Goal: Task Accomplishment & Management: Use online tool/utility

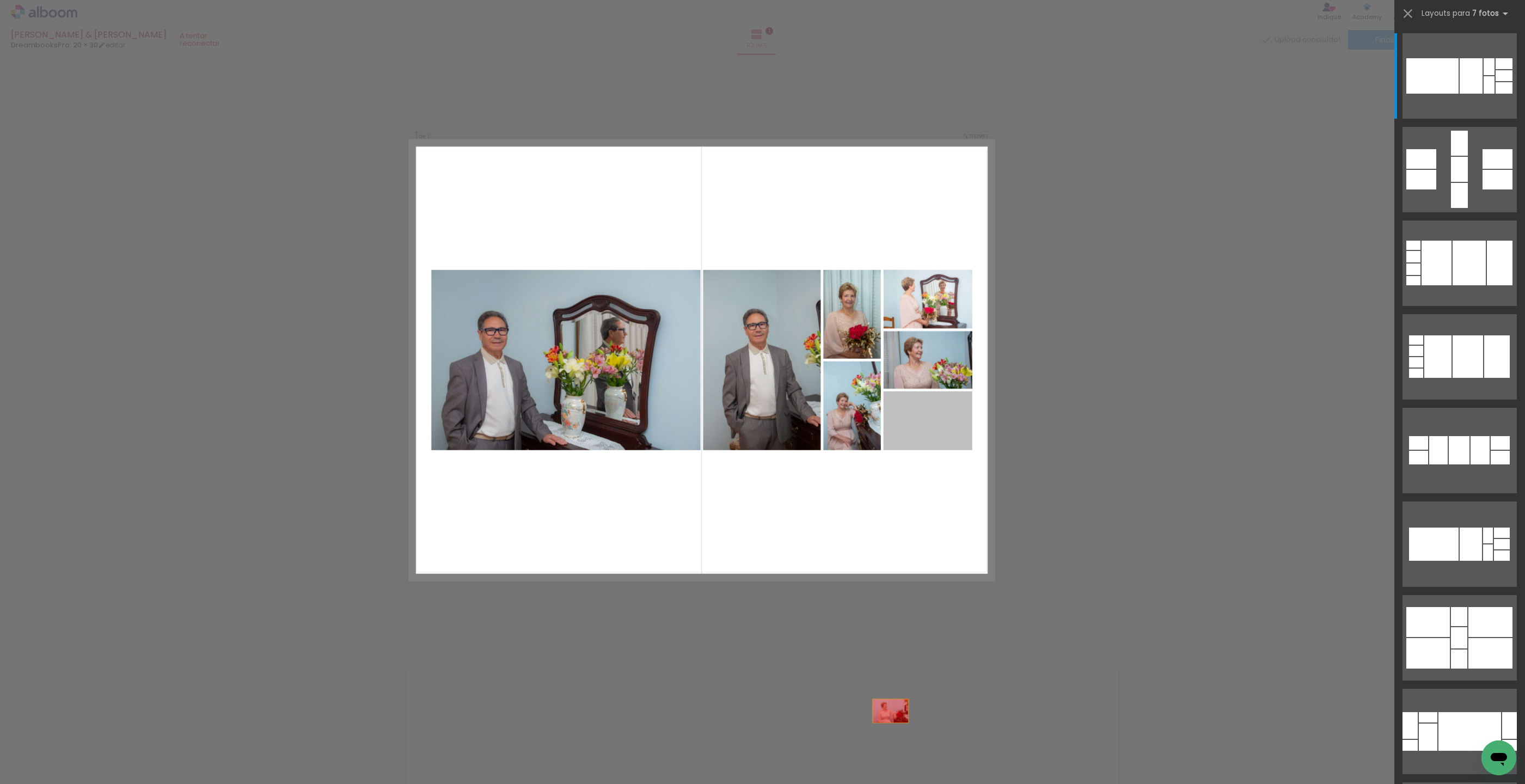
drag, startPoint x: 930, startPoint y: 425, endPoint x: 898, endPoint y: 281, distance: 147.5
click at [880, 783] on quentale-workspace at bounding box center [762, 392] width 1525 height 784
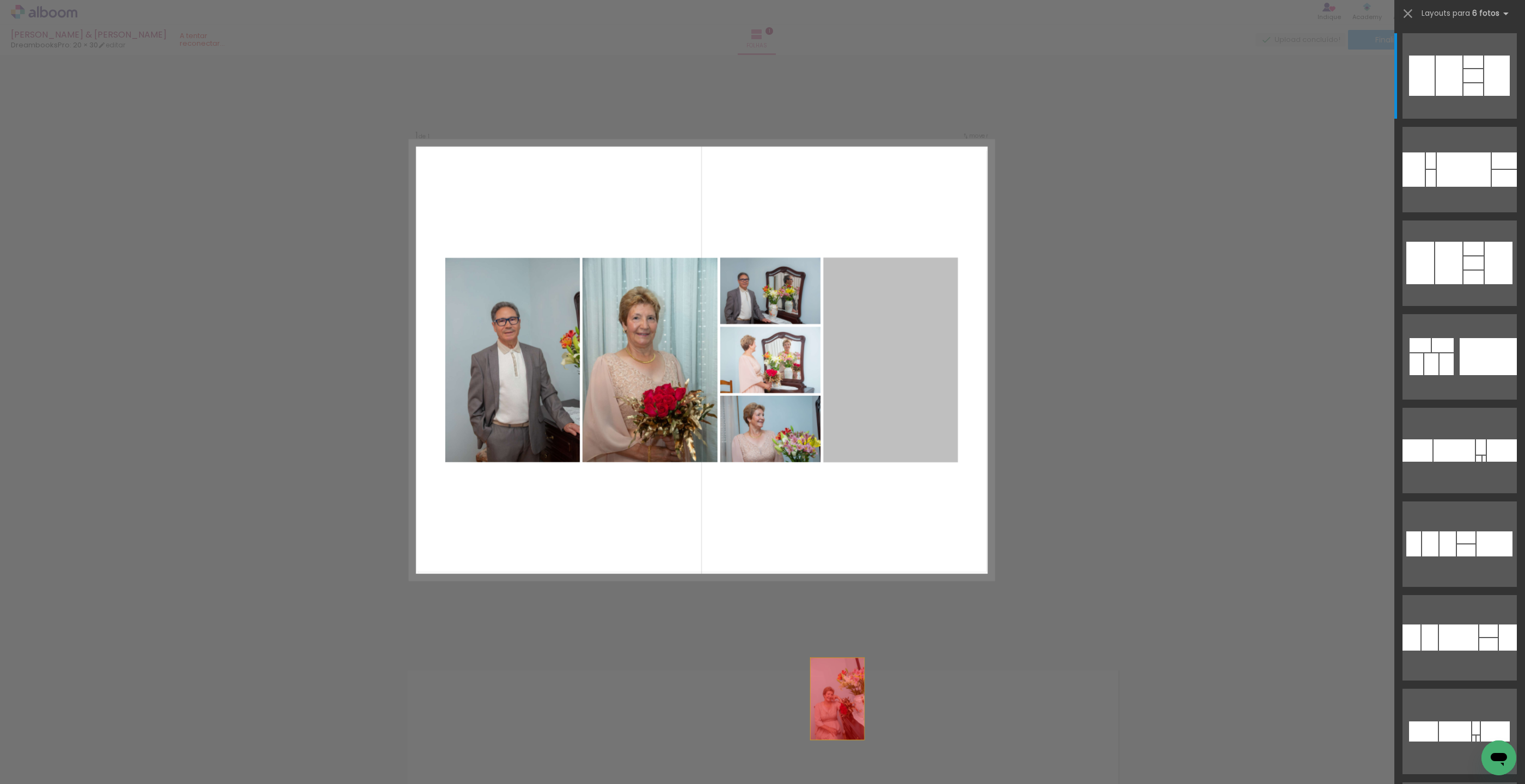
drag, startPoint x: 897, startPoint y: 369, endPoint x: 821, endPoint y: 757, distance: 395.4
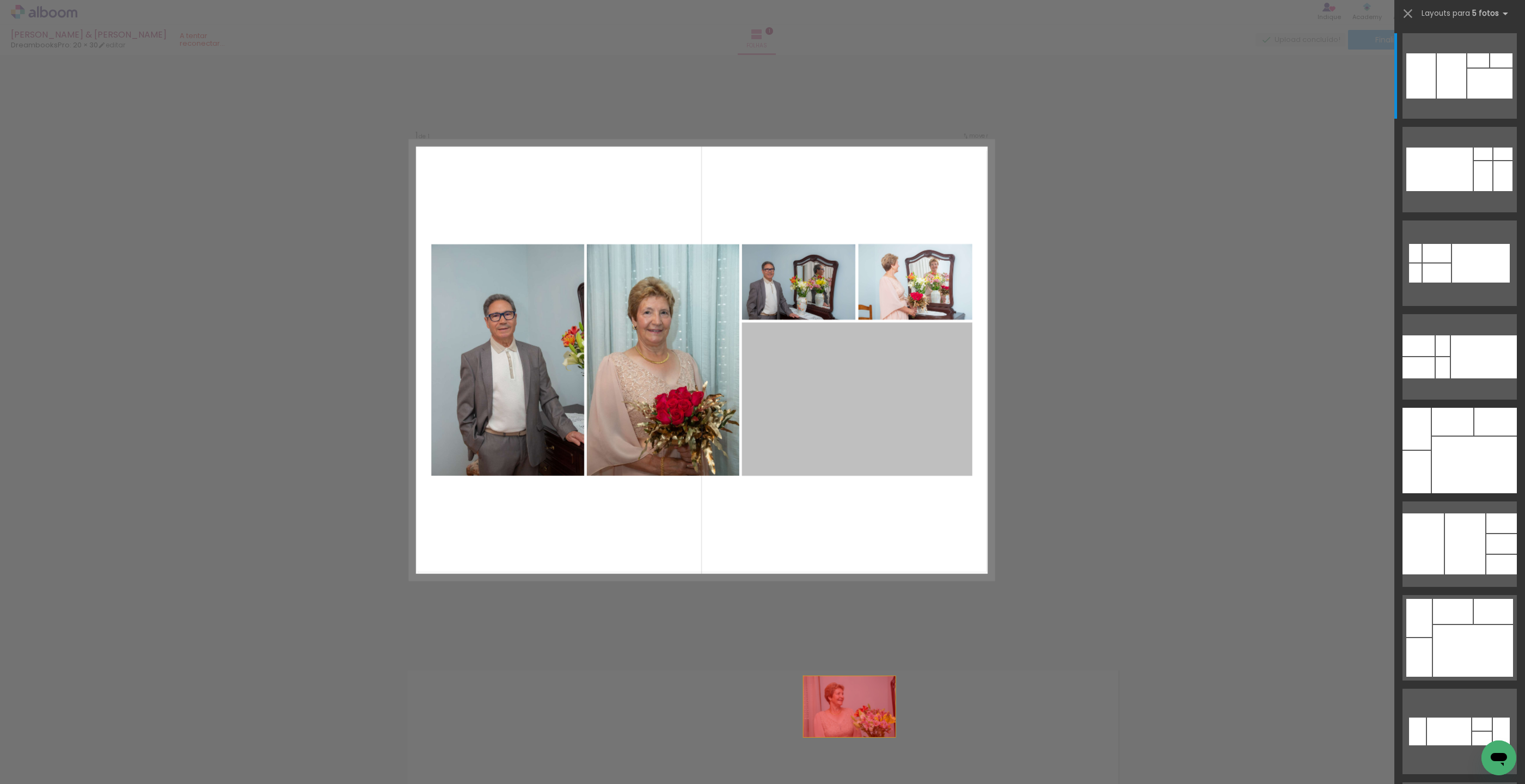
drag, startPoint x: 852, startPoint y: 418, endPoint x: 860, endPoint y: 322, distance: 96.3
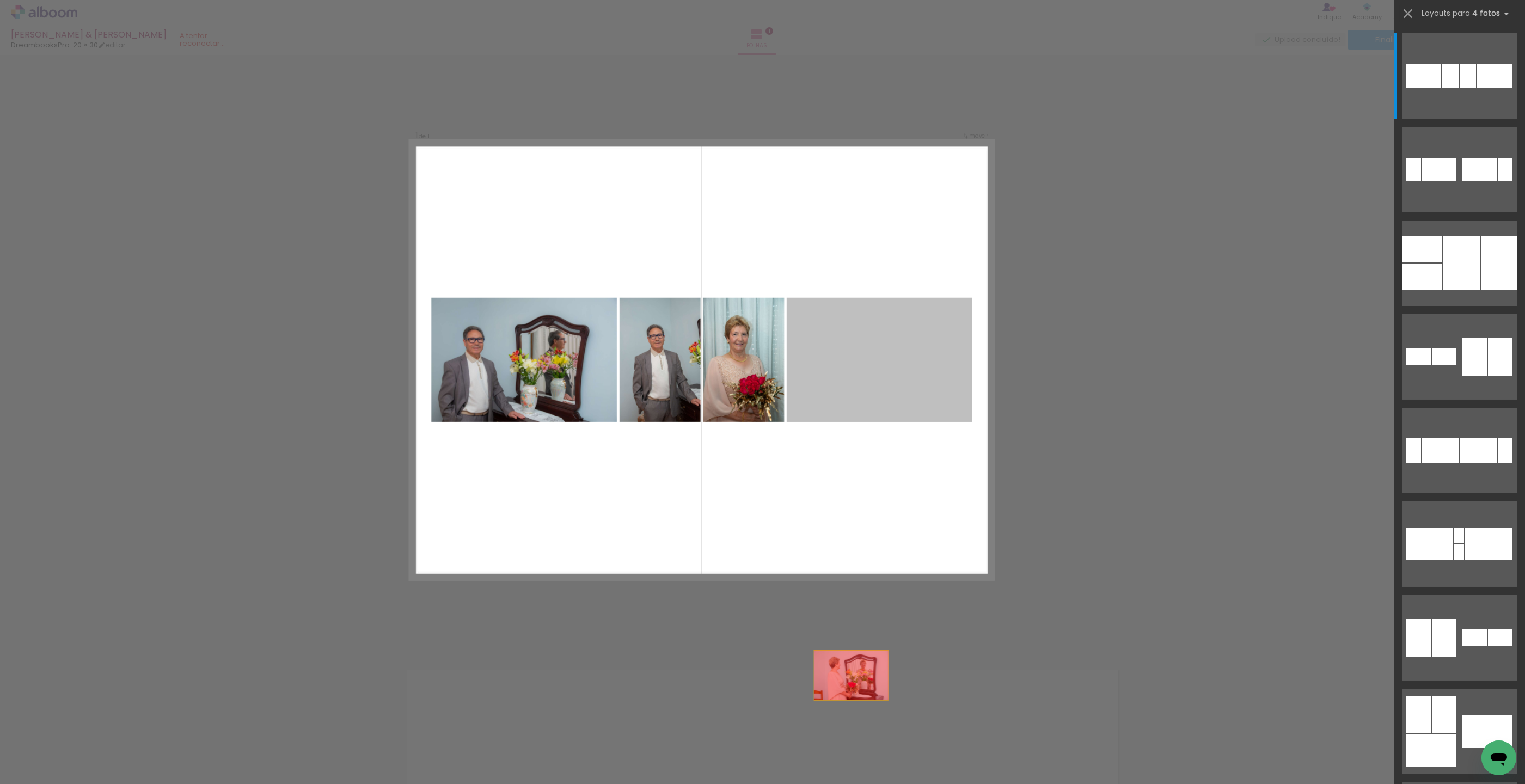
drag, startPoint x: 889, startPoint y: 440, endPoint x: 775, endPoint y: 411, distance: 117.6
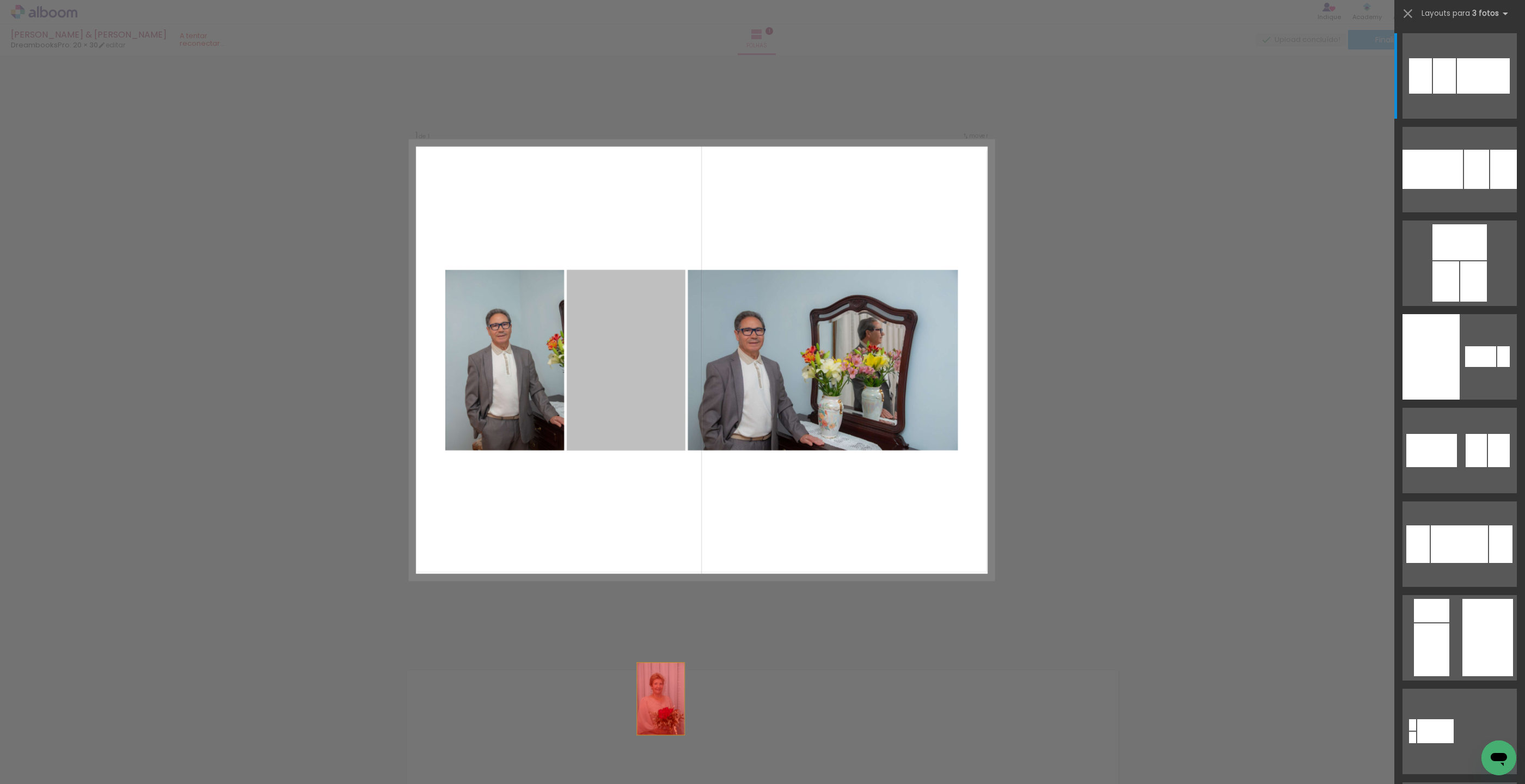
drag, startPoint x: 643, startPoint y: 351, endPoint x: 669, endPoint y: 783, distance: 432.8
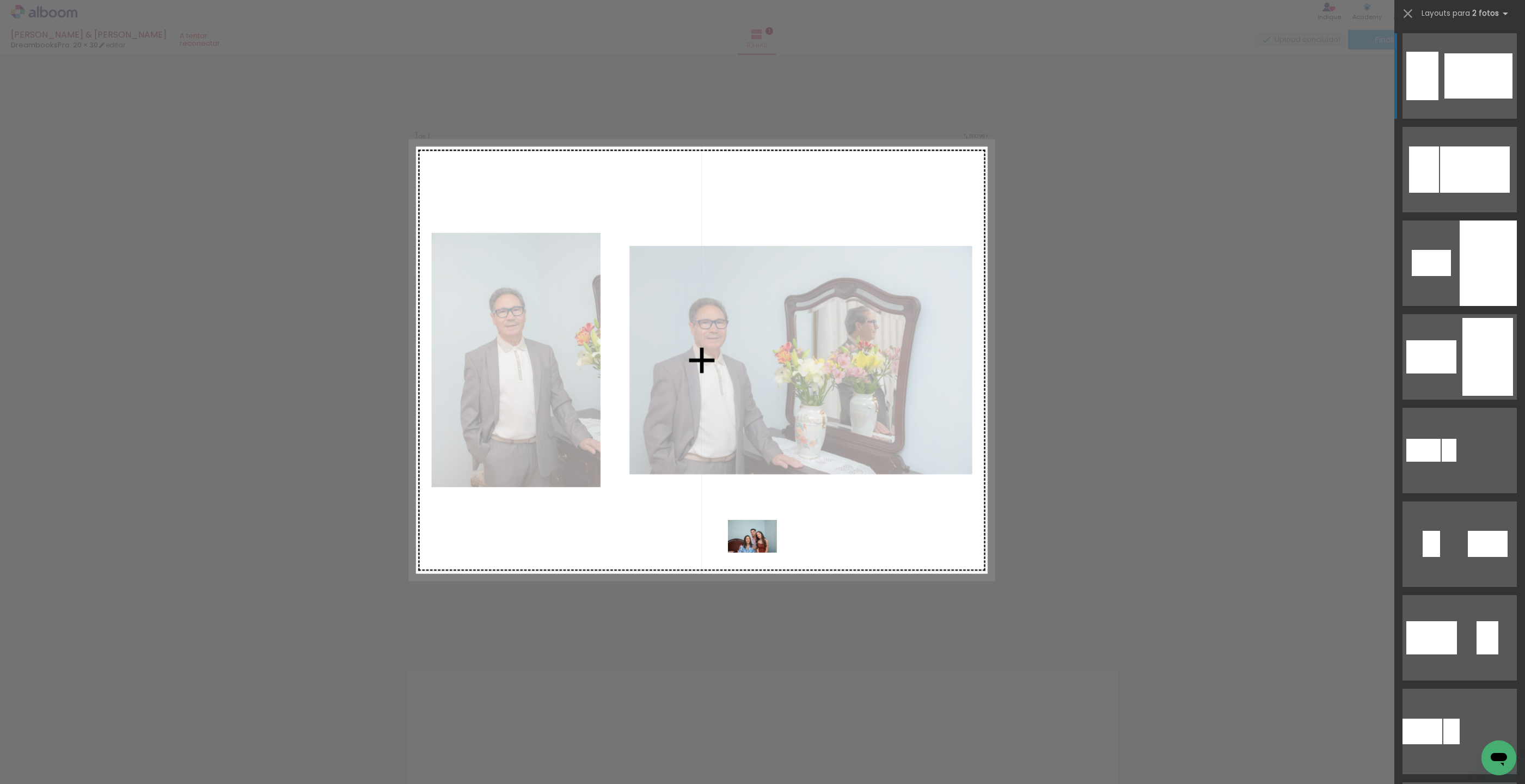
drag, startPoint x: 629, startPoint y: 701, endPoint x: 598, endPoint y: 747, distance: 55.5
click at [761, 552] on quentale-workspace at bounding box center [762, 392] width 1525 height 784
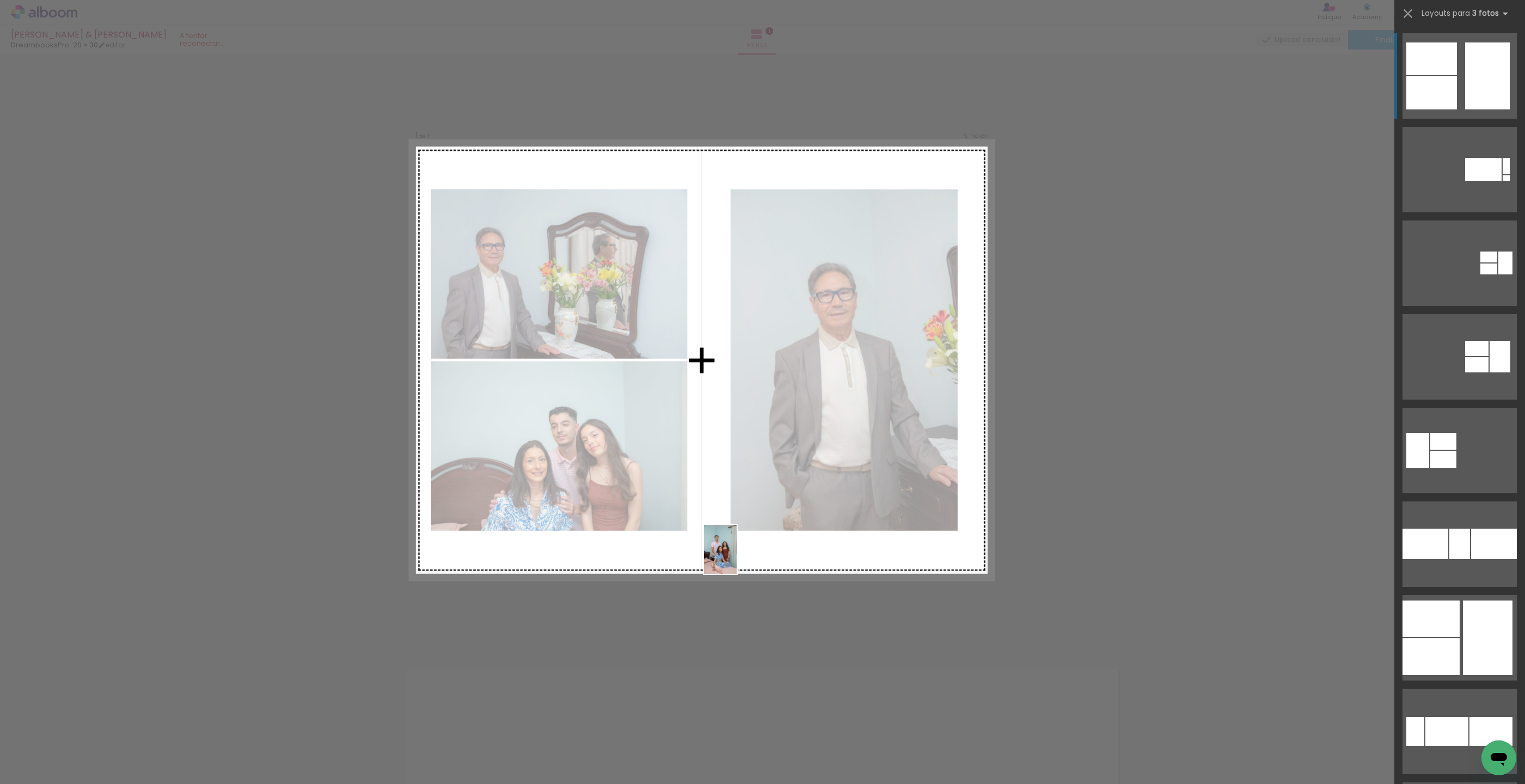
drag, startPoint x: 553, startPoint y: 730, endPoint x: 736, endPoint y: 558, distance: 251.1
click at [736, 558] on quentale-workspace at bounding box center [762, 392] width 1525 height 784
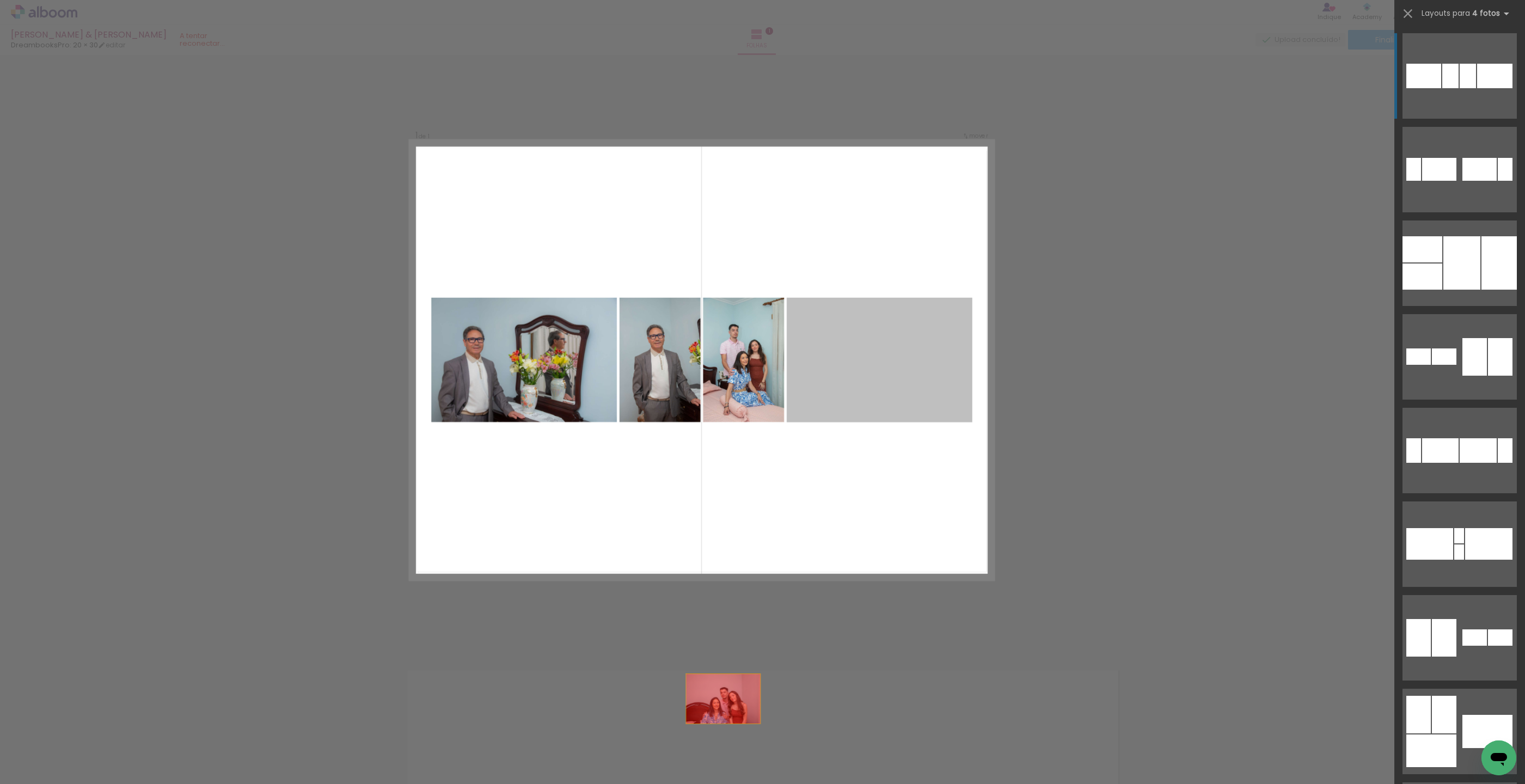
drag, startPoint x: 850, startPoint y: 380, endPoint x: 683, endPoint y: 783, distance: 436.2
click at [683, 783] on quentale-workspace at bounding box center [762, 392] width 1525 height 784
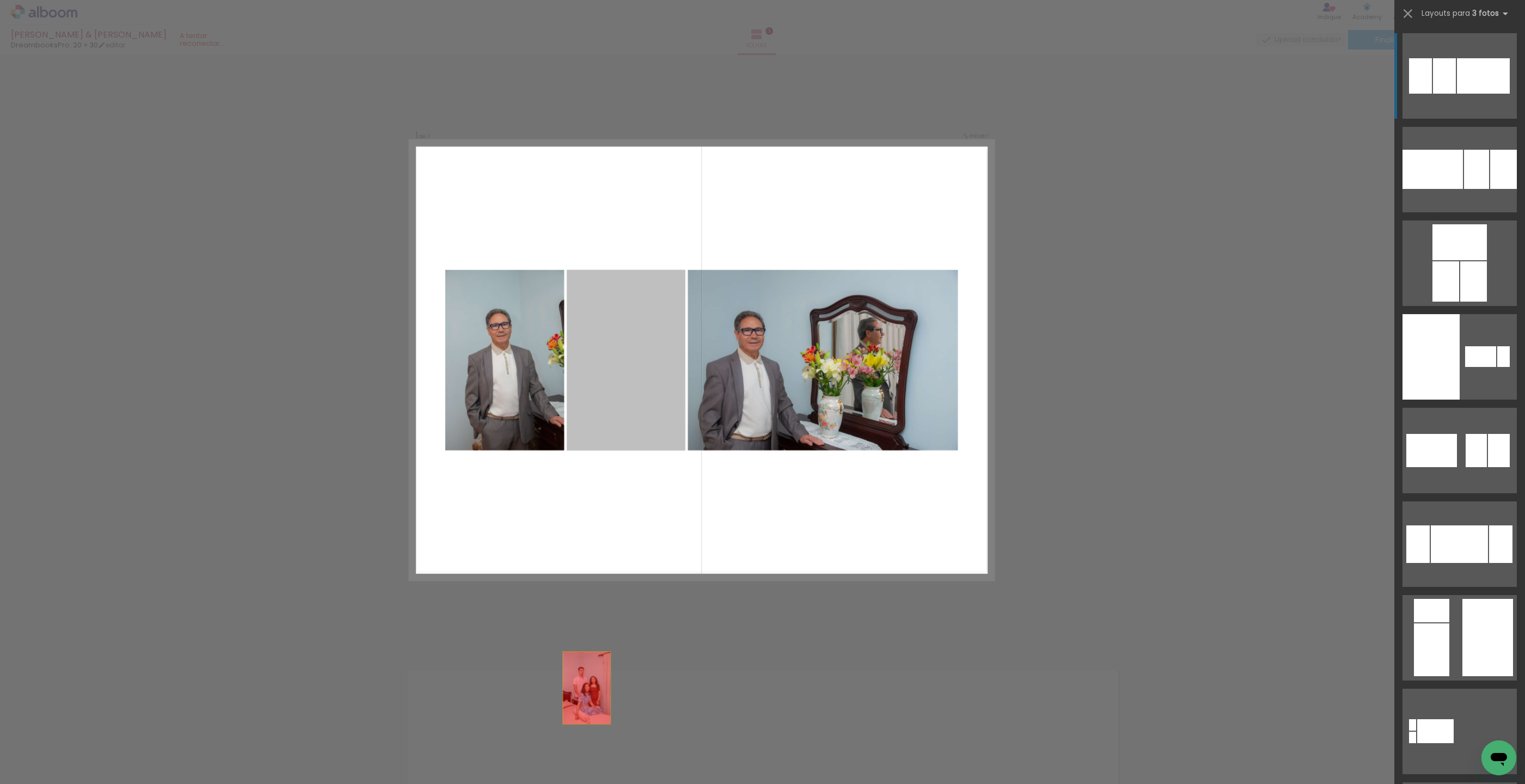
drag, startPoint x: 594, startPoint y: 461, endPoint x: 577, endPoint y: 770, distance: 309.5
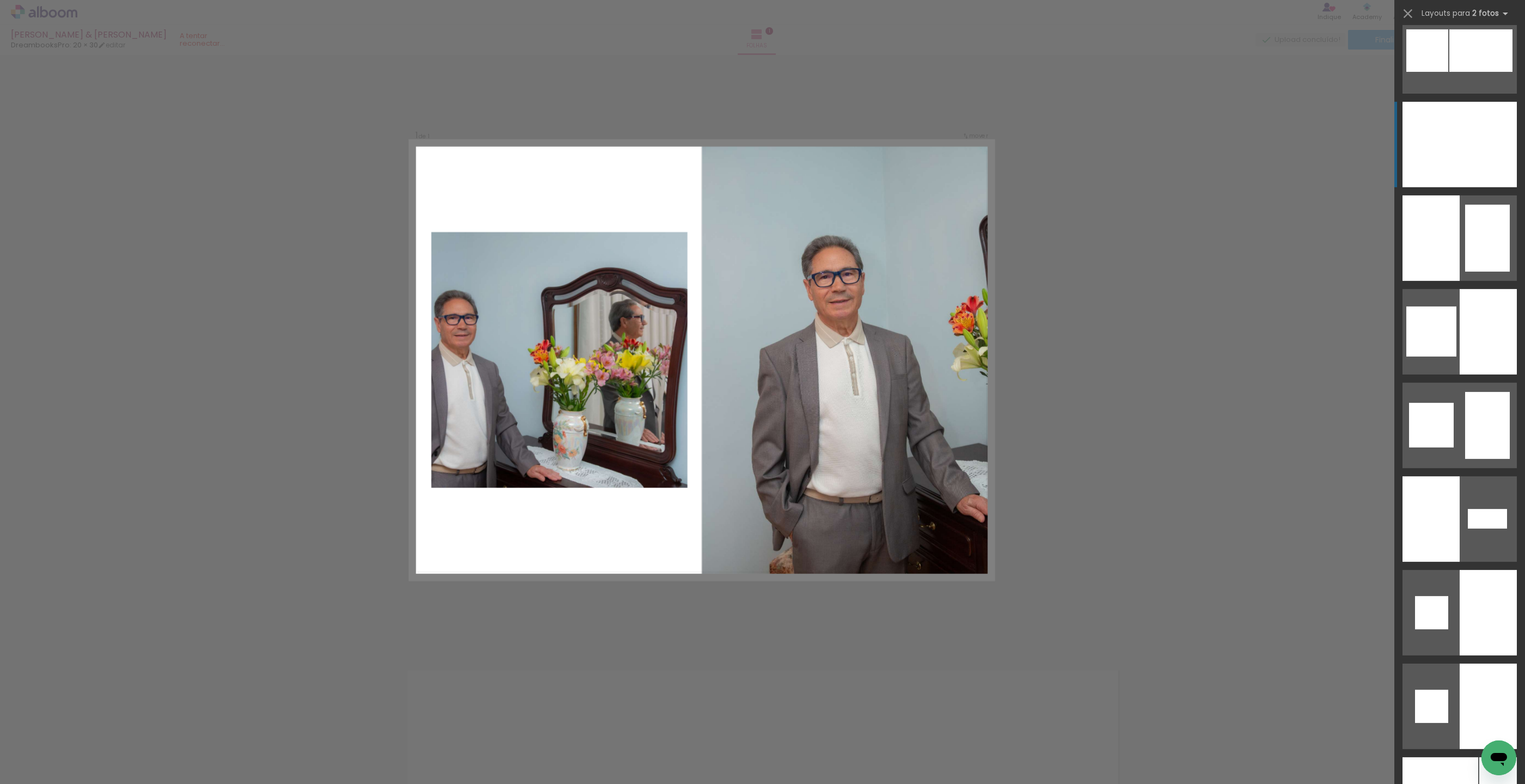
scroll to position [1618, 0]
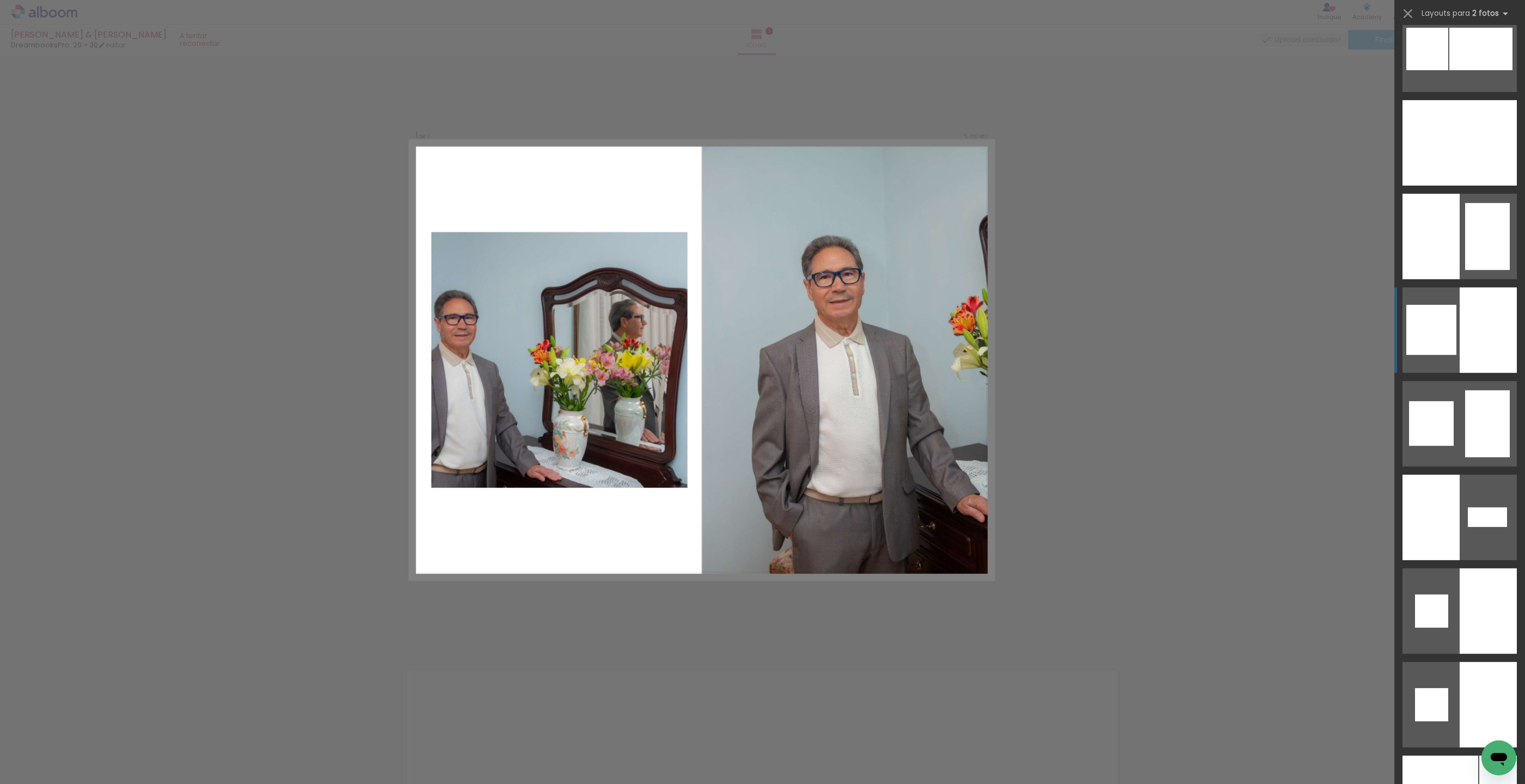
click at [1473, 351] on div at bounding box center [1488, 329] width 58 height 85
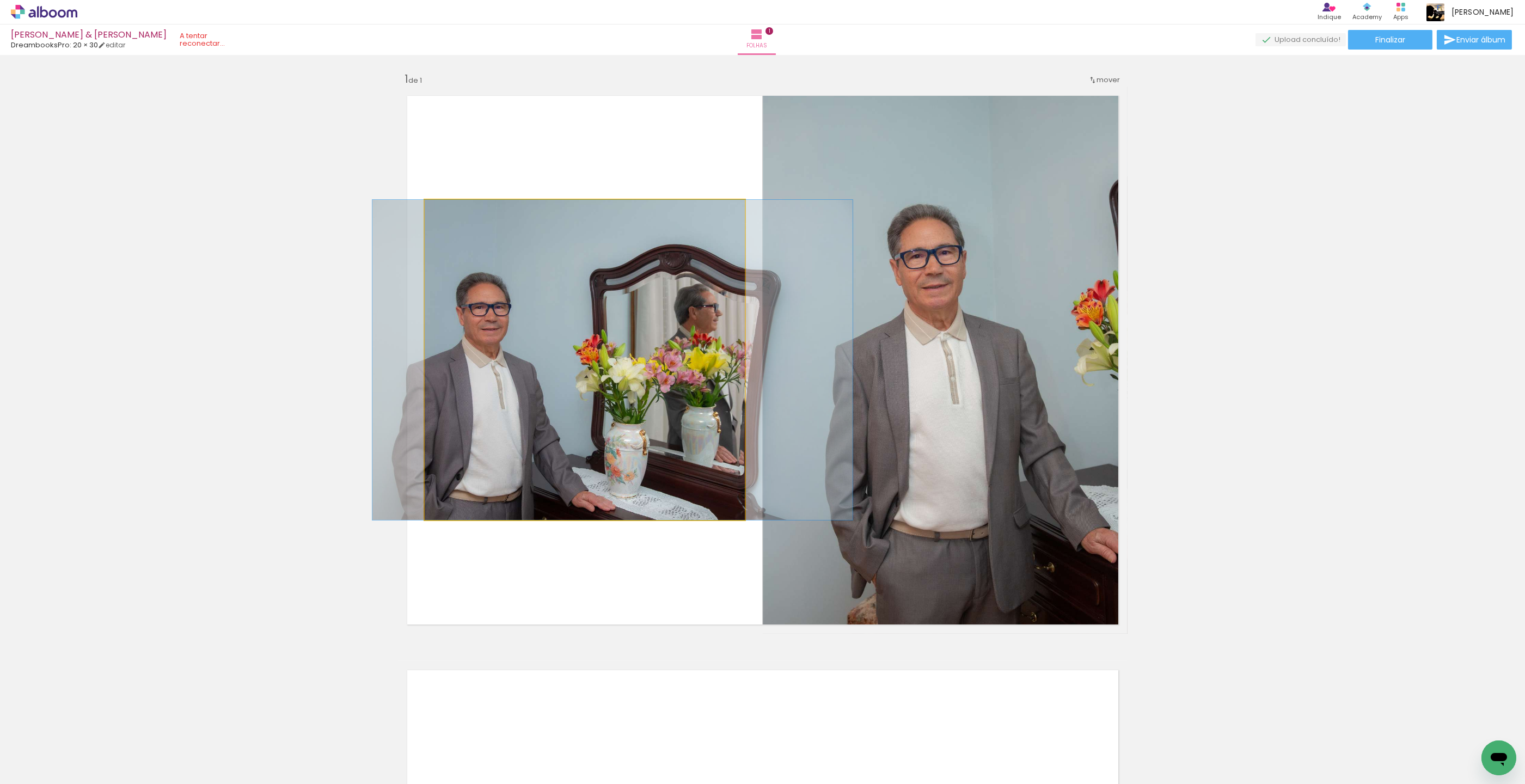
drag, startPoint x: 509, startPoint y: 393, endPoint x: 536, endPoint y: 392, distance: 27.0
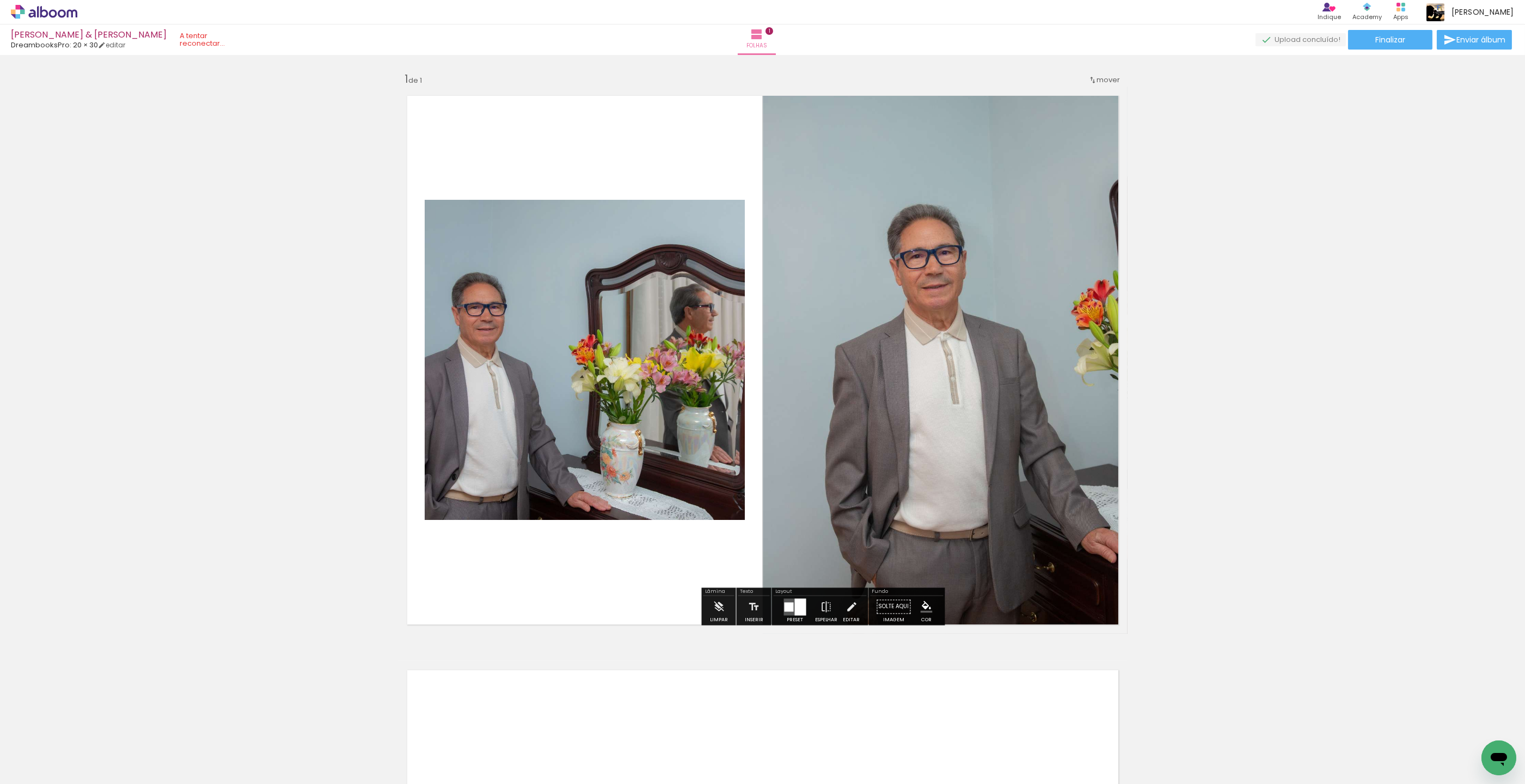
click at [841, 358] on quentale-photo at bounding box center [945, 360] width 365 height 547
click at [849, 610] on iron-icon at bounding box center [851, 606] width 12 height 22
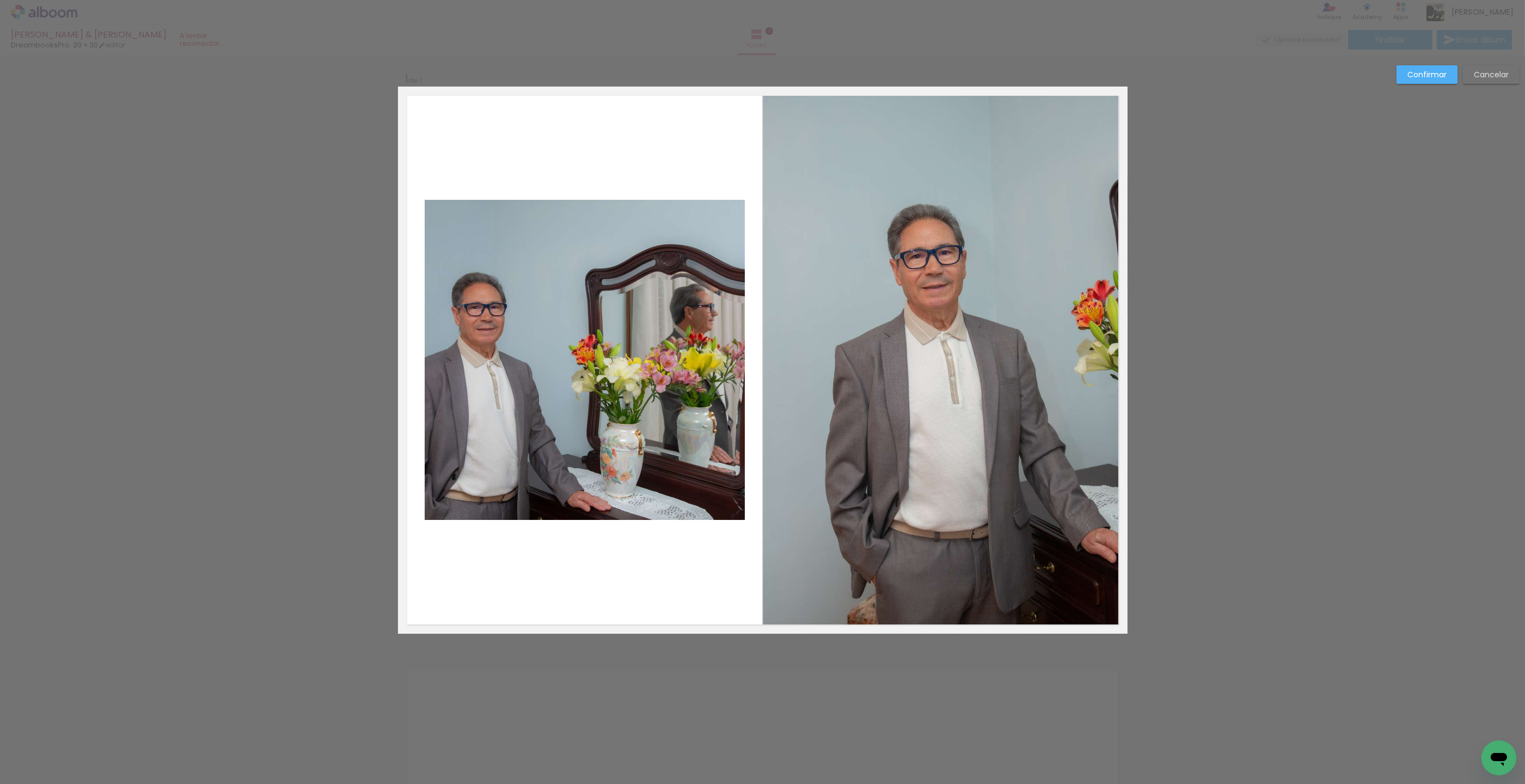
click at [794, 394] on quentale-photo at bounding box center [945, 360] width 365 height 547
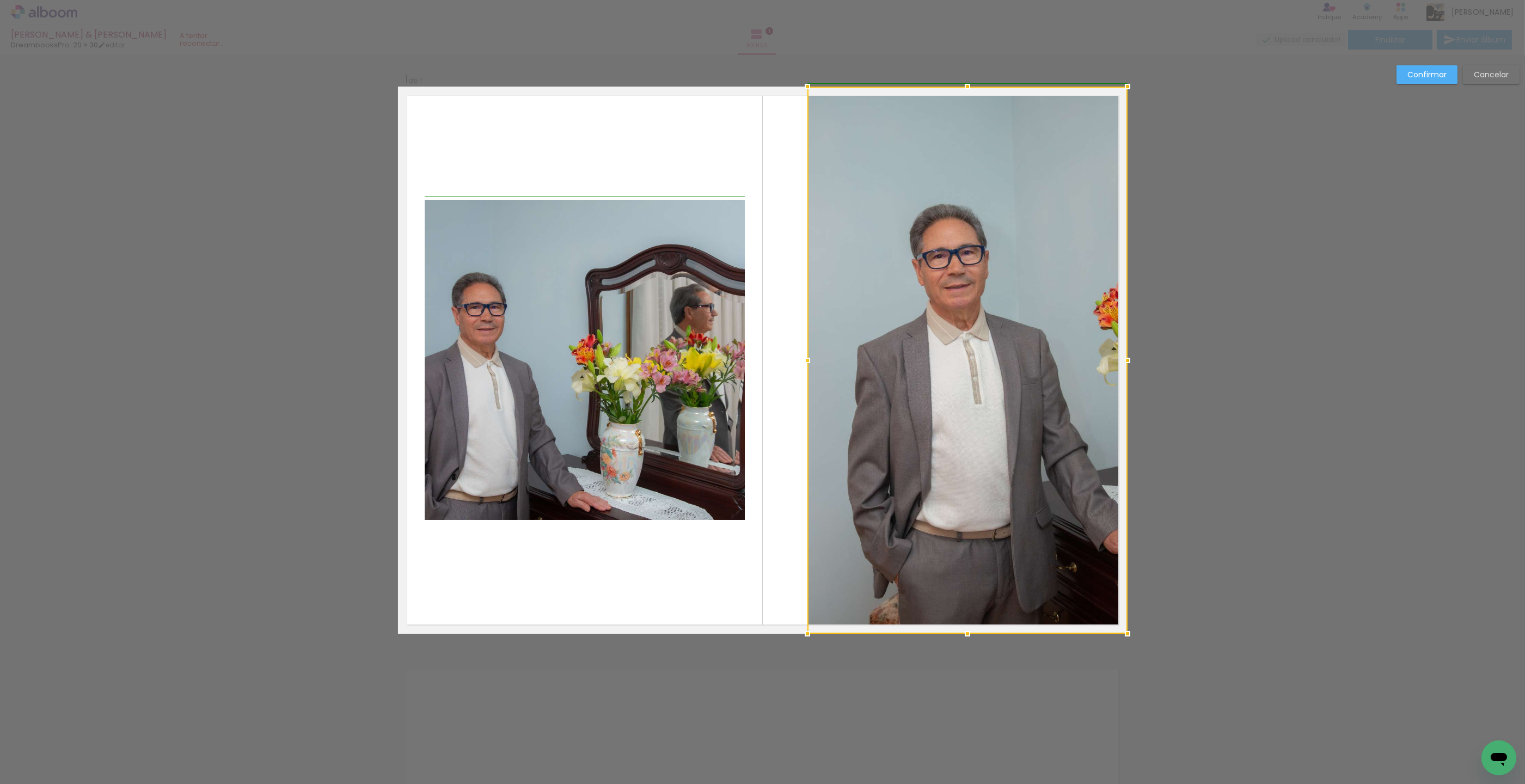
drag, startPoint x: 760, startPoint y: 359, endPoint x: 800, endPoint y: 359, distance: 40.0
click at [800, 359] on div at bounding box center [807, 360] width 22 height 22
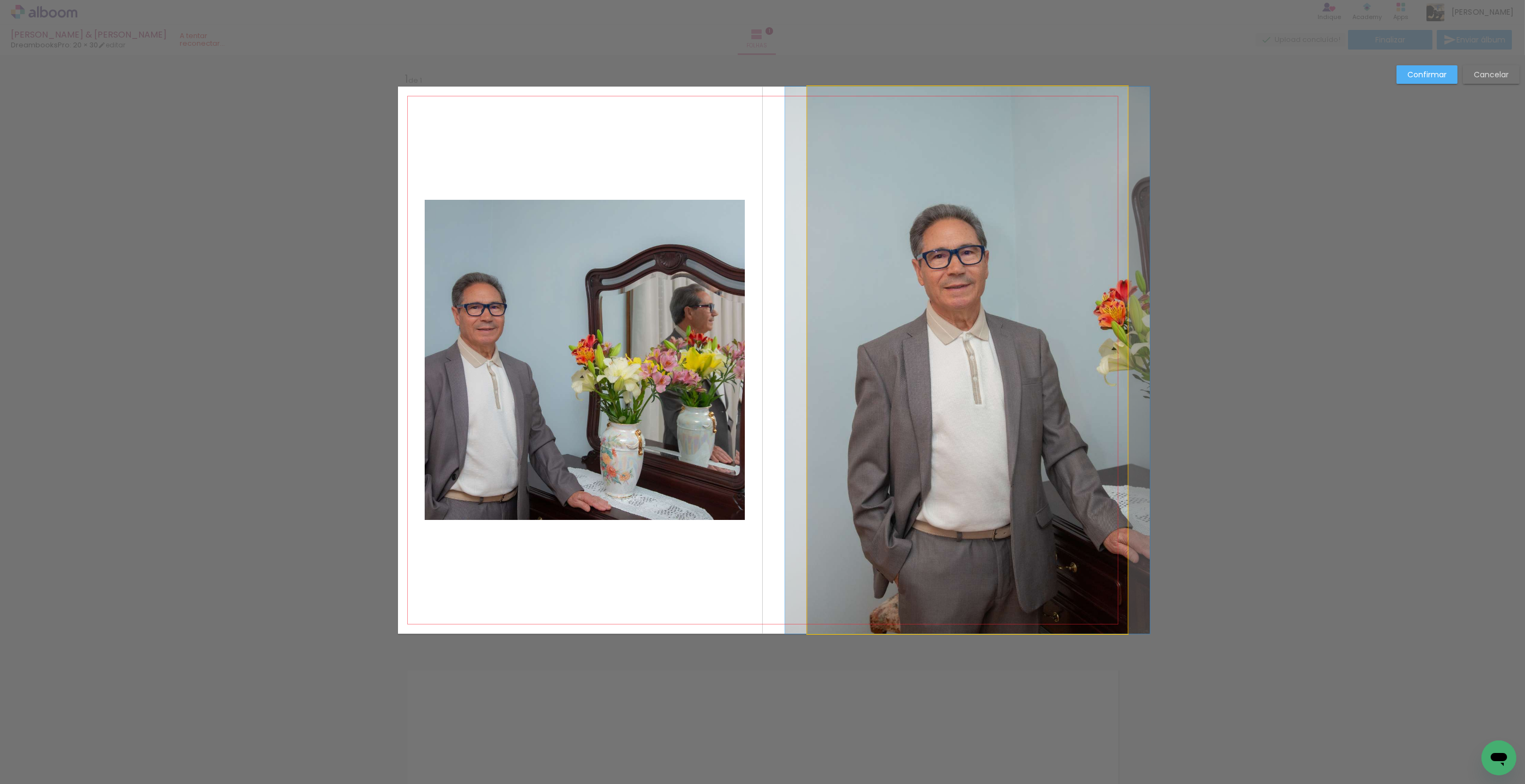
drag, startPoint x: 928, startPoint y: 379, endPoint x: 934, endPoint y: 374, distance: 7.8
click at [928, 379] on quentale-photo at bounding box center [966, 360] width 320 height 547
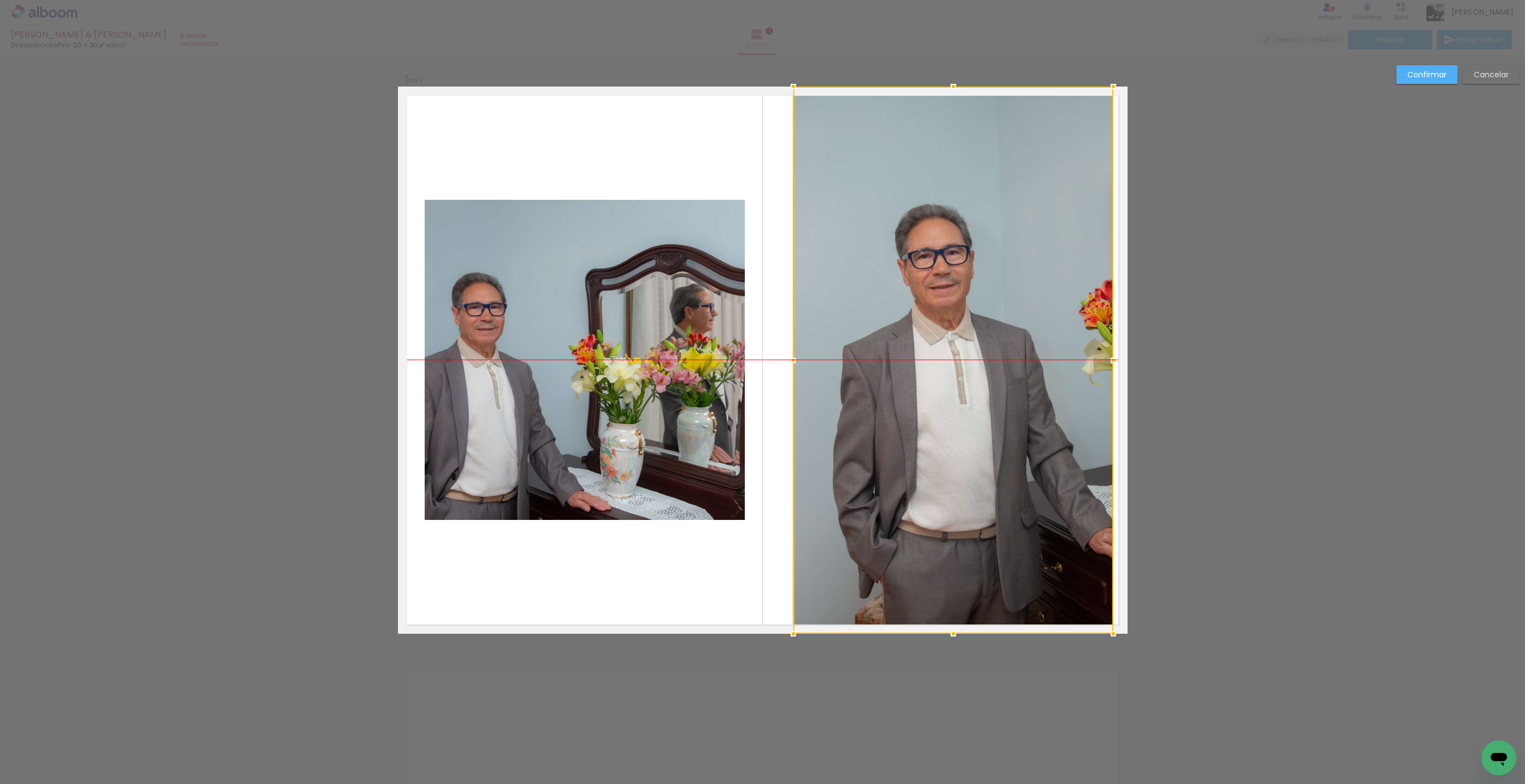
drag, startPoint x: 1044, startPoint y: 231, endPoint x: 1035, endPoint y: 231, distance: 9.0
click at [1035, 231] on div at bounding box center [952, 360] width 320 height 547
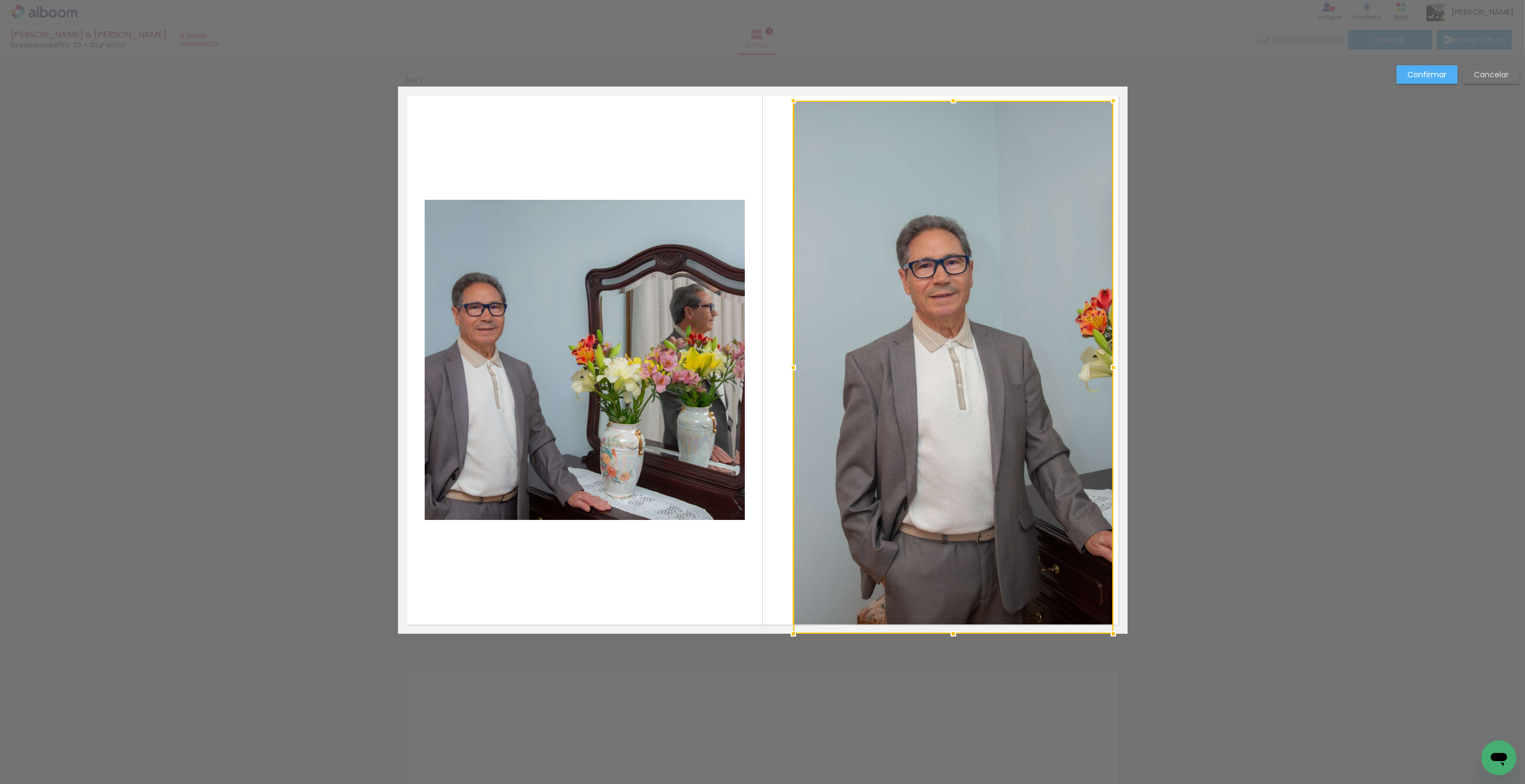
drag, startPoint x: 951, startPoint y: 83, endPoint x: 953, endPoint y: 98, distance: 15.1
click at [950, 98] on div at bounding box center [953, 101] width 22 height 22
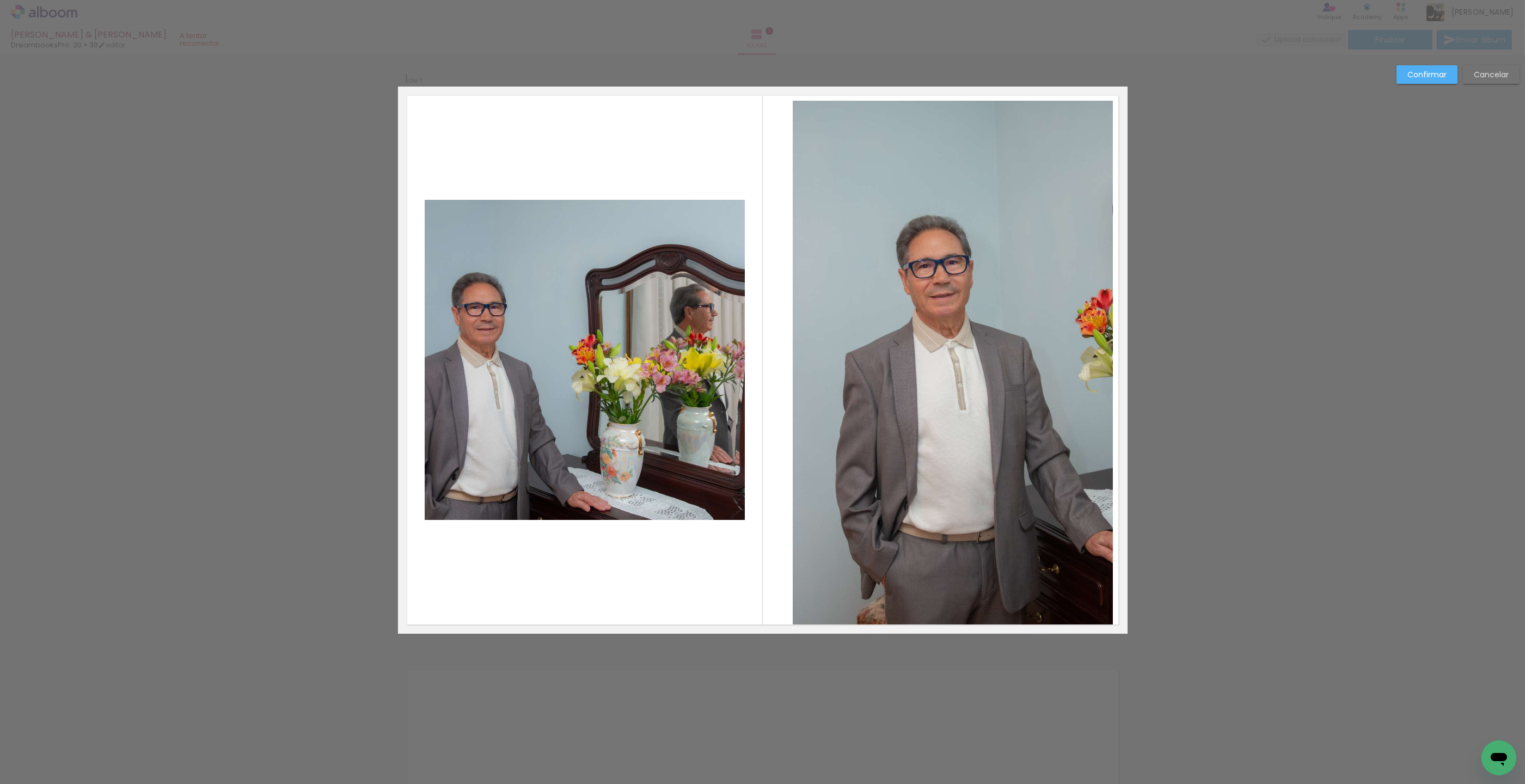
click at [980, 592] on quentale-photo at bounding box center [952, 367] width 320 height 533
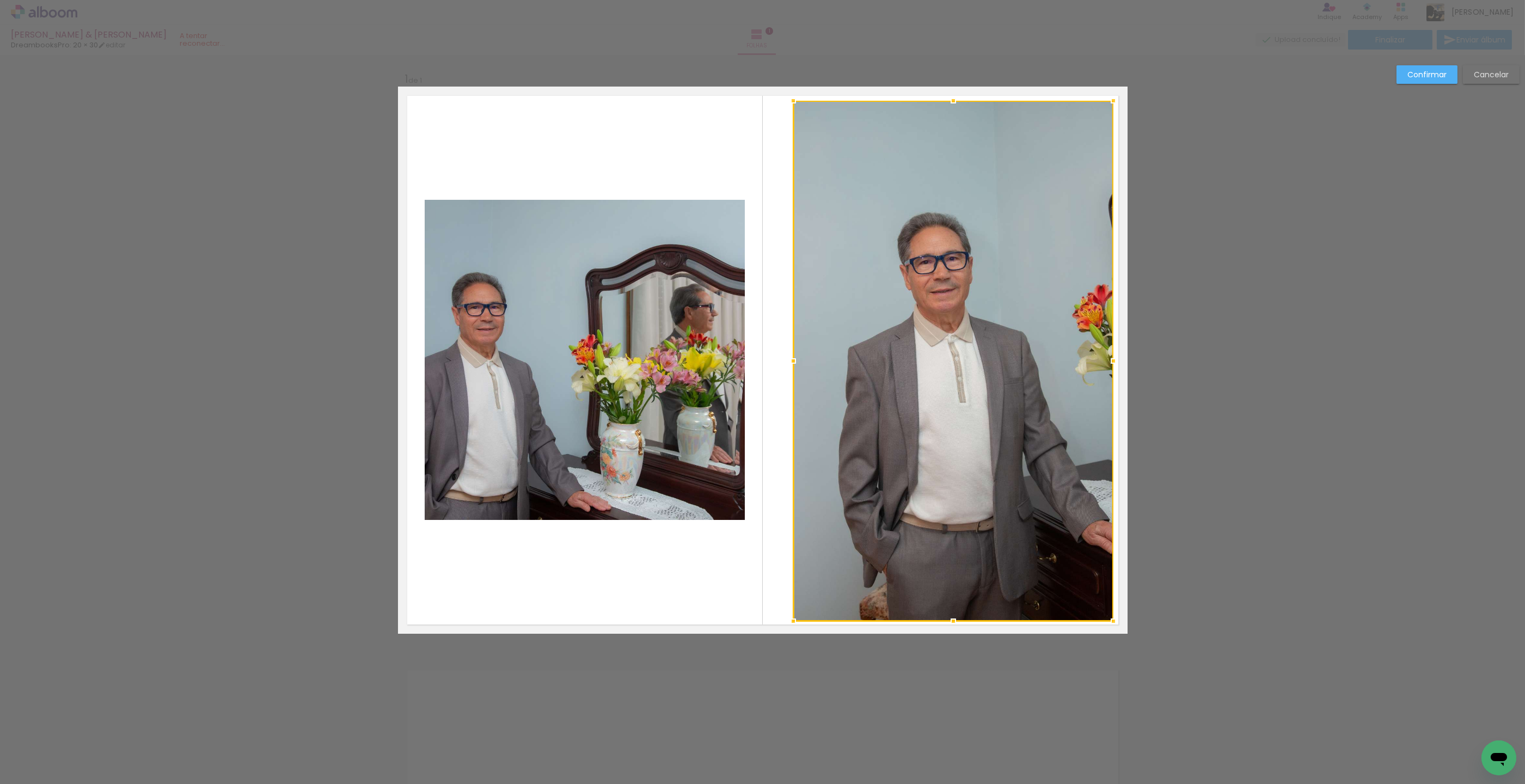
drag, startPoint x: 952, startPoint y: 628, endPoint x: 959, endPoint y: 589, distance: 39.6
click at [951, 621] on div at bounding box center [953, 621] width 22 height 22
click at [965, 565] on div at bounding box center [952, 361] width 320 height 520
click at [967, 565] on div at bounding box center [952, 361] width 320 height 520
click at [1428, 81] on paper-button "Confirmar" at bounding box center [1427, 74] width 61 height 18
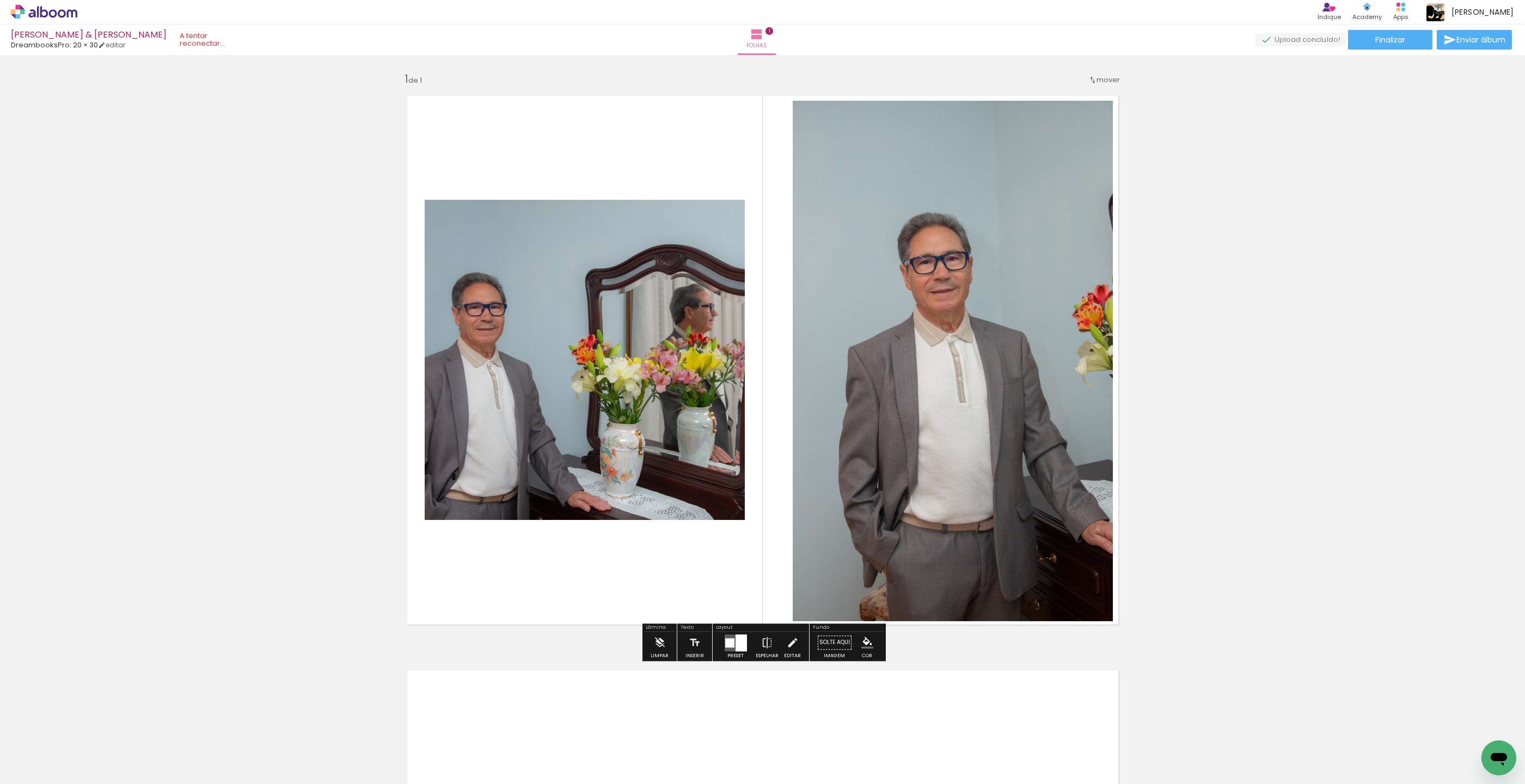
click at [655, 459] on quentale-photo at bounding box center [584, 359] width 320 height 320
click at [733, 425] on quentale-photo at bounding box center [584, 359] width 320 height 320
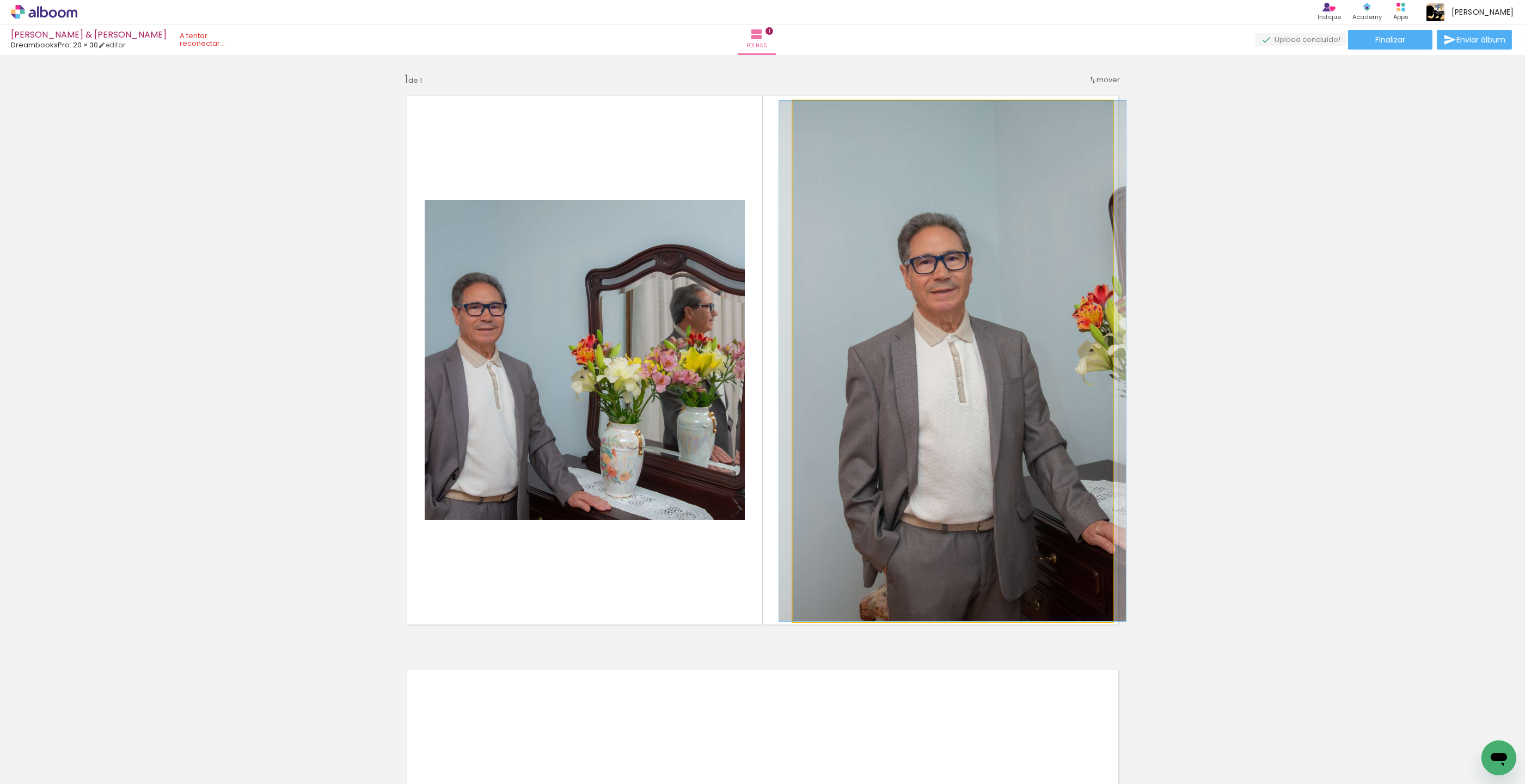
click at [932, 412] on quentale-photo at bounding box center [952, 361] width 320 height 520
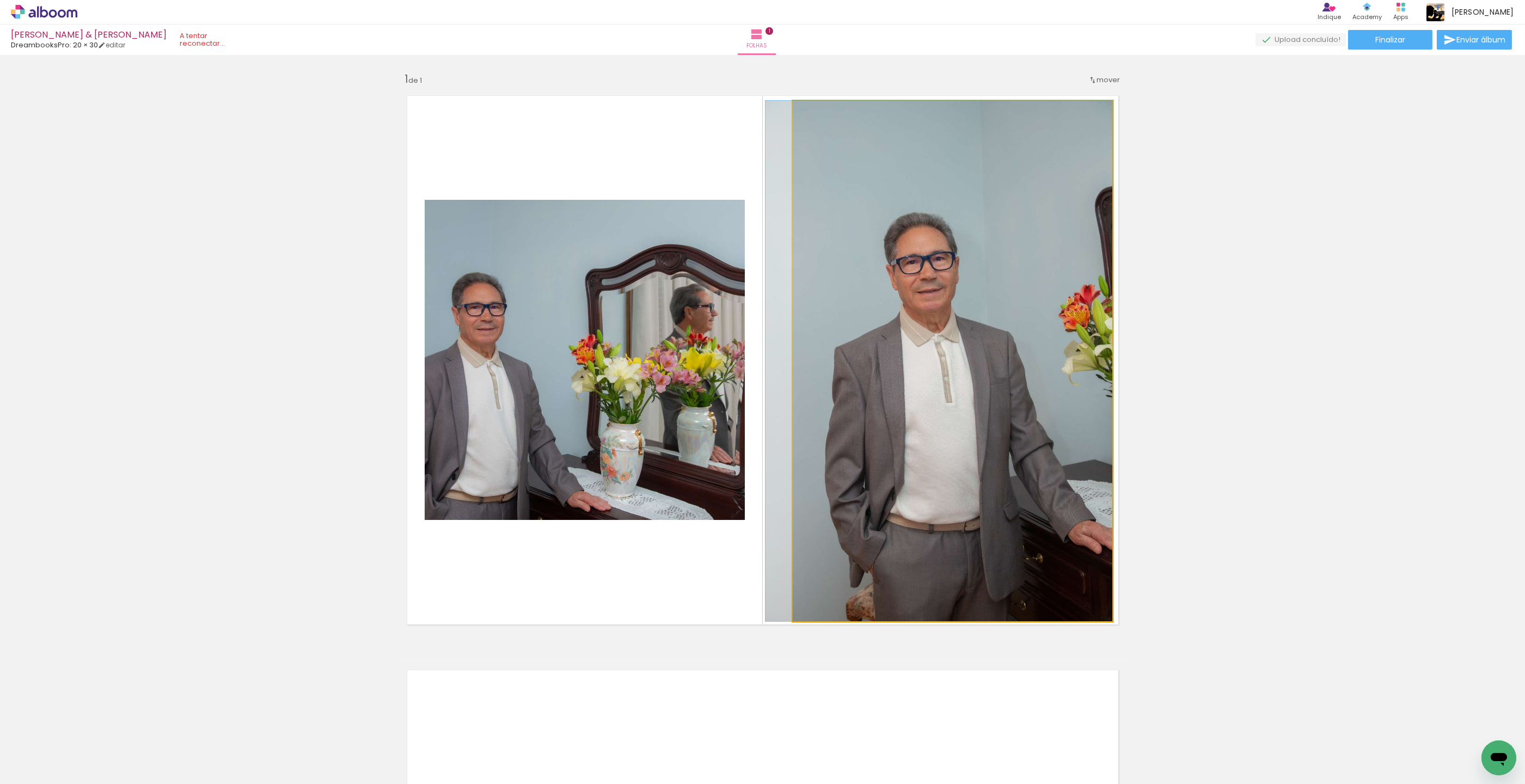
drag, startPoint x: 970, startPoint y: 407, endPoint x: 946, endPoint y: 407, distance: 24.0
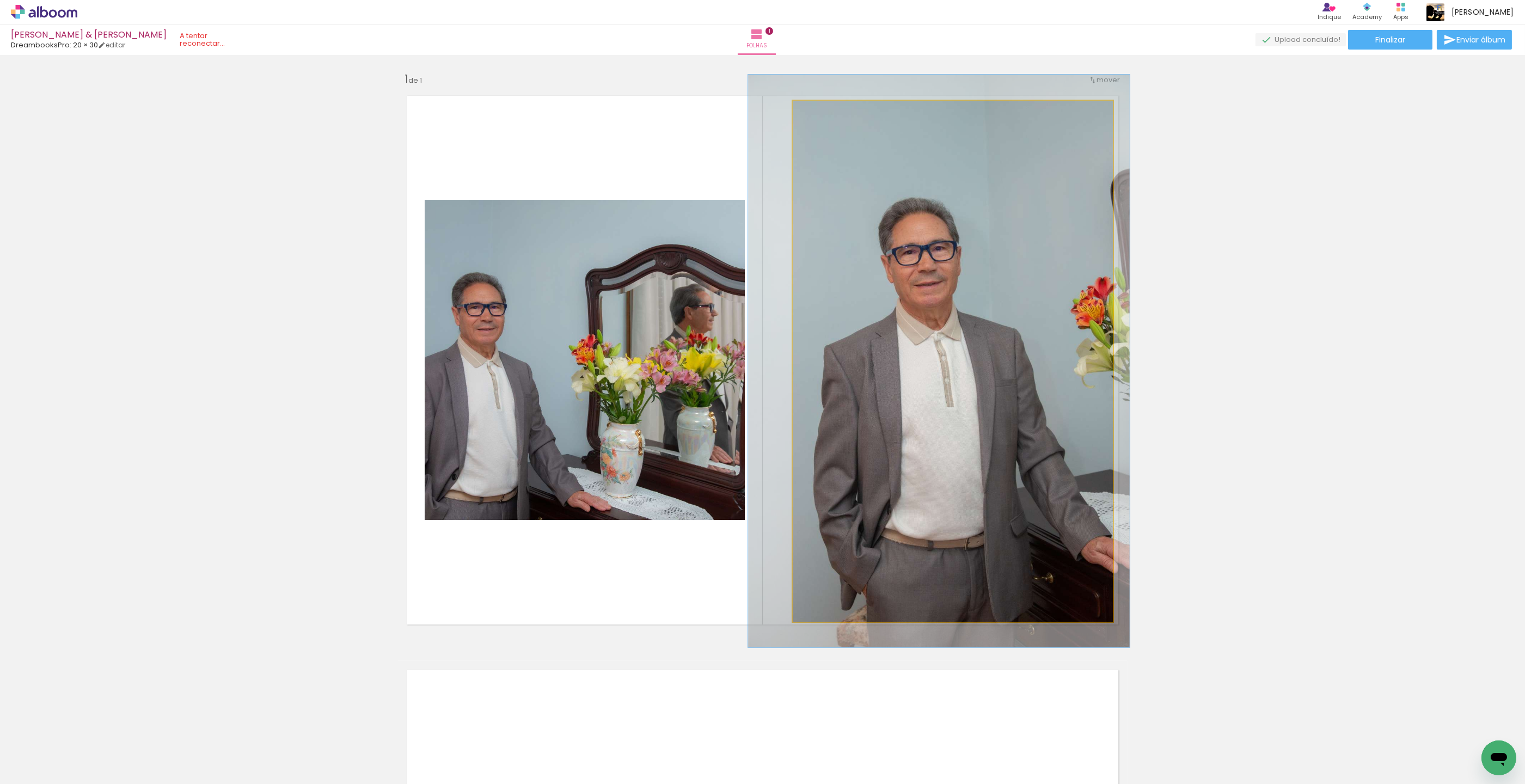
drag, startPoint x: 822, startPoint y: 115, endPoint x: 829, endPoint y: 119, distance: 8.1
click at [825, 116] on div at bounding box center [822, 112] width 17 height 17
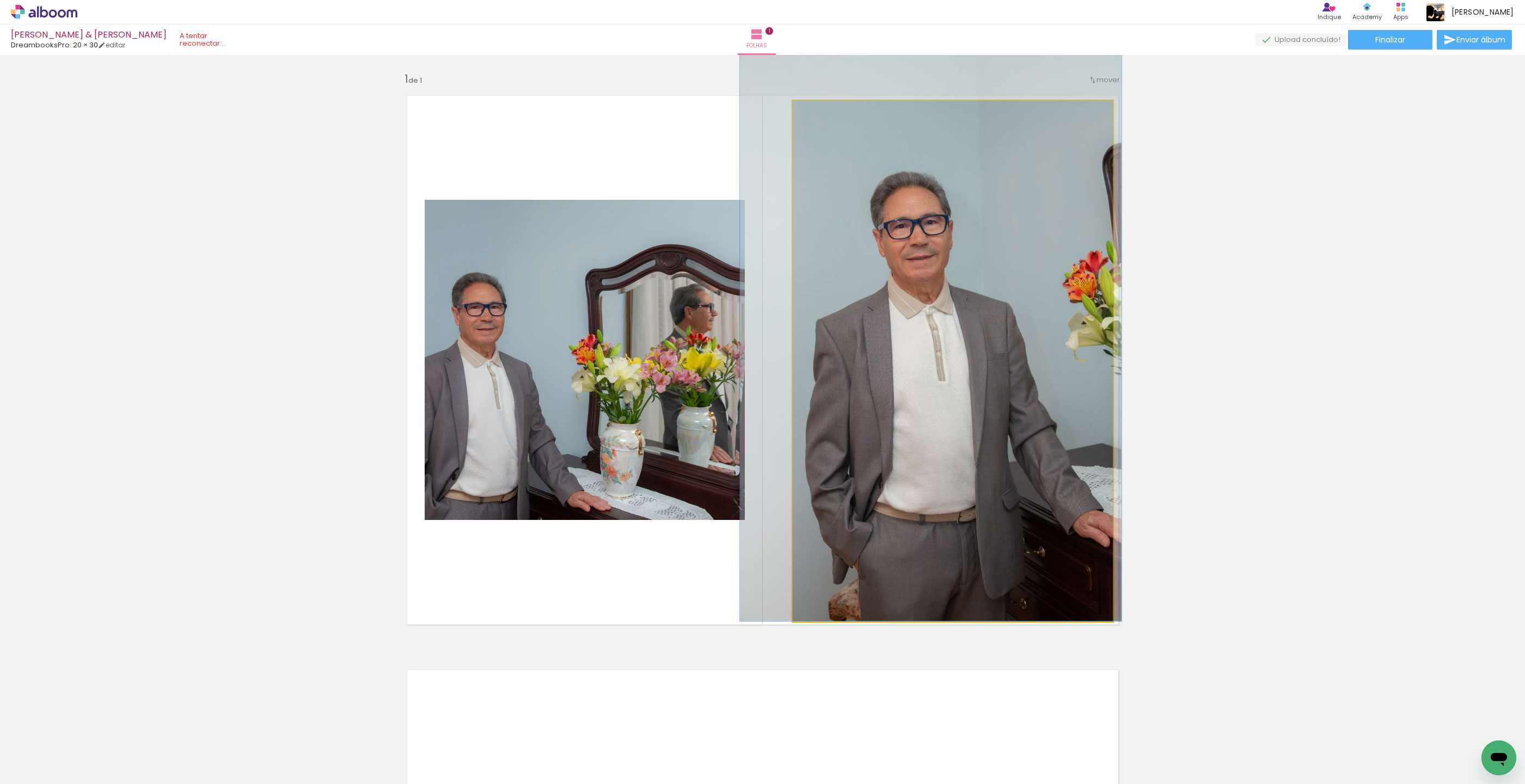
drag, startPoint x: 846, startPoint y: 232, endPoint x: 837, endPoint y: 193, distance: 40.0
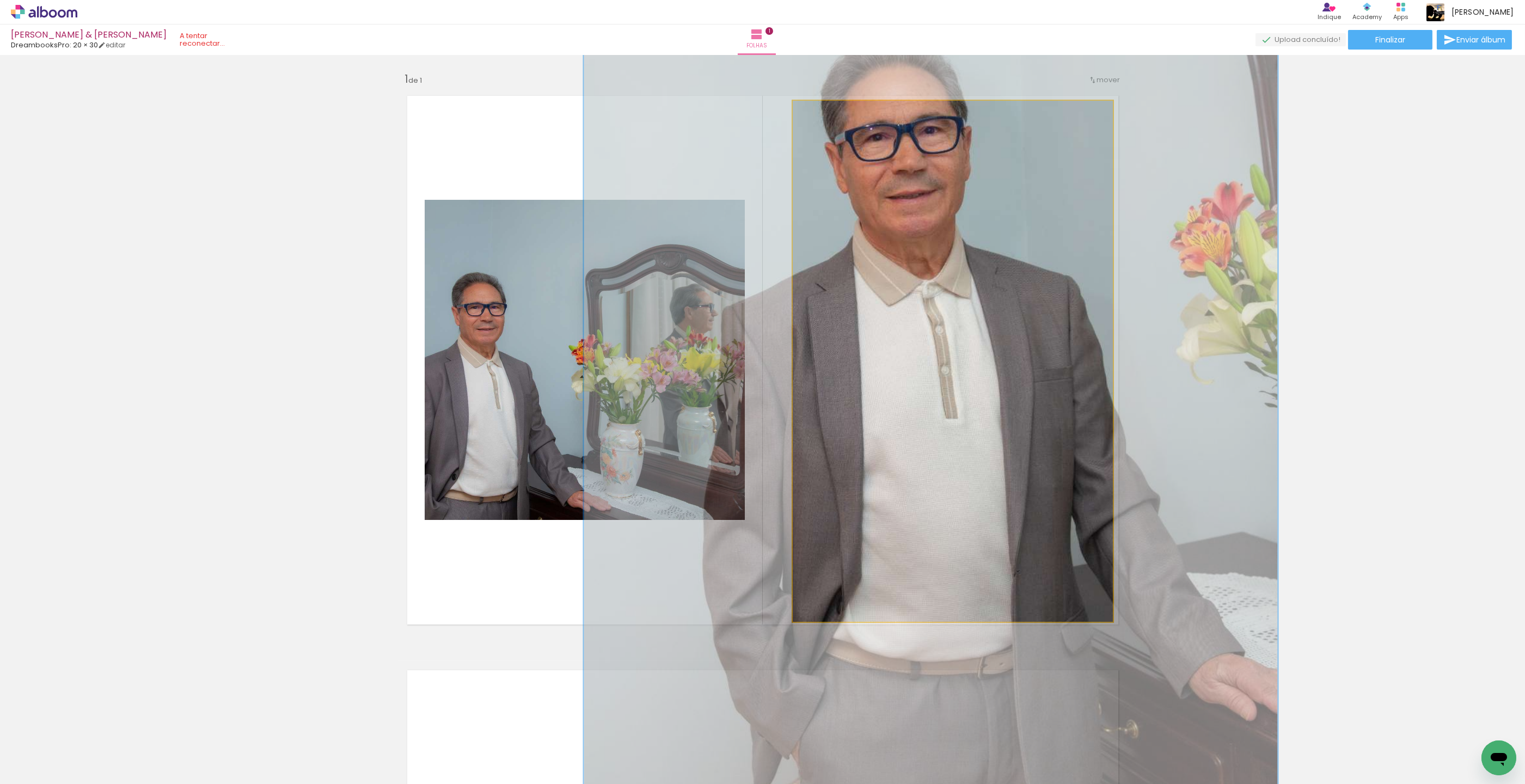
drag, startPoint x: 830, startPoint y: 114, endPoint x: 896, endPoint y: 119, distance: 66.2
click at [896, 104] on div "P&B Largura Cor" at bounding box center [955, 104] width 320 height 0
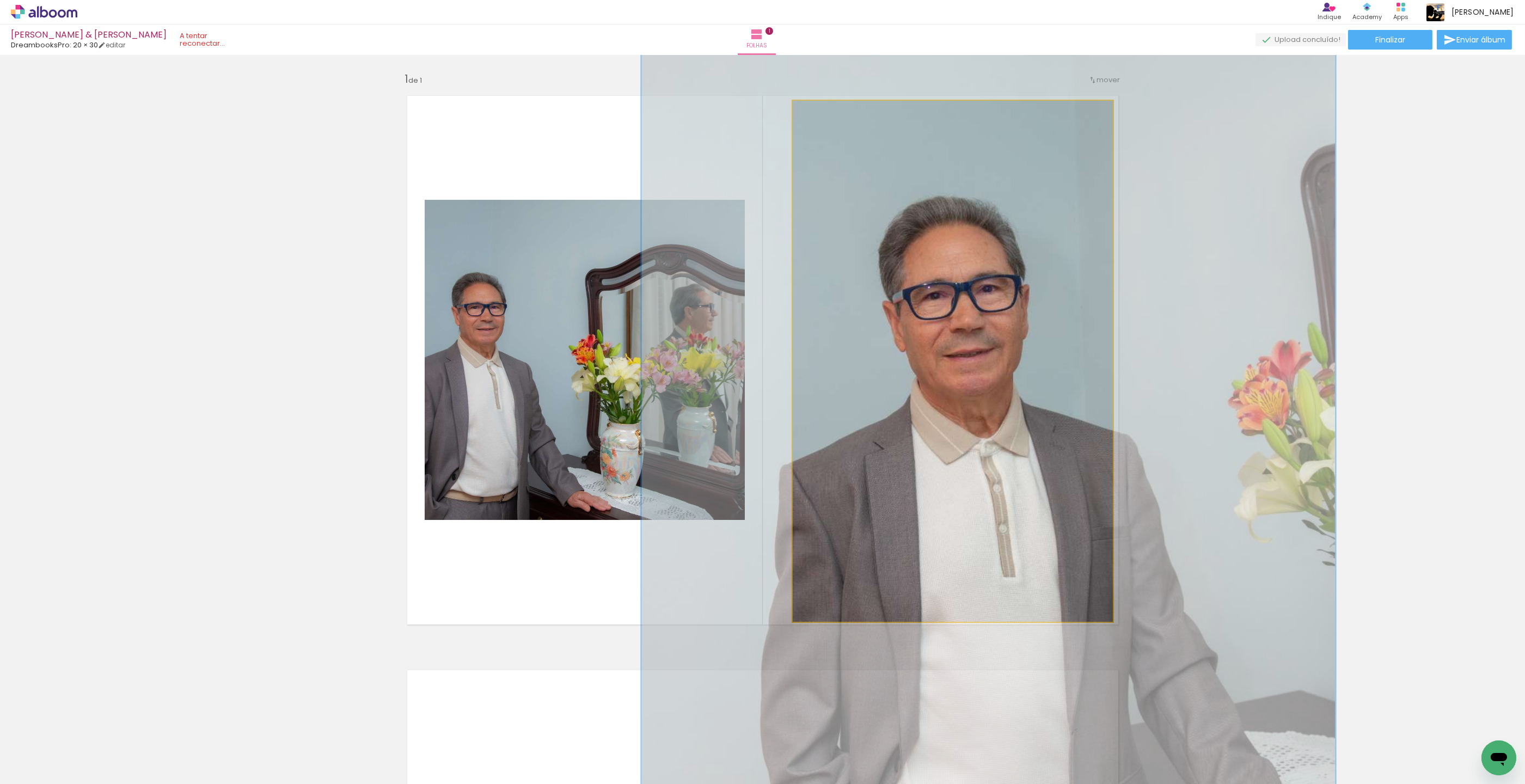
drag, startPoint x: 930, startPoint y: 266, endPoint x: 982, endPoint y: 416, distance: 158.8
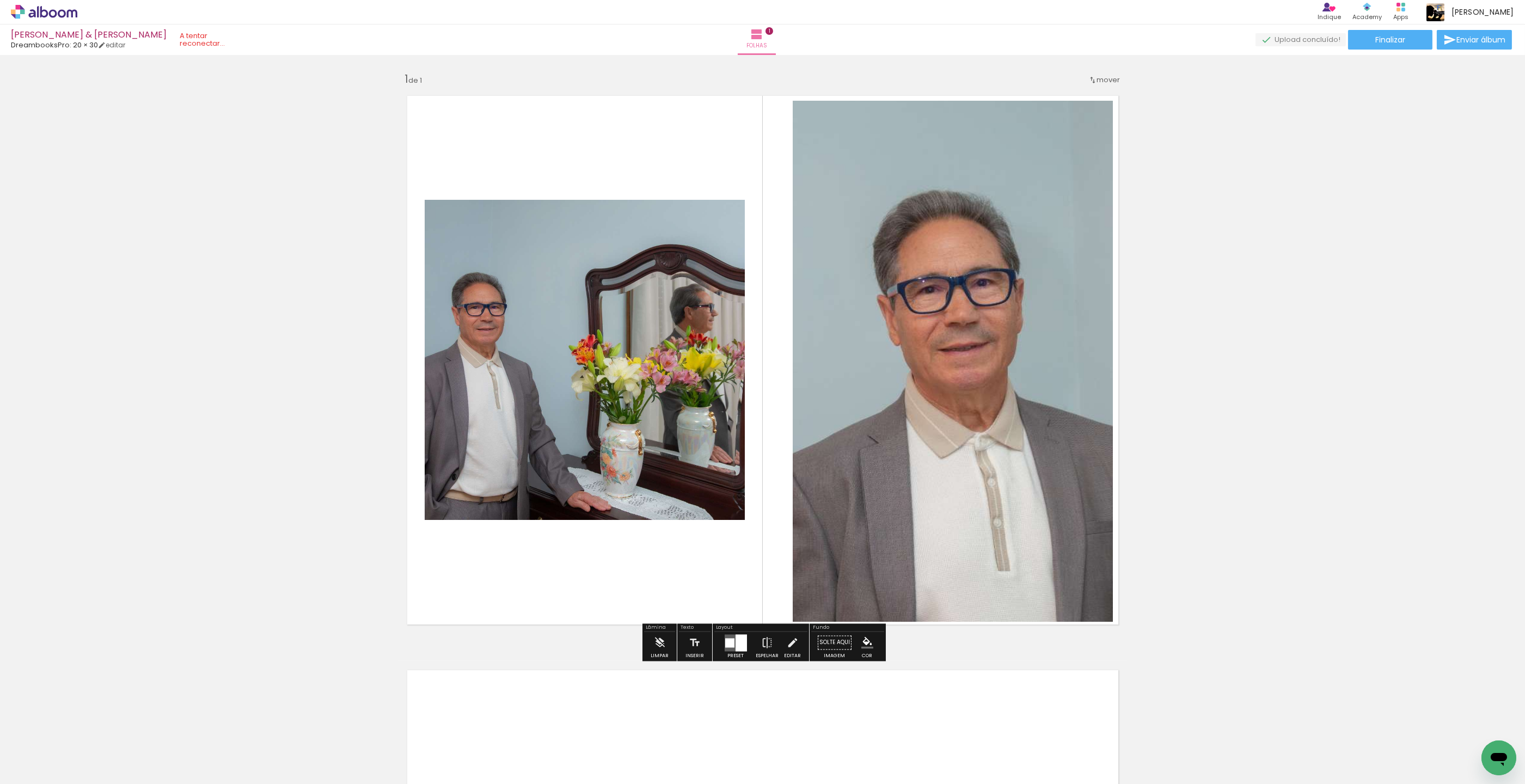
click at [1202, 338] on div "Inserir folha 1 de 1" at bounding box center [762, 632] width 1525 height 1149
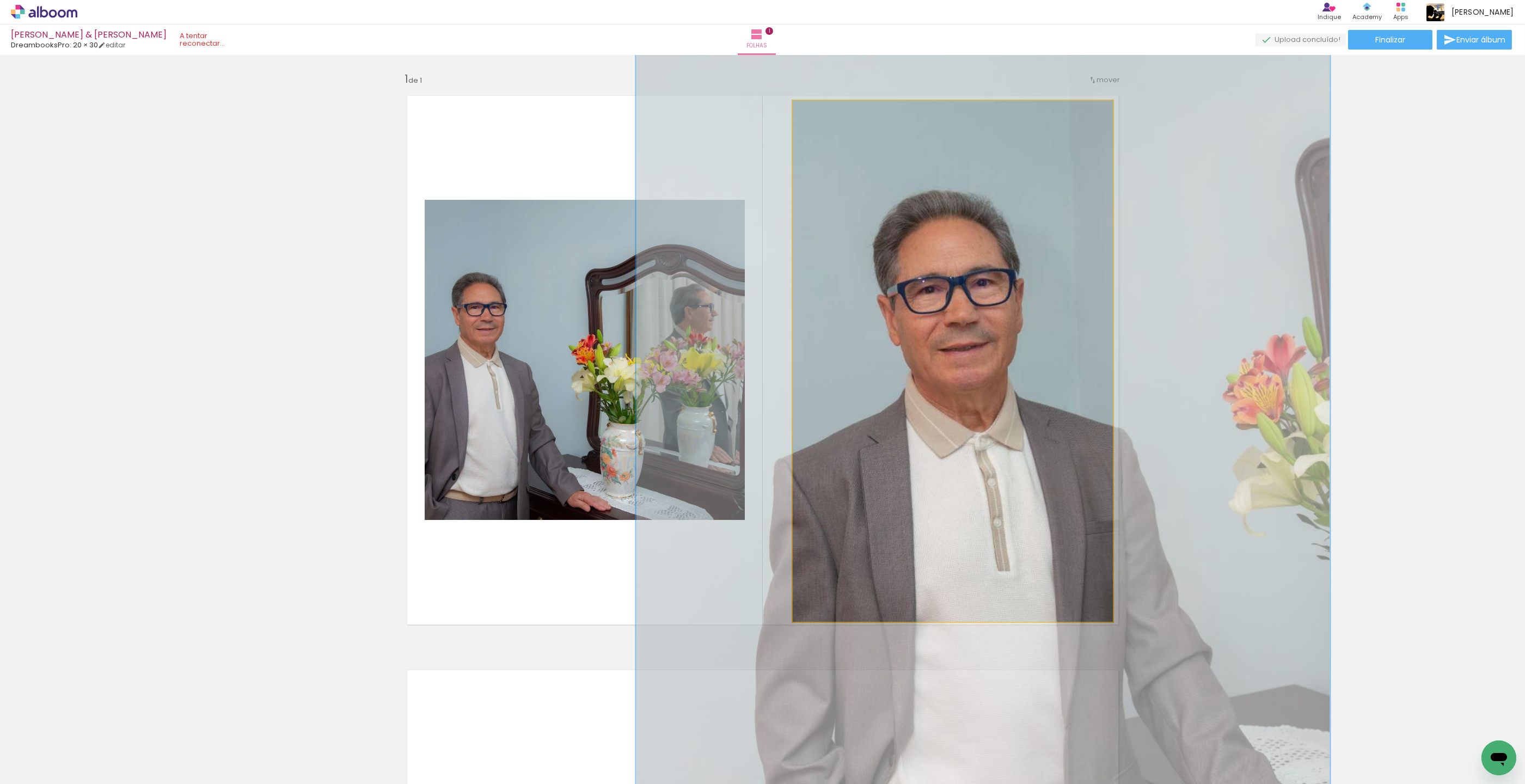
drag, startPoint x: 857, startPoint y: 229, endPoint x: 856, endPoint y: 225, distance: 4.1
click at [856, 229] on quentale-photo at bounding box center [952, 361] width 320 height 520
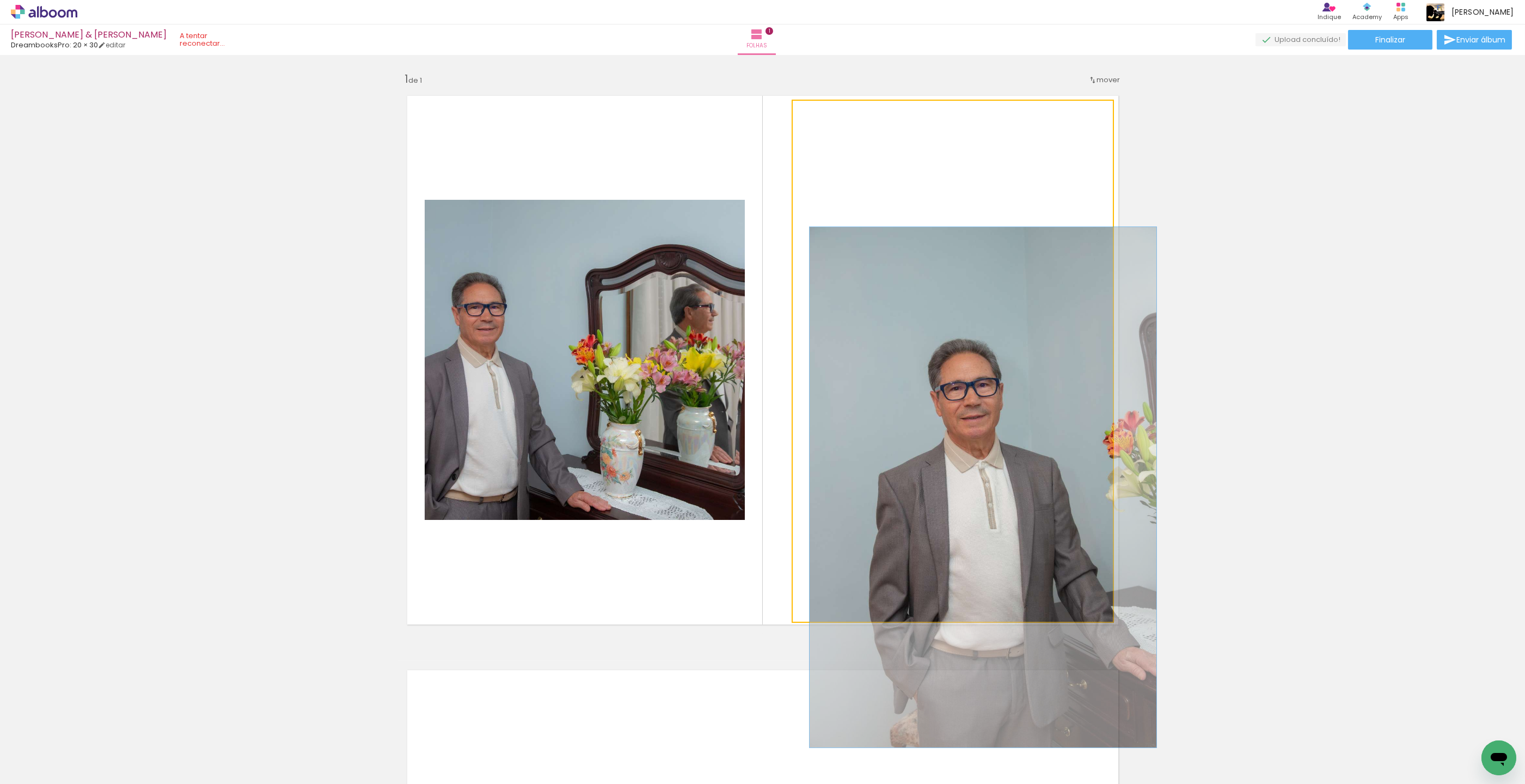
drag, startPoint x: 815, startPoint y: 114, endPoint x: 725, endPoint y: 117, distance: 90.0
click at [725, 117] on quentale-layouter at bounding box center [763, 360] width 729 height 547
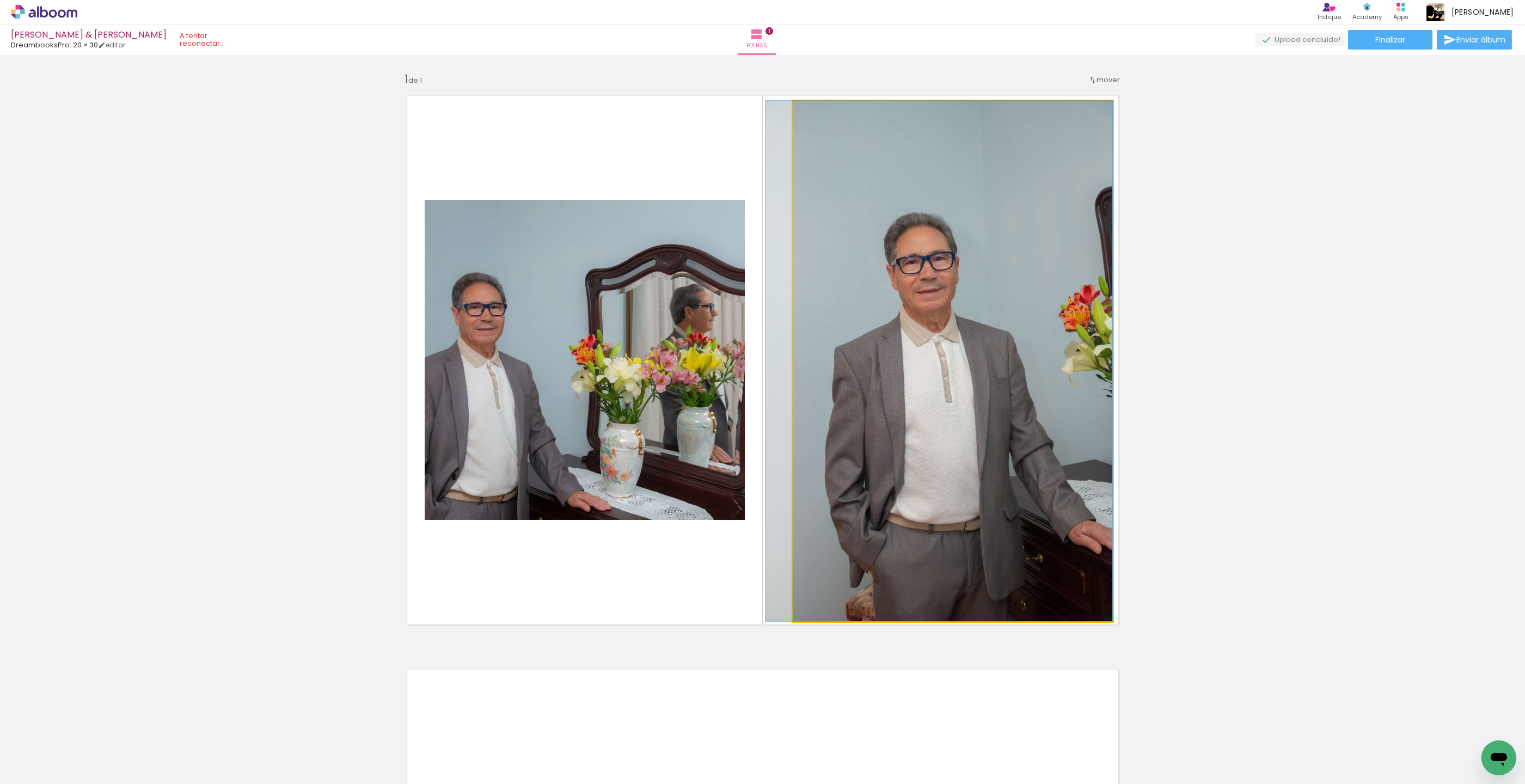
drag, startPoint x: 929, startPoint y: 363, endPoint x: 845, endPoint y: 215, distance: 170.2
drag, startPoint x: 948, startPoint y: 310, endPoint x: 929, endPoint y: 309, distance: 19.0
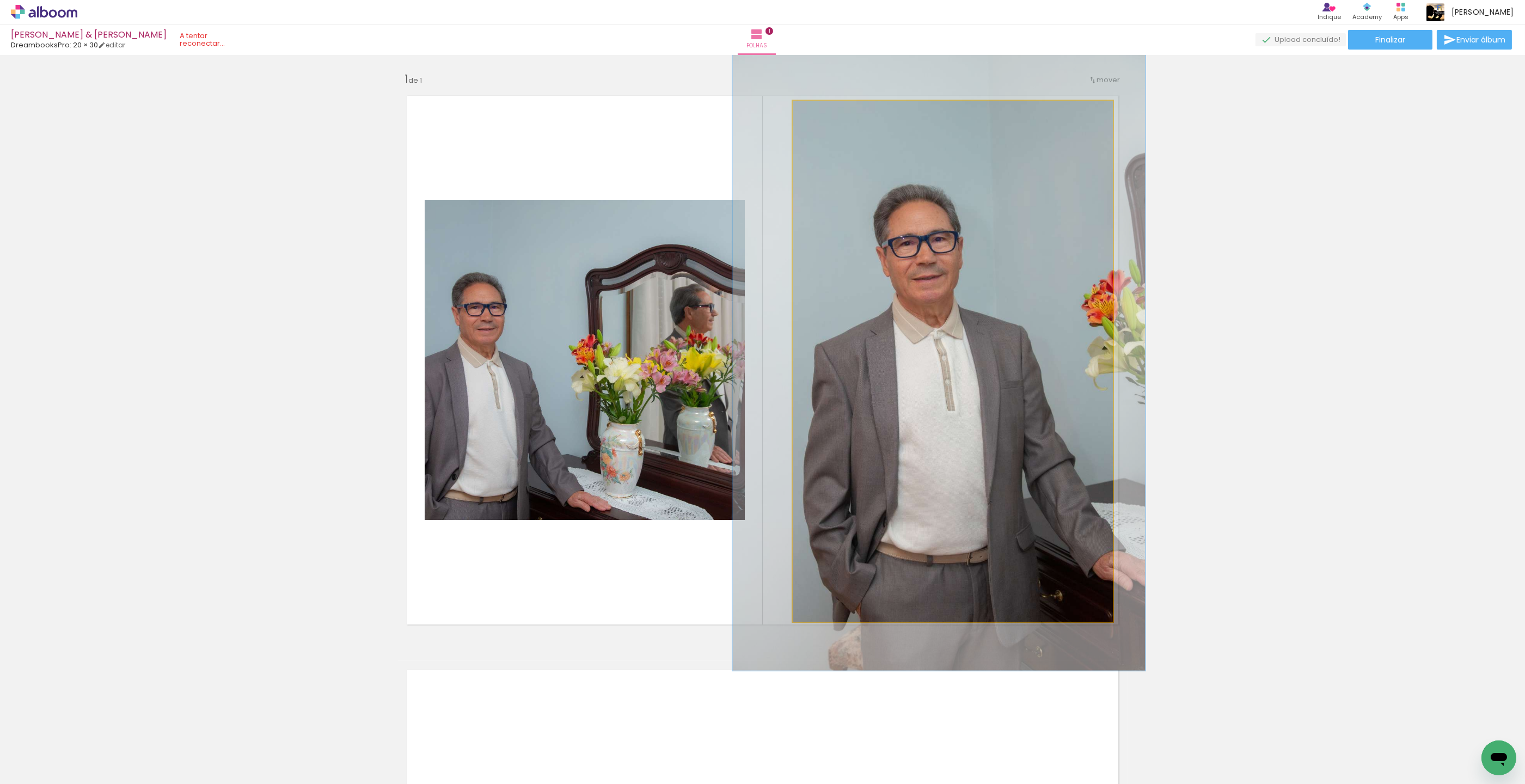
drag, startPoint x: 822, startPoint y: 110, endPoint x: 830, endPoint y: 110, distance: 8.0
click at [830, 110] on div at bounding box center [825, 112] width 17 height 17
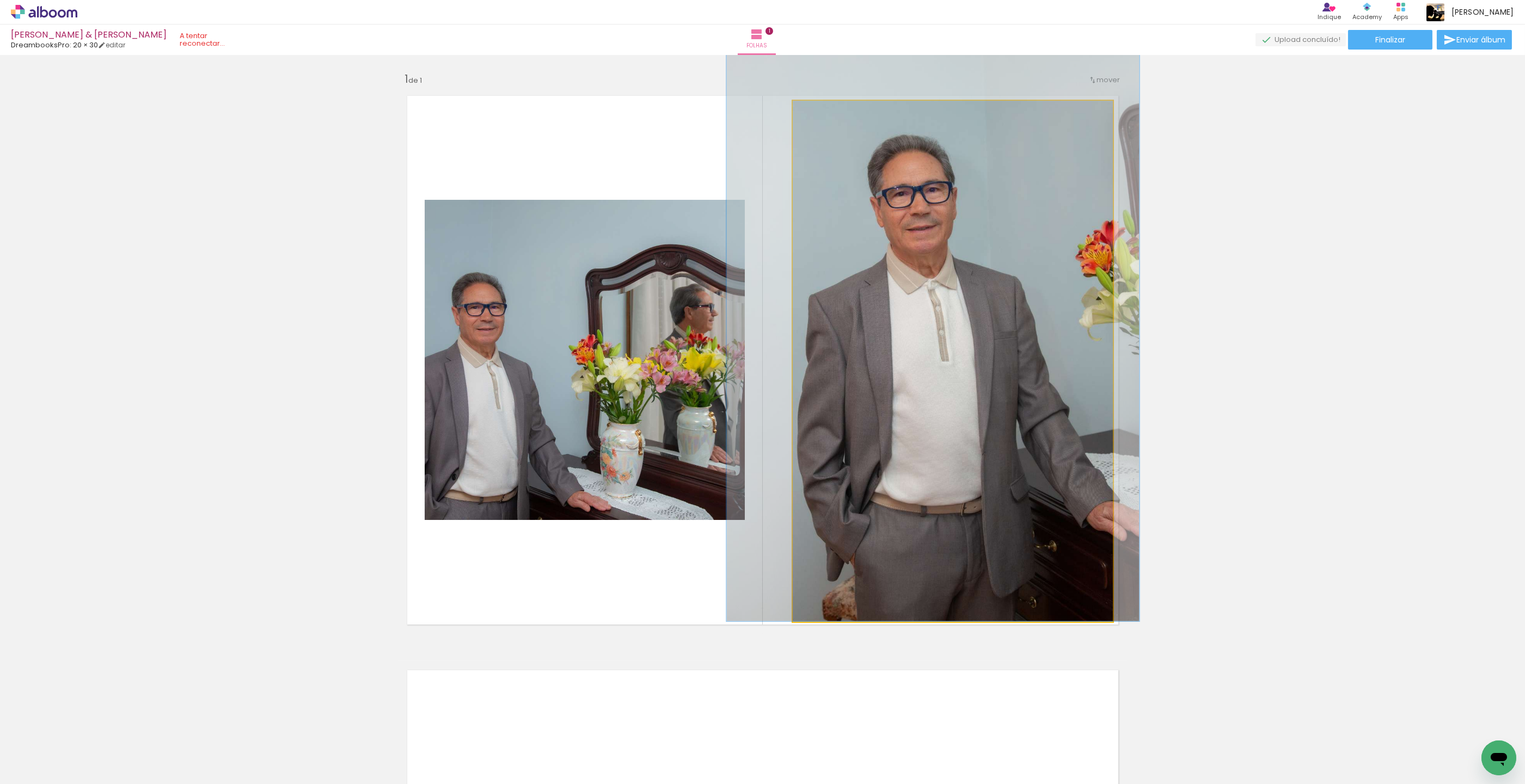
drag, startPoint x: 846, startPoint y: 261, endPoint x: 849, endPoint y: 205, distance: 56.1
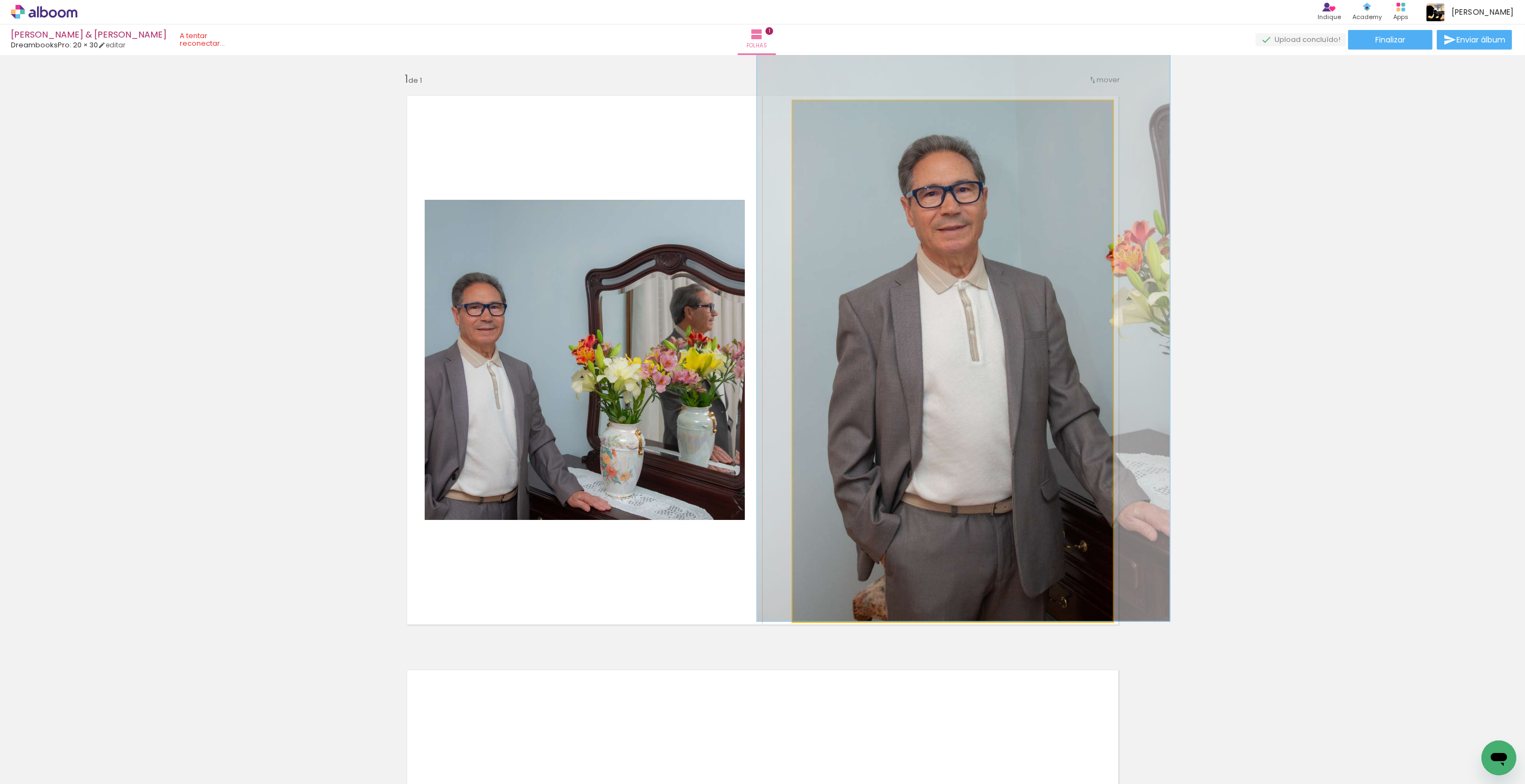
drag, startPoint x: 909, startPoint y: 218, endPoint x: 937, endPoint y: 217, distance: 28.0
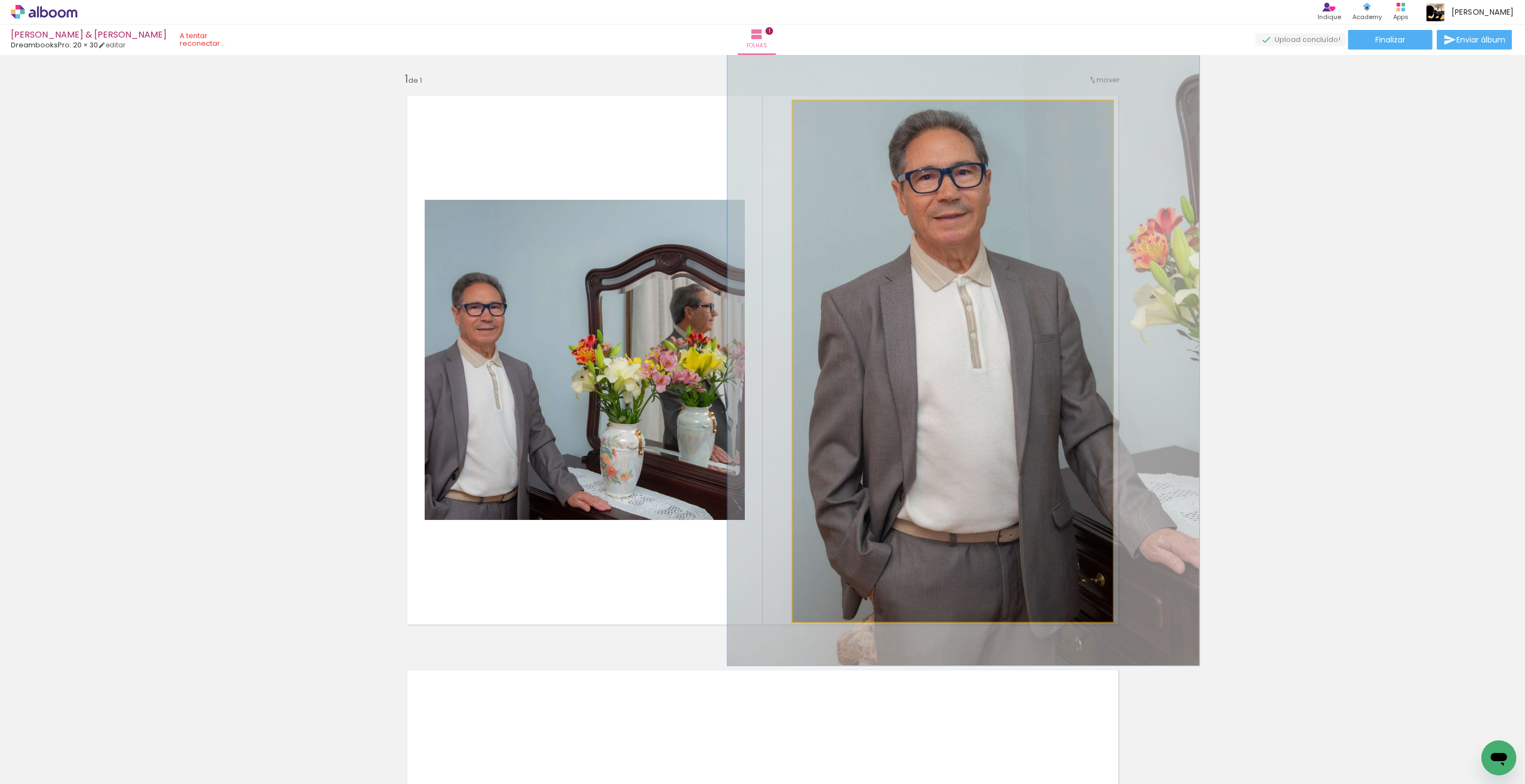
drag, startPoint x: 825, startPoint y: 117, endPoint x: 832, endPoint y: 117, distance: 7.0
click at [832, 117] on div at bounding box center [833, 112] width 17 height 17
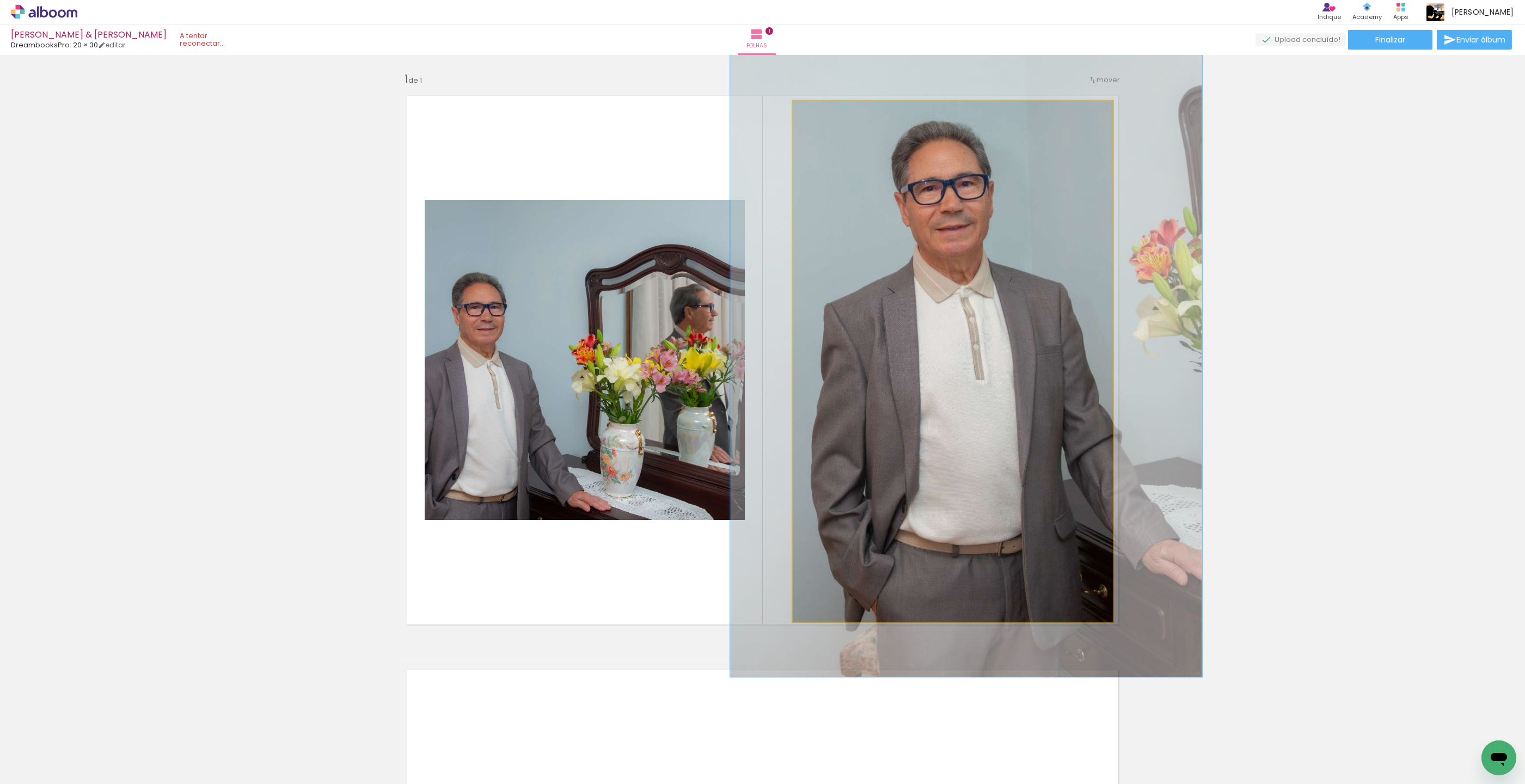
drag, startPoint x: 902, startPoint y: 202, endPoint x: 905, endPoint y: 213, distance: 11.4
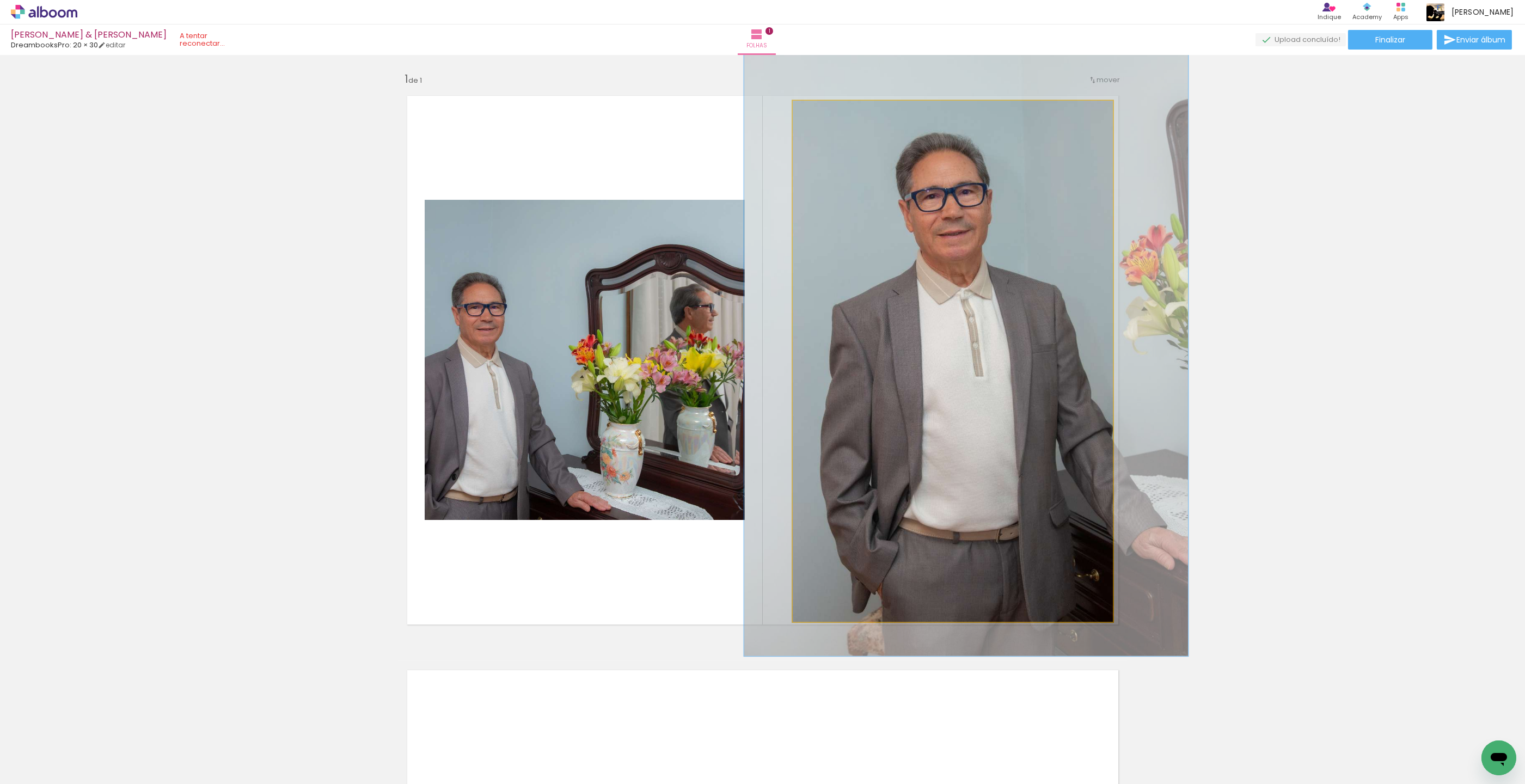
type paper-slider "128"
click at [829, 117] on div at bounding box center [830, 112] width 17 height 17
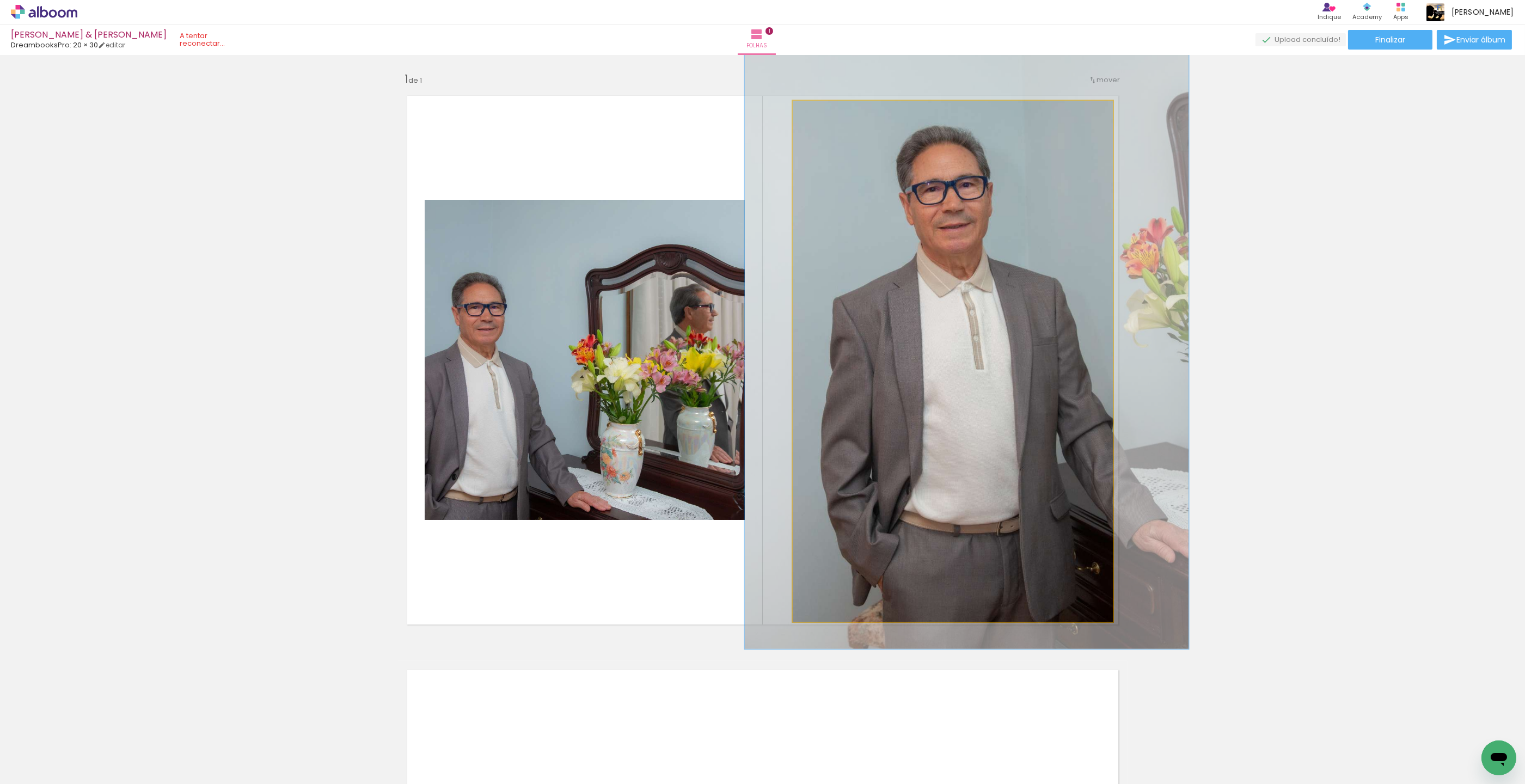
drag, startPoint x: 917, startPoint y: 267, endPoint x: 917, endPoint y: 260, distance: 7.0
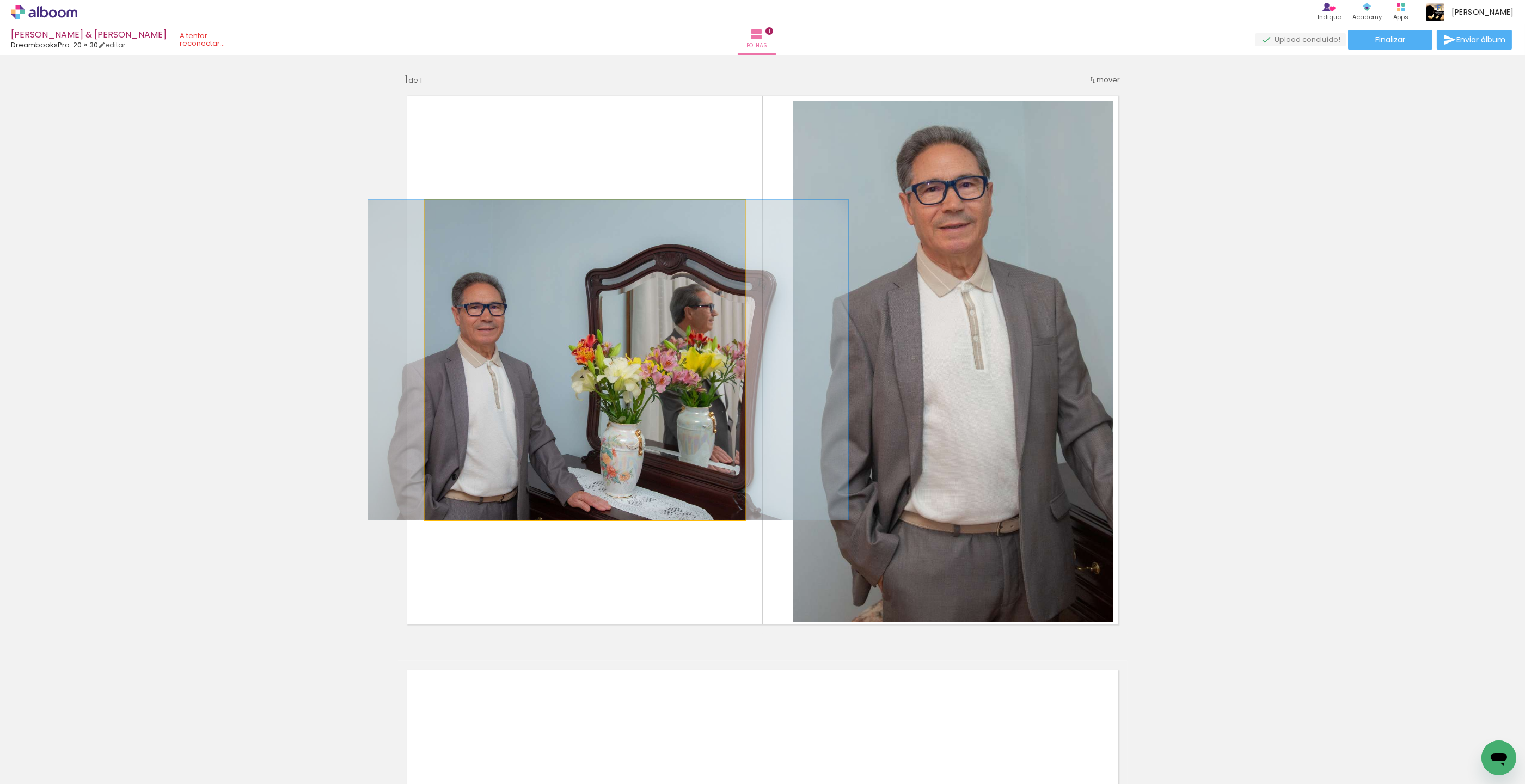
click at [535, 339] on quentale-photo at bounding box center [584, 359] width 320 height 320
click at [703, 342] on quentale-photo at bounding box center [584, 359] width 320 height 320
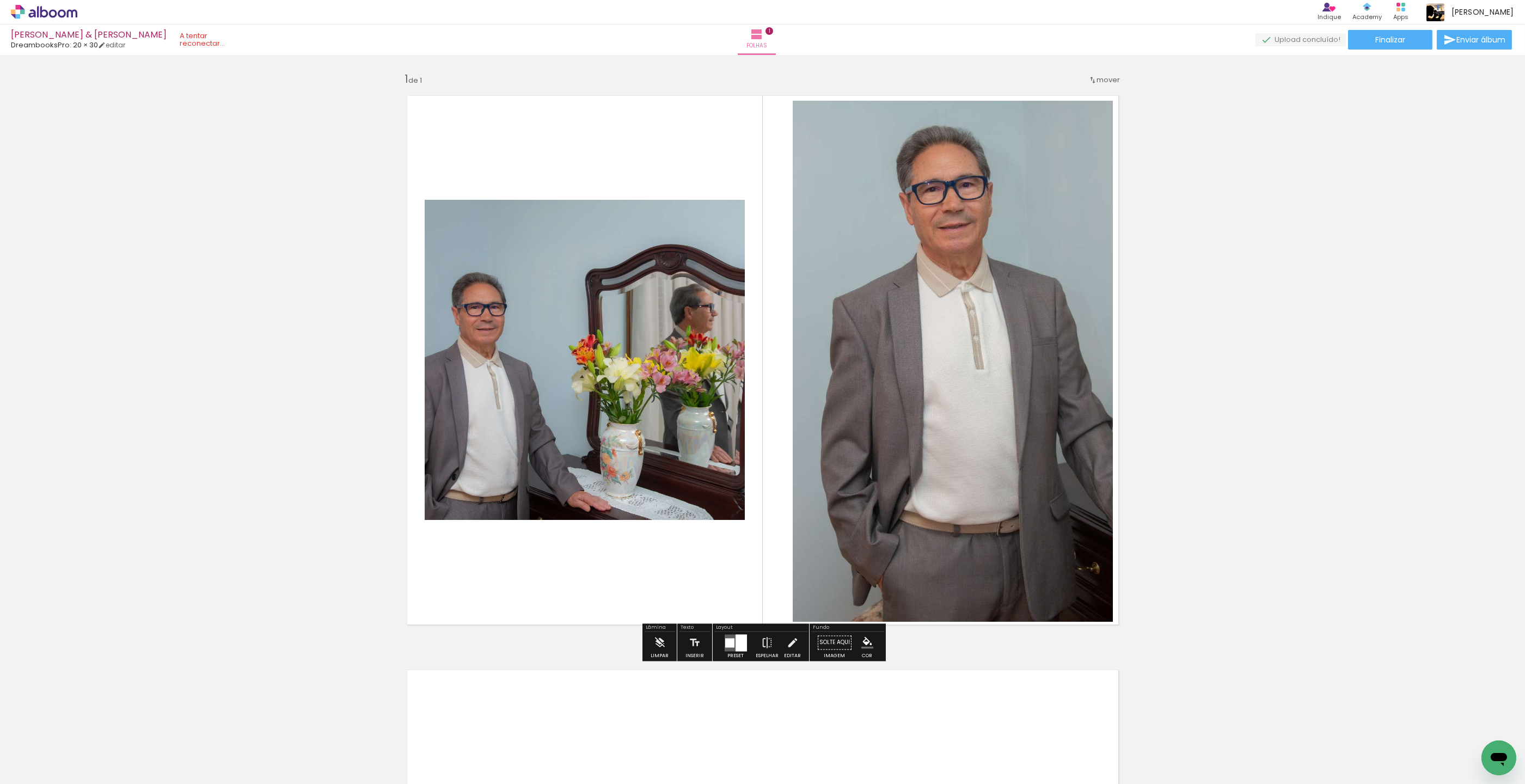
click at [737, 648] on div at bounding box center [741, 643] width 12 height 17
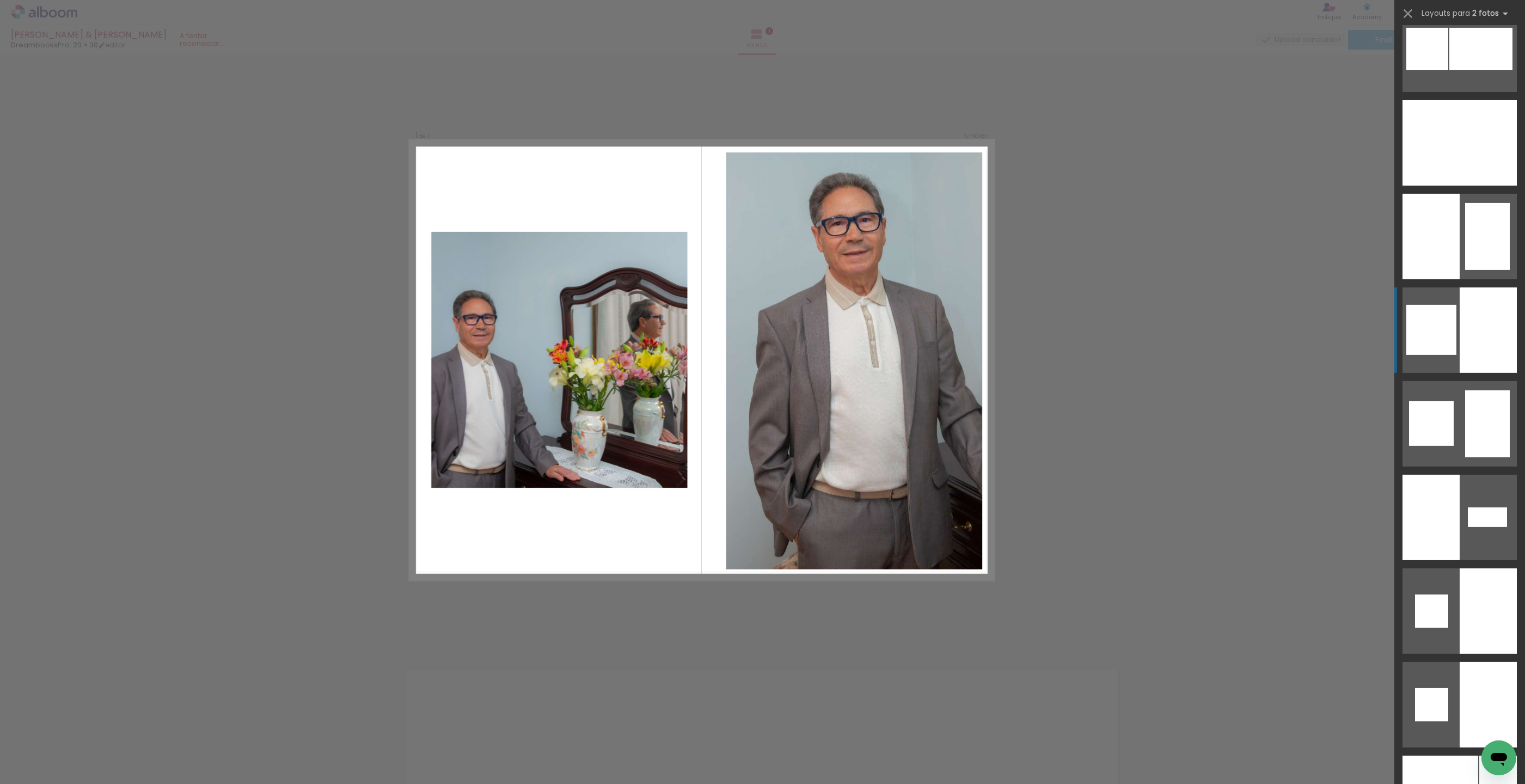
scroll to position [1872, 0]
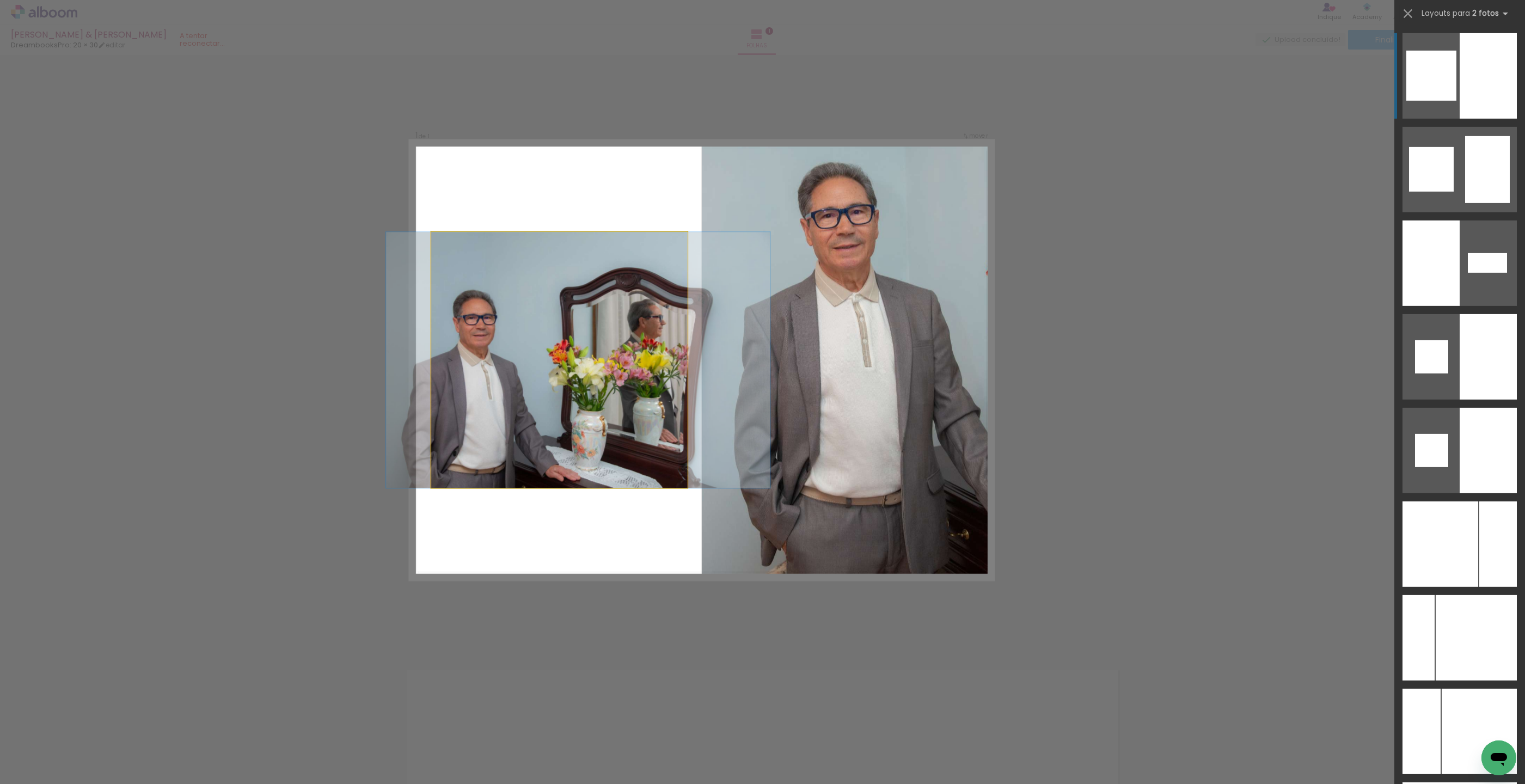
click at [641, 416] on quentale-photo at bounding box center [559, 360] width 256 height 256
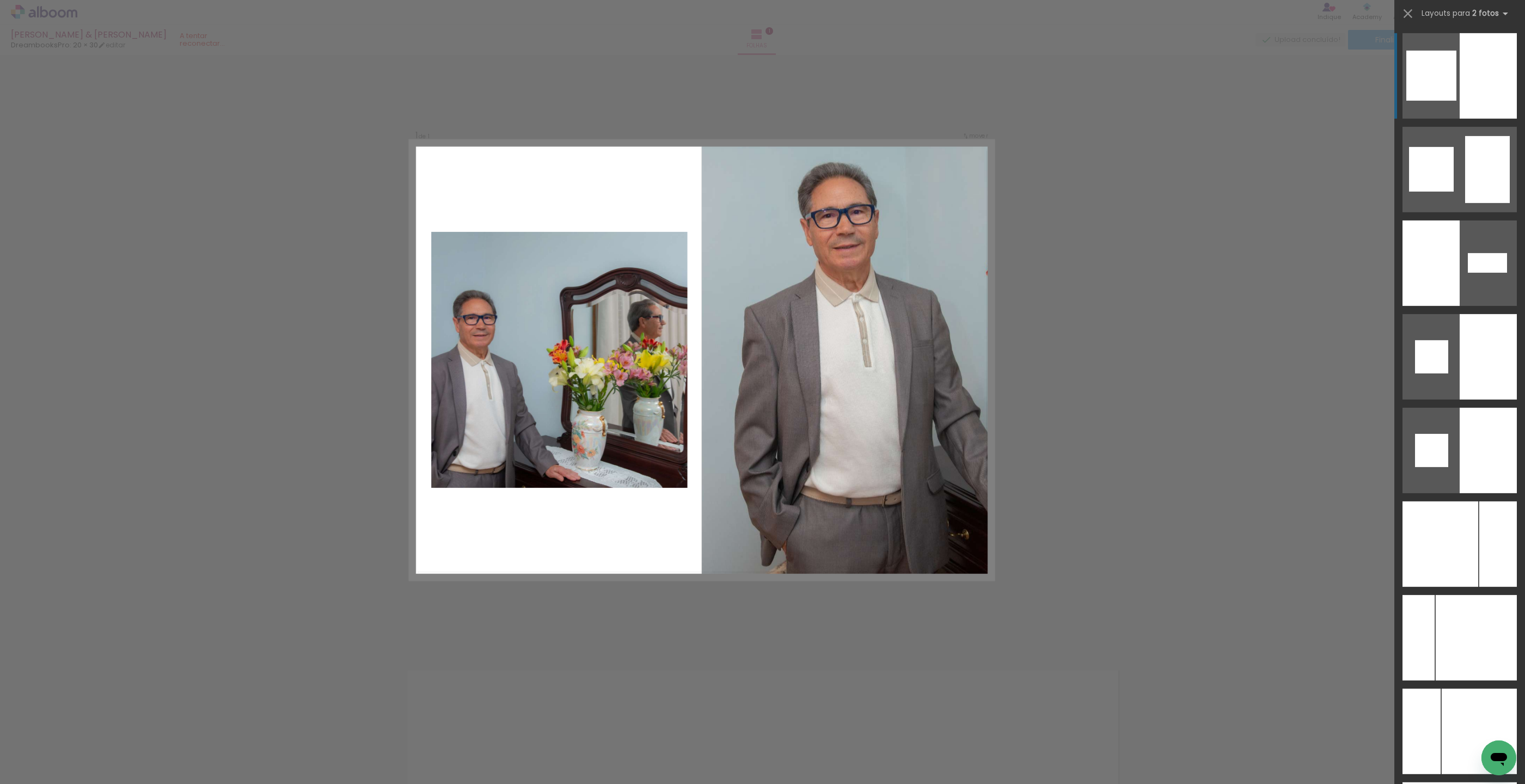
click at [296, 268] on div "Confirmar Cancelar" at bounding box center [762, 642] width 1525 height 1175
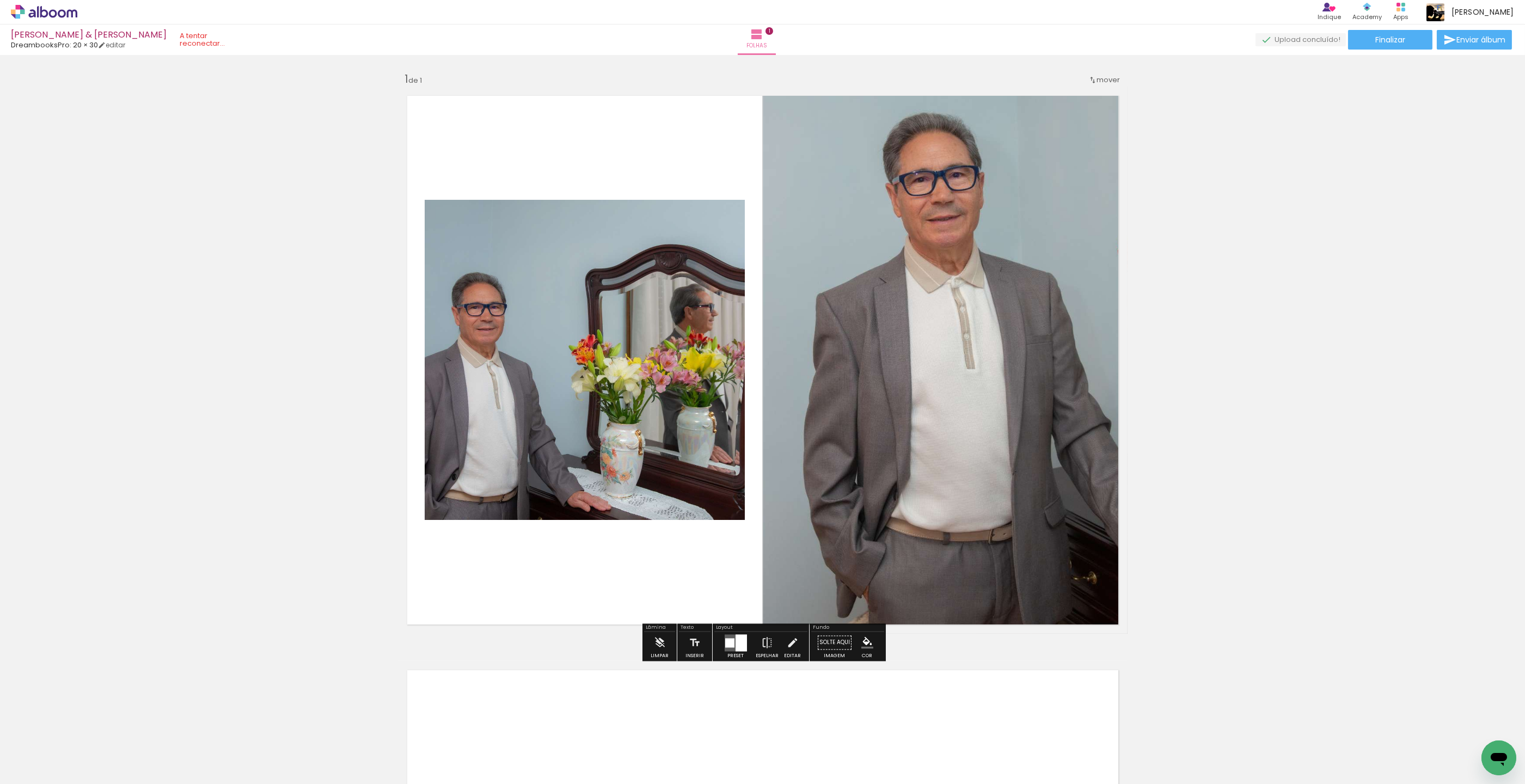
click at [792, 637] on iron-icon at bounding box center [792, 642] width 12 height 22
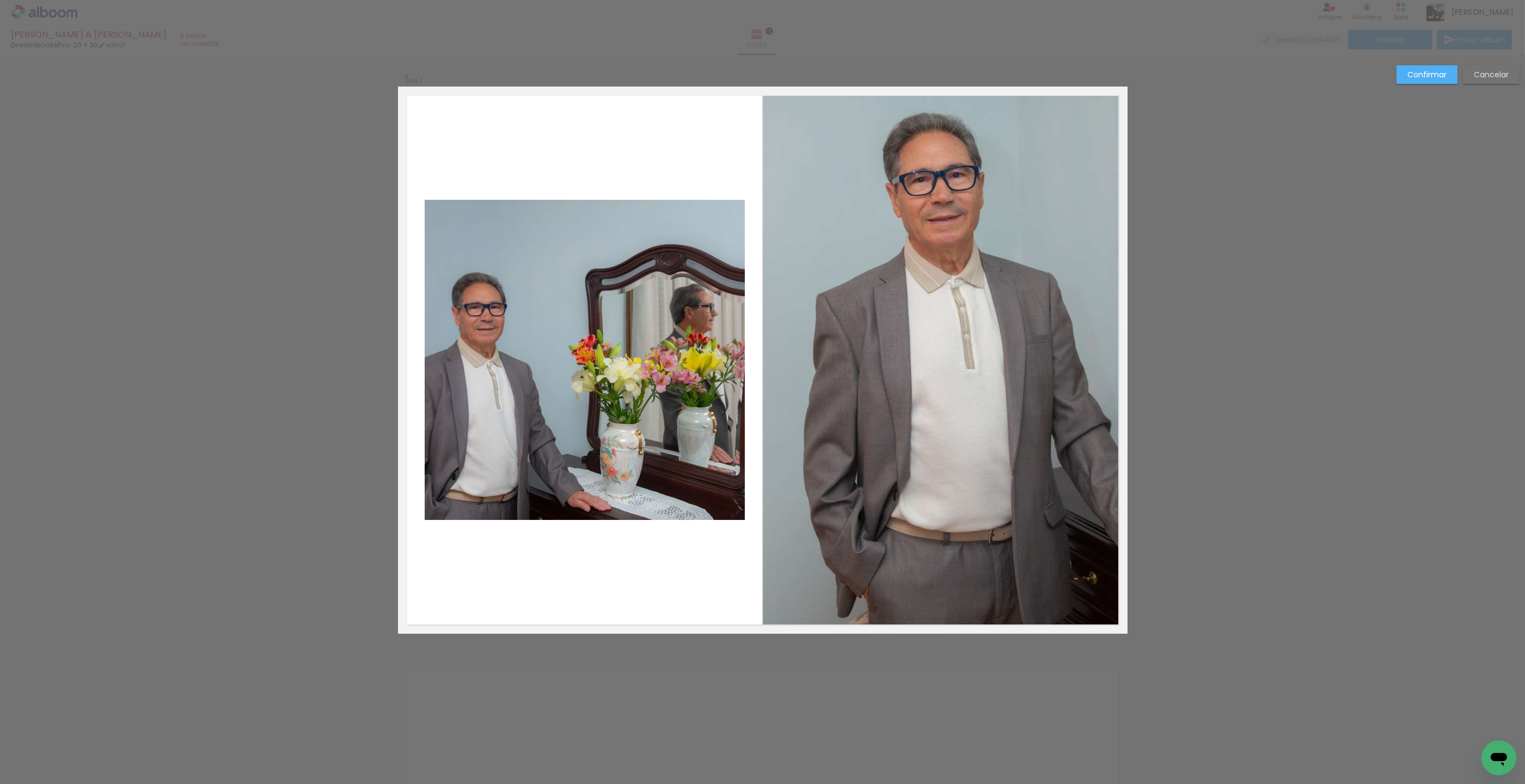
click at [717, 512] on quentale-photo at bounding box center [584, 359] width 320 height 320
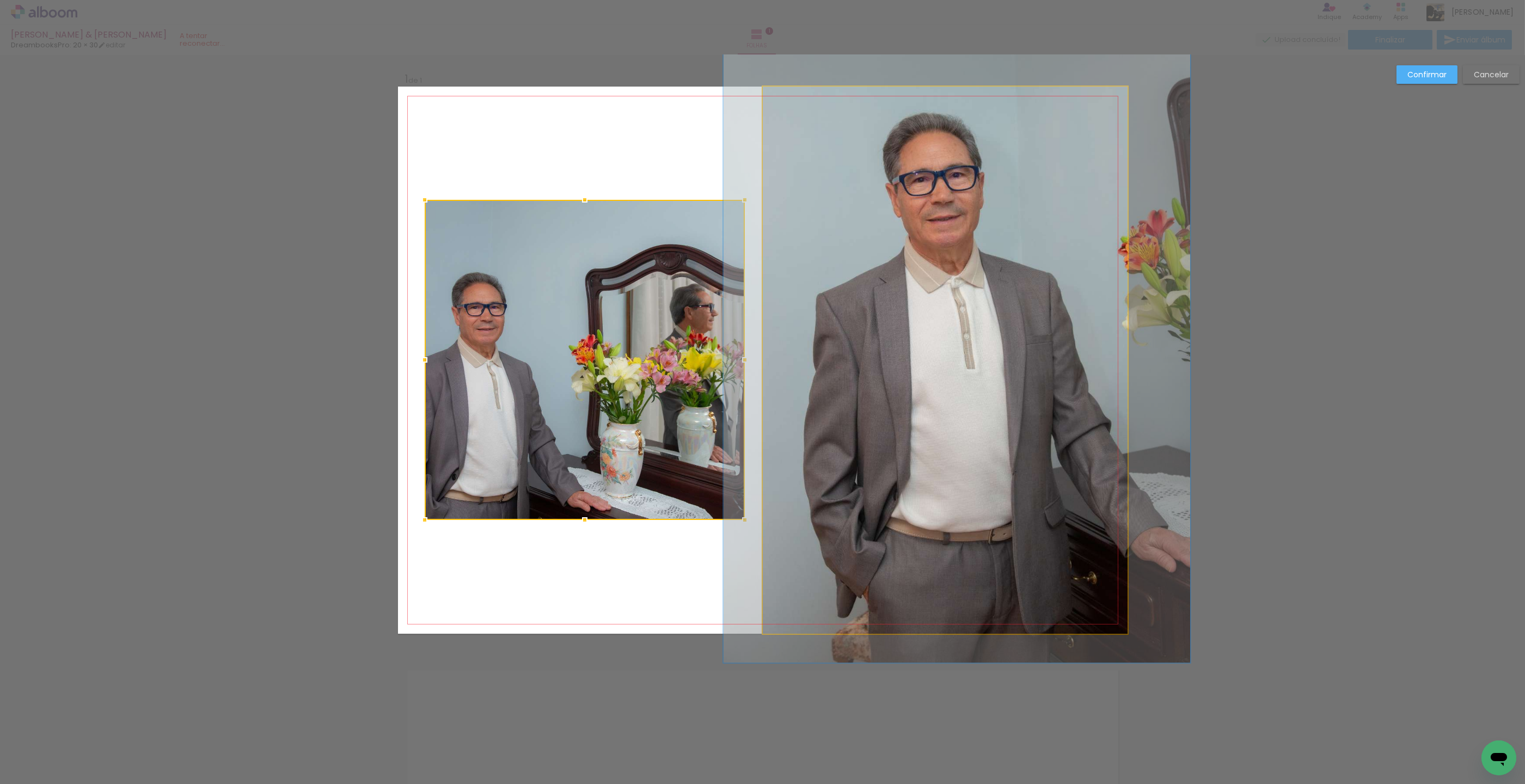
click at [849, 398] on quentale-photo at bounding box center [945, 360] width 365 height 547
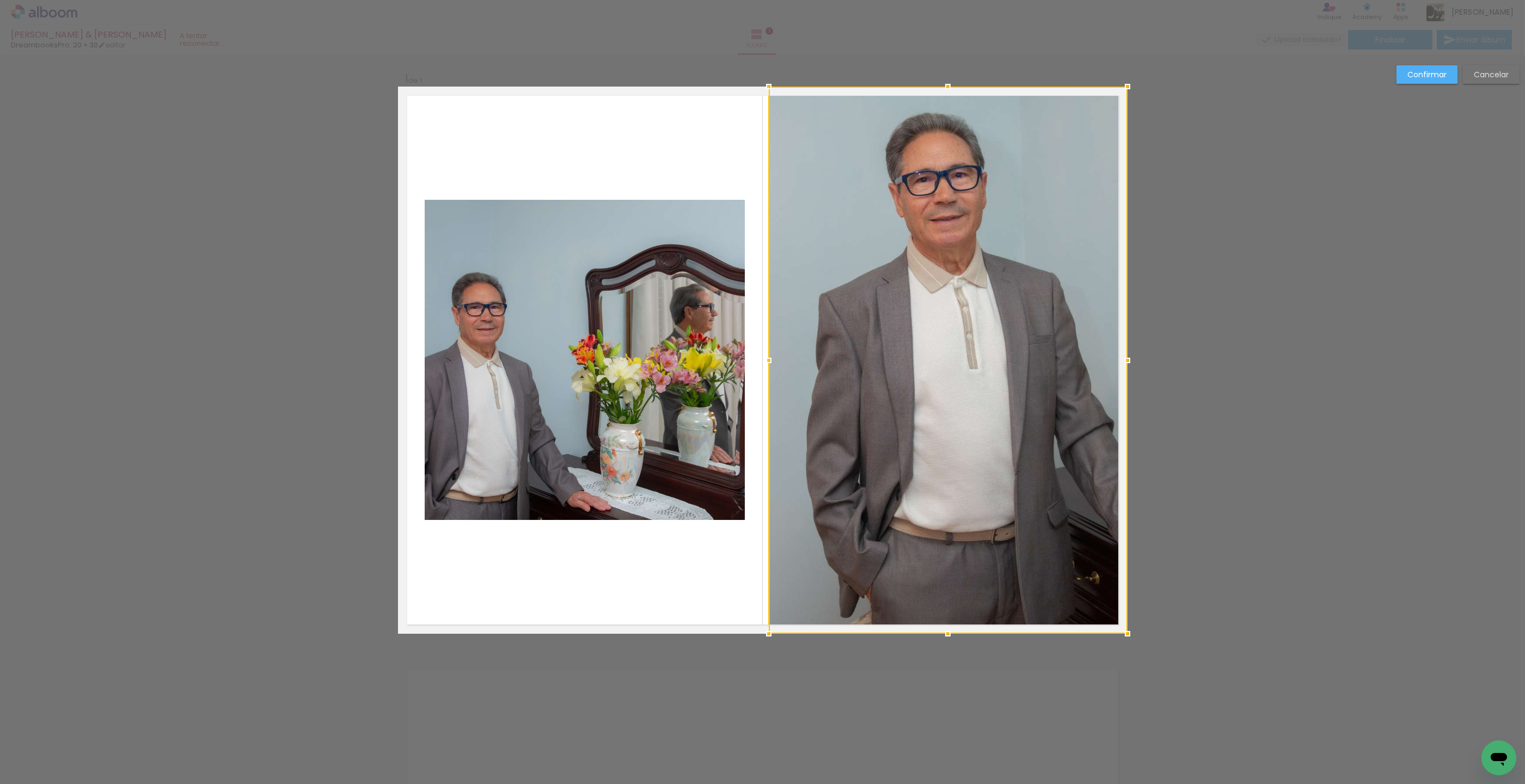
drag, startPoint x: 764, startPoint y: 362, endPoint x: 893, endPoint y: 358, distance: 129.1
click at [770, 362] on div at bounding box center [768, 360] width 22 height 22
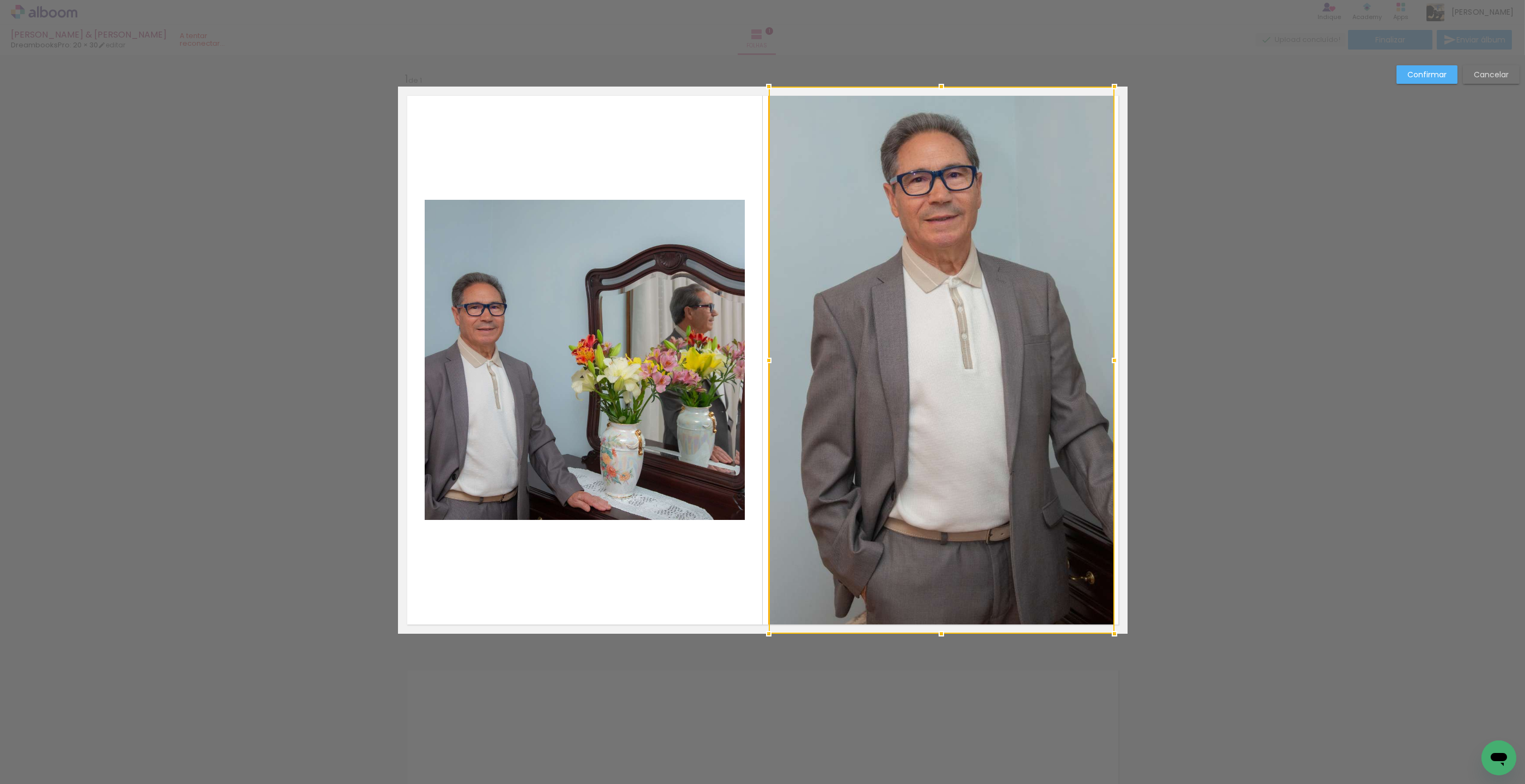
drag, startPoint x: 1130, startPoint y: 360, endPoint x: 1110, endPoint y: 344, distance: 25.6
click at [1117, 360] on div at bounding box center [1114, 360] width 22 height 22
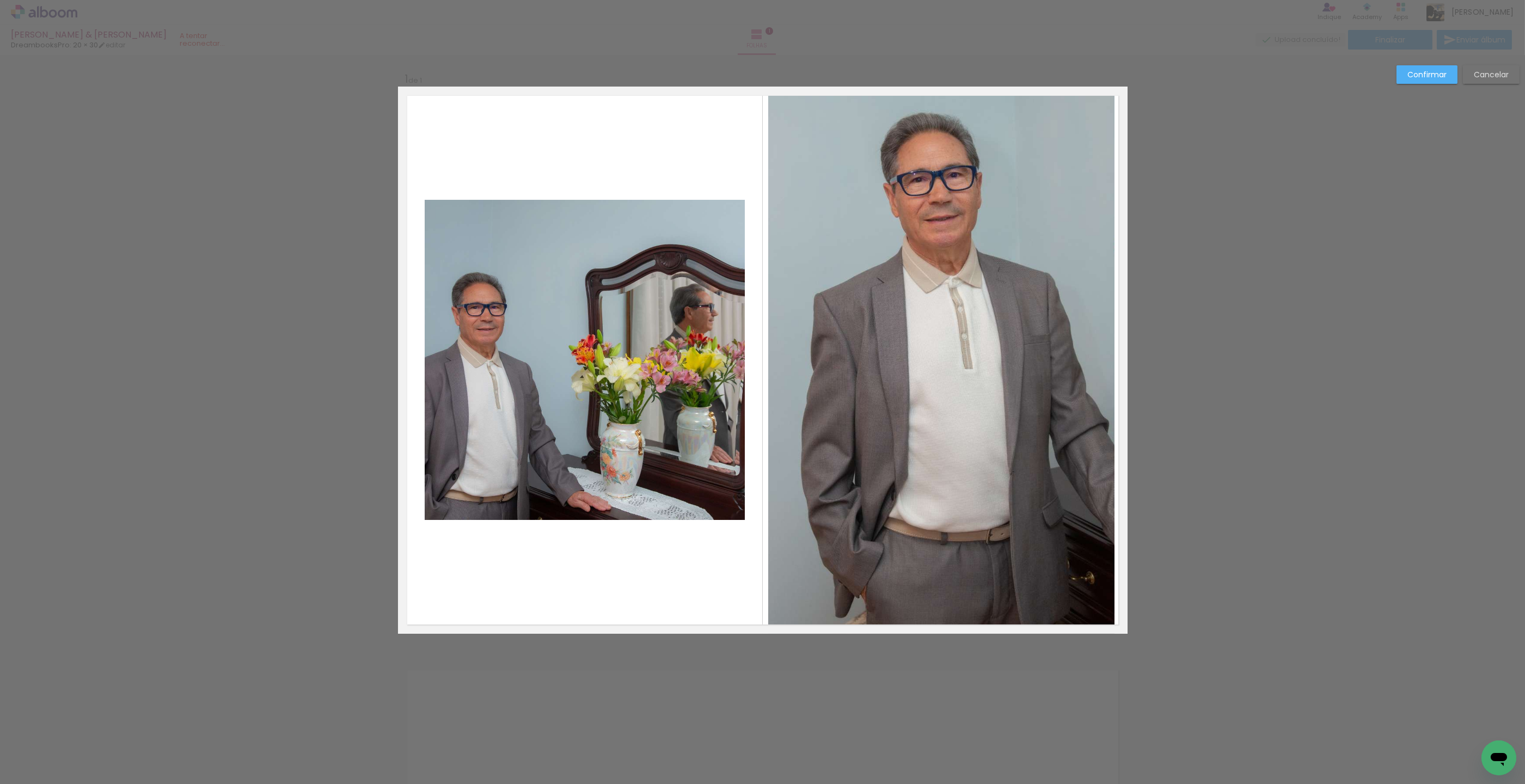
click at [967, 111] on quentale-photo at bounding box center [941, 360] width 346 height 547
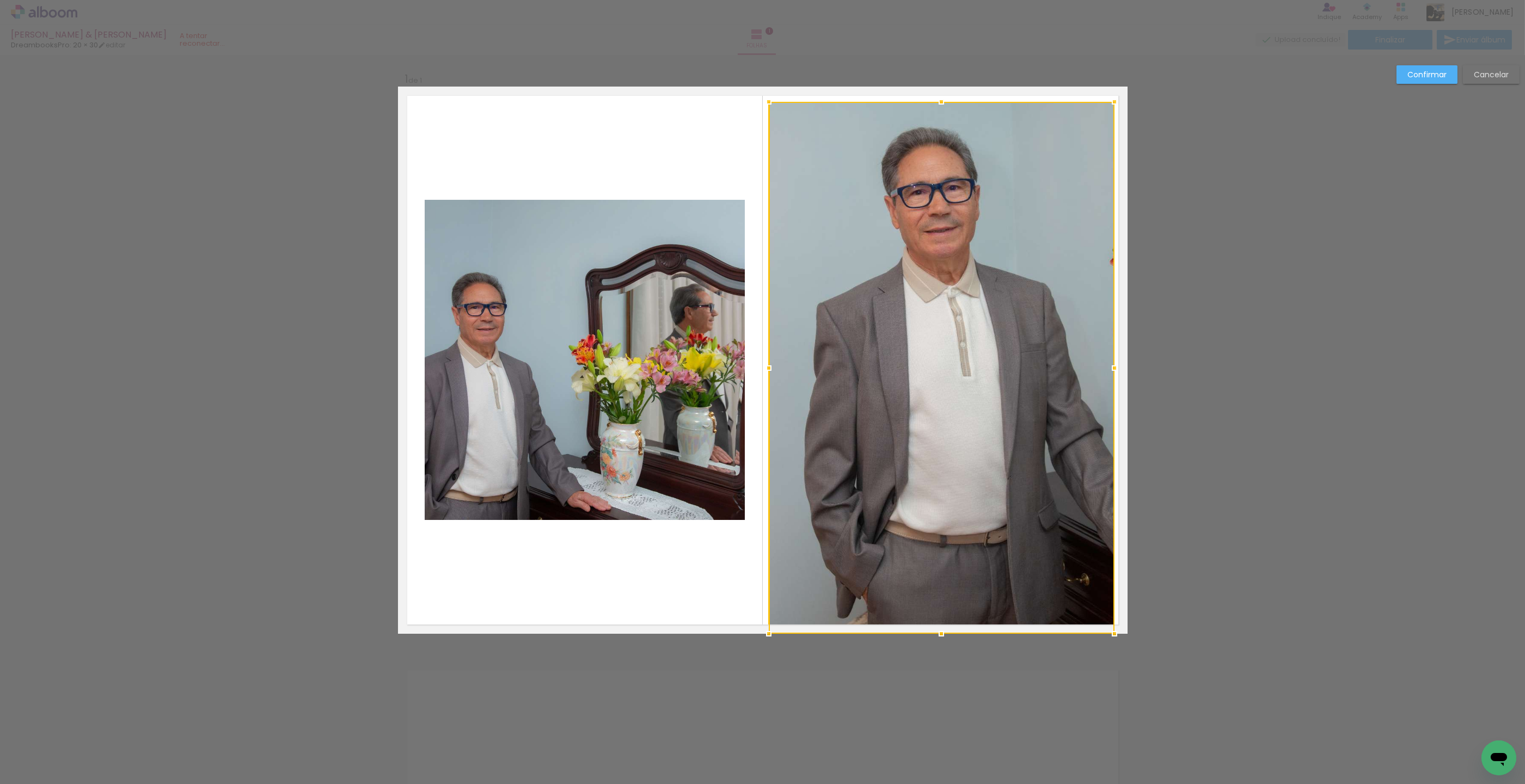
drag, startPoint x: 940, startPoint y: 82, endPoint x: 939, endPoint y: 96, distance: 14.0
click at [939, 96] on div at bounding box center [941, 102] width 22 height 22
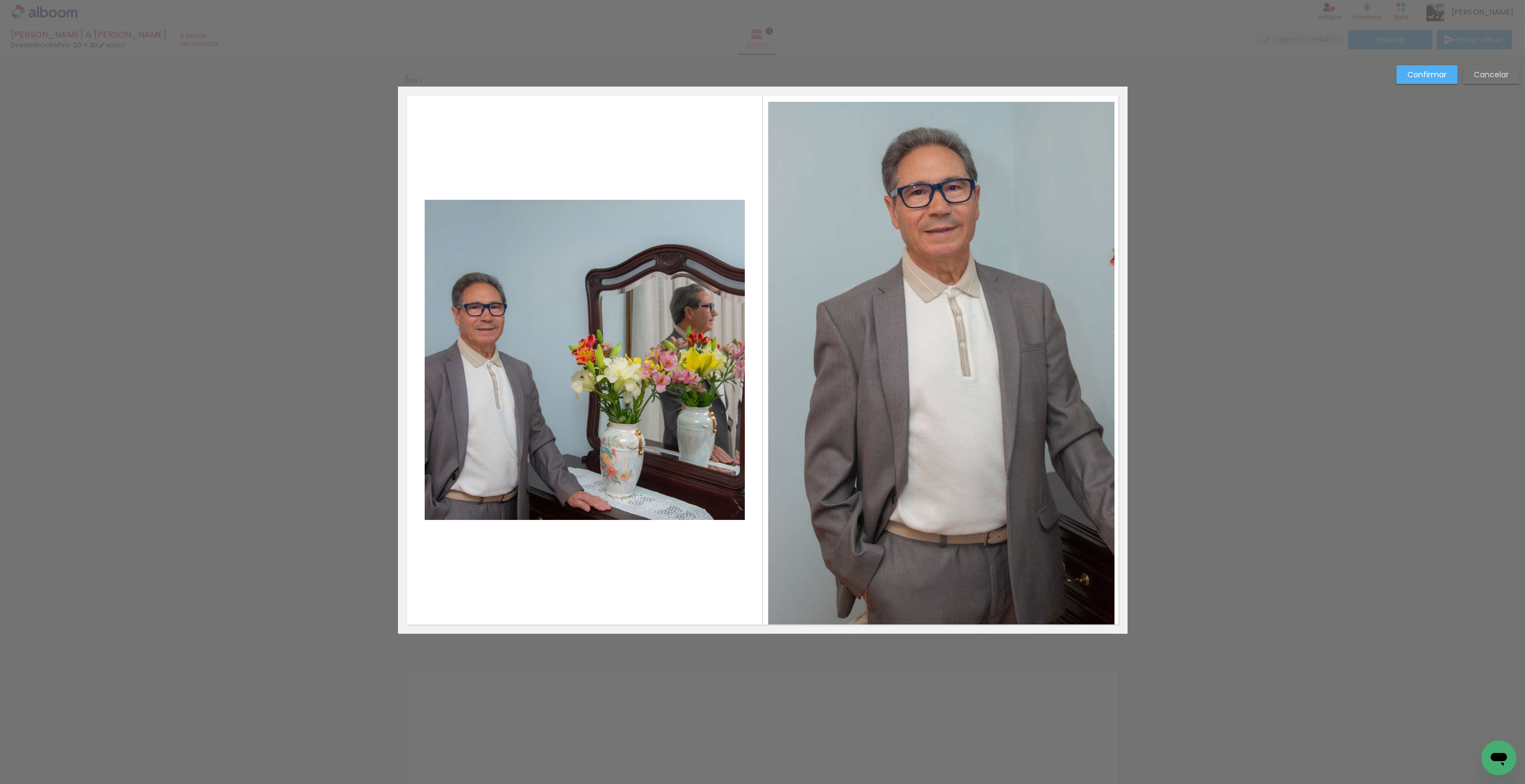
click at [1094, 370] on quentale-photo at bounding box center [941, 368] width 346 height 532
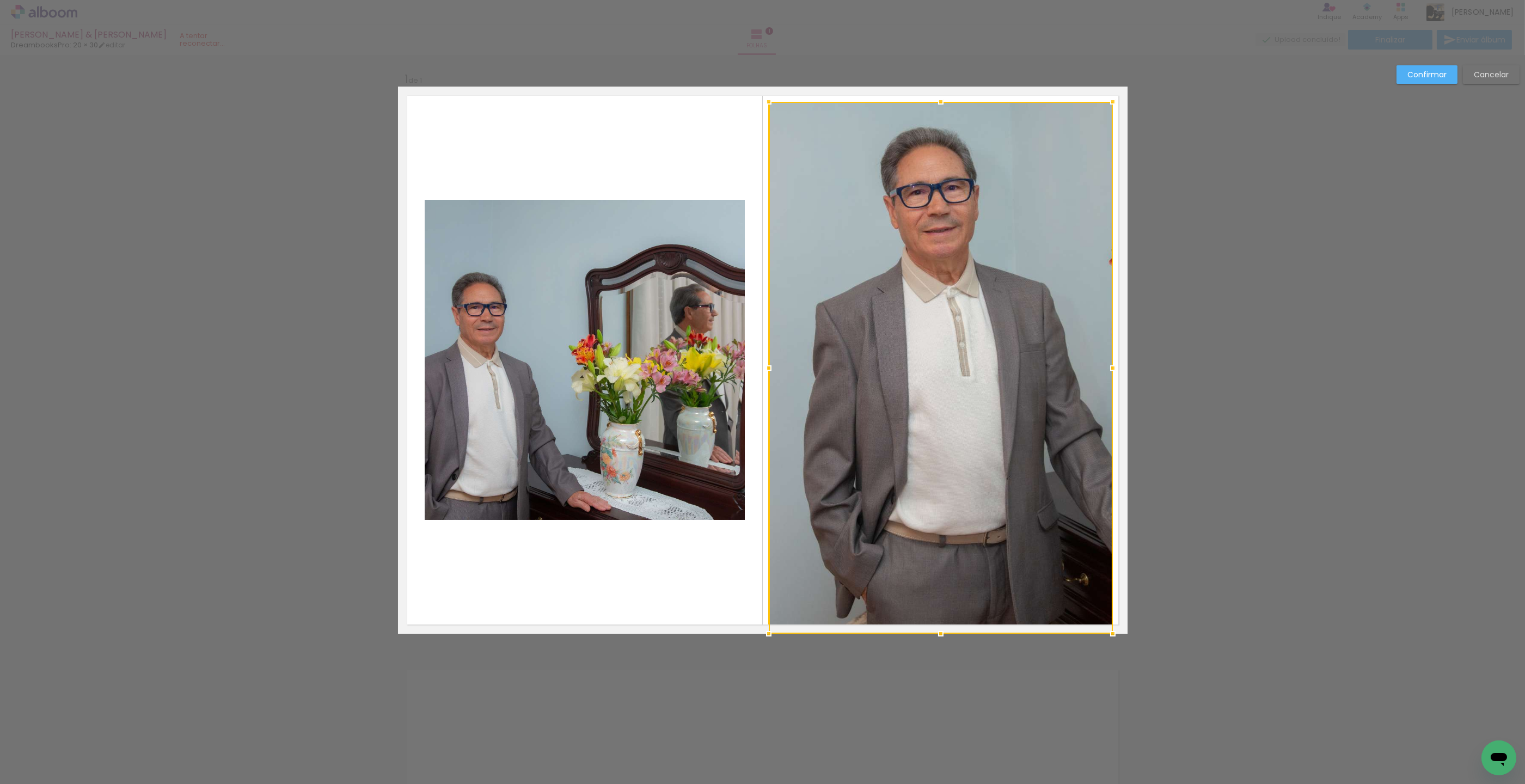
click at [1112, 367] on div at bounding box center [1112, 368] width 22 height 22
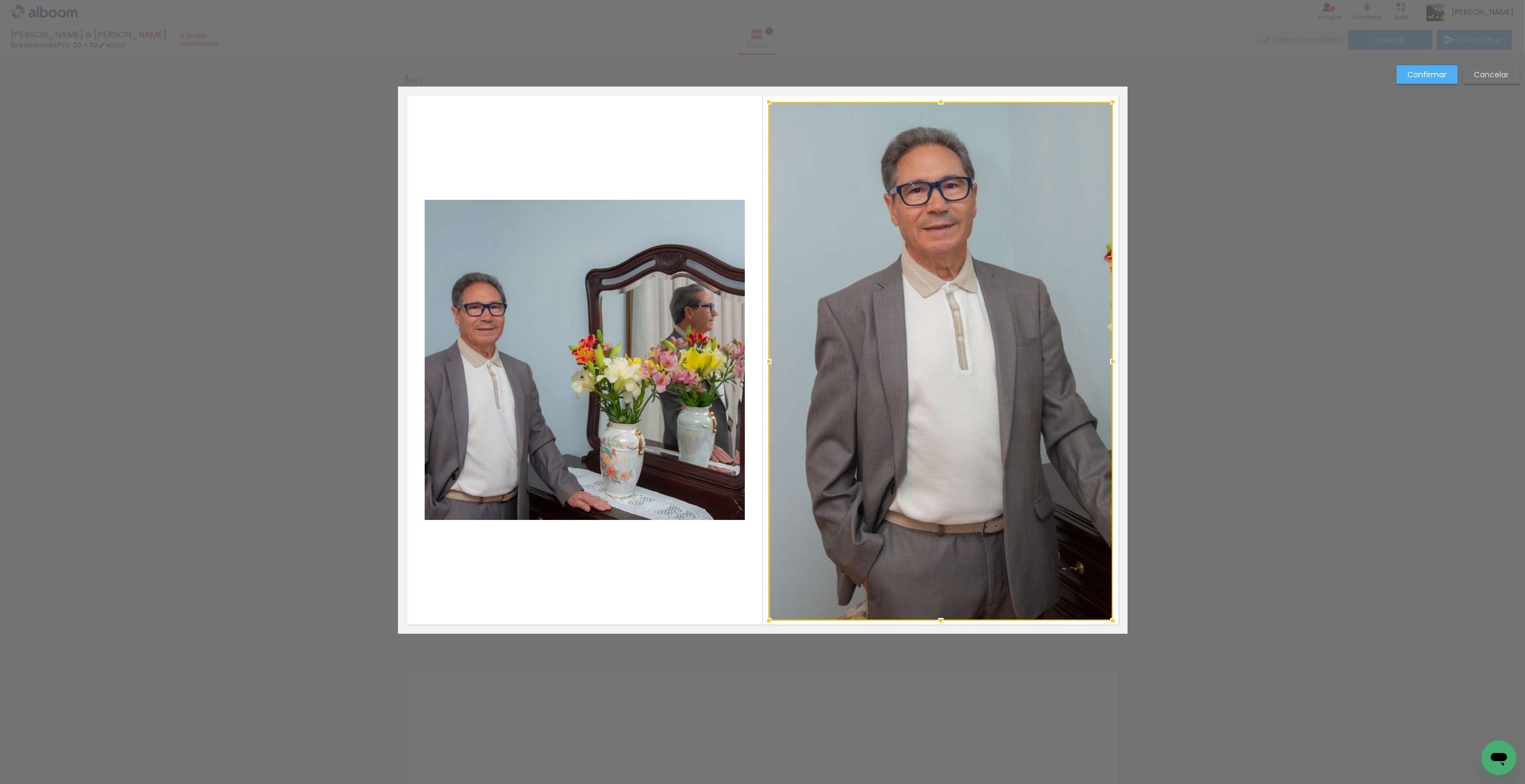
drag, startPoint x: 941, startPoint y: 634, endPoint x: 941, endPoint y: 621, distance: 13.0
click at [941, 621] on div at bounding box center [941, 620] width 22 height 22
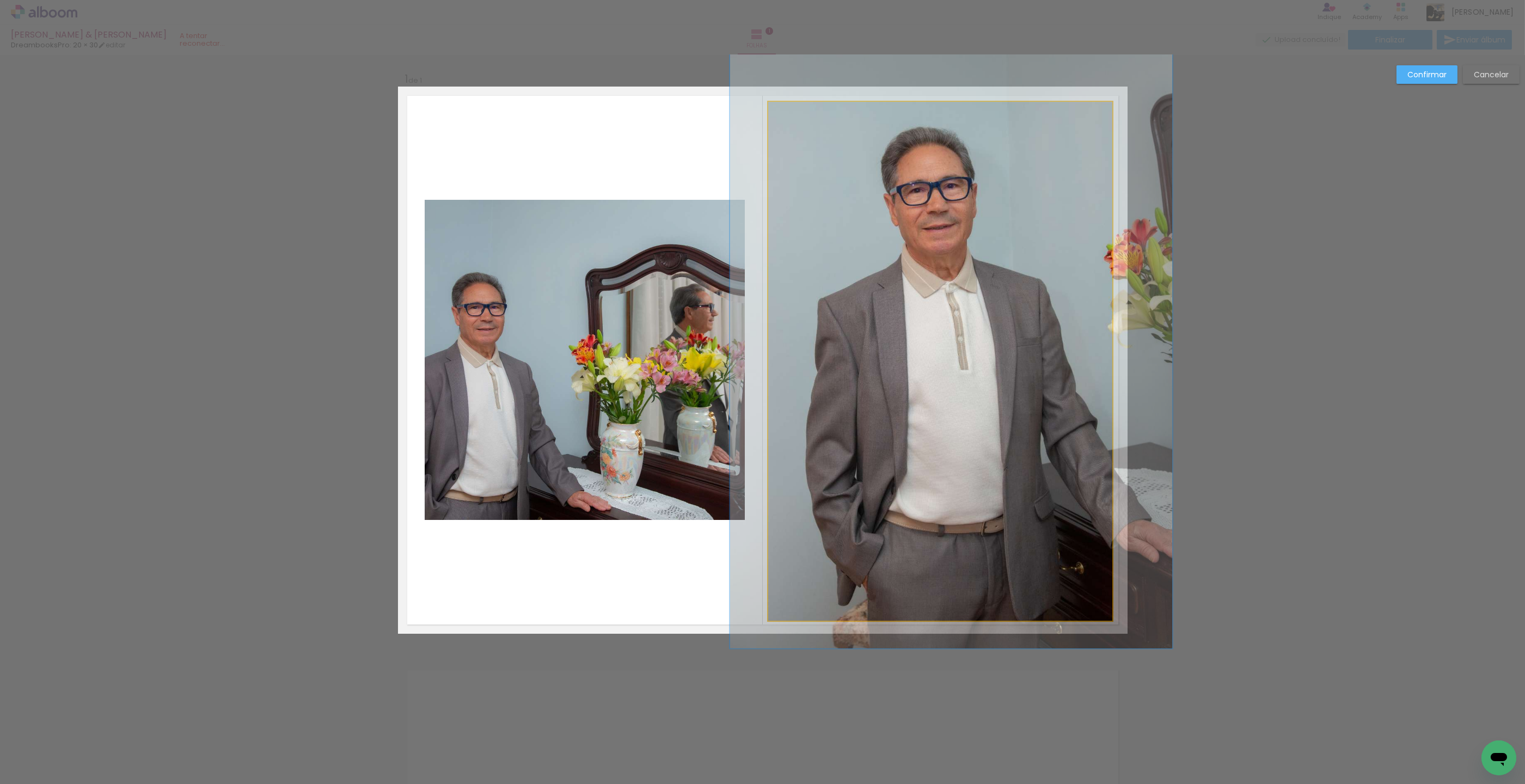
click at [934, 560] on quentale-photo at bounding box center [940, 361] width 344 height 518
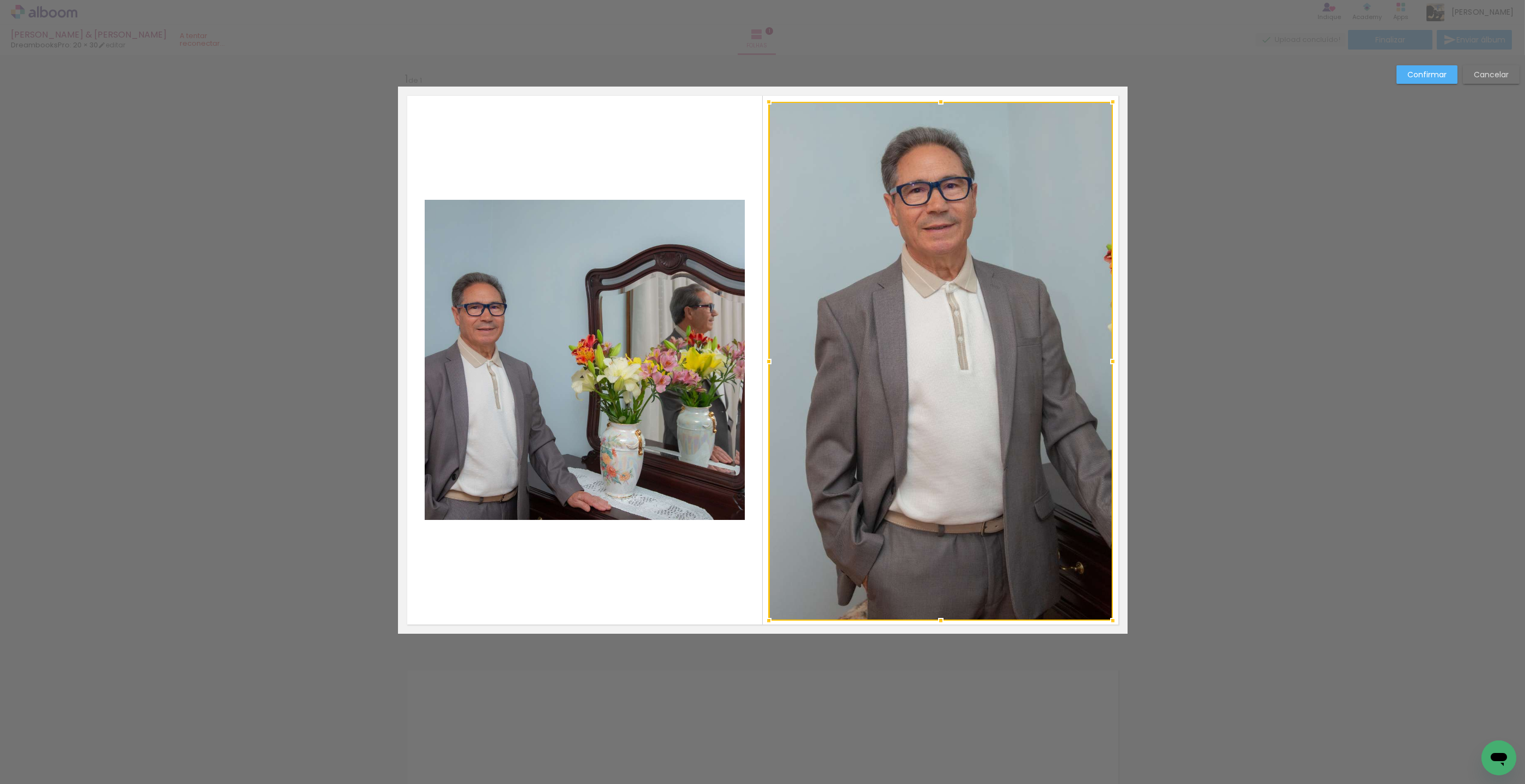
click at [573, 459] on quentale-photo at bounding box center [584, 359] width 320 height 320
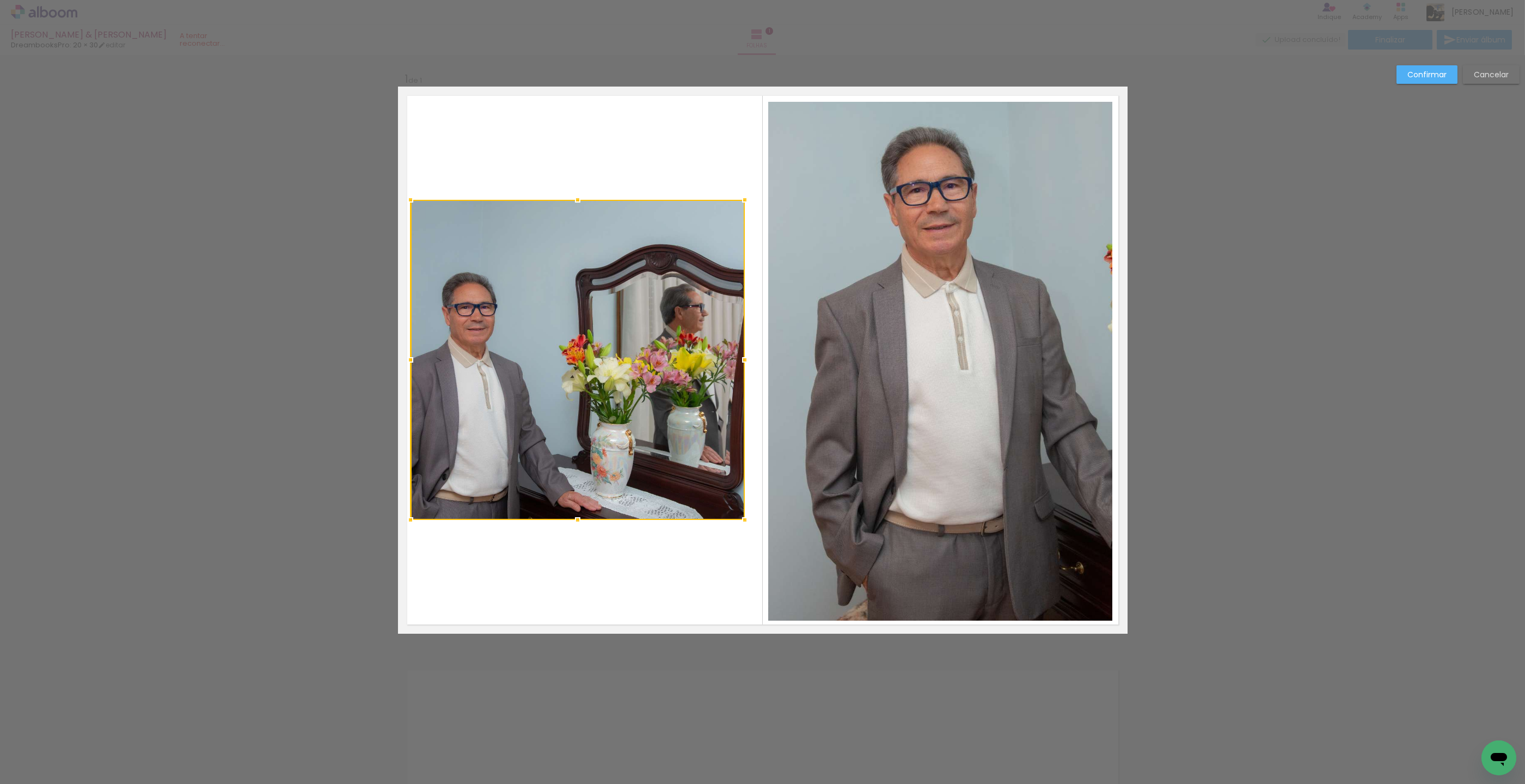
drag, startPoint x: 420, startPoint y: 361, endPoint x: 409, endPoint y: 363, distance: 11.2
click at [409, 363] on div at bounding box center [410, 360] width 22 height 22
drag, startPoint x: 727, startPoint y: 366, endPoint x: 732, endPoint y: 366, distance: 5.0
click at [727, 366] on quentale-photo at bounding box center [577, 359] width 334 height 320
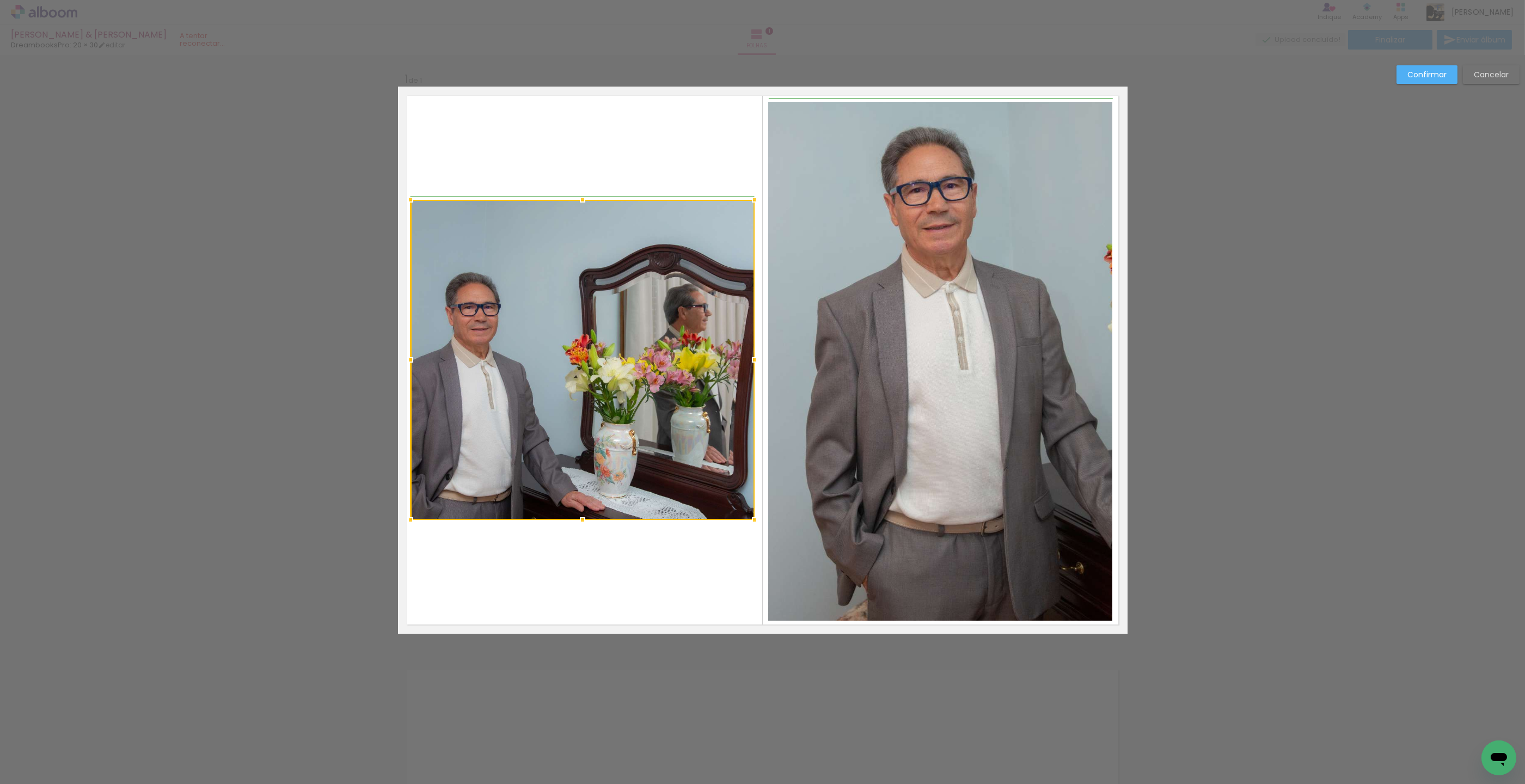
drag, startPoint x: 743, startPoint y: 362, endPoint x: 755, endPoint y: 362, distance: 12.0
click at [756, 362] on div at bounding box center [754, 360] width 22 height 22
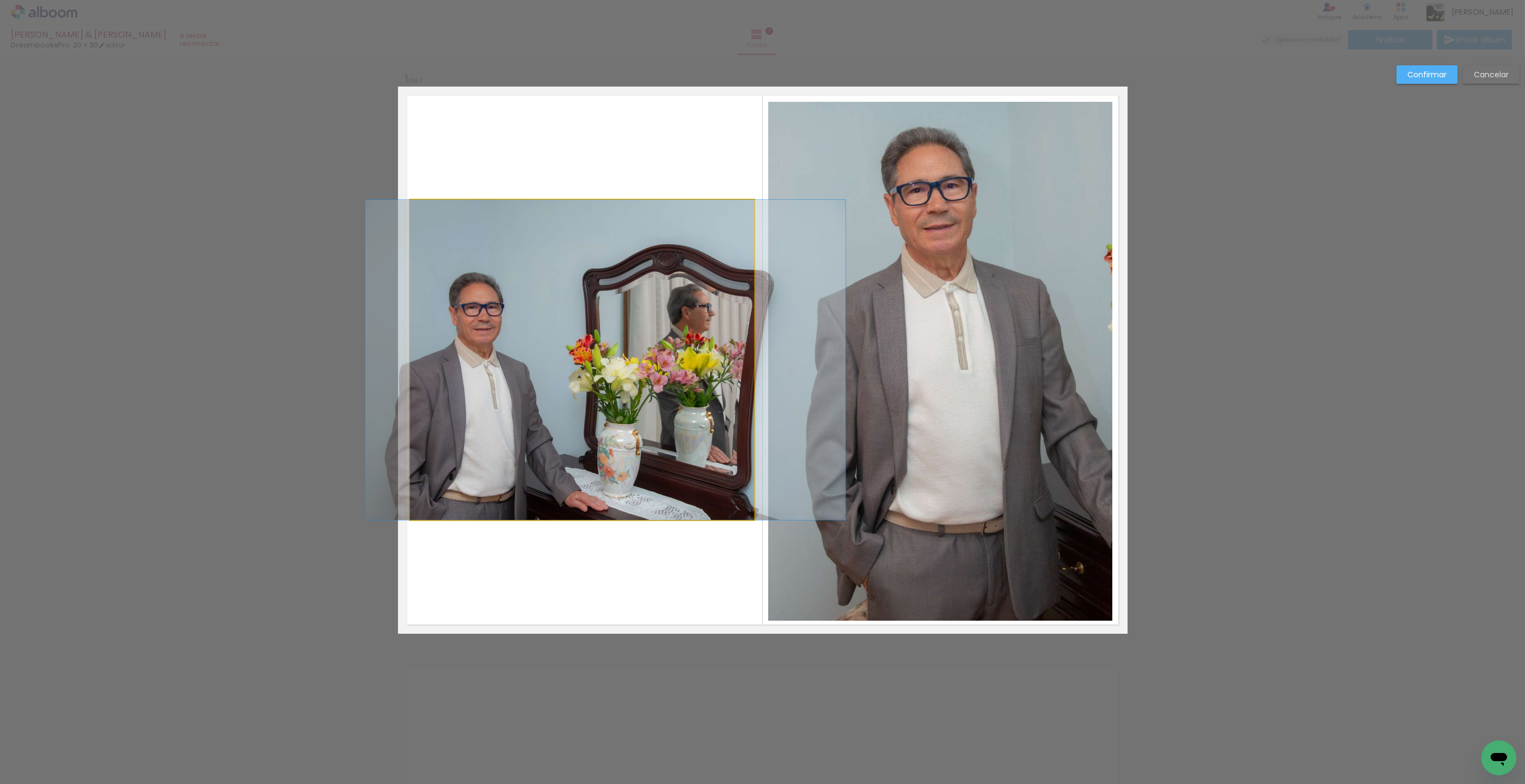
drag, startPoint x: 639, startPoint y: 396, endPoint x: 641, endPoint y: 329, distance: 67.0
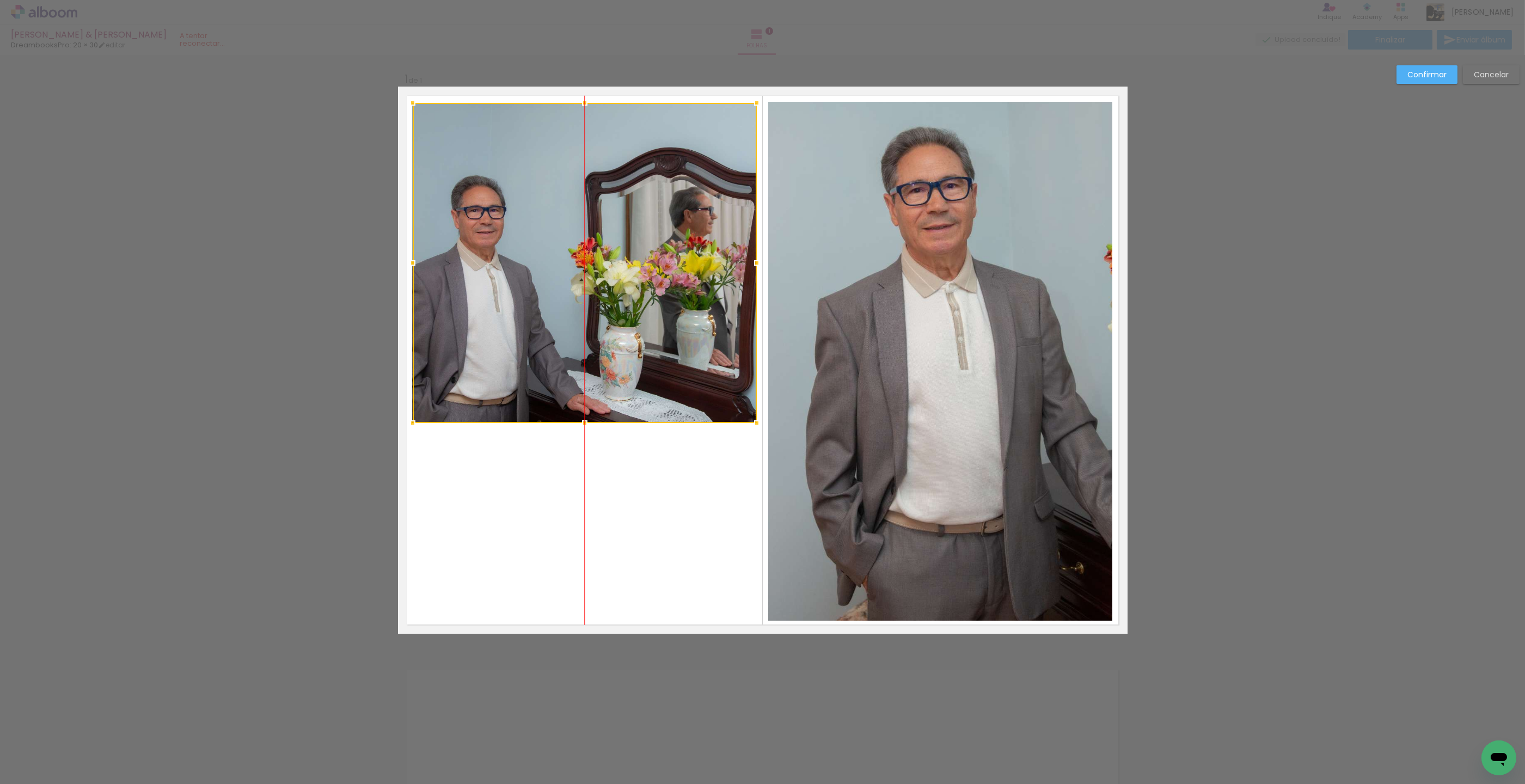
drag, startPoint x: 631, startPoint y: 354, endPoint x: 633, endPoint y: 265, distance: 89.0
click at [633, 265] on div at bounding box center [584, 262] width 344 height 320
click at [1459, 306] on div "Confirmar Cancelar" at bounding box center [762, 642] width 1525 height 1175
click at [1450, 77] on paper-button "Confirmar" at bounding box center [1427, 74] width 61 height 18
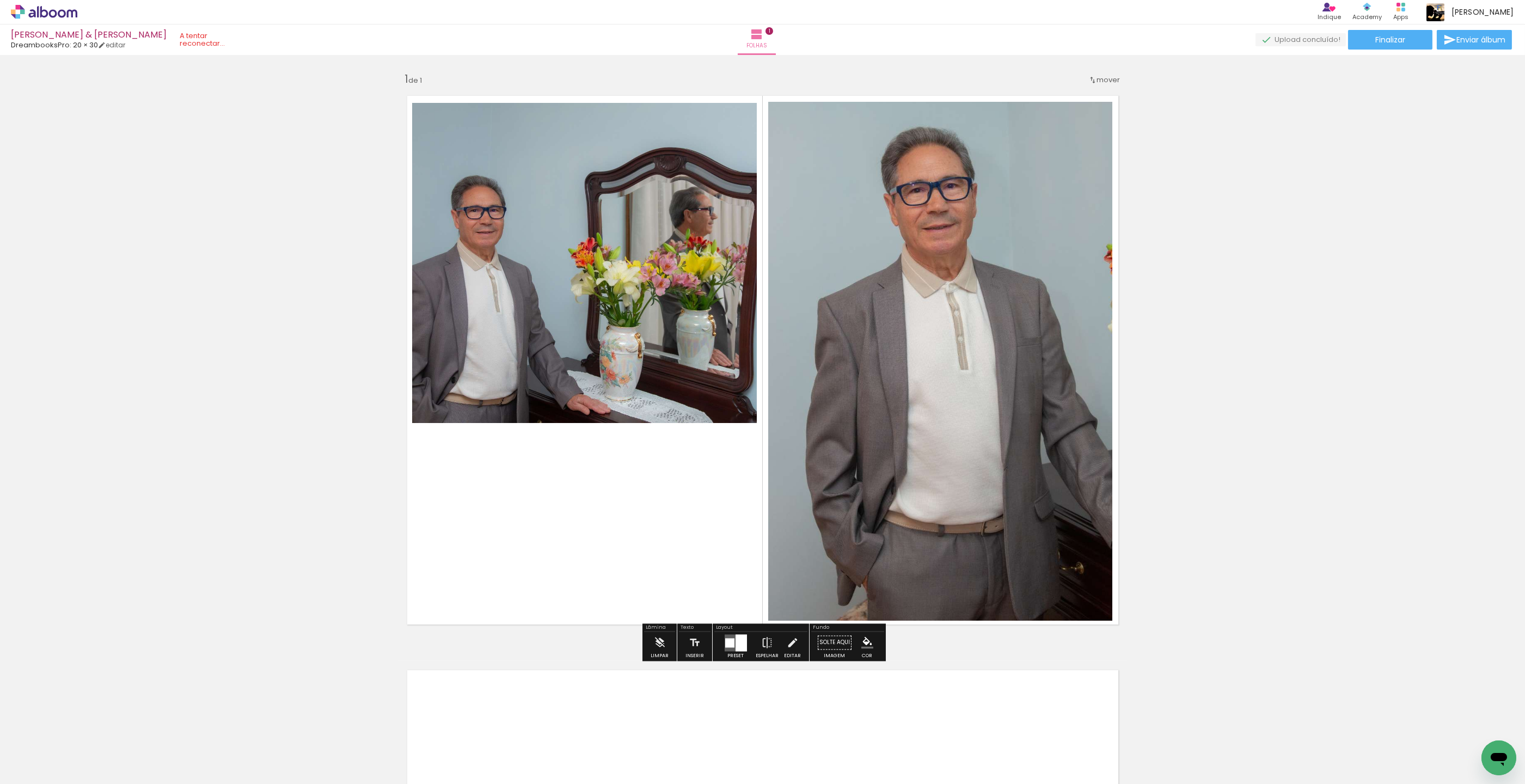
click at [532, 278] on quentale-photo at bounding box center [584, 262] width 344 height 320
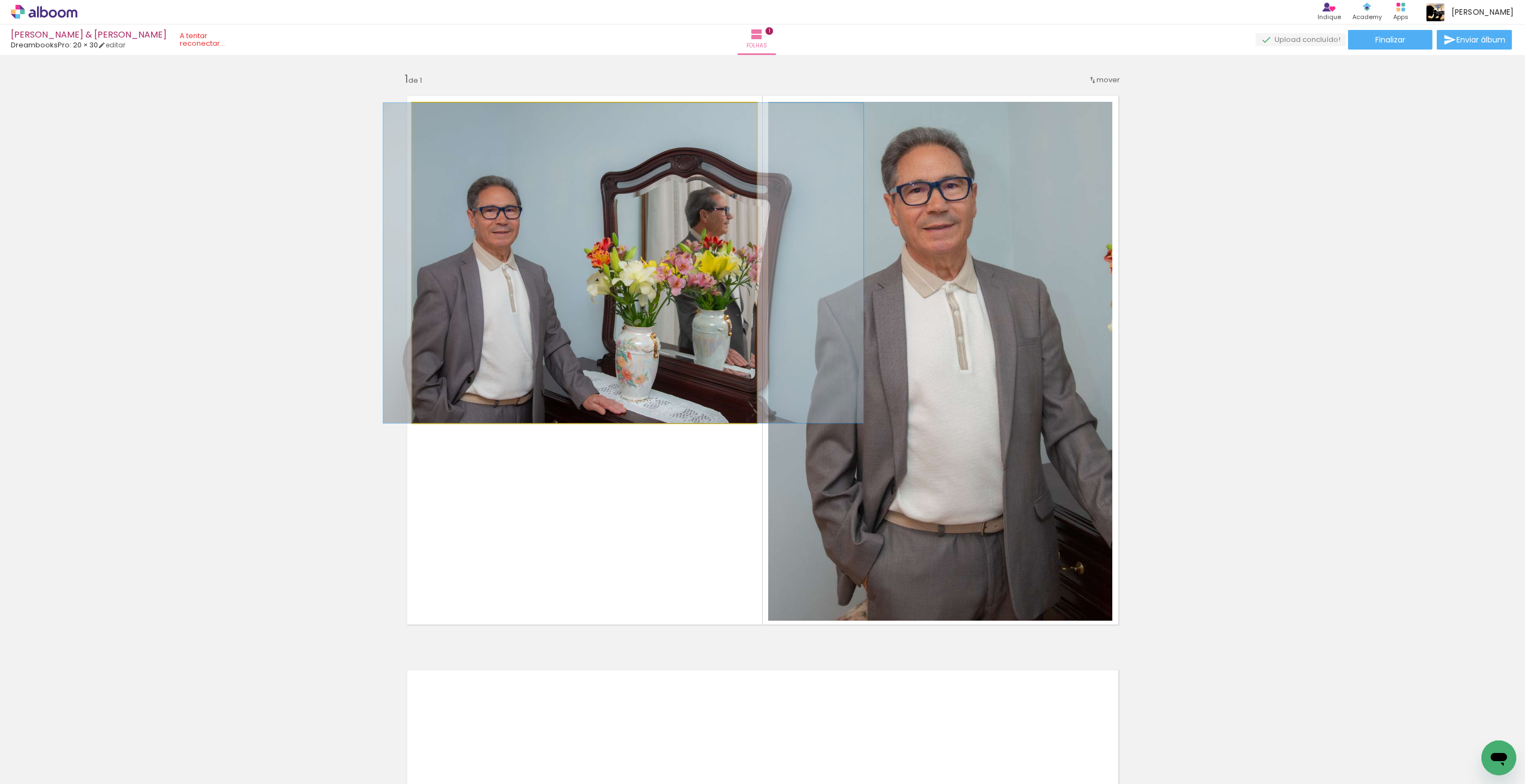
drag, startPoint x: 527, startPoint y: 274, endPoint x: 541, endPoint y: 274, distance: 14.0
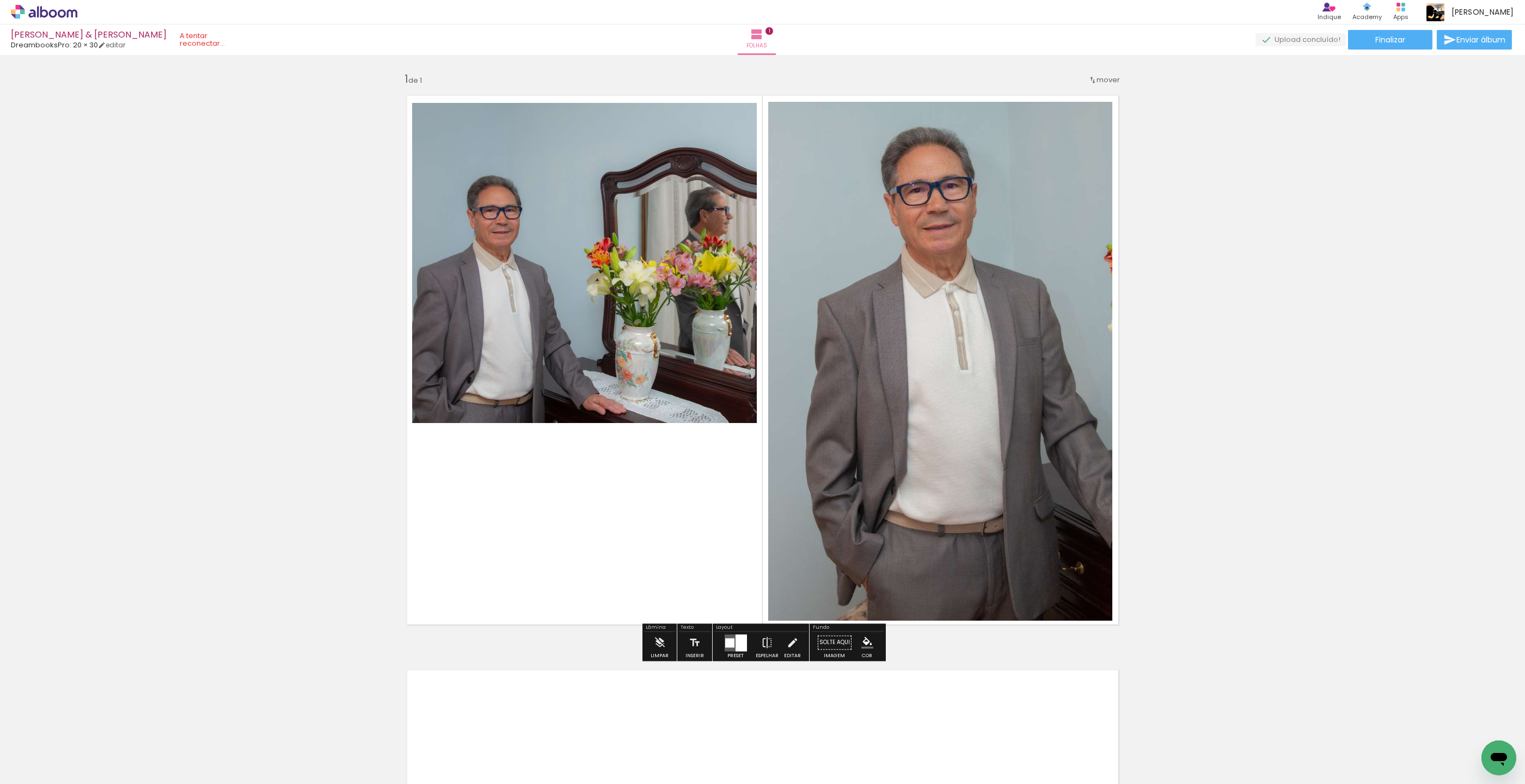
click at [576, 260] on quentale-photo at bounding box center [584, 262] width 344 height 320
click at [798, 644] on paper-button "Editar" at bounding box center [792, 645] width 22 height 28
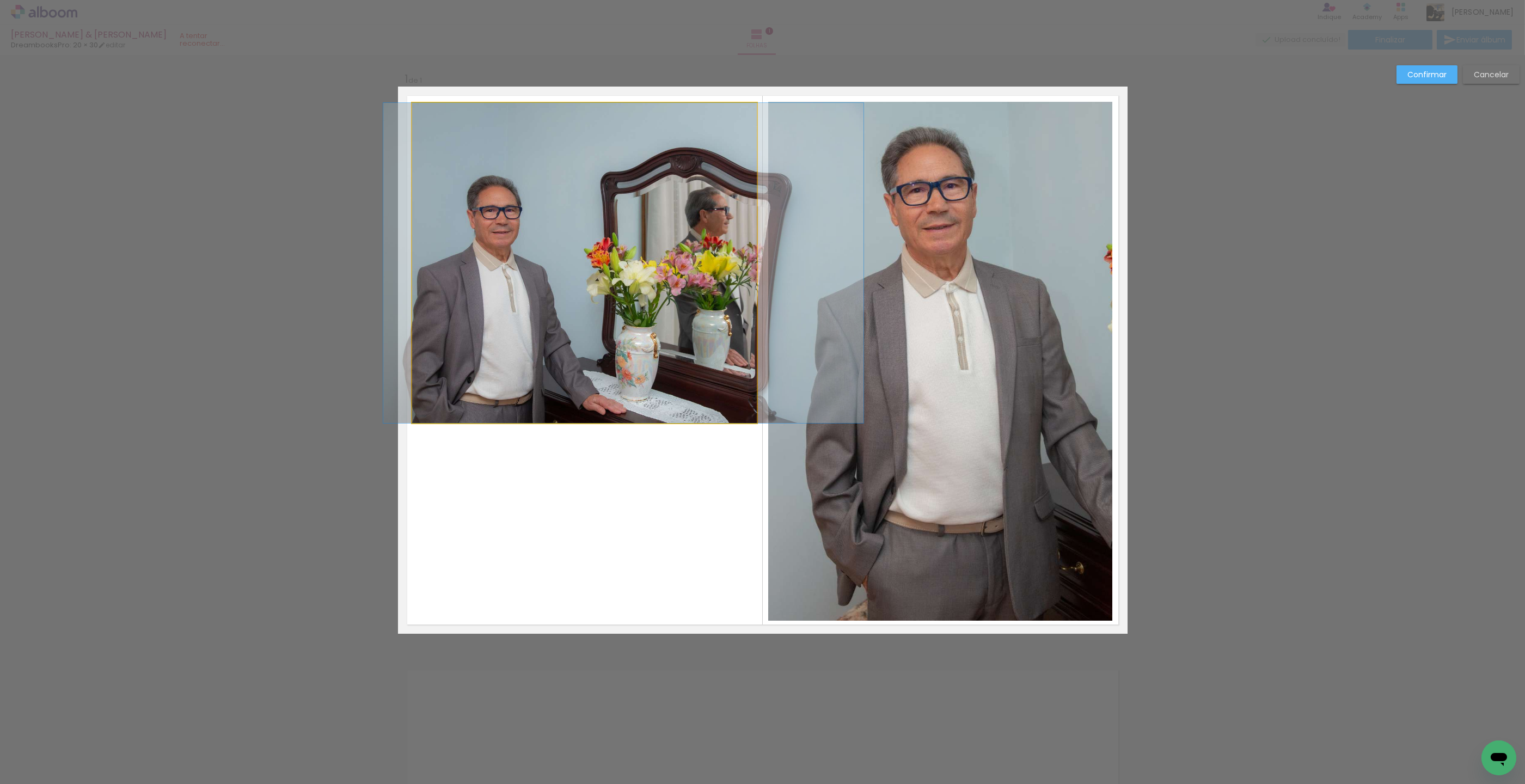
click at [587, 112] on quentale-photo at bounding box center [584, 262] width 344 height 320
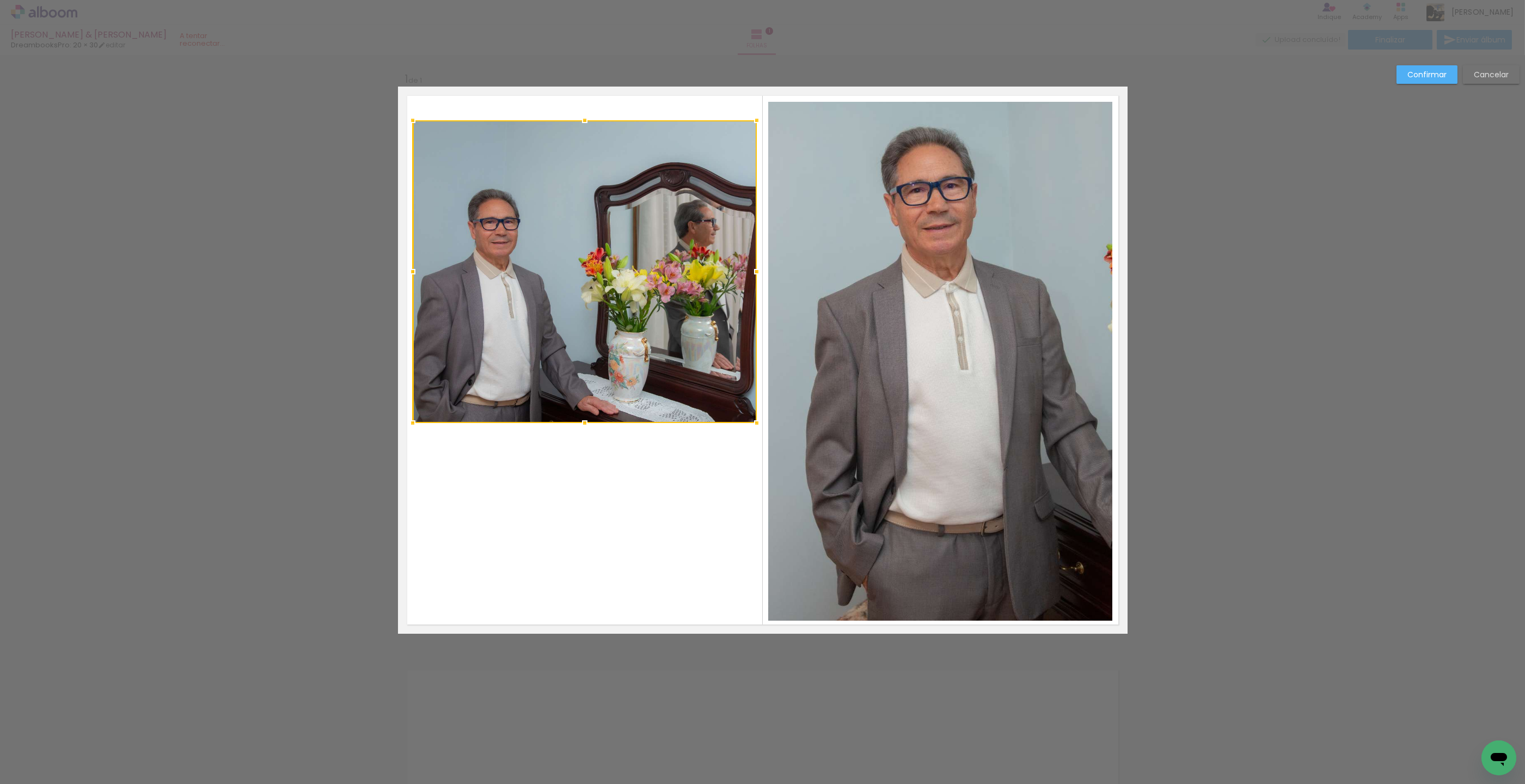
drag, startPoint x: 584, startPoint y: 103, endPoint x: 582, endPoint y: 119, distance: 16.1
click at [582, 119] on div at bounding box center [584, 120] width 22 height 22
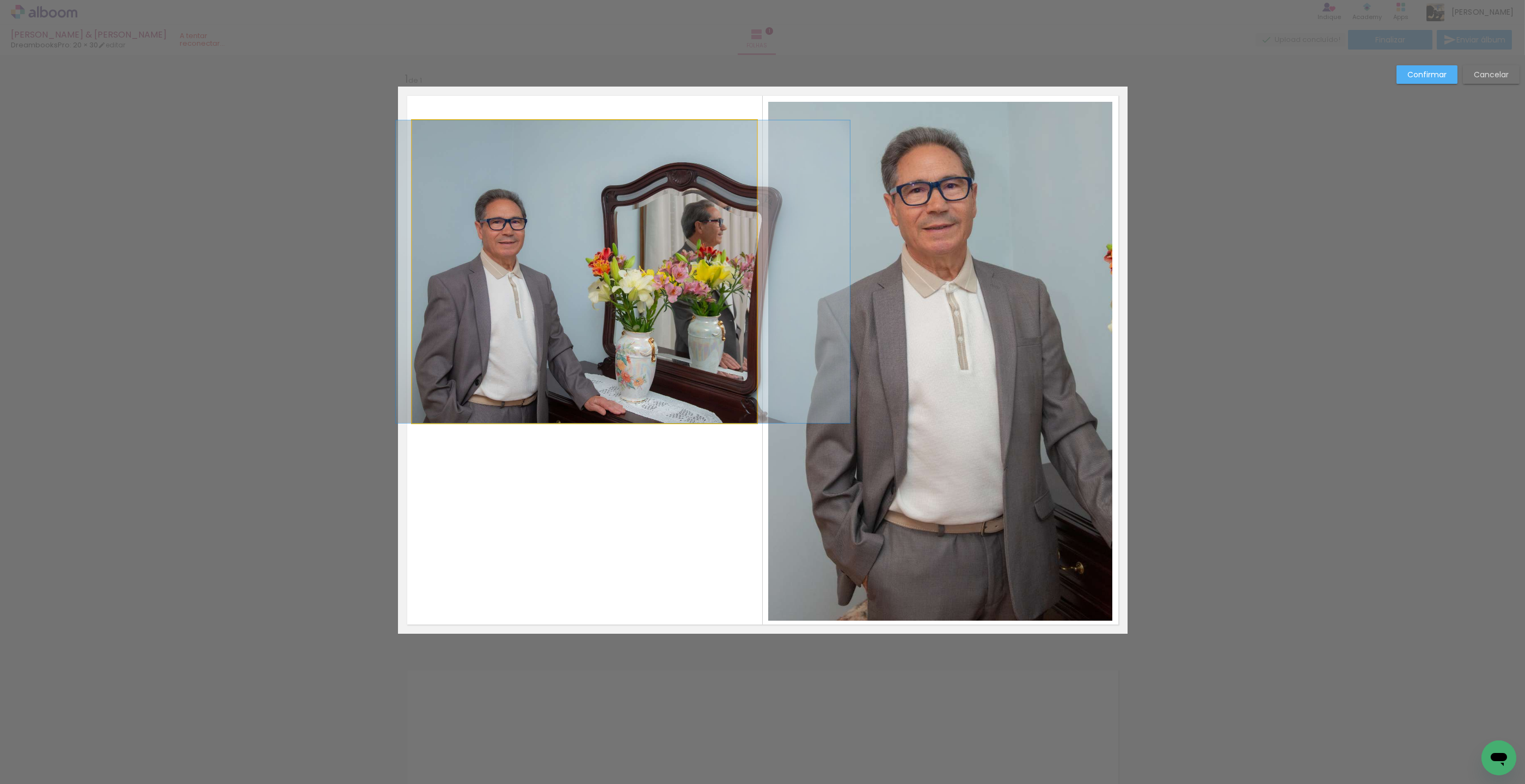
drag, startPoint x: 538, startPoint y: 198, endPoint x: 546, endPoint y: 197, distance: 8.1
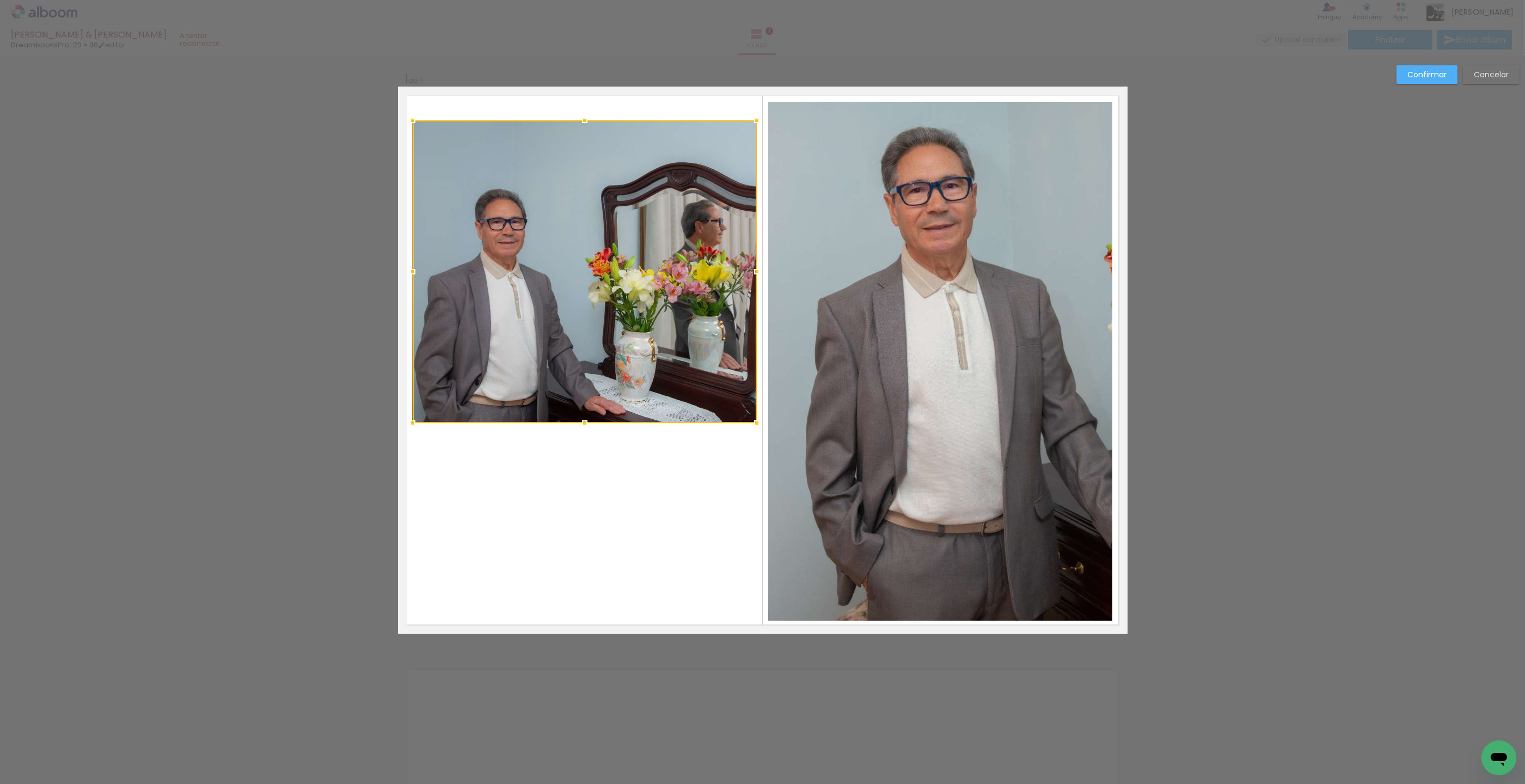
click at [1310, 211] on div "Confirmar Cancelar" at bounding box center [762, 642] width 1525 height 1175
click at [0, 0] on slot "Confirmar" at bounding box center [0, 0] width 0 height 0
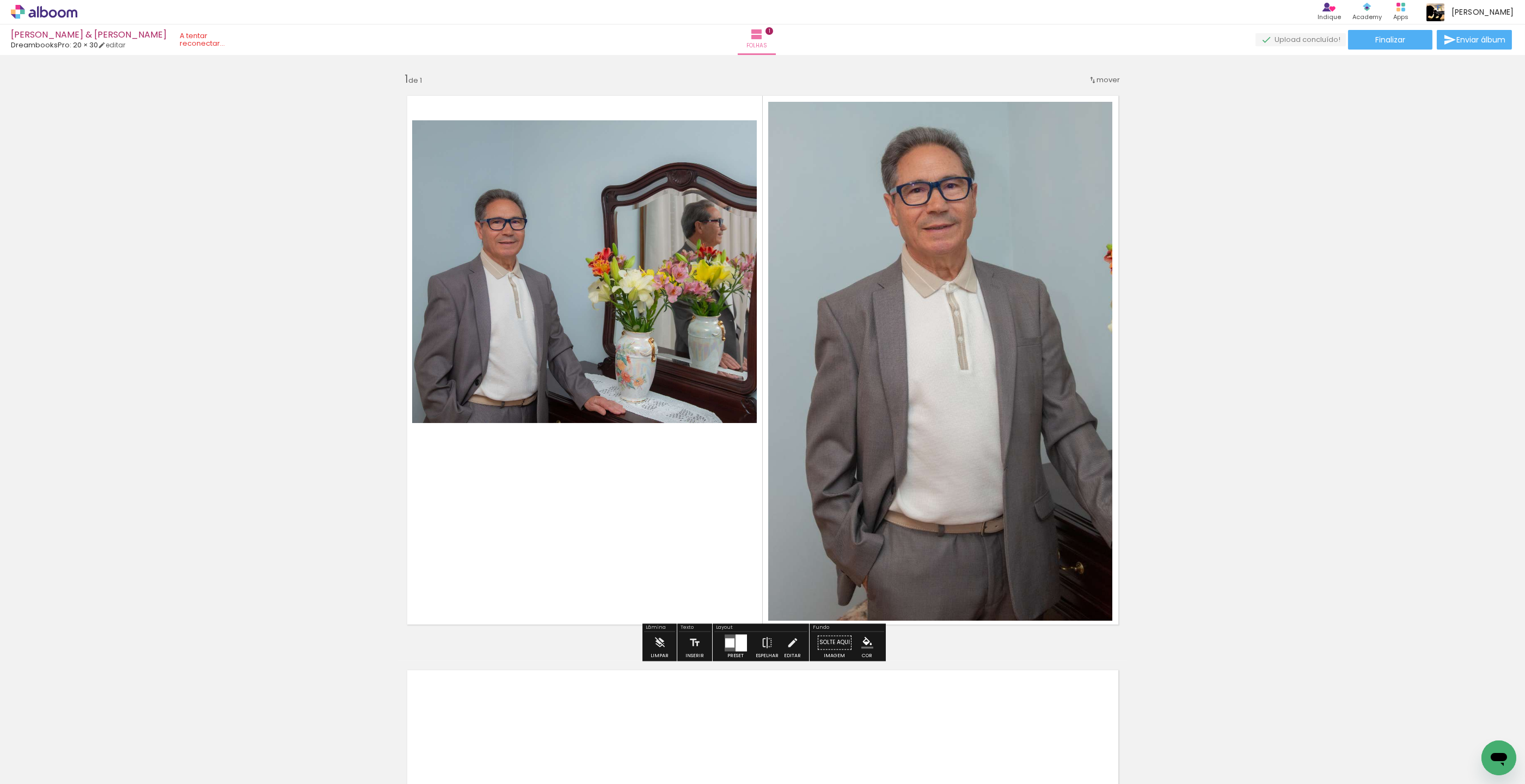
click at [581, 365] on quentale-photo at bounding box center [584, 271] width 344 height 302
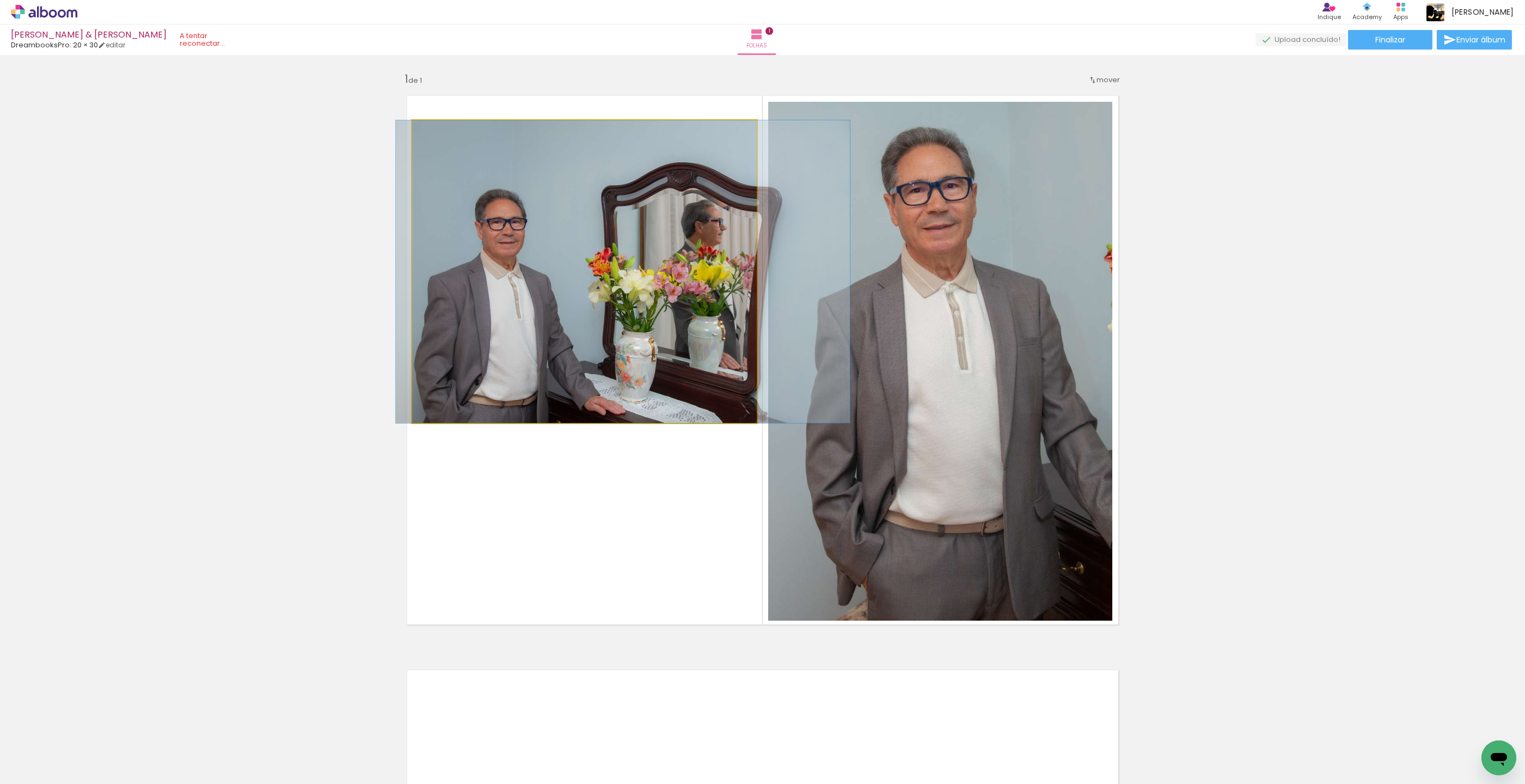
drag, startPoint x: 583, startPoint y: 358, endPoint x: 583, endPoint y: 351, distance: 7.0
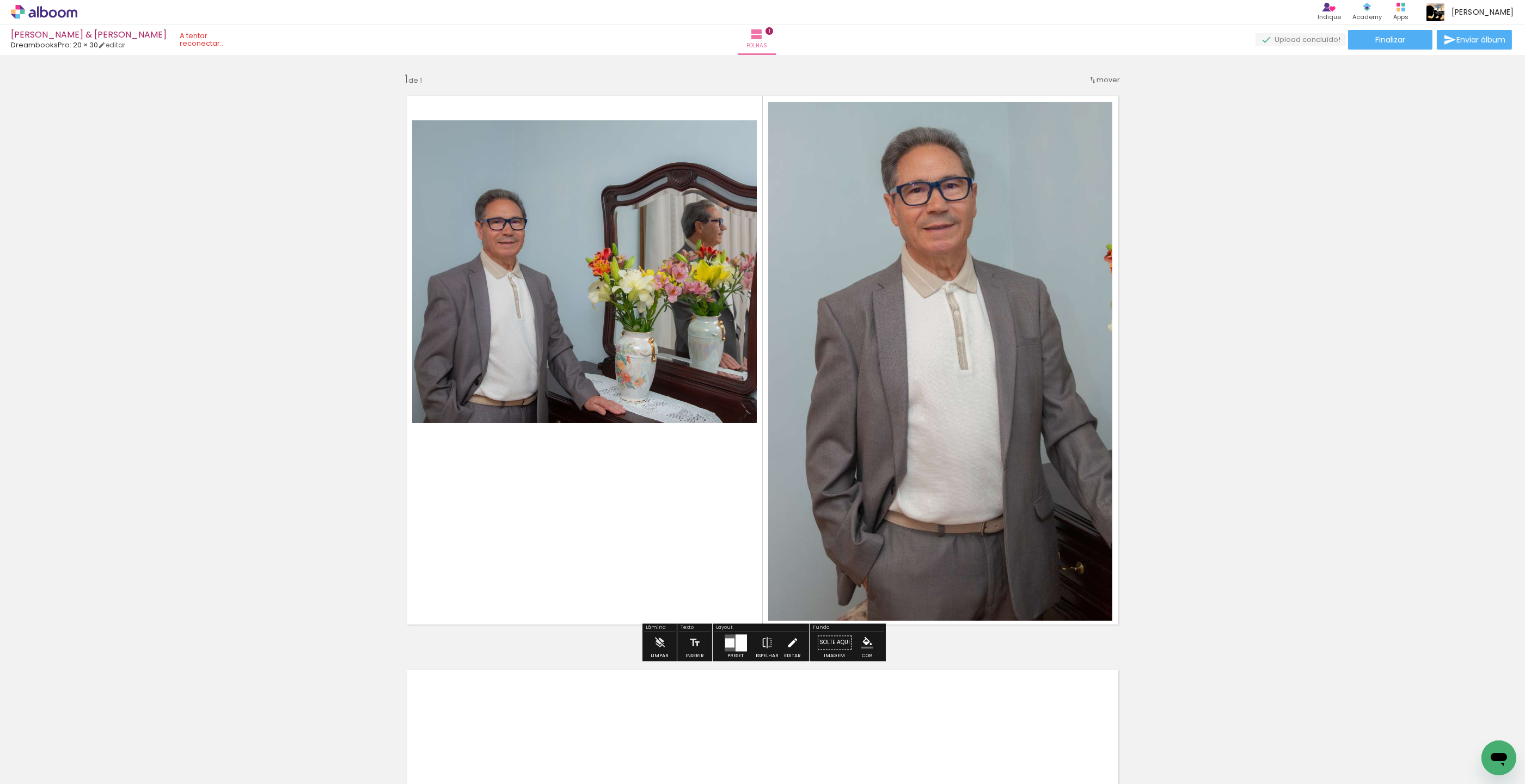
click at [788, 641] on iron-icon at bounding box center [792, 642] width 12 height 22
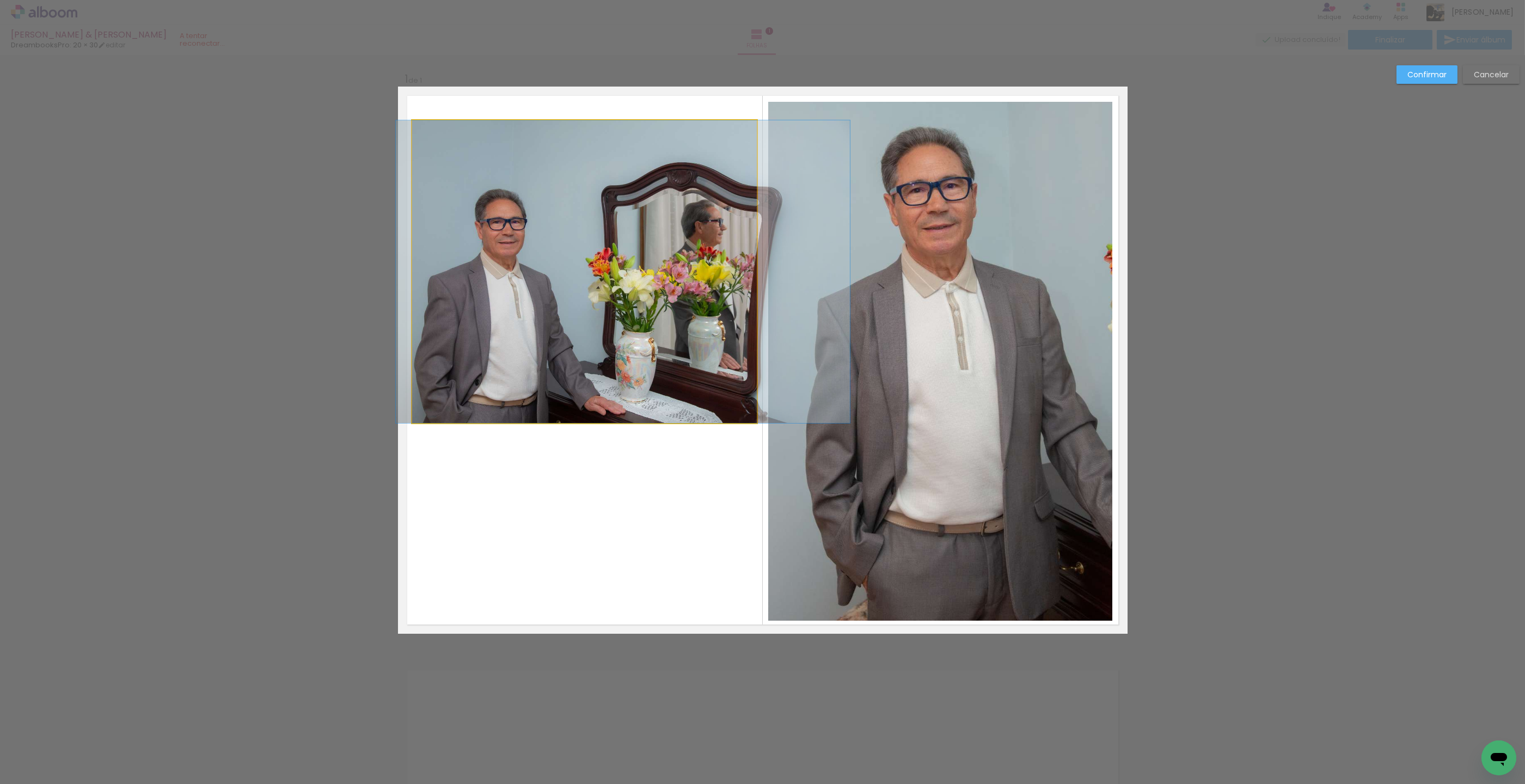
drag, startPoint x: 610, startPoint y: 372, endPoint x: 610, endPoint y: 355, distance: 17.0
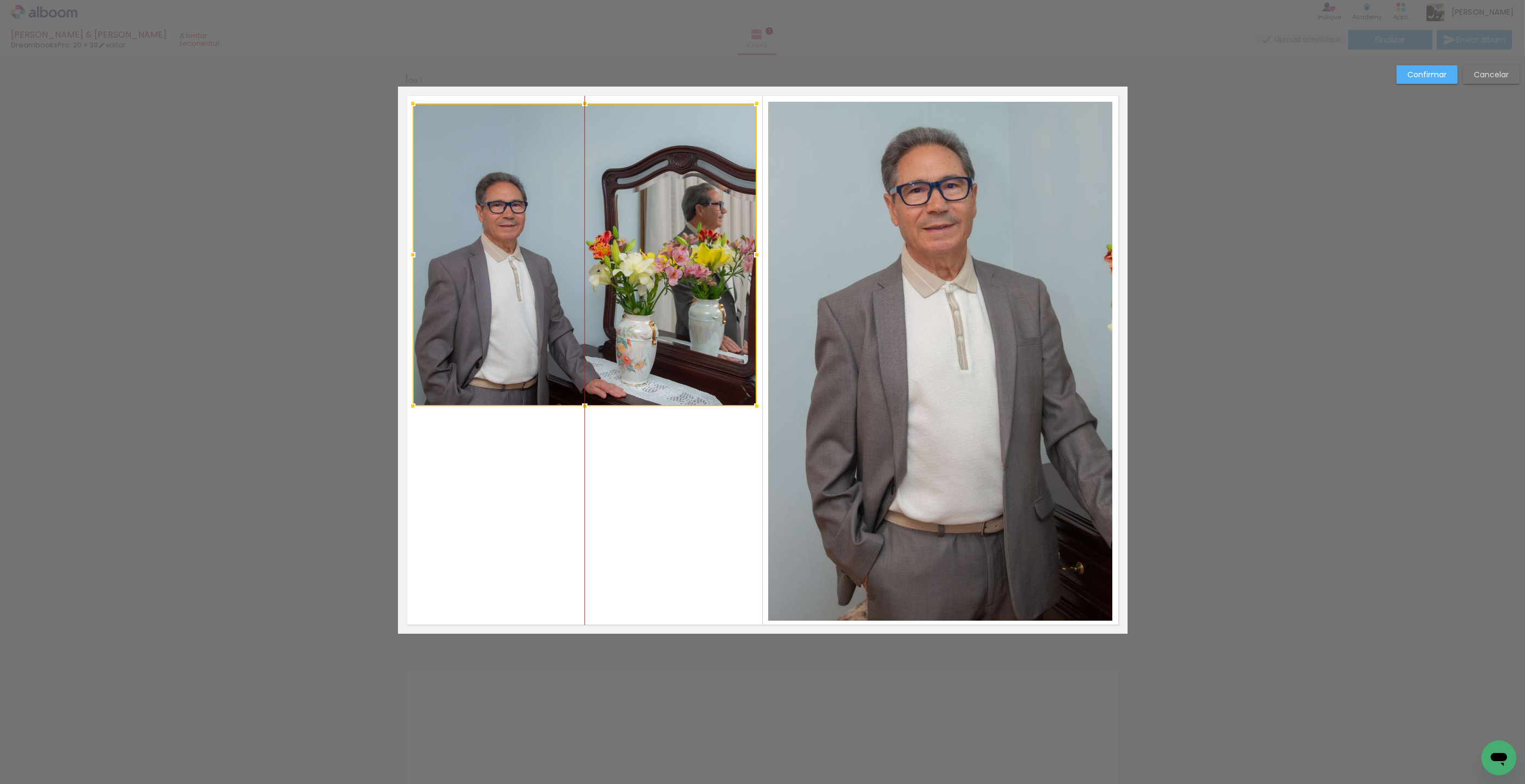
drag, startPoint x: 608, startPoint y: 345, endPoint x: 608, endPoint y: 330, distance: 15.0
click at [608, 330] on div at bounding box center [584, 254] width 344 height 302
click at [1344, 312] on div "Confirmar Cancelar" at bounding box center [762, 642] width 1525 height 1175
click at [0, 0] on slot "Confirmar" at bounding box center [0, 0] width 0 height 0
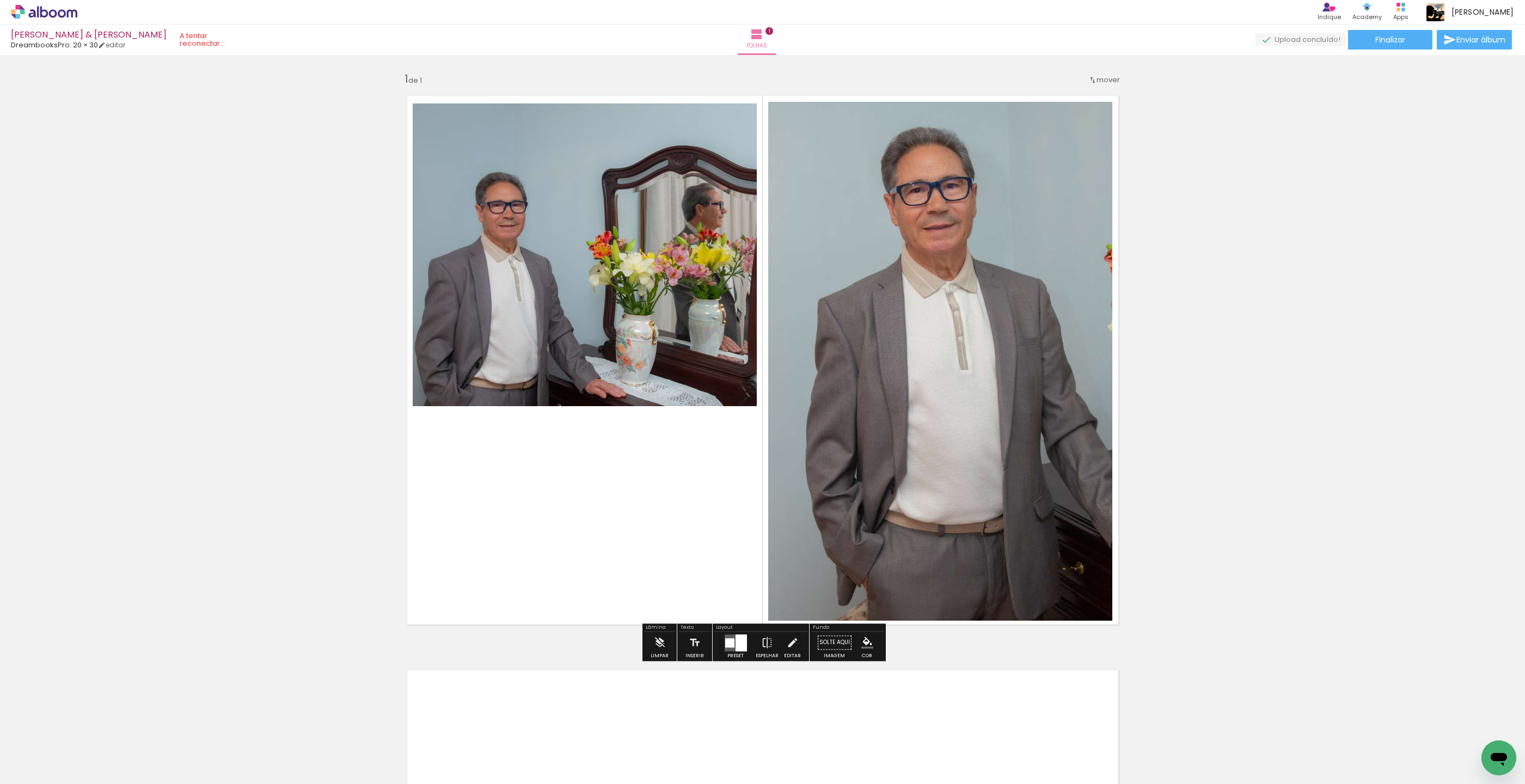
click at [1331, 244] on div "Inserir folha 1 de 1" at bounding box center [762, 632] width 1525 height 1149
click at [1038, 252] on quentale-photo at bounding box center [940, 361] width 344 height 518
click at [792, 651] on iron-icon at bounding box center [792, 642] width 12 height 22
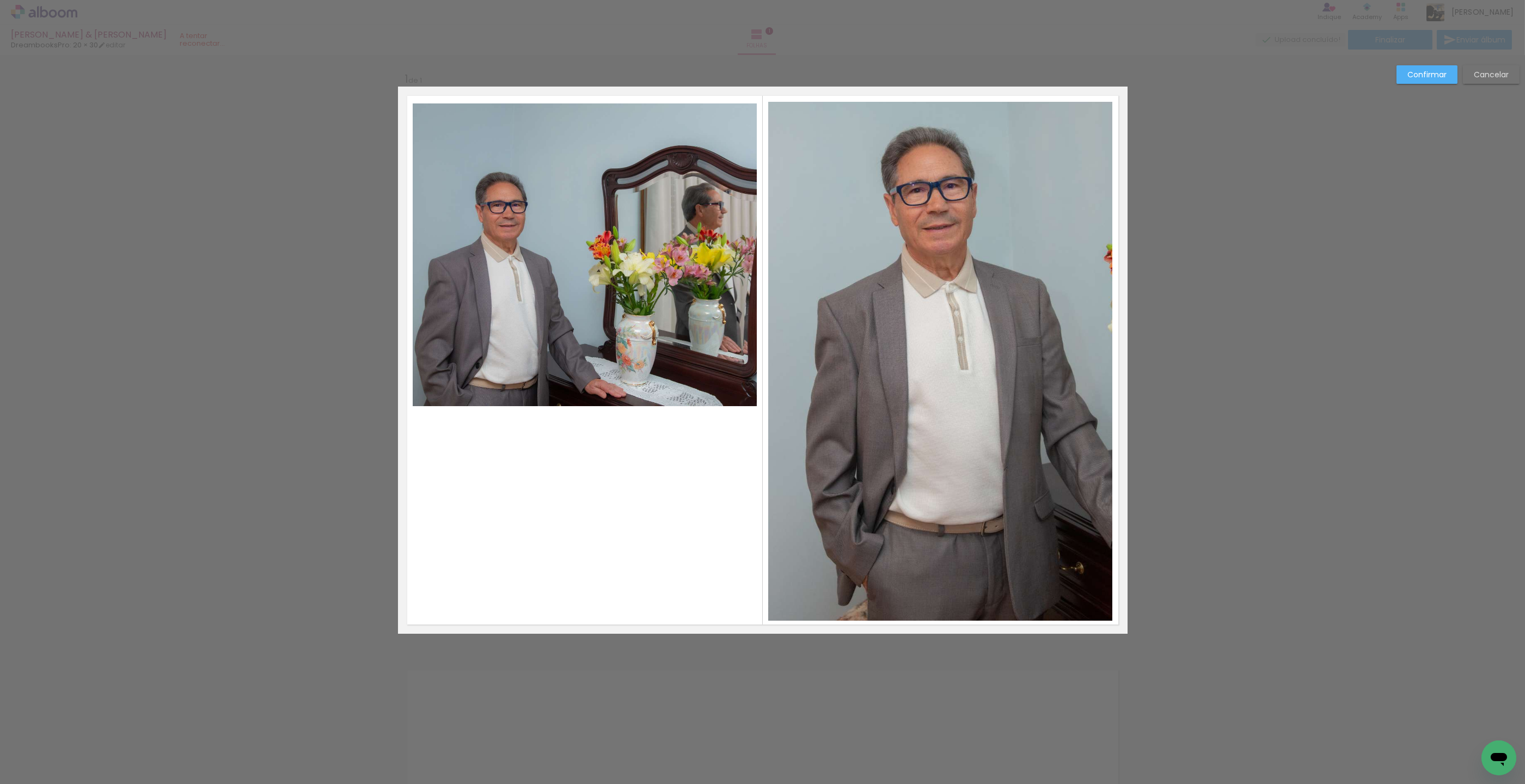
click at [901, 133] on quentale-photo at bounding box center [940, 361] width 344 height 518
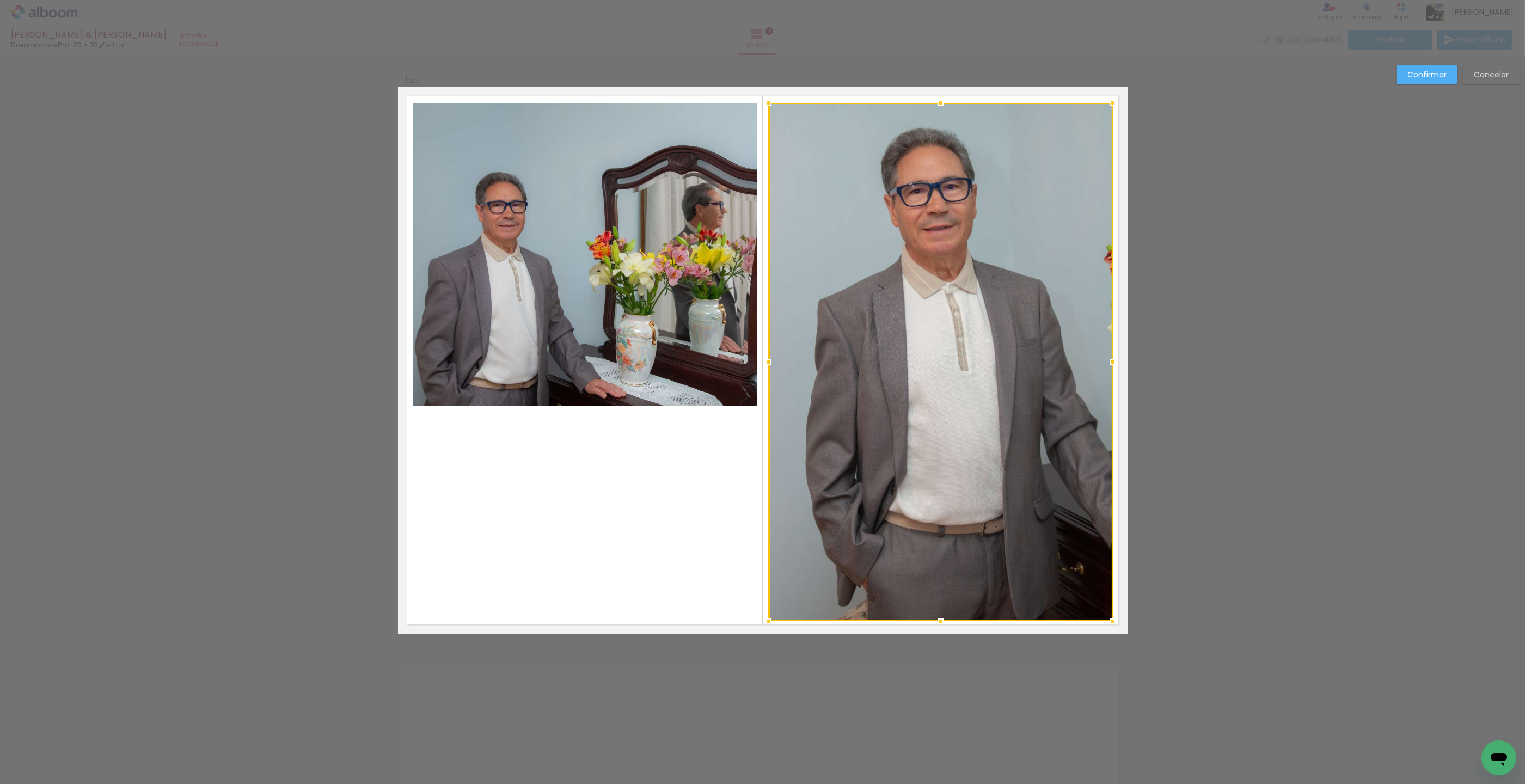
click at [939, 100] on div at bounding box center [941, 103] width 22 height 22
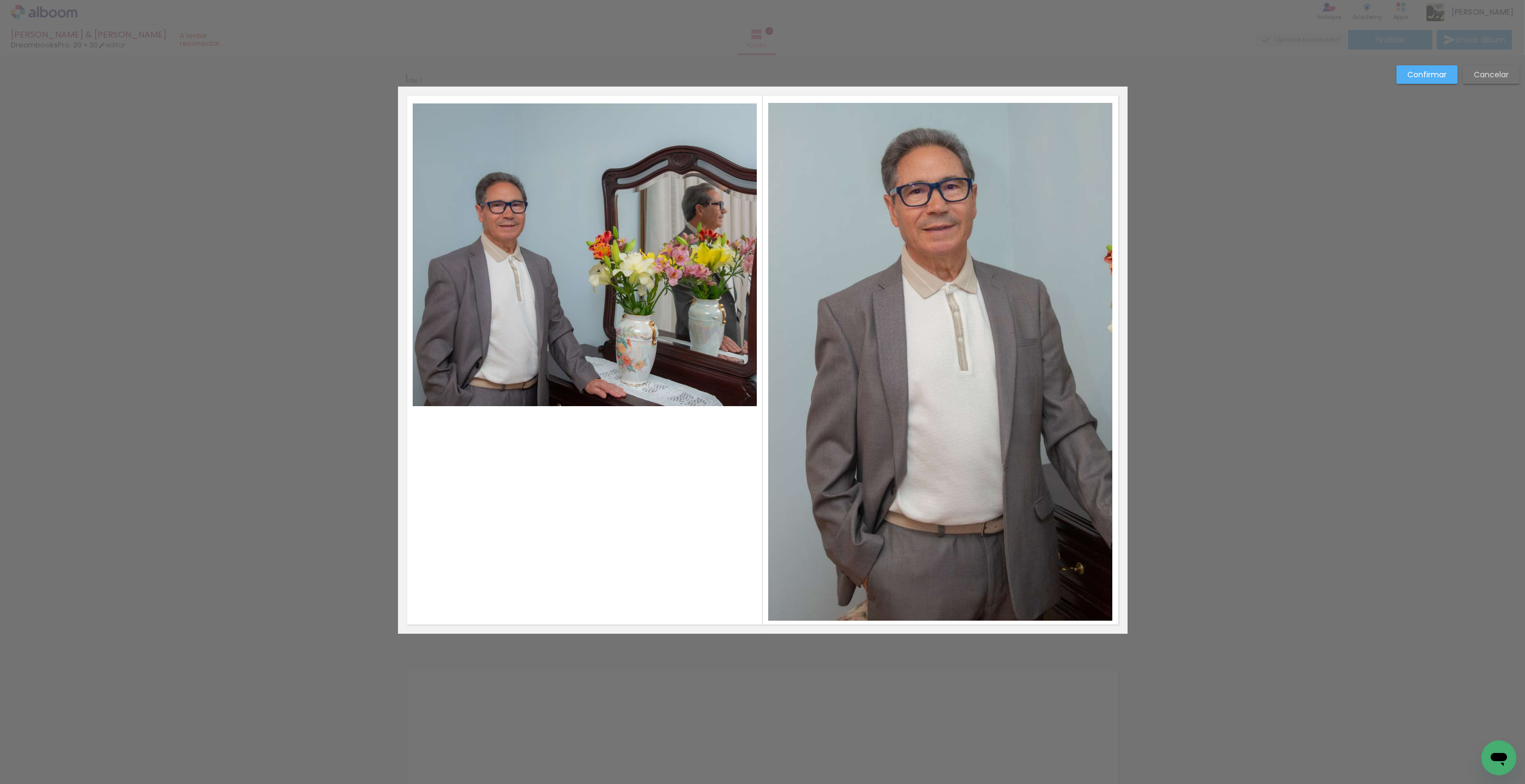
click at [1081, 334] on quentale-photo at bounding box center [940, 362] width 344 height 518
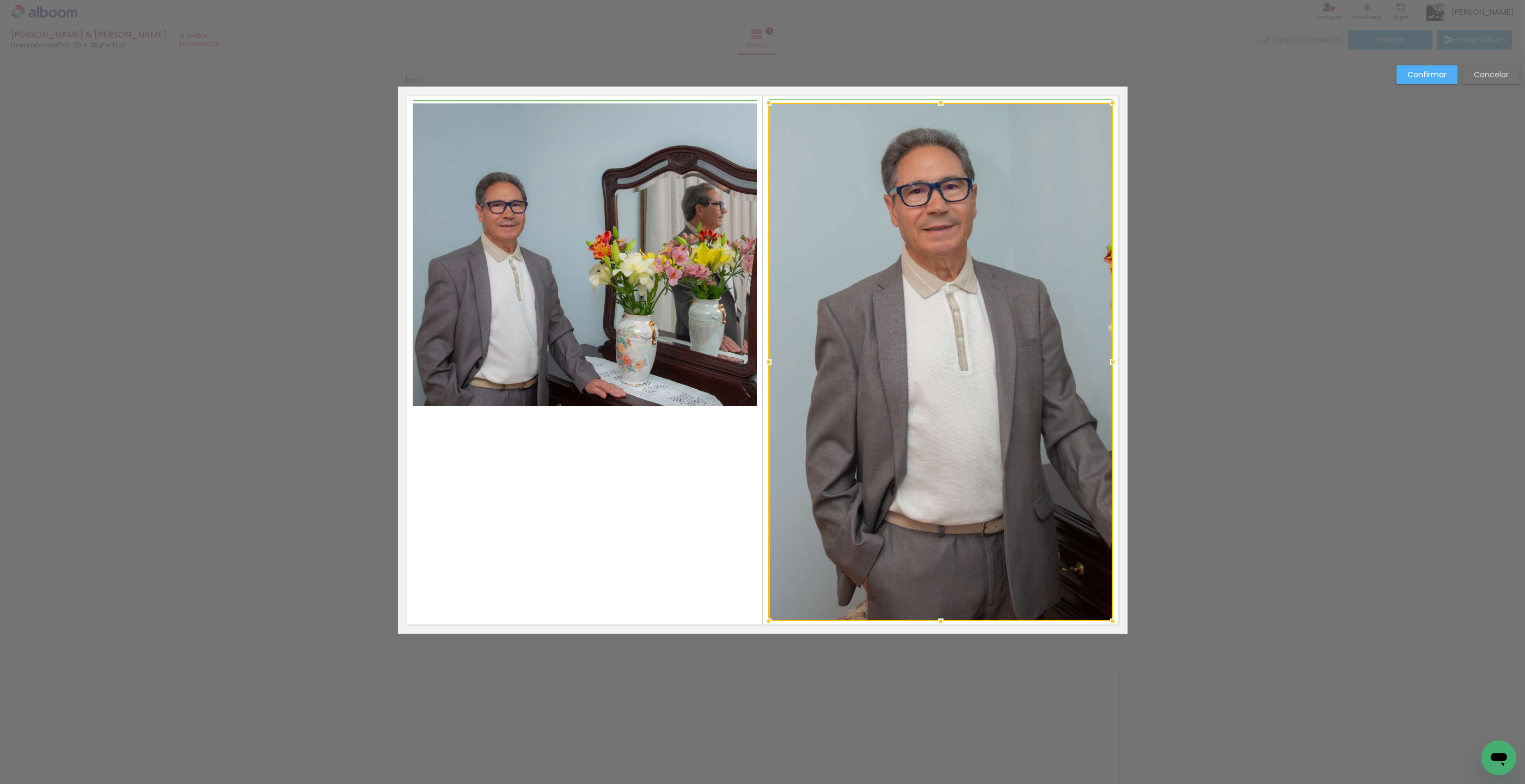
click at [1108, 363] on div at bounding box center [1112, 362] width 22 height 22
click at [940, 615] on div at bounding box center [941, 617] width 22 height 22
click at [1218, 490] on div "Confirmar Cancelar" at bounding box center [762, 642] width 1525 height 1175
click at [0, 0] on slot "Confirmar" at bounding box center [0, 0] width 0 height 0
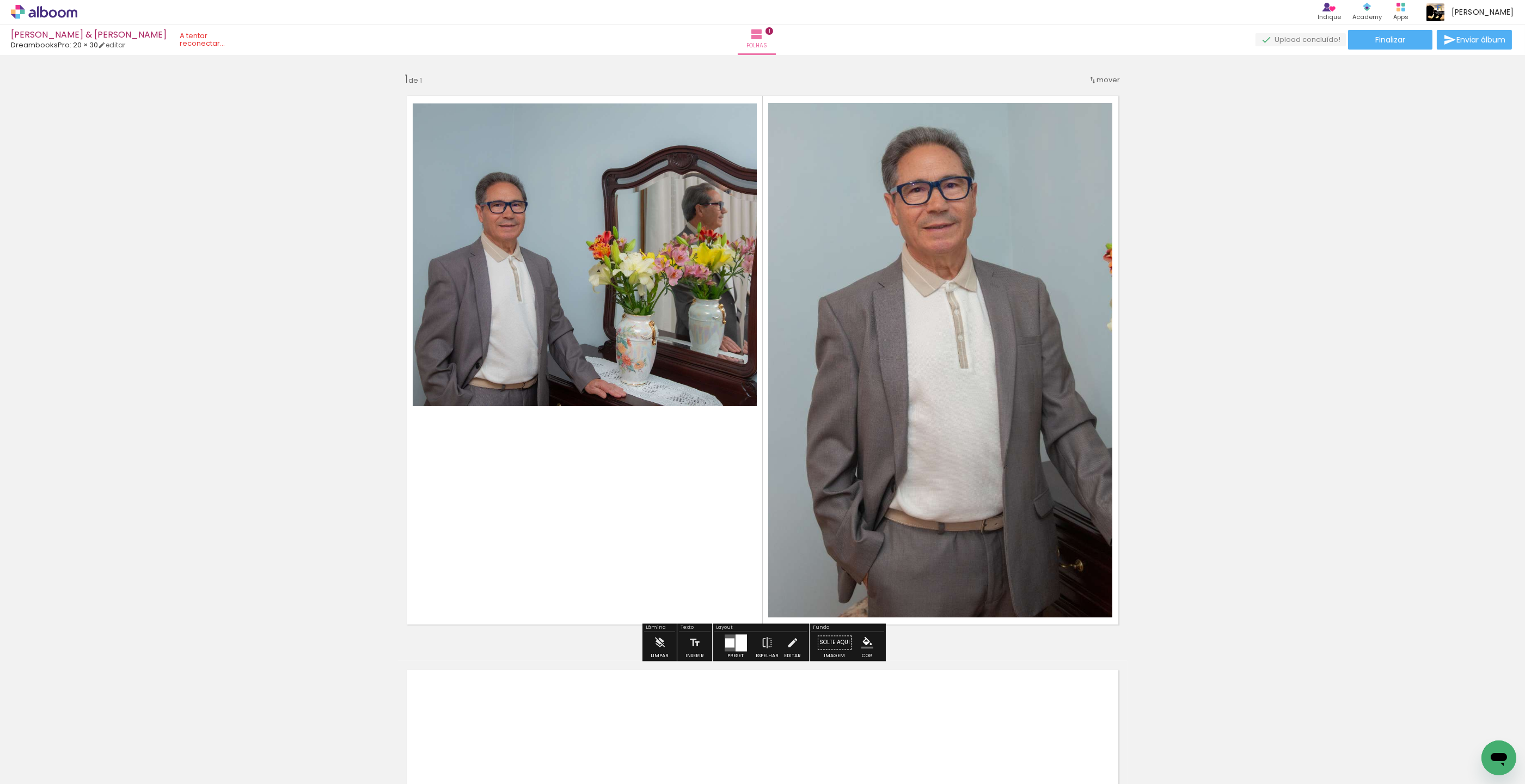
click at [1401, 163] on div "Inserir folha 1 de 1" at bounding box center [762, 632] width 1525 height 1149
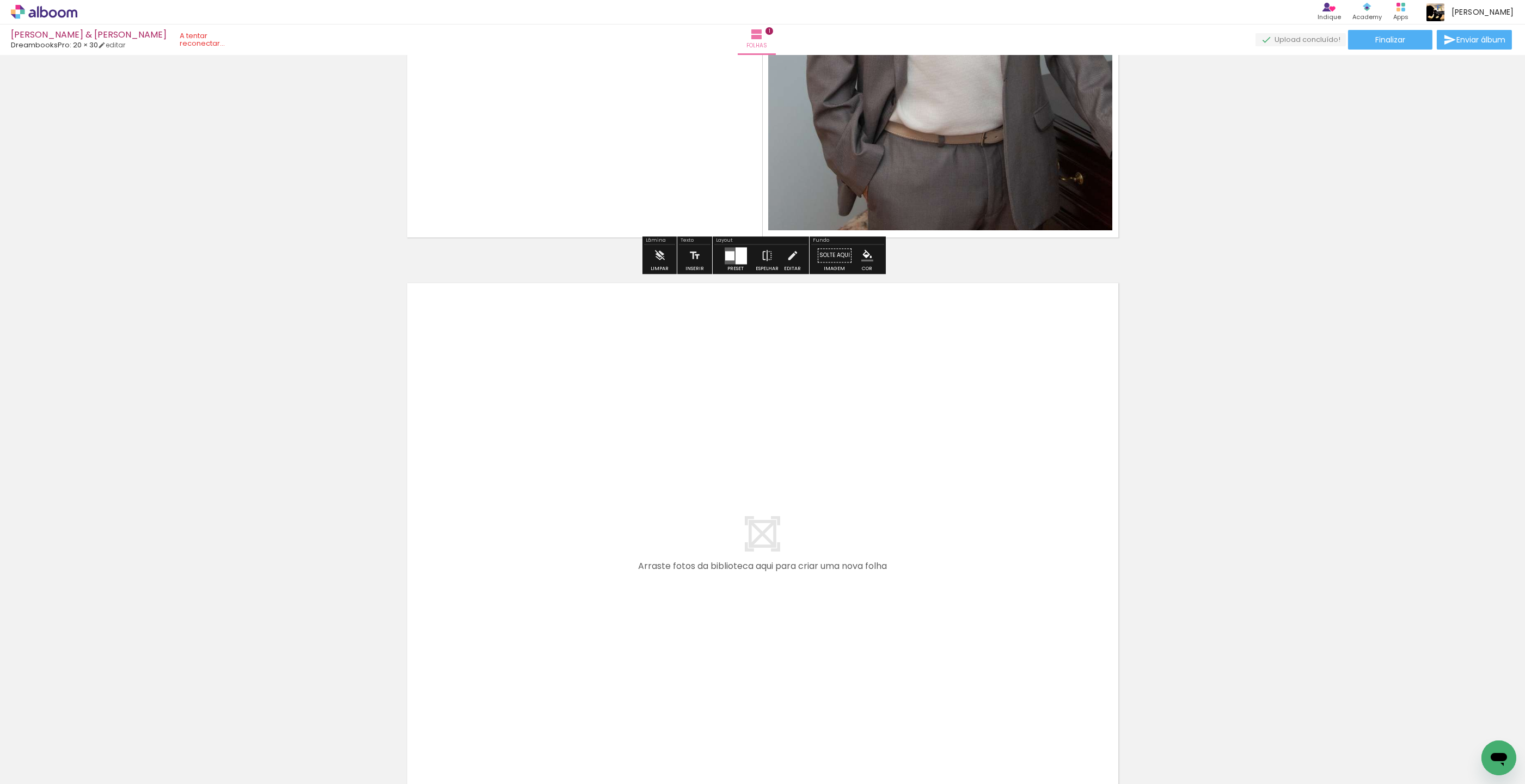
scroll to position [389, 0]
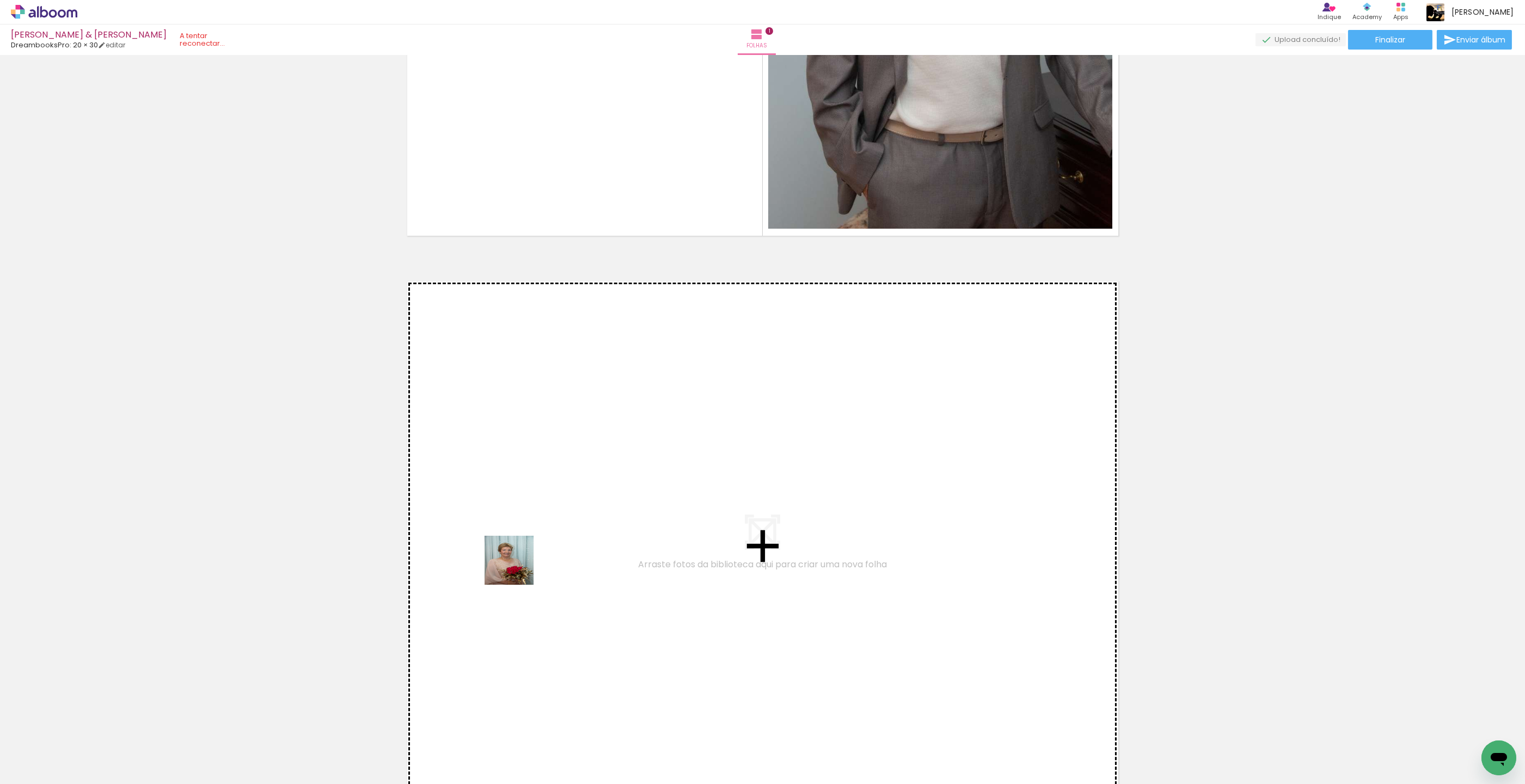
drag, startPoint x: 252, startPoint y: 736, endPoint x: 564, endPoint y: 542, distance: 367.4
click at [564, 542] on quentale-workspace at bounding box center [762, 392] width 1525 height 784
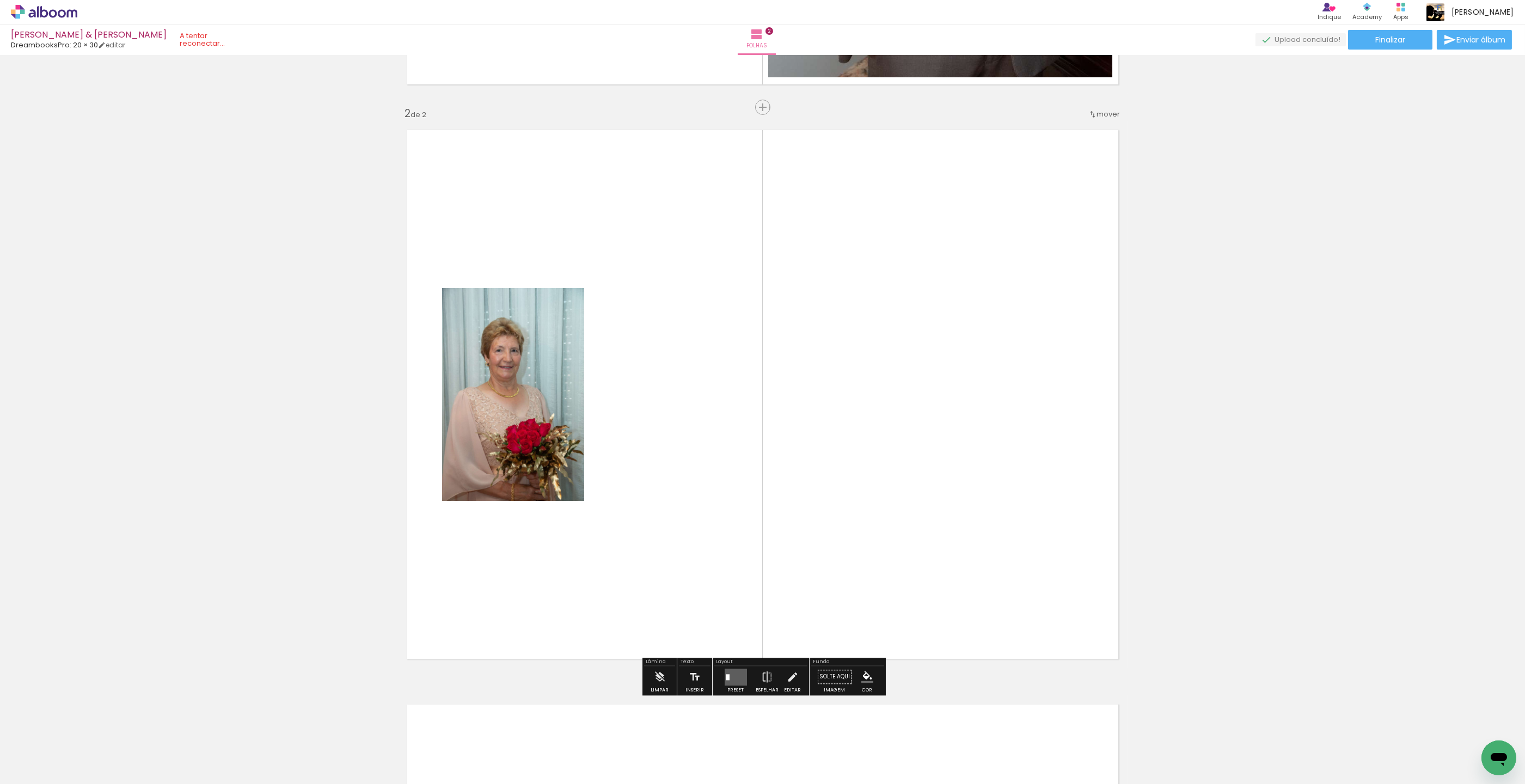
scroll to position [548, 0]
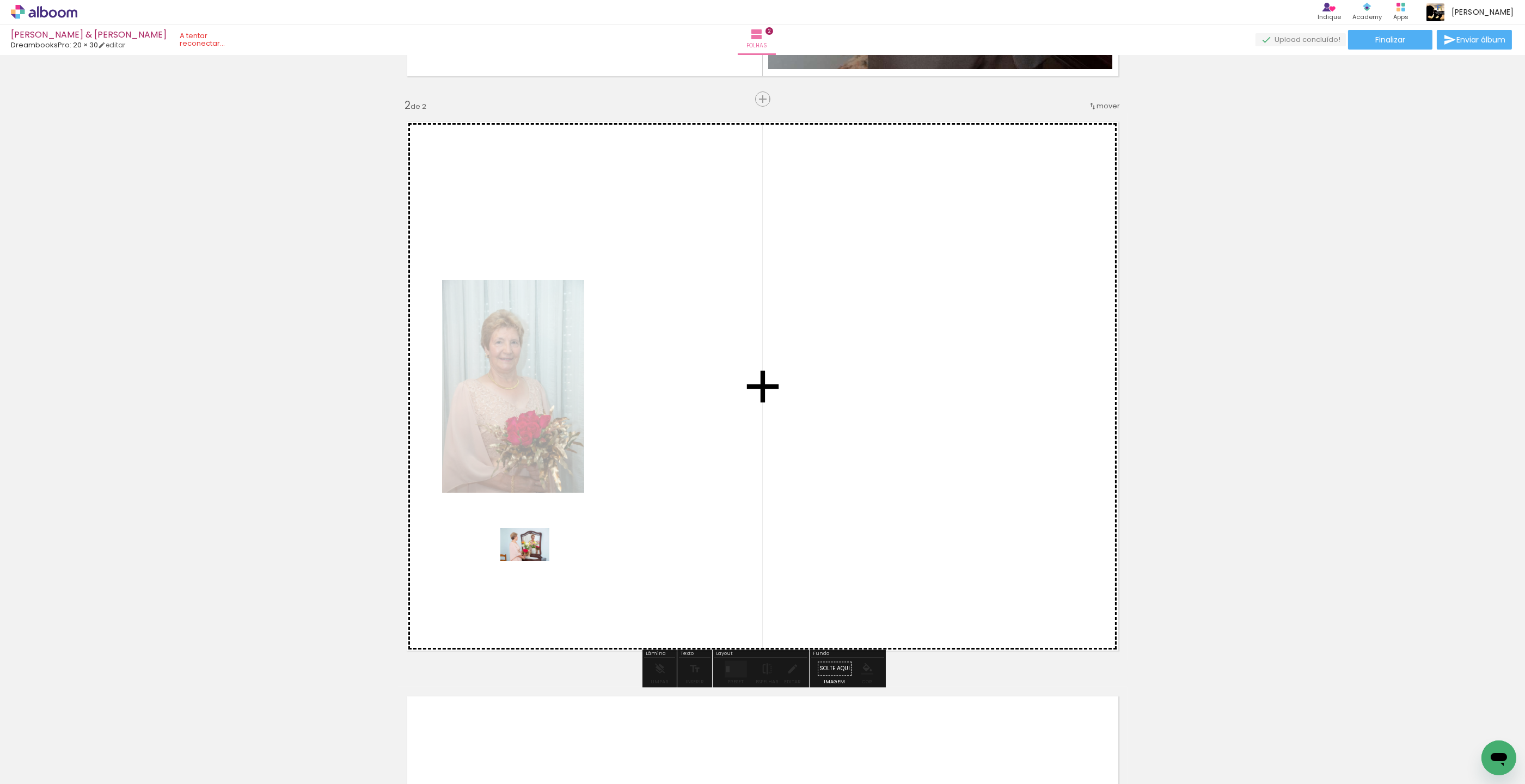
drag, startPoint x: 302, startPoint y: 746, endPoint x: 453, endPoint y: 703, distance: 157.0
click at [533, 560] on quentale-workspace at bounding box center [762, 392] width 1525 height 784
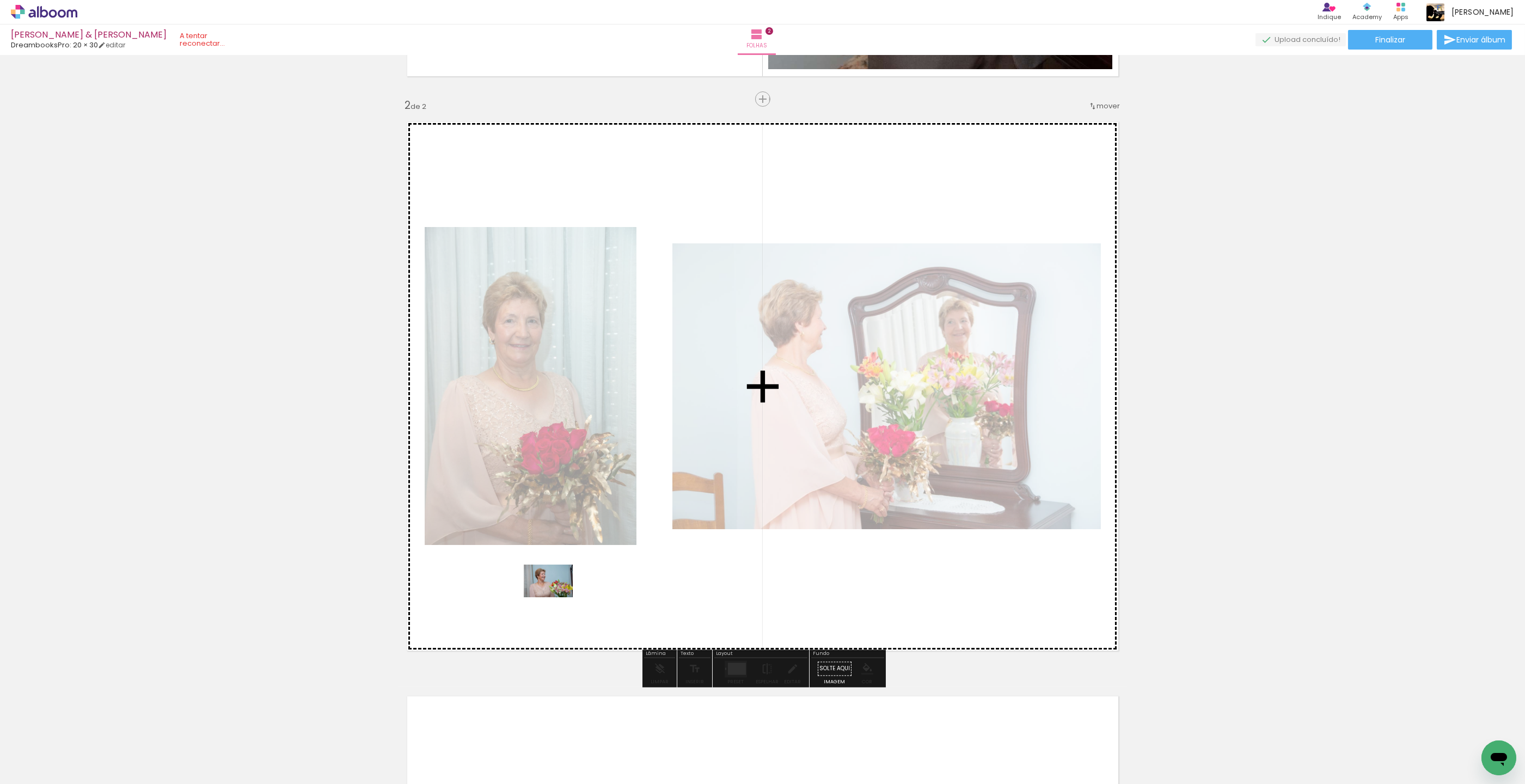
drag, startPoint x: 392, startPoint y: 730, endPoint x: 557, endPoint y: 597, distance: 211.9
click at [557, 597] on quentale-workspace at bounding box center [762, 392] width 1525 height 784
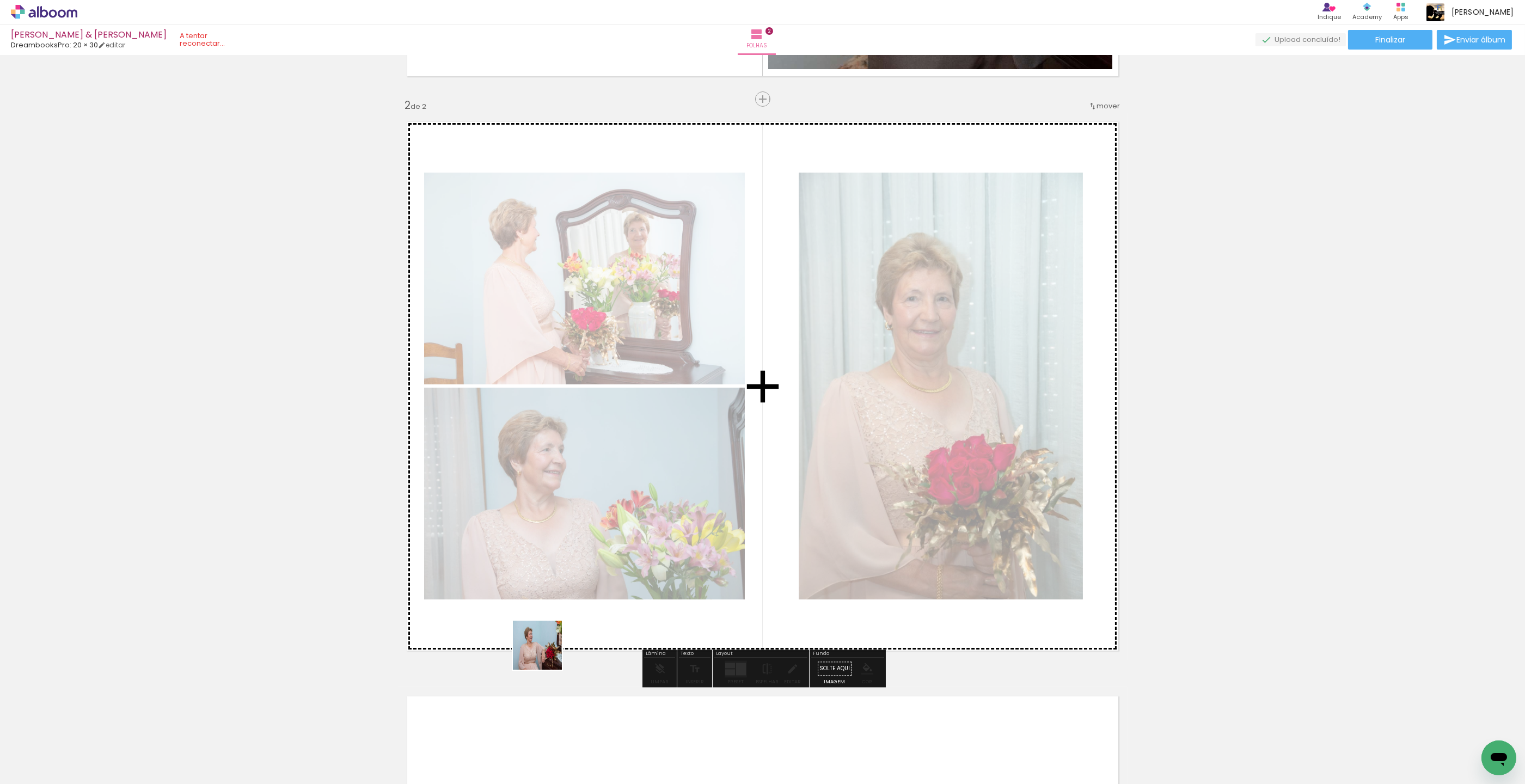
drag, startPoint x: 444, startPoint y: 727, endPoint x: 610, endPoint y: 587, distance: 217.2
click at [610, 587] on quentale-workspace at bounding box center [762, 392] width 1525 height 784
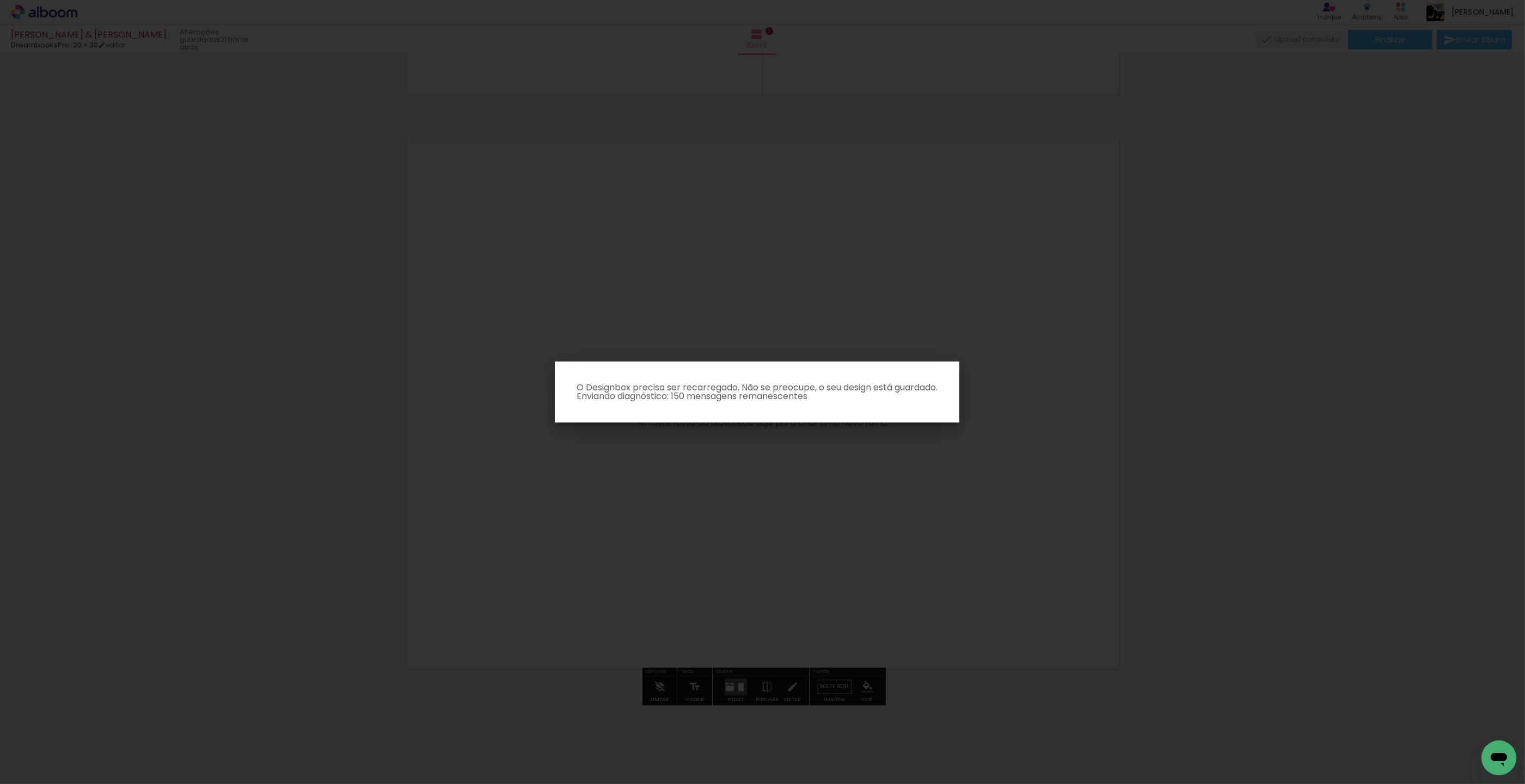
scroll to position [530, 0]
click at [723, 319] on iron-overlay-backdrop at bounding box center [762, 392] width 1525 height 784
click at [631, 391] on link "Recarregar agora" at bounding box center [615, 392] width 78 height 12
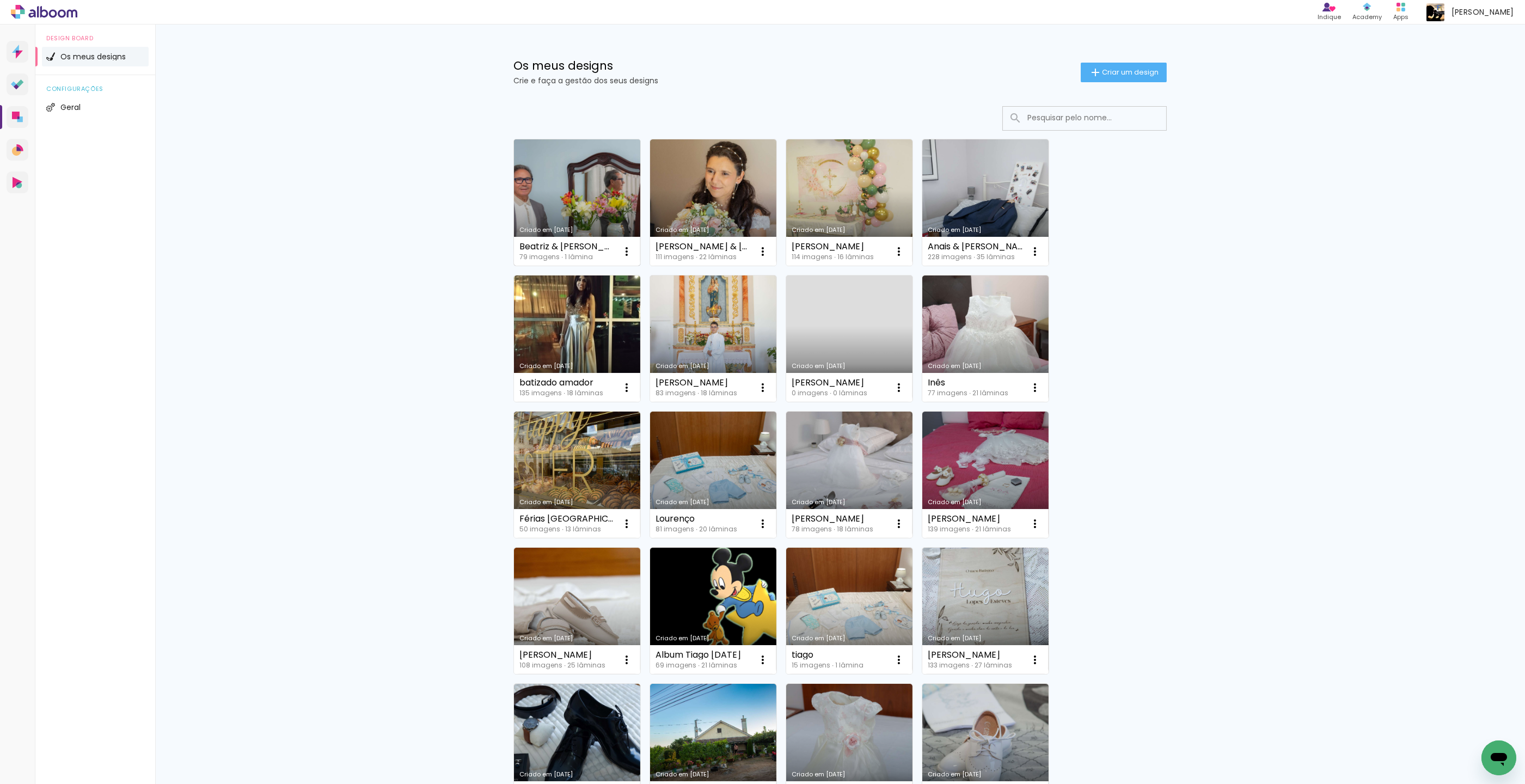
click at [575, 187] on link "Criado em [DATE]" at bounding box center [577, 202] width 127 height 127
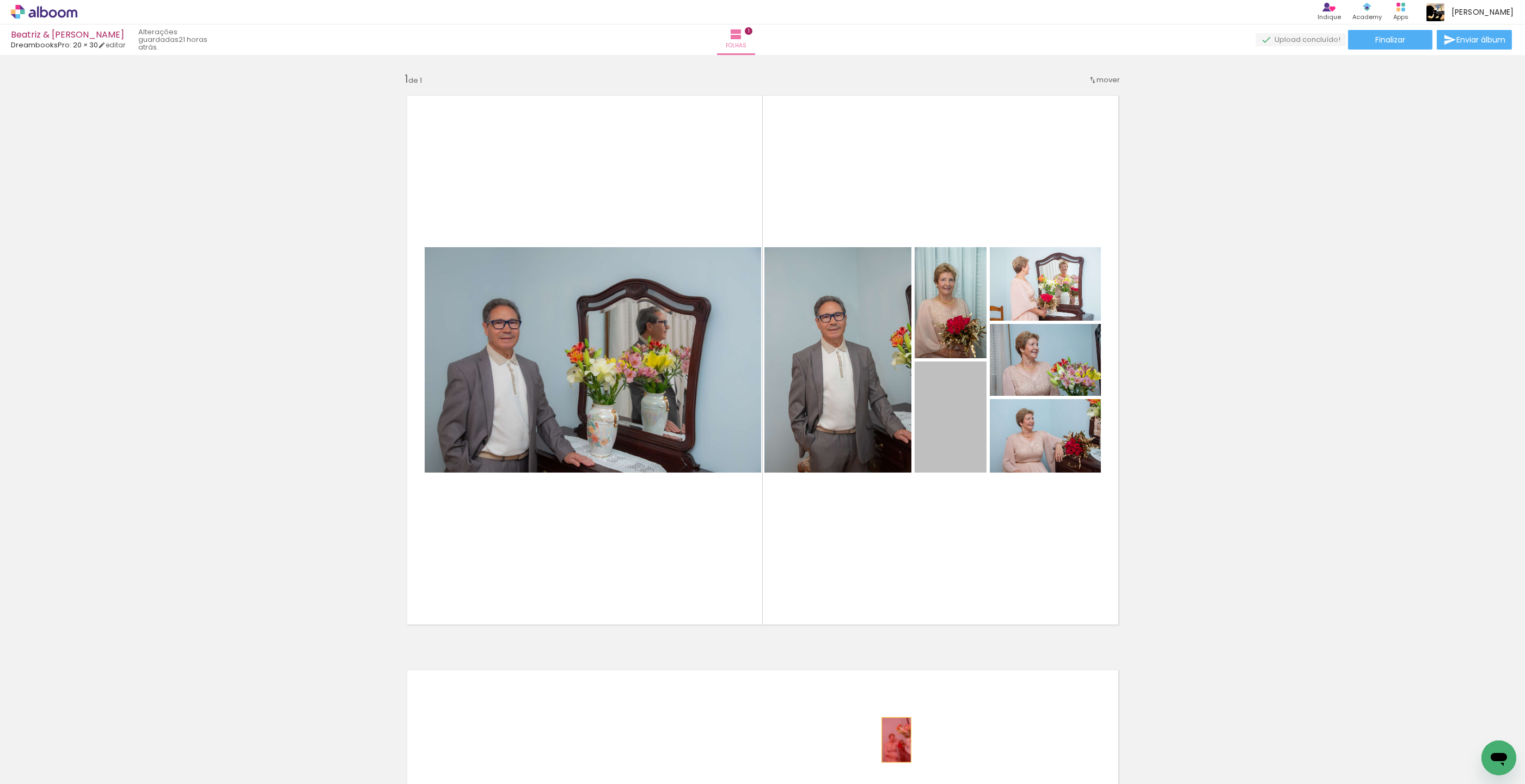
drag, startPoint x: 943, startPoint y: 429, endPoint x: 1023, endPoint y: 484, distance: 97.1
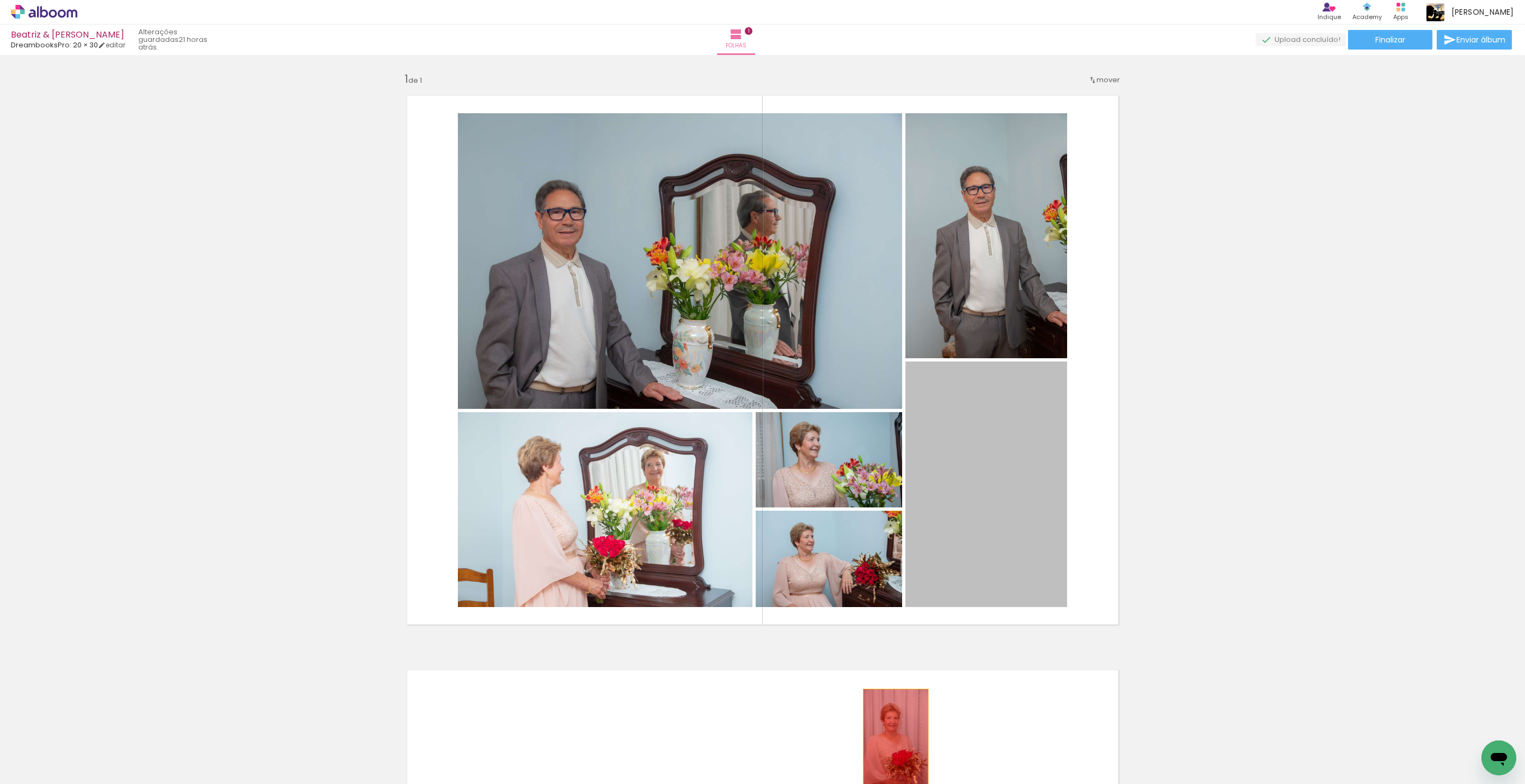
drag, startPoint x: 975, startPoint y: 494, endPoint x: 894, endPoint y: 734, distance: 253.3
click at [894, 737] on quentale-workspace at bounding box center [762, 392] width 1525 height 784
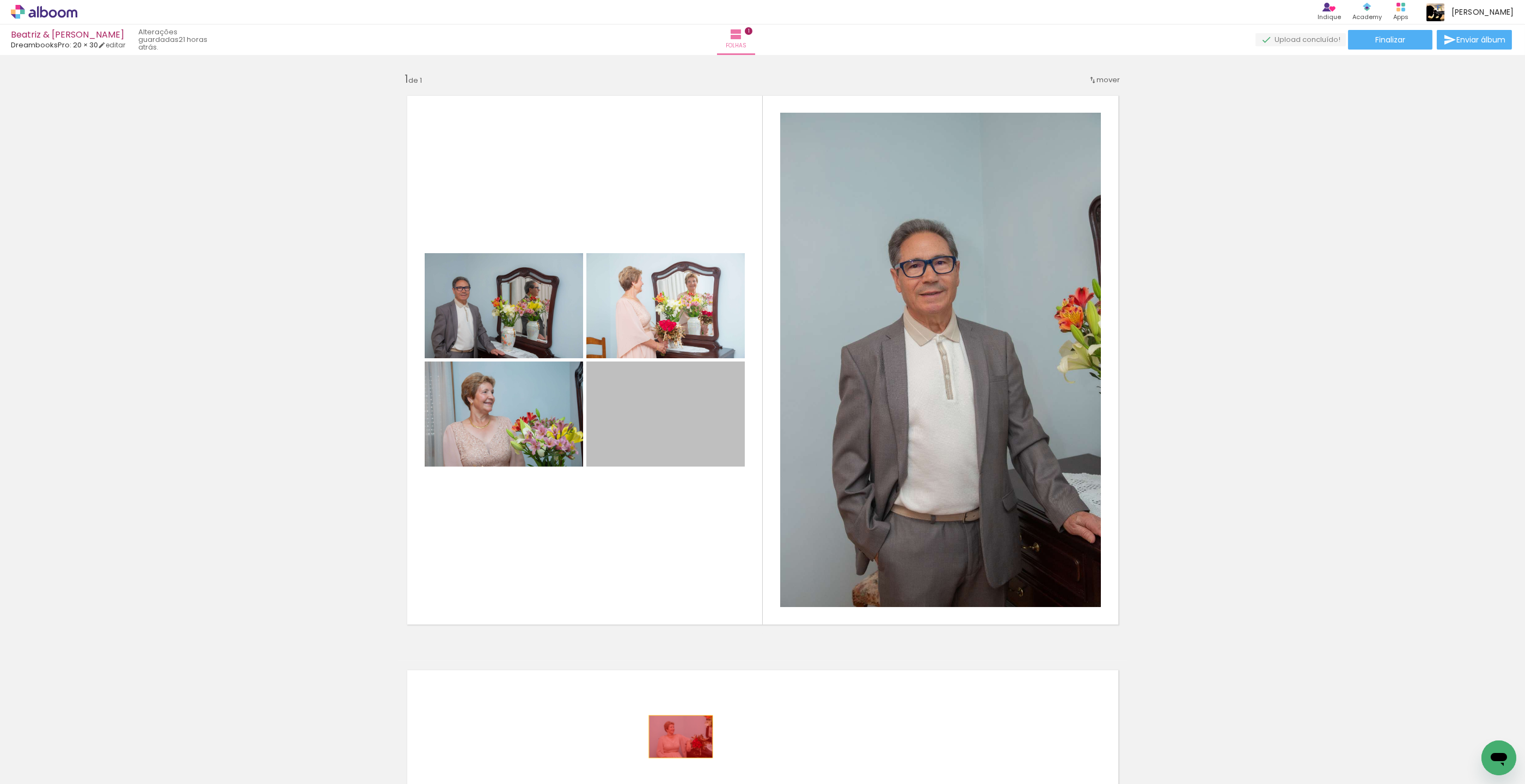
drag, startPoint x: 660, startPoint y: 416, endPoint x: 680, endPoint y: 736, distance: 320.6
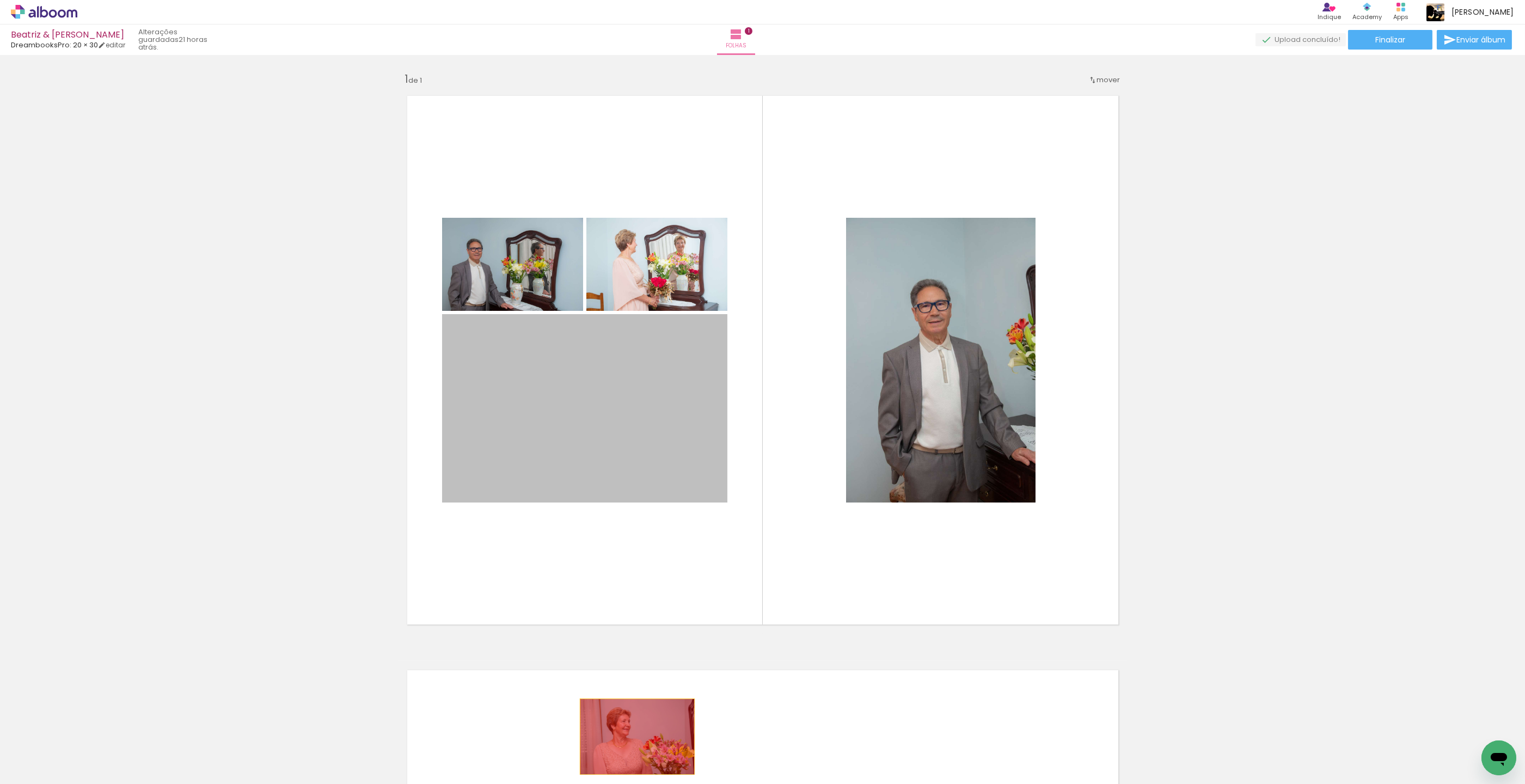
drag, startPoint x: 636, startPoint y: 399, endPoint x: 631, endPoint y: 725, distance: 326.0
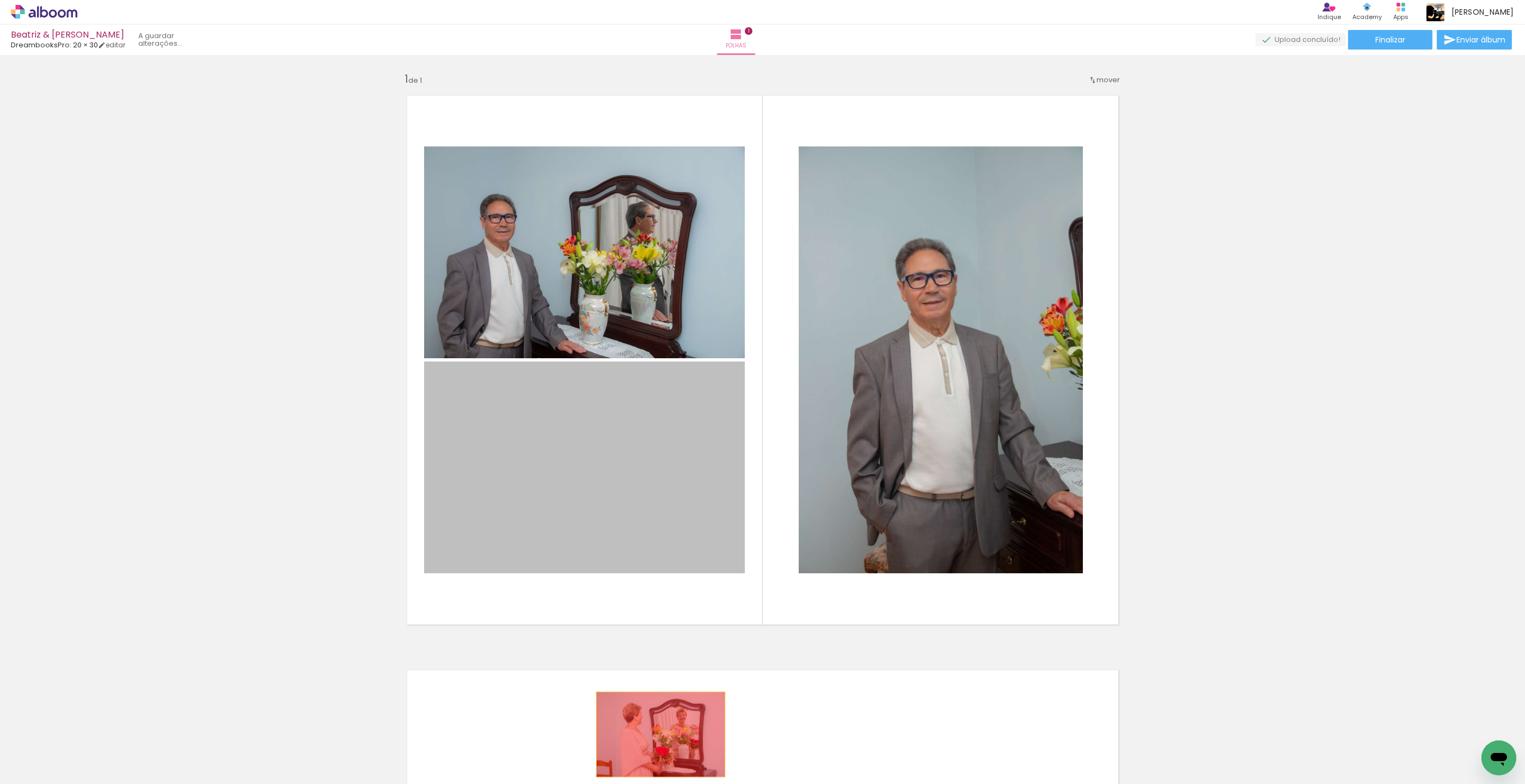
drag, startPoint x: 634, startPoint y: 427, endPoint x: 660, endPoint y: 732, distance: 306.1
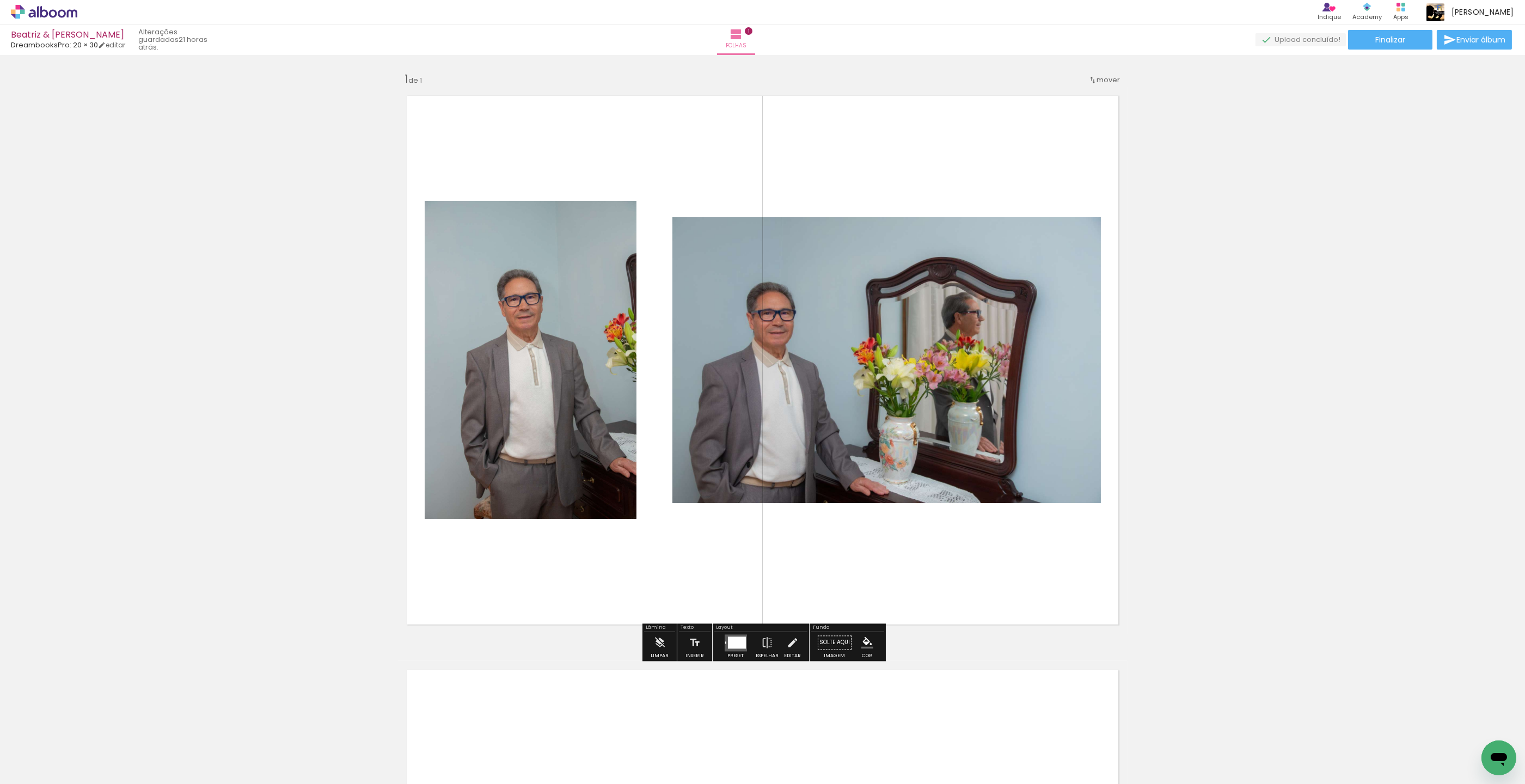
click at [733, 643] on div at bounding box center [736, 642] width 18 height 12
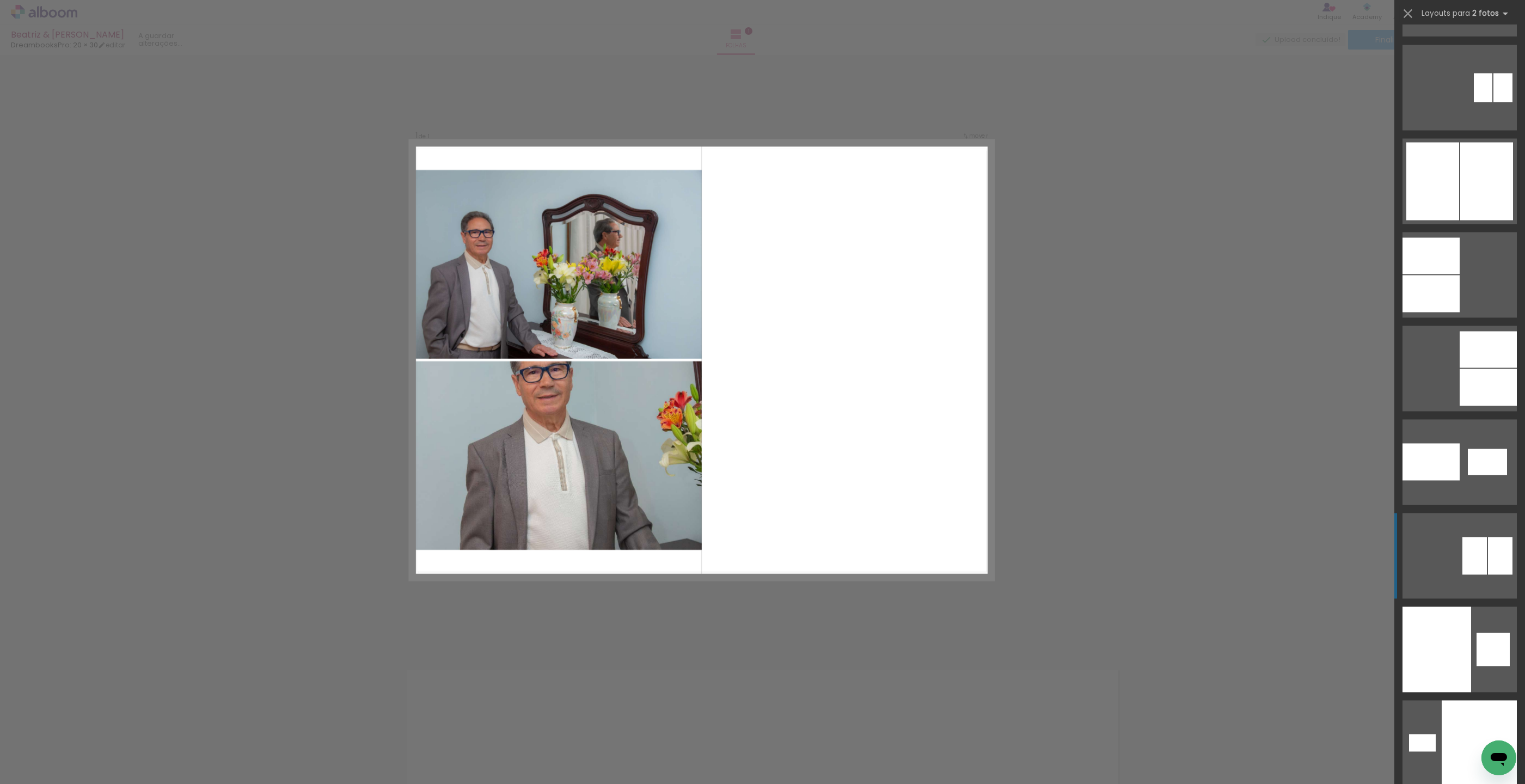
scroll to position [7360, 0]
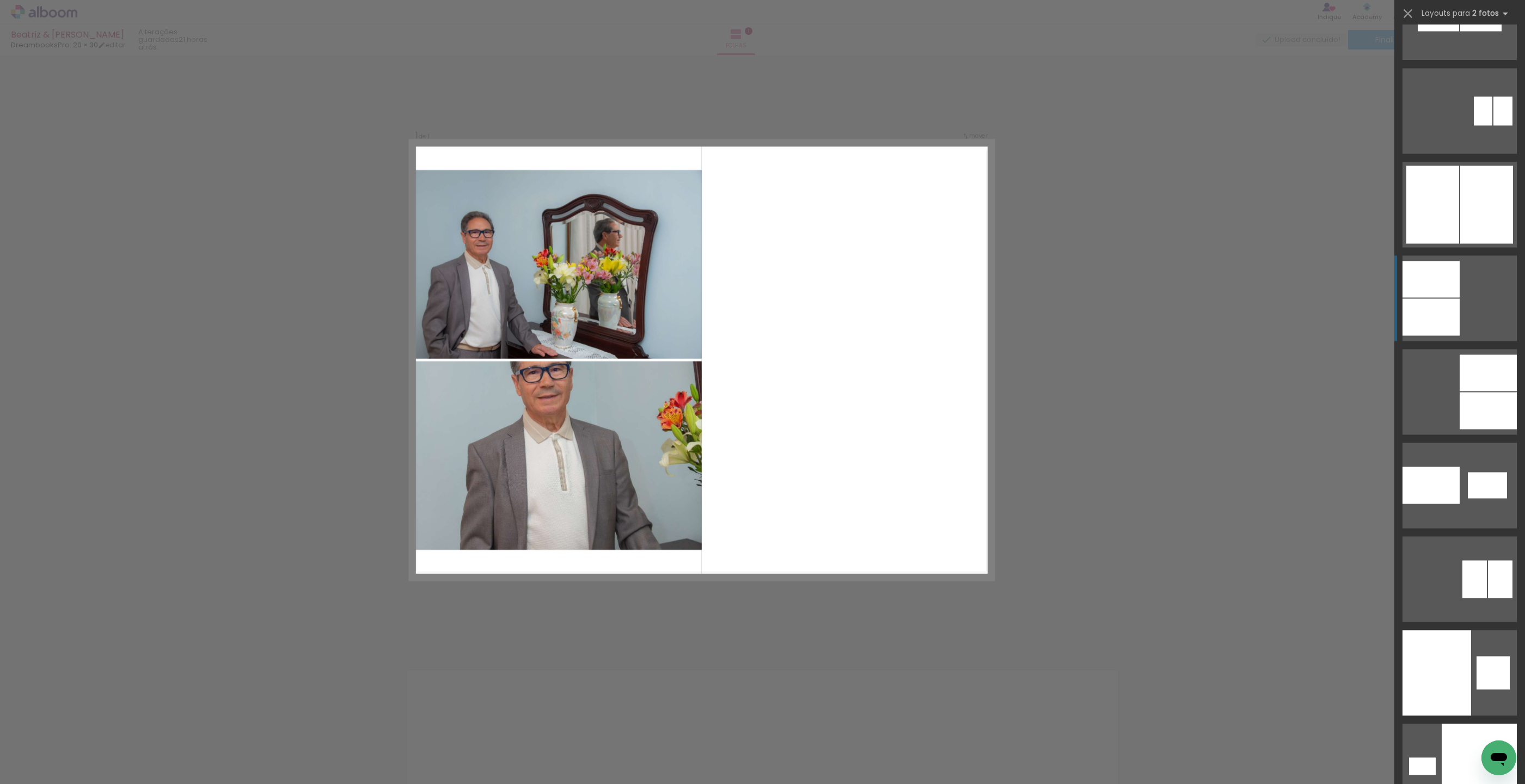
click at [1444, 291] on div at bounding box center [1431, 279] width 58 height 36
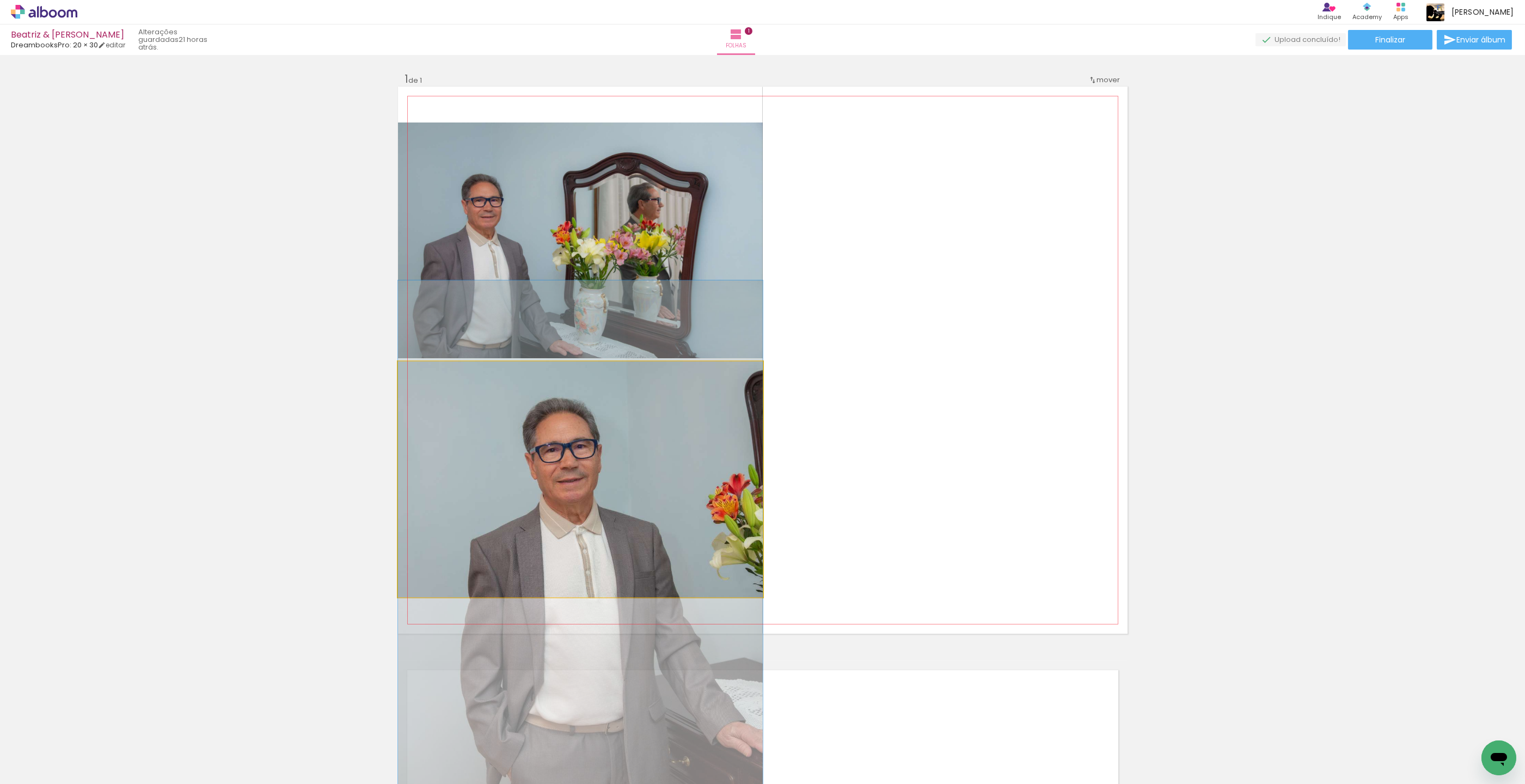
drag, startPoint x: 686, startPoint y: 451, endPoint x: 676, endPoint y: 525, distance: 74.7
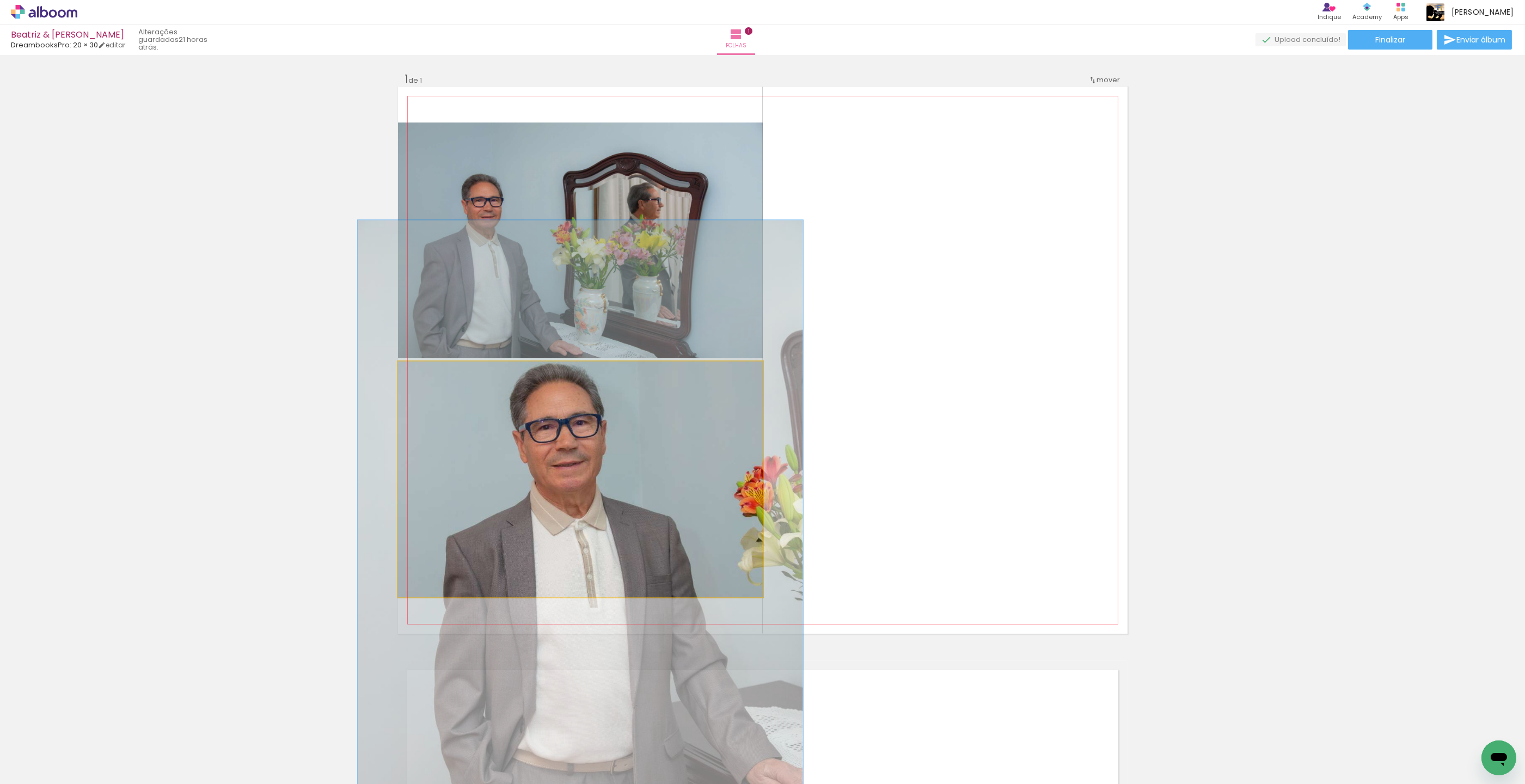
drag, startPoint x: 423, startPoint y: 372, endPoint x: 431, endPoint y: 371, distance: 8.1
click at [431, 371] on div at bounding box center [432, 372] width 10 height 10
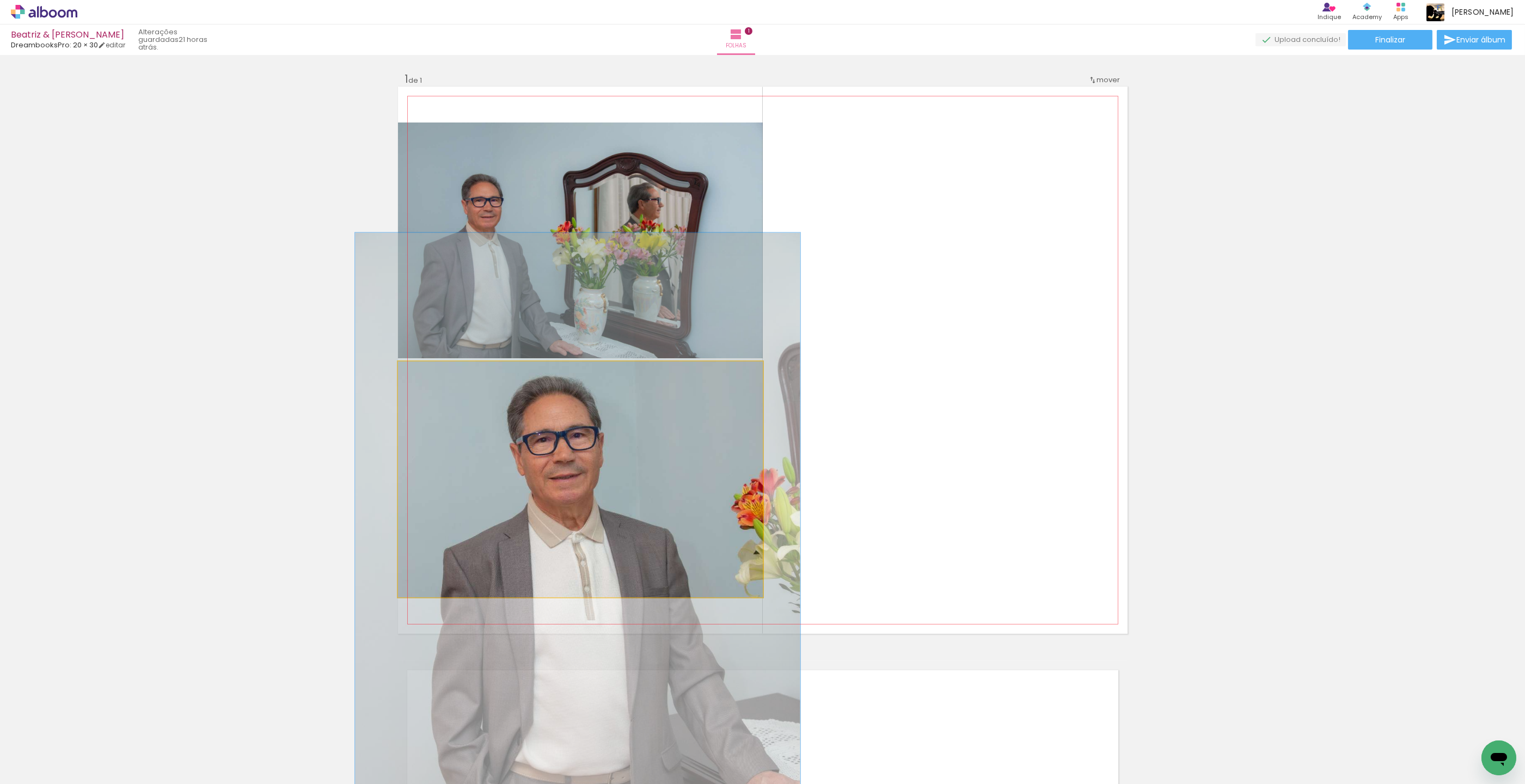
drag, startPoint x: 457, startPoint y: 410, endPoint x: 455, endPoint y: 422, distance: 12.2
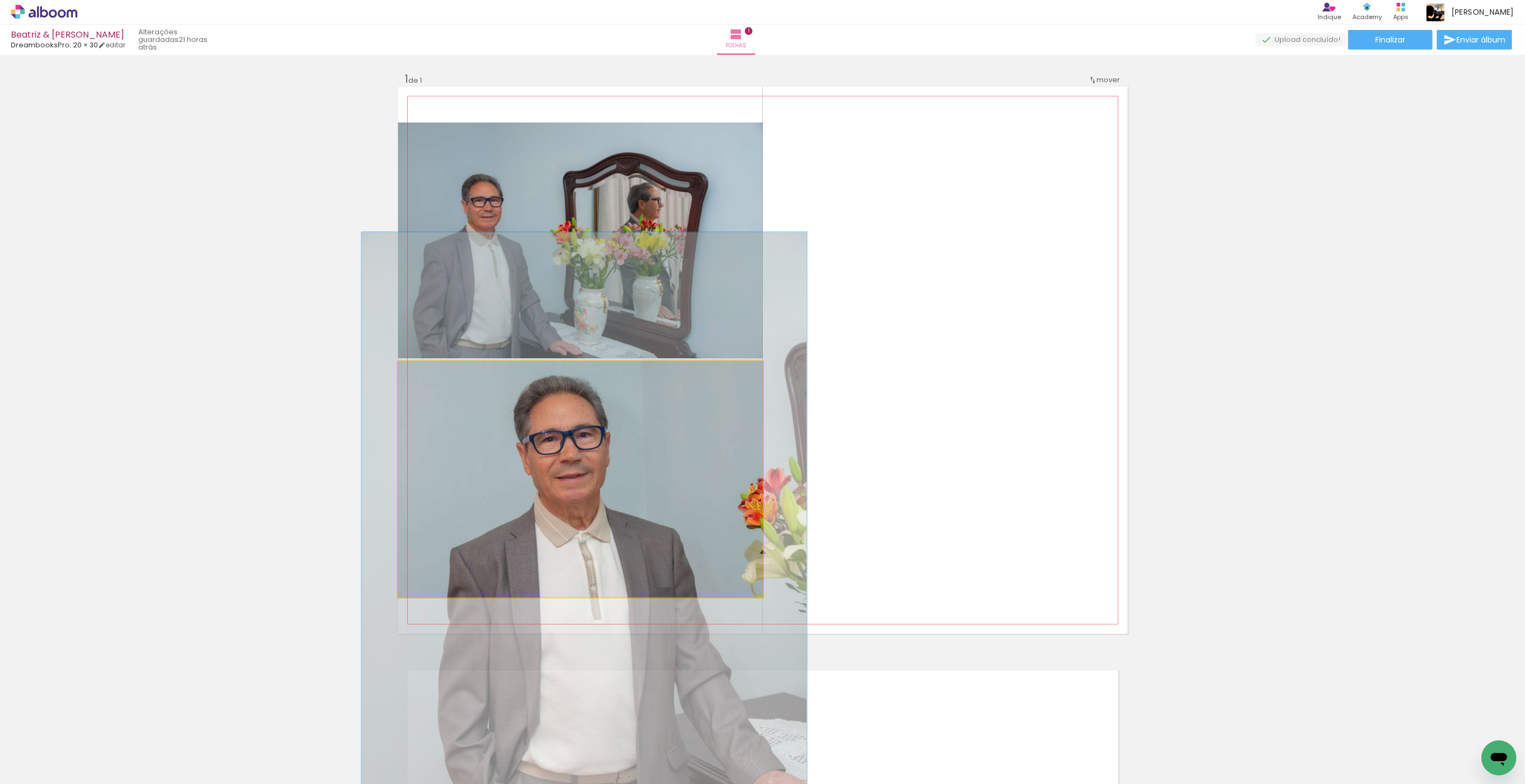
drag, startPoint x: 510, startPoint y: 429, endPoint x: 516, endPoint y: 428, distance: 6.1
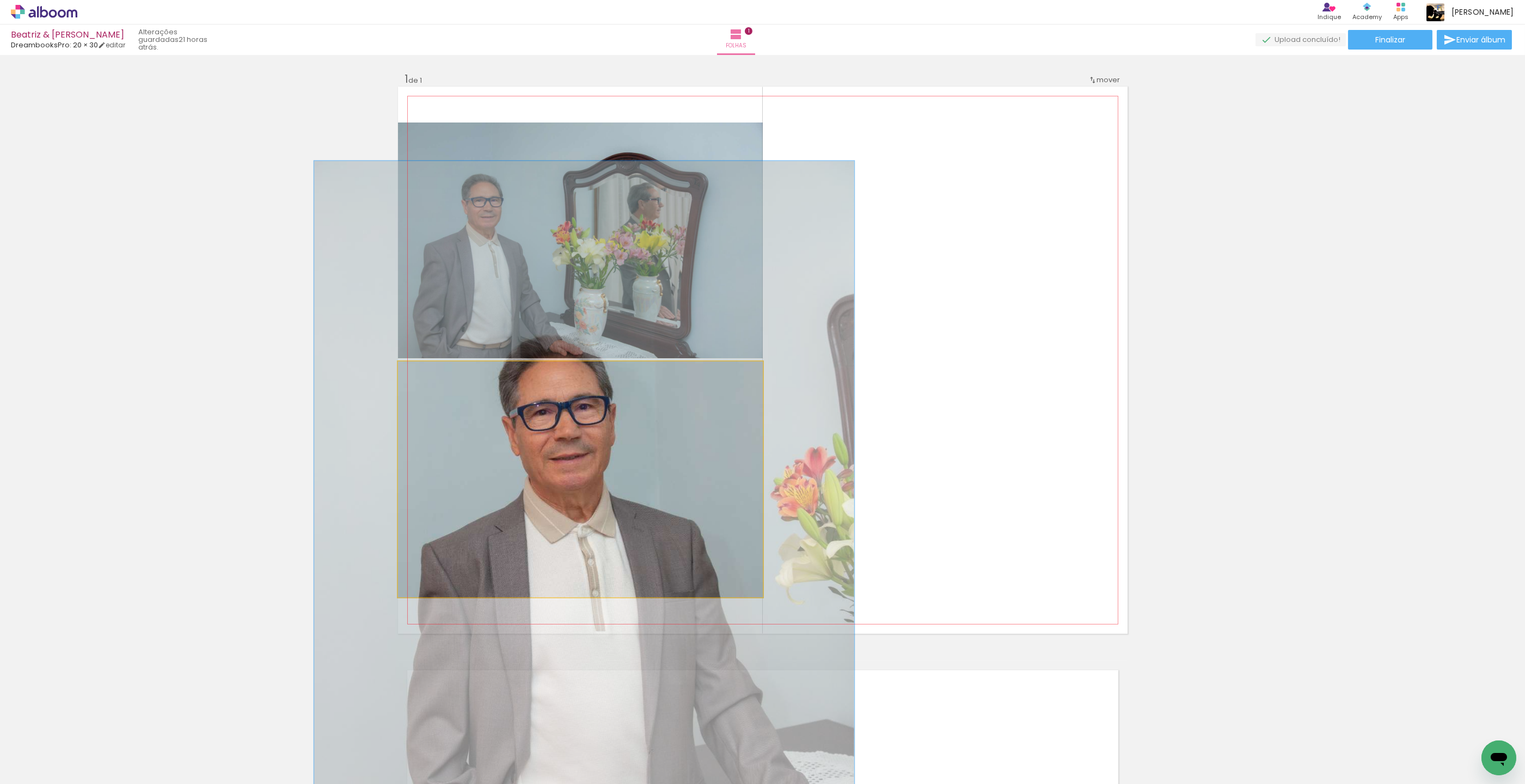
drag, startPoint x: 439, startPoint y: 373, endPoint x: 447, endPoint y: 374, distance: 8.1
type paper-slider "148"
click at [447, 374] on div at bounding box center [443, 372] width 17 height 17
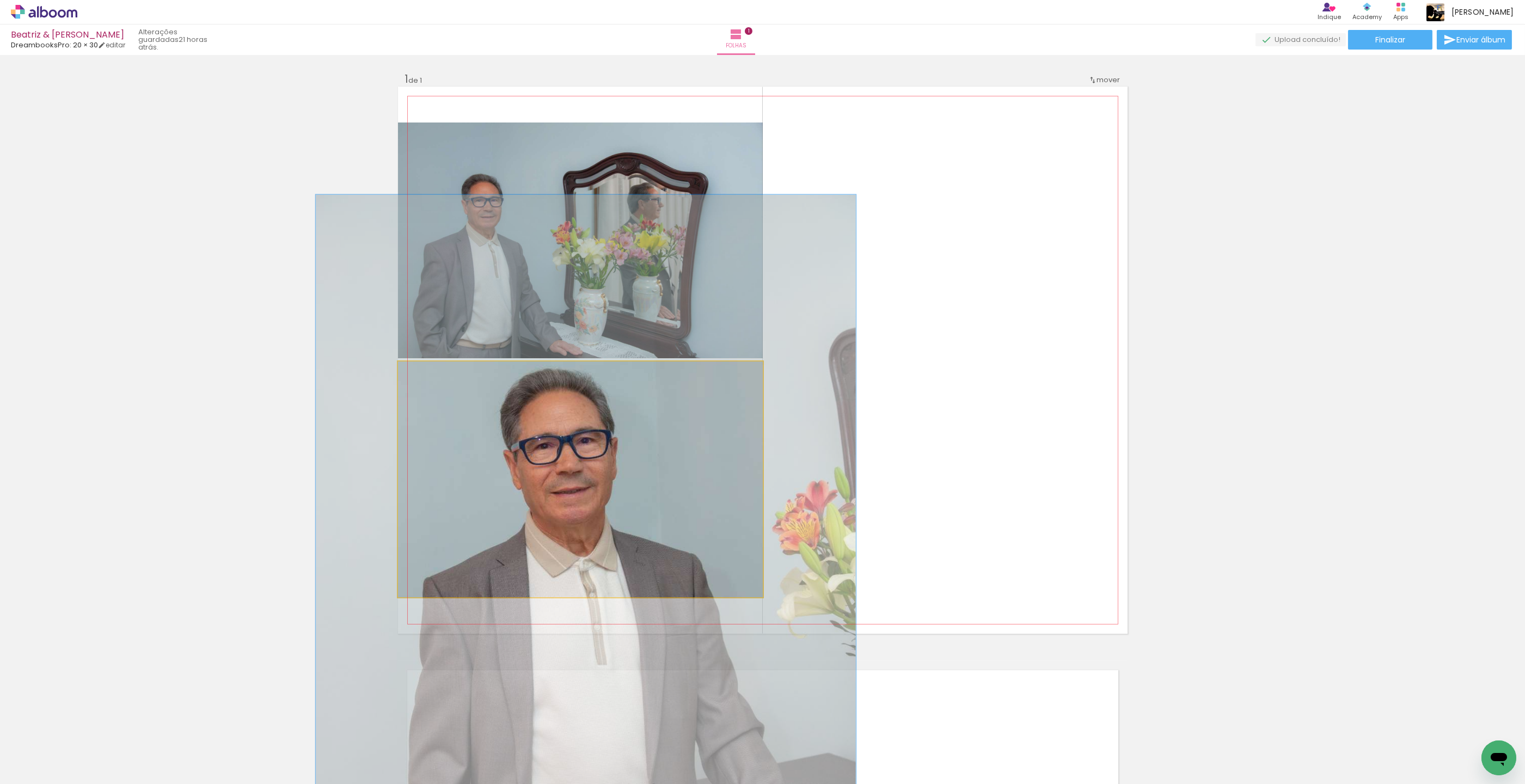
drag, startPoint x: 523, startPoint y: 421, endPoint x: 525, endPoint y: 451, distance: 30.1
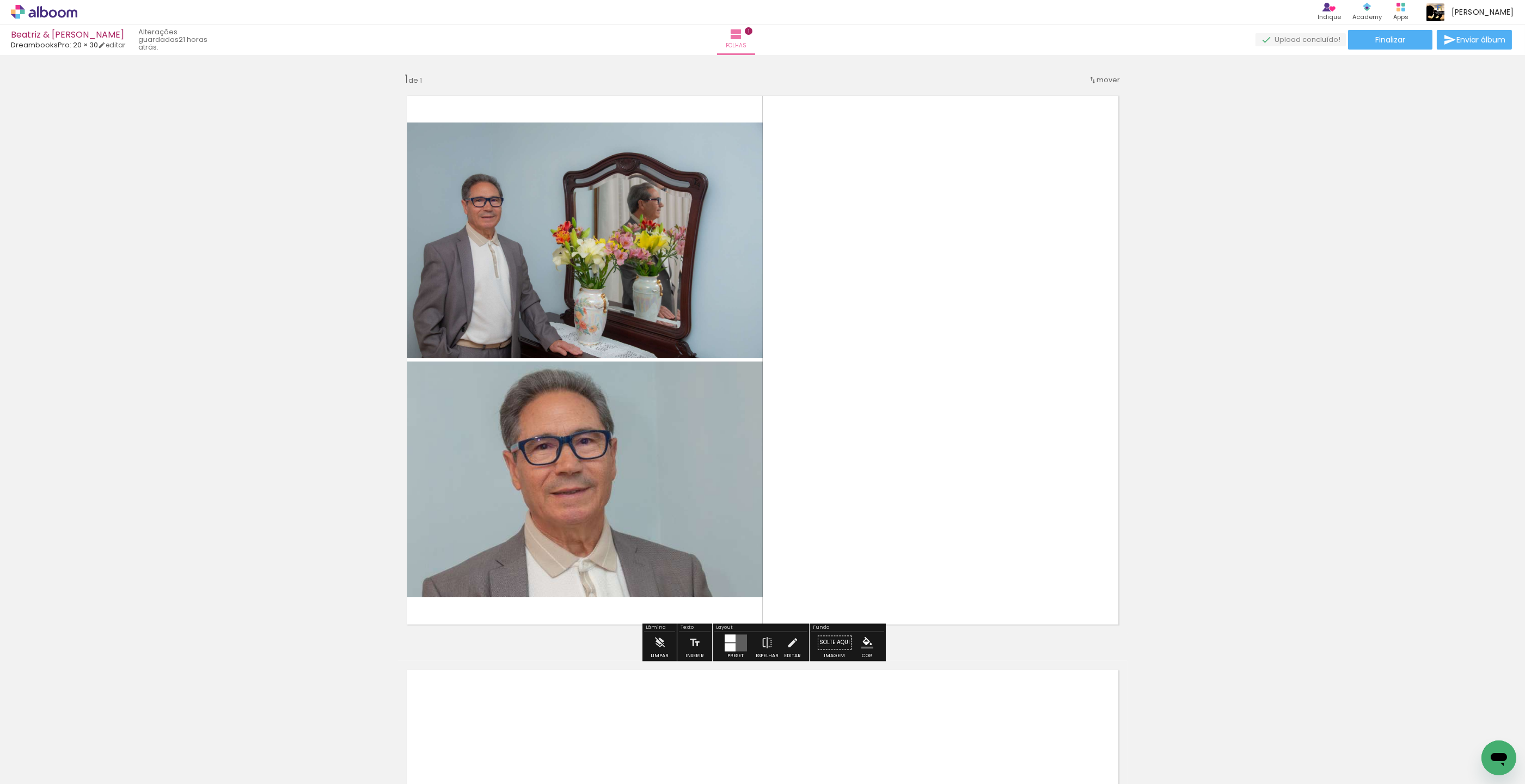
click at [947, 422] on quentale-layouter at bounding box center [763, 360] width 729 height 547
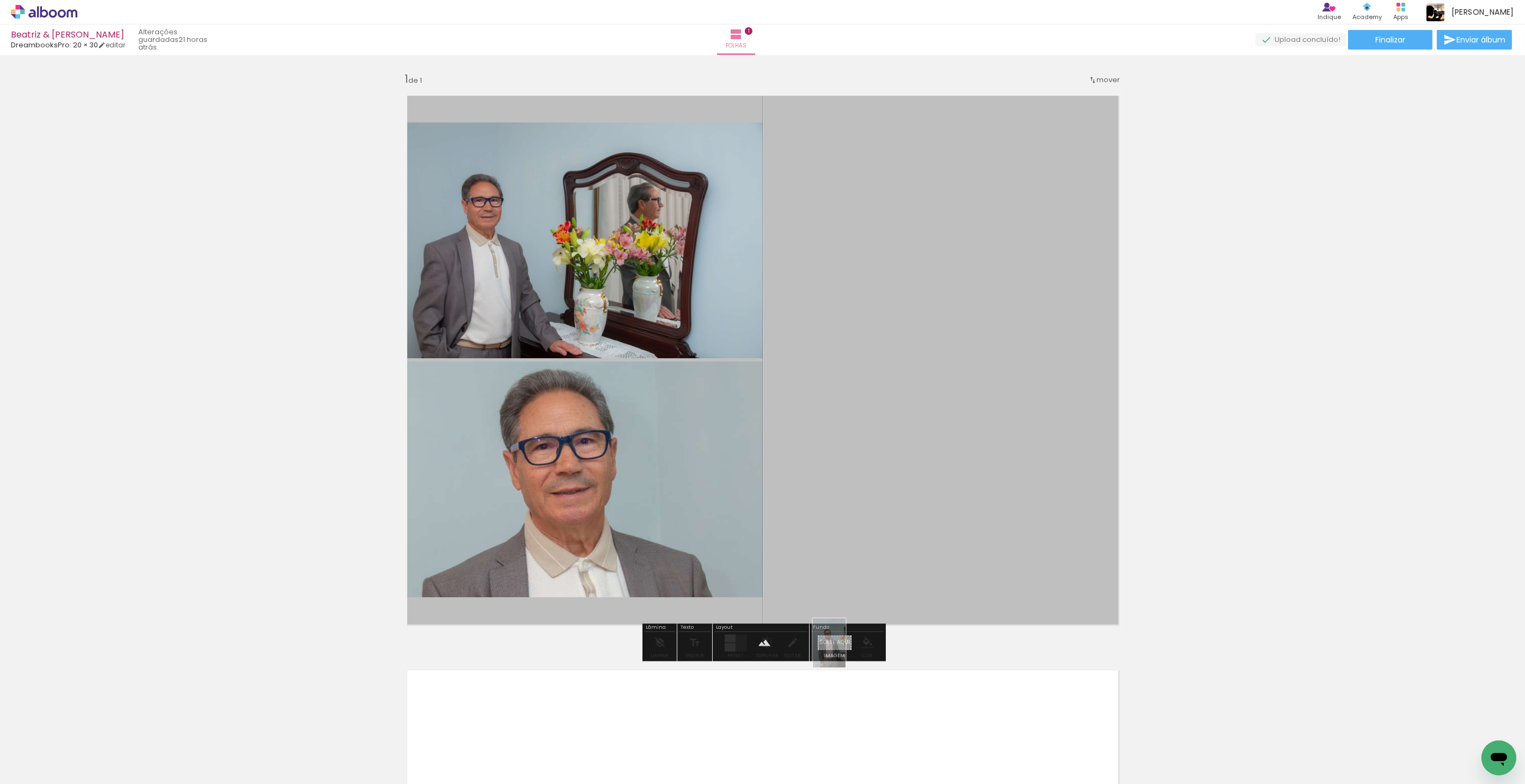
drag, startPoint x: 241, startPoint y: 737, endPoint x: 846, endPoint y: 651, distance: 611.1
click at [845, 651] on quentale-workspace at bounding box center [762, 392] width 1525 height 784
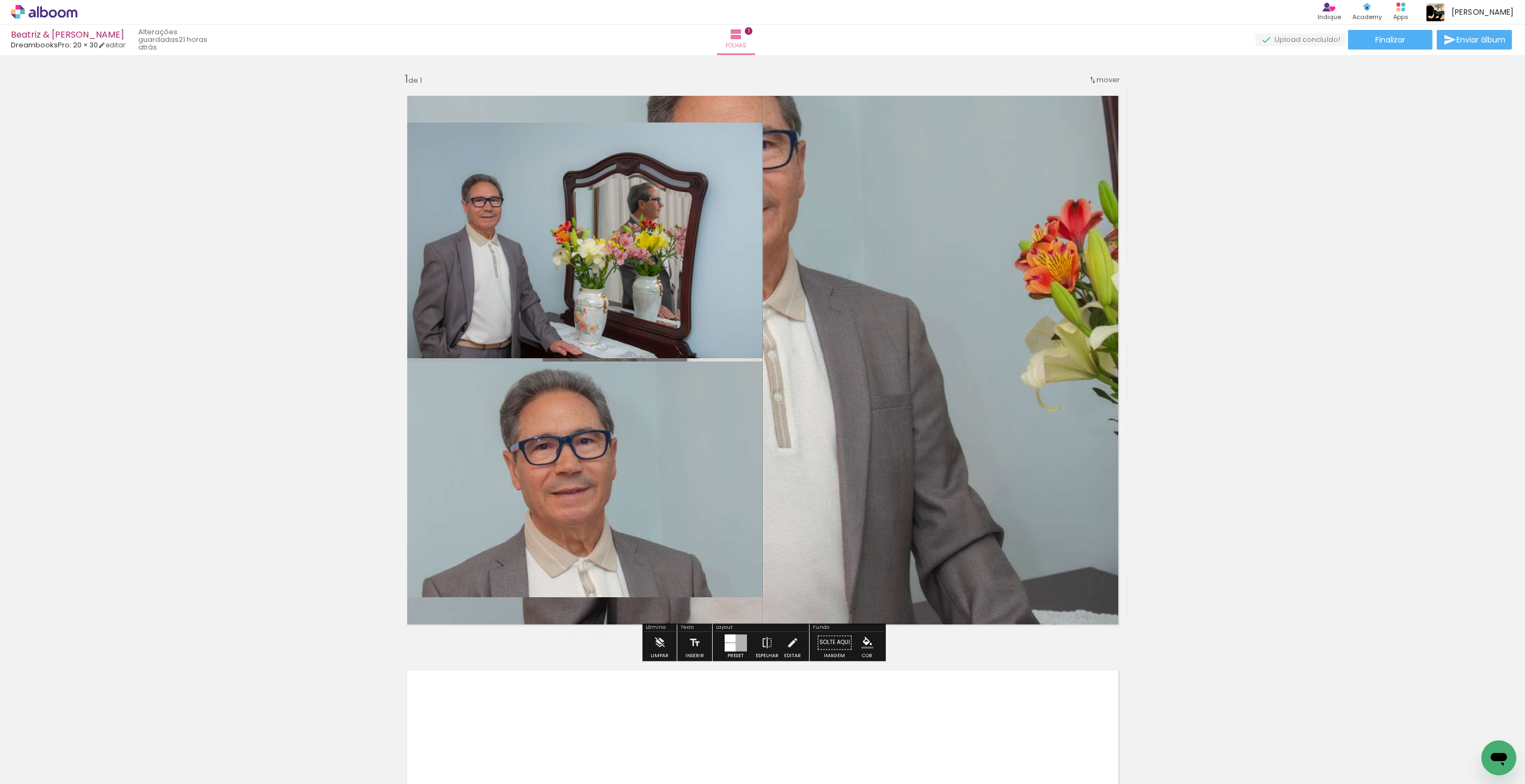
click at [922, 473] on quentale-layouter at bounding box center [763, 360] width 729 height 547
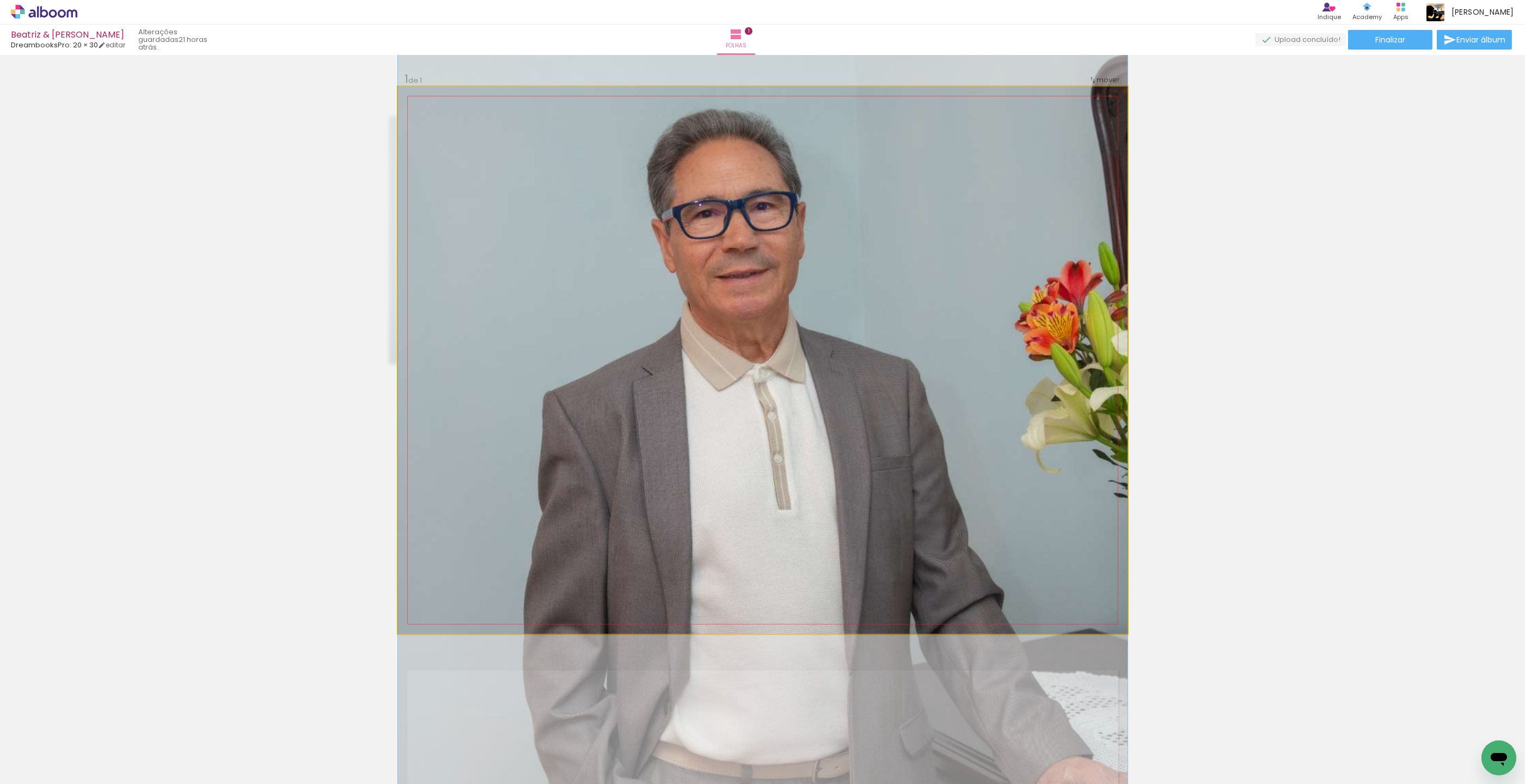
drag, startPoint x: 828, startPoint y: 378, endPoint x: 958, endPoint y: 444, distance: 145.8
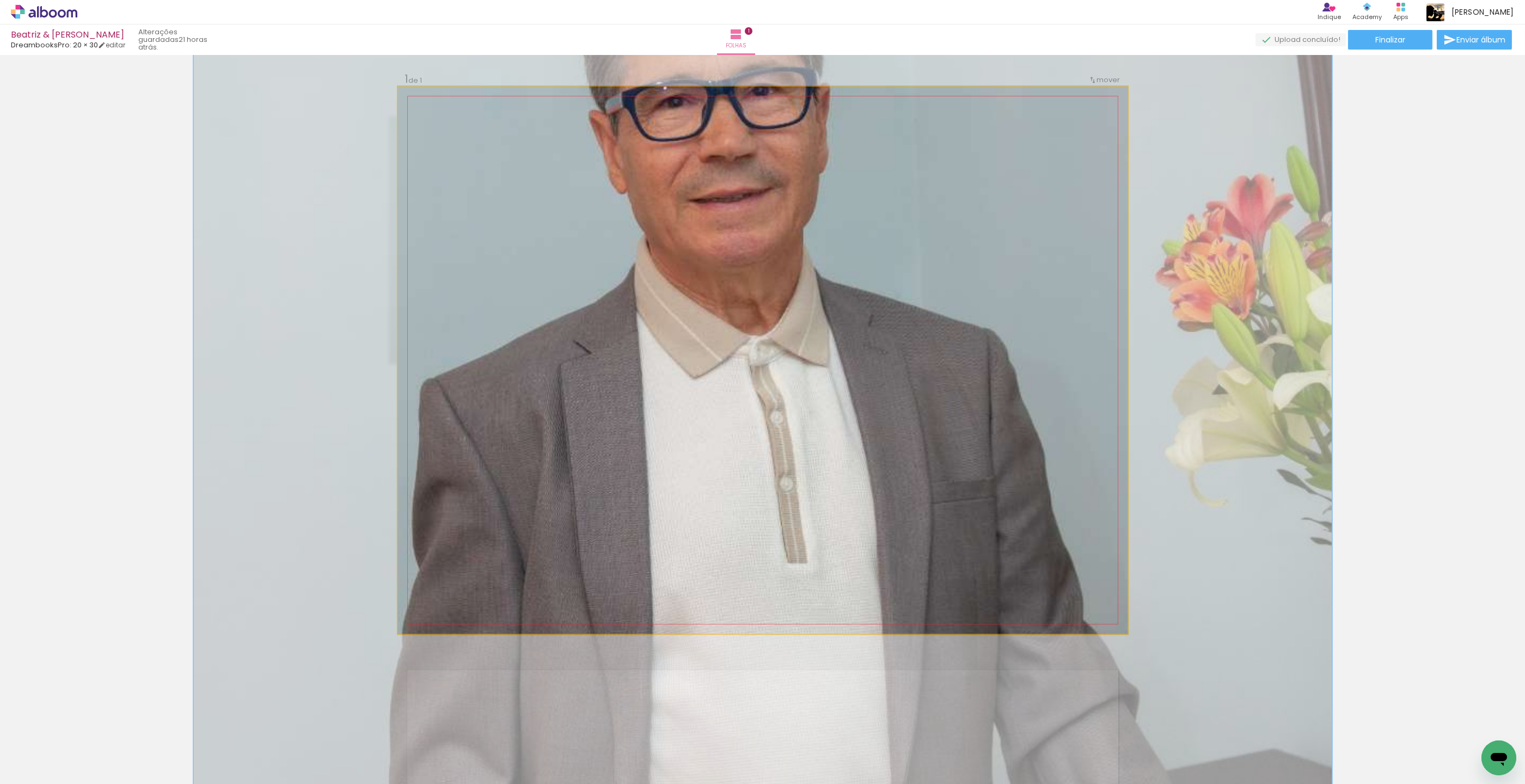
drag, startPoint x: 447, startPoint y: 118, endPoint x: 463, endPoint y: 134, distance: 22.6
type paper-slider "156"
click at [462, 119] on div at bounding box center [461, 114] width 17 height 17
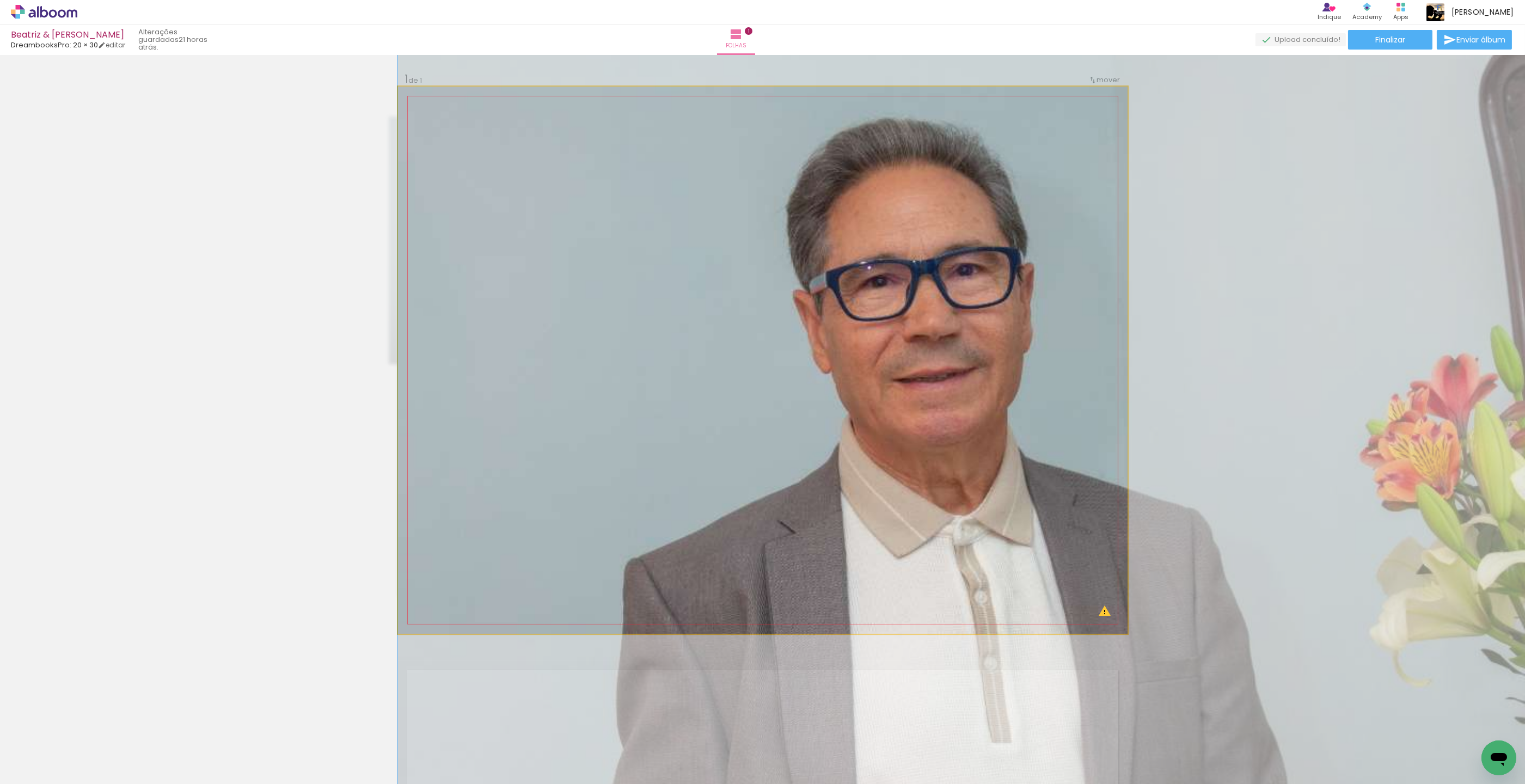
drag, startPoint x: 674, startPoint y: 294, endPoint x: 893, endPoint y: 475, distance: 284.1
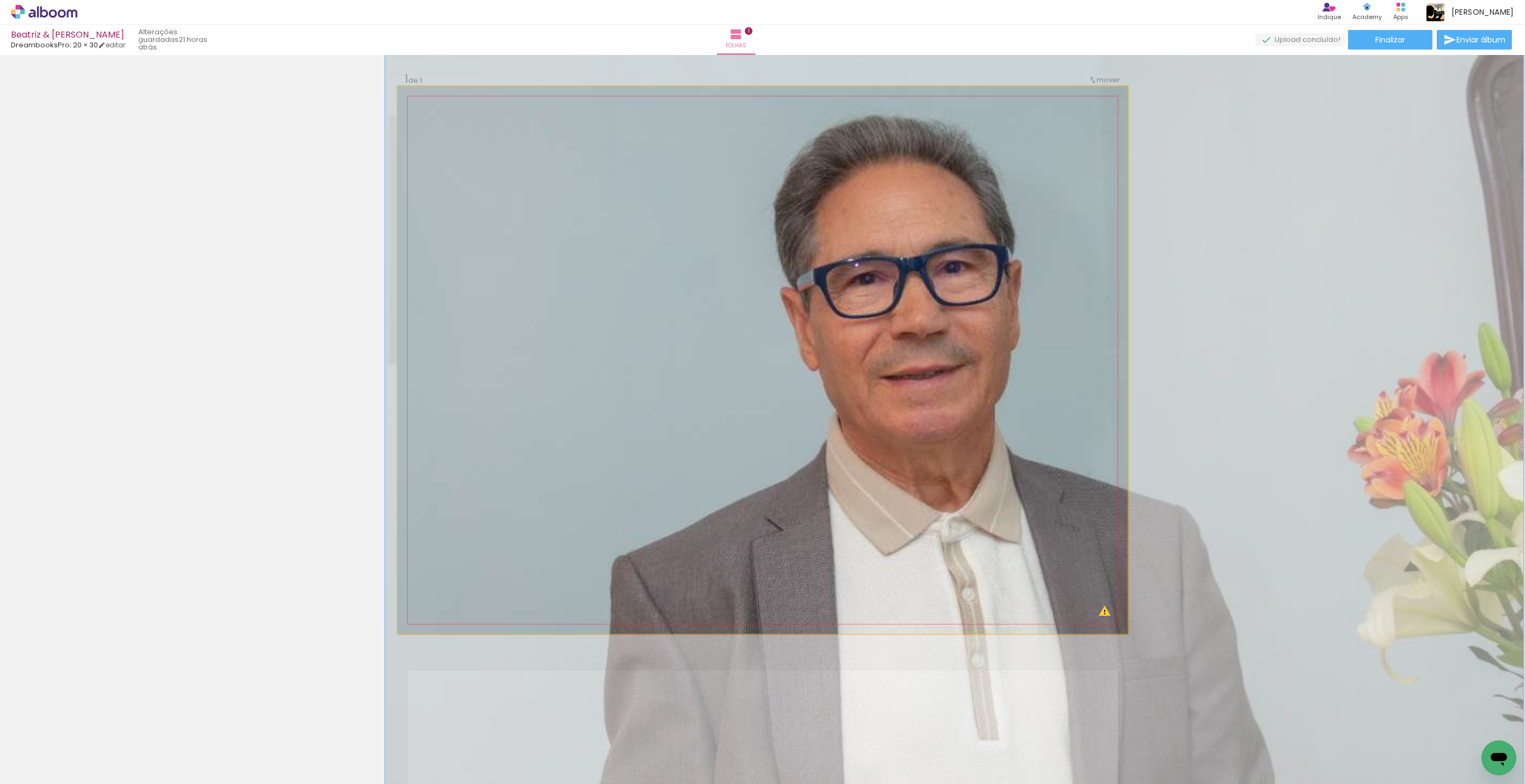
drag, startPoint x: 887, startPoint y: 463, endPoint x: 878, endPoint y: 456, distance: 11.4
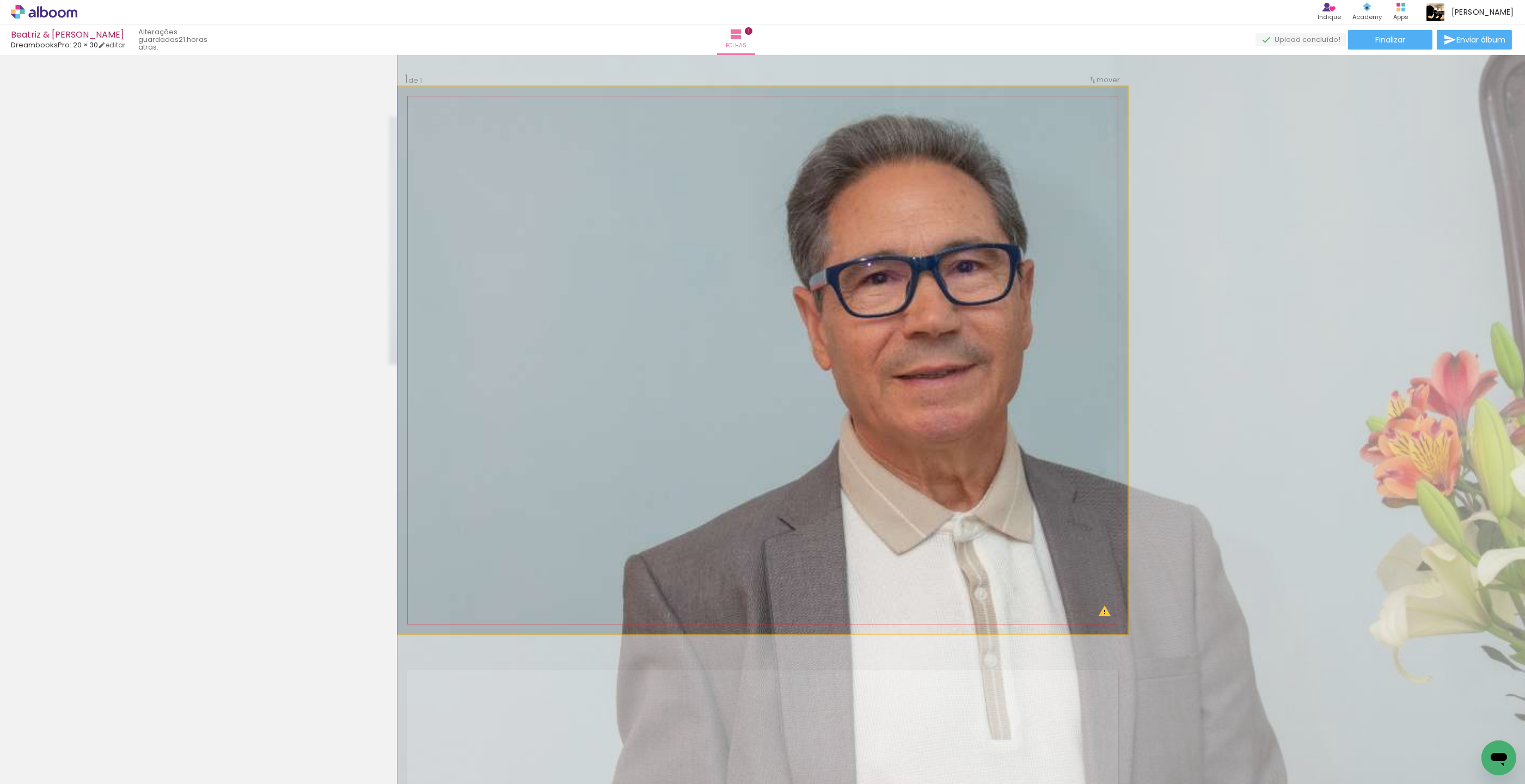
drag, startPoint x: 882, startPoint y: 445, endPoint x: 893, endPoint y: 445, distance: 11.0
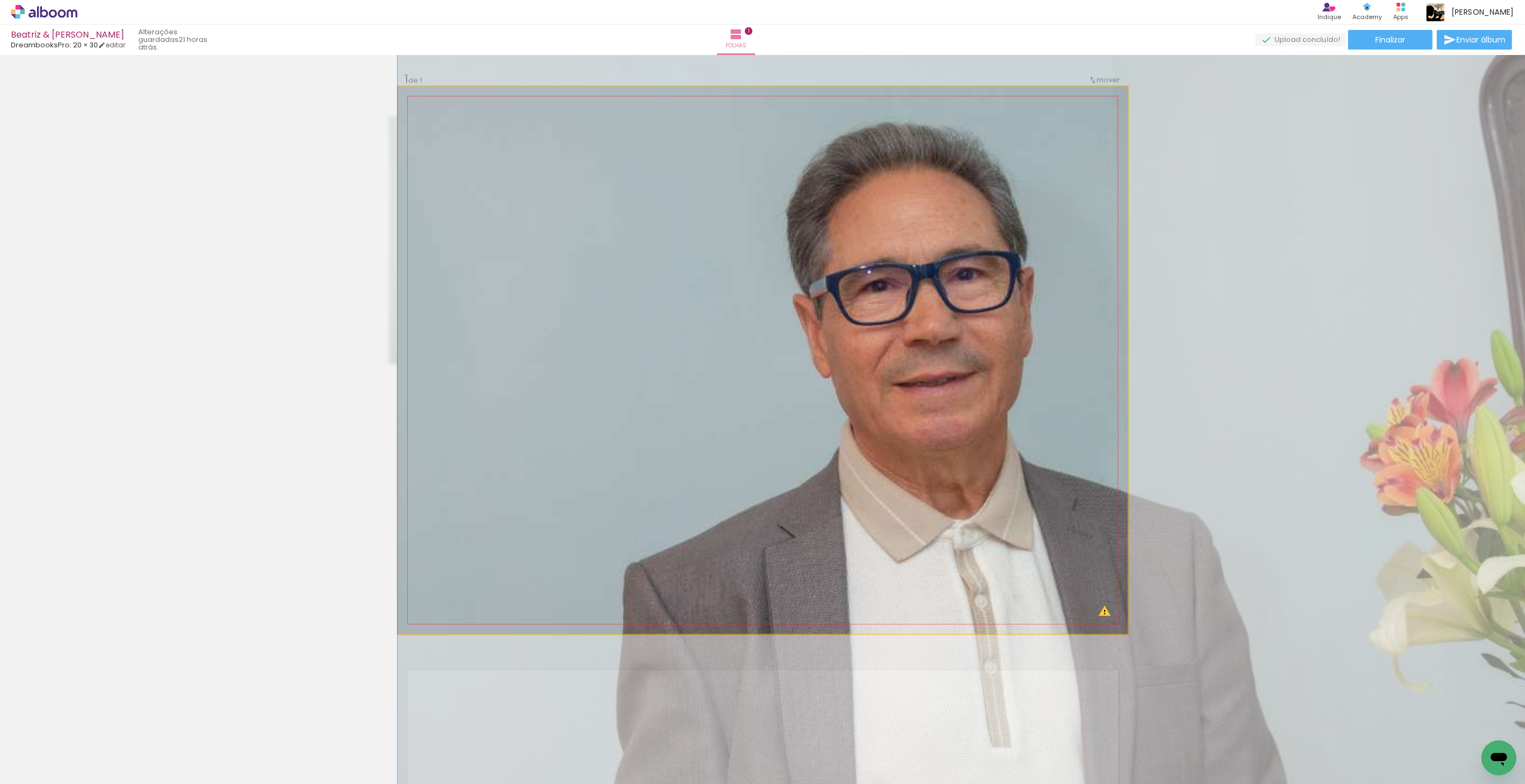
drag, startPoint x: 894, startPoint y: 413, endPoint x: 895, endPoint y: 420, distance: 7.1
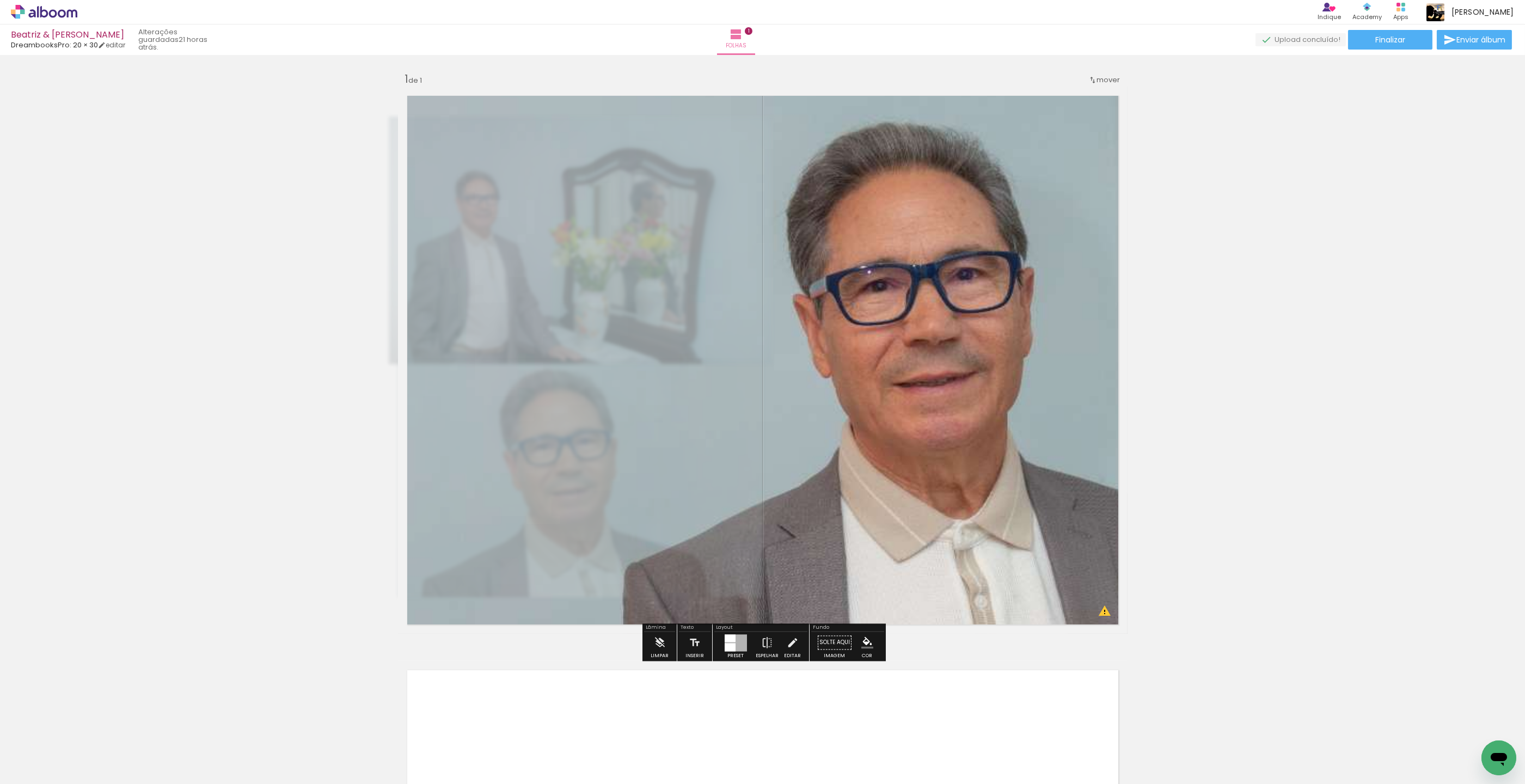
click at [1214, 362] on div "Inserir folha 1 de 1 O Designbox precisa de aumentar a sua imagem em 192% para …" at bounding box center [762, 632] width 1525 height 1149
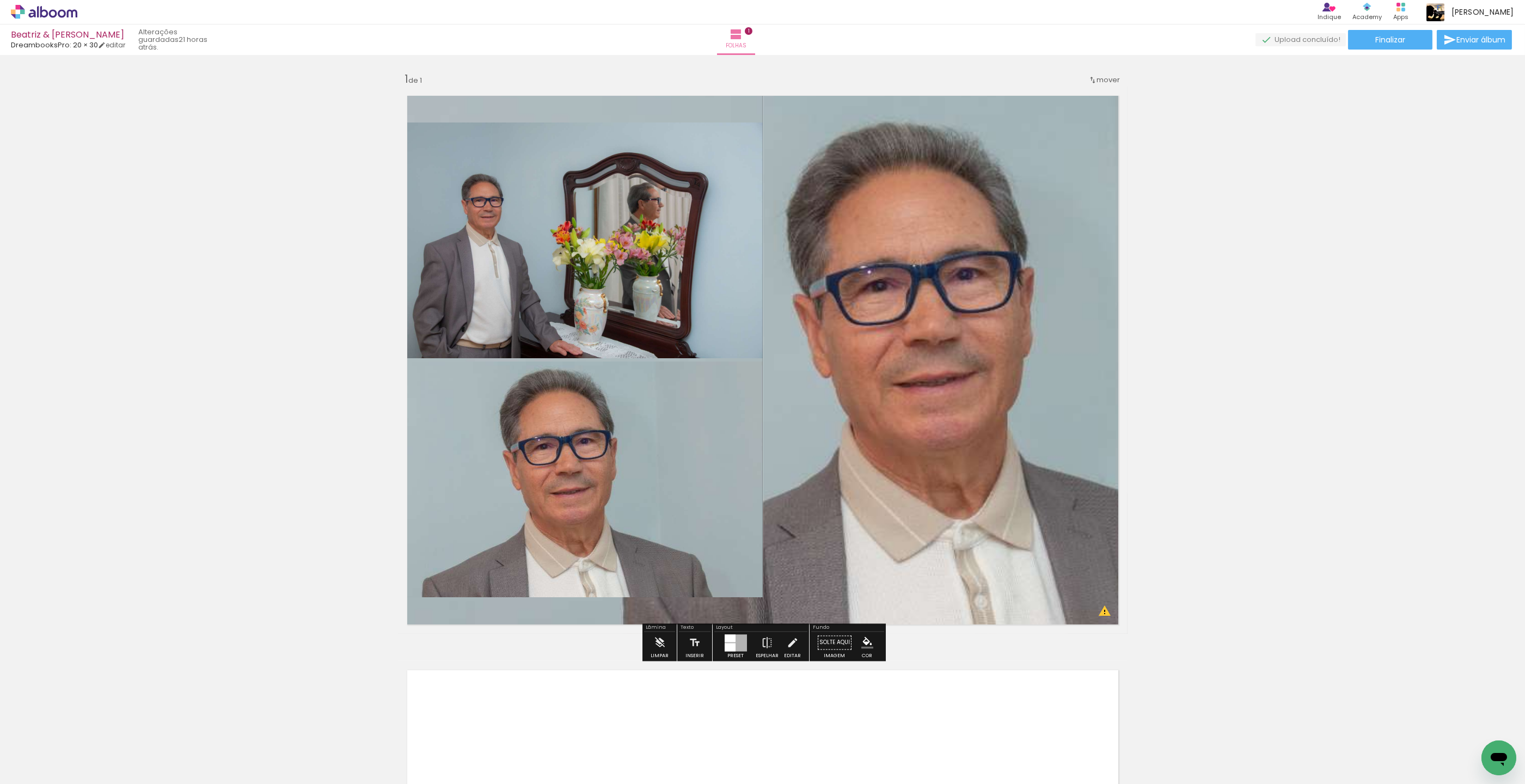
click at [964, 229] on quentale-layouter at bounding box center [763, 360] width 729 height 547
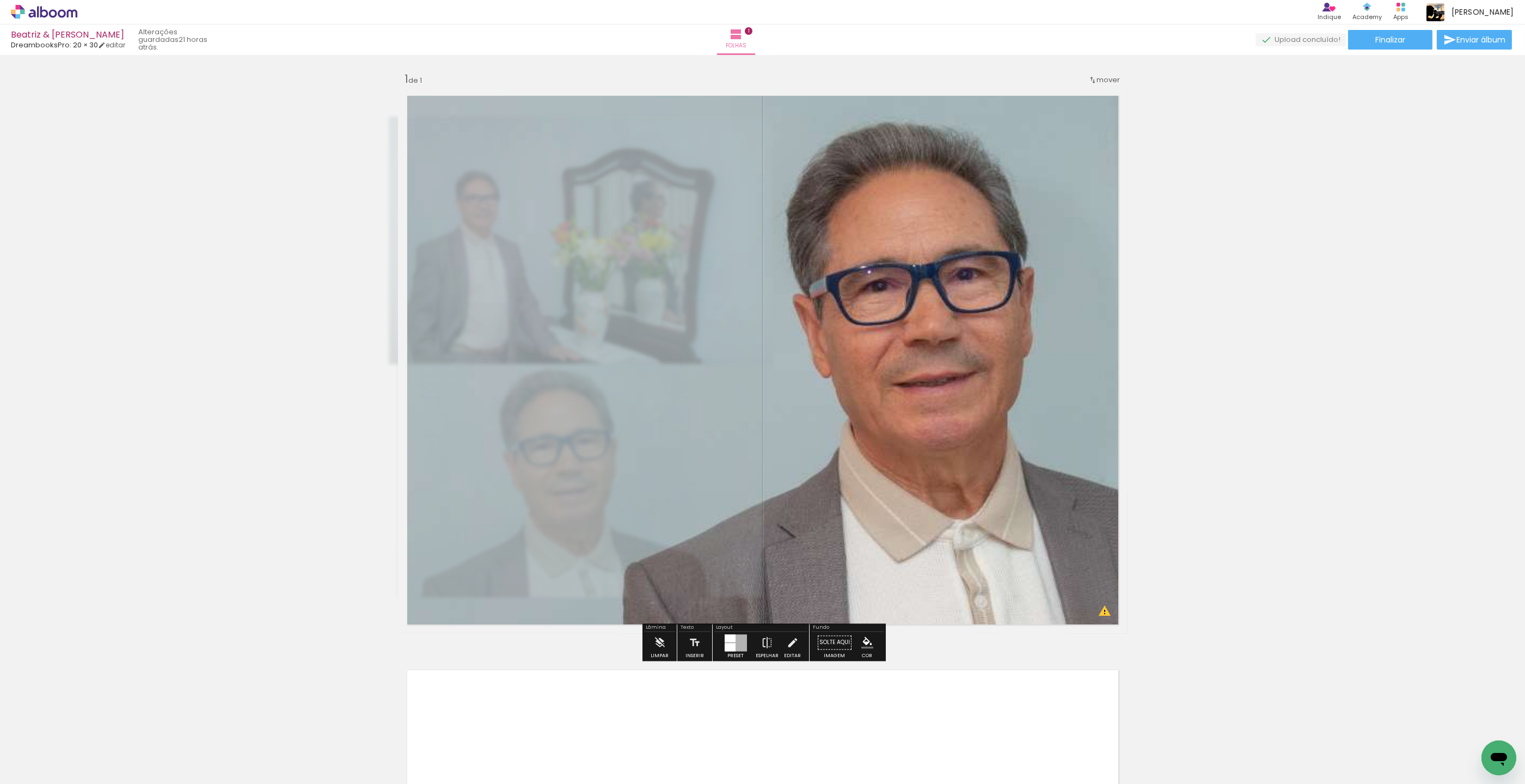
drag, startPoint x: 580, startPoint y: 115, endPoint x: 585, endPoint y: 115, distance: 5.0
click at [0, 0] on slot "P&B" at bounding box center [0, 0] width 0 height 0
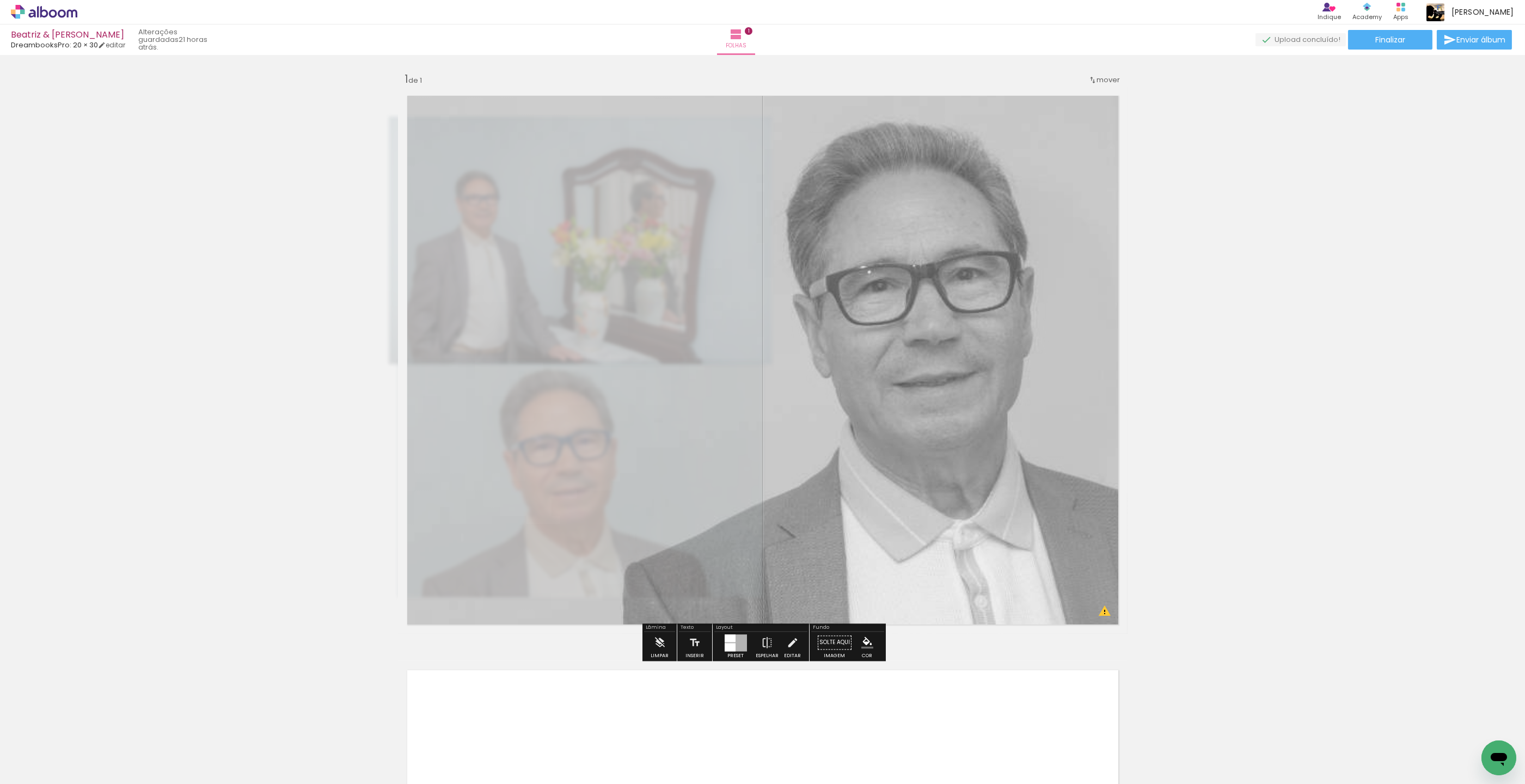
drag, startPoint x: 553, startPoint y: 115, endPoint x: 579, endPoint y: 131, distance: 30.5
type paper-slider "65"
click at [542, 122] on div at bounding box center [545, 114] width 17 height 17
click at [1300, 157] on div "Inserir folha 1 de 1 O Designbox precisa de aumentar a sua imagem em 192% para …" at bounding box center [762, 632] width 1525 height 1149
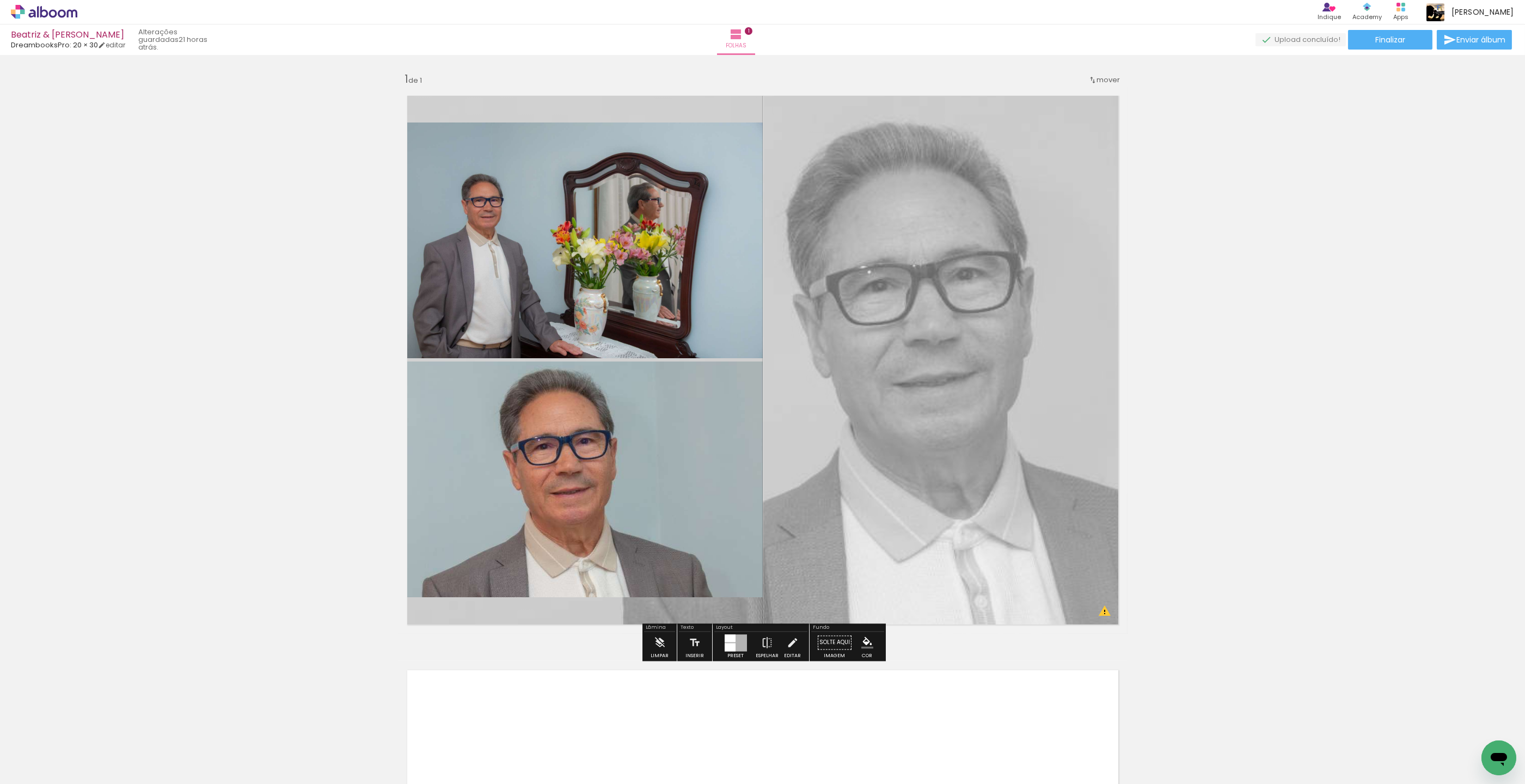
click at [646, 260] on quentale-photo at bounding box center [581, 241] width 365 height 236
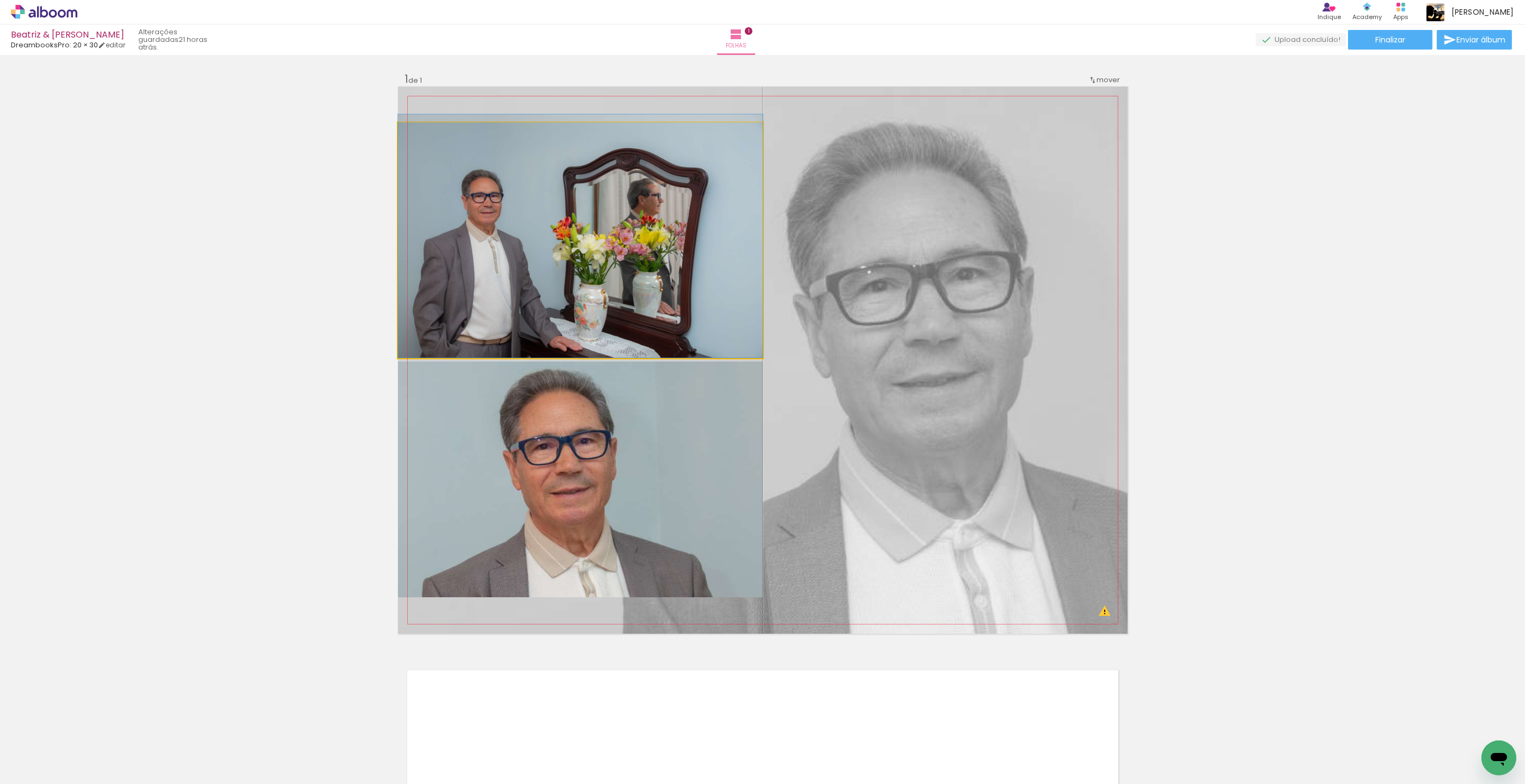
drag, startPoint x: 494, startPoint y: 265, endPoint x: 510, endPoint y: 256, distance: 18.4
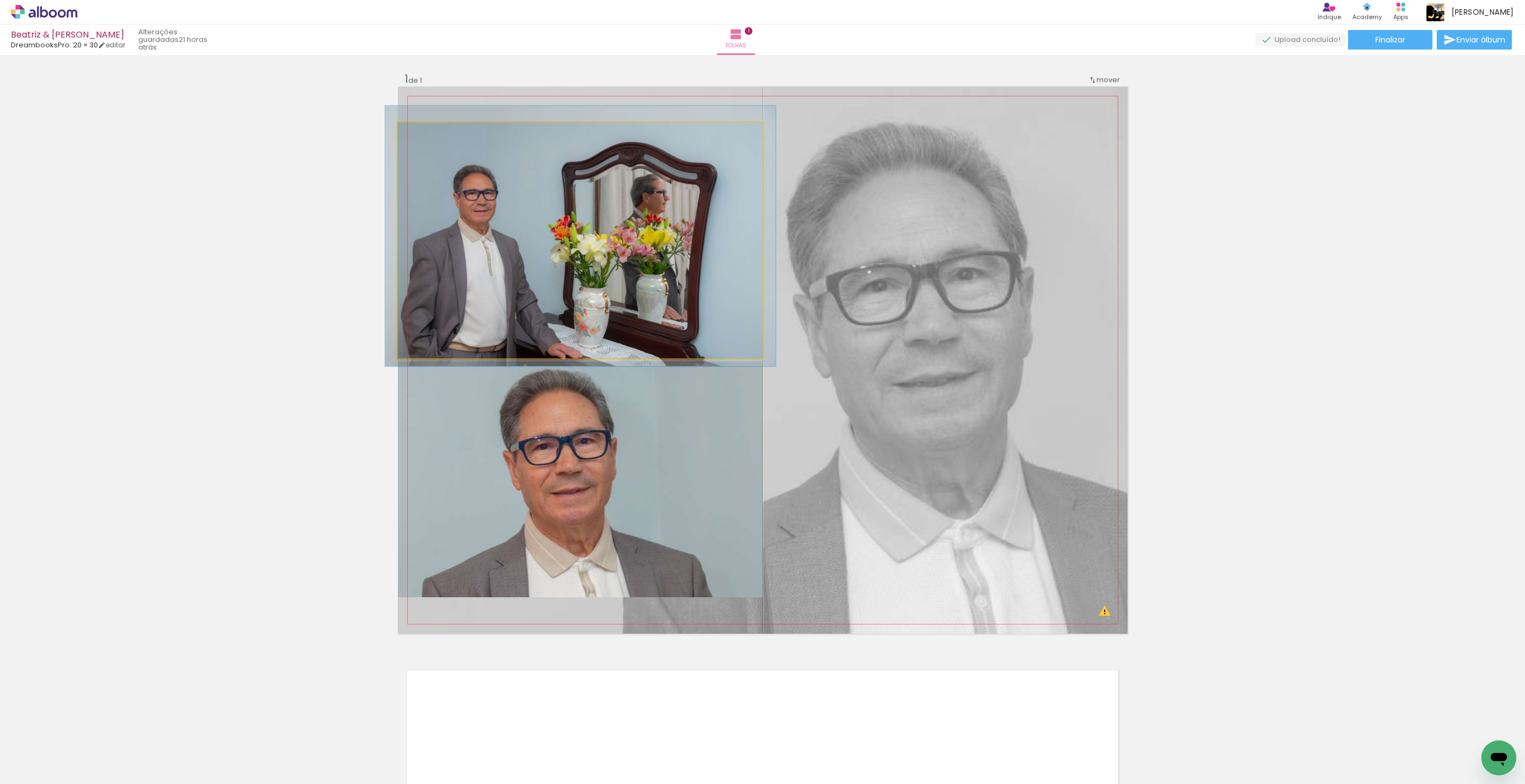
click at [429, 132] on div at bounding box center [425, 133] width 17 height 17
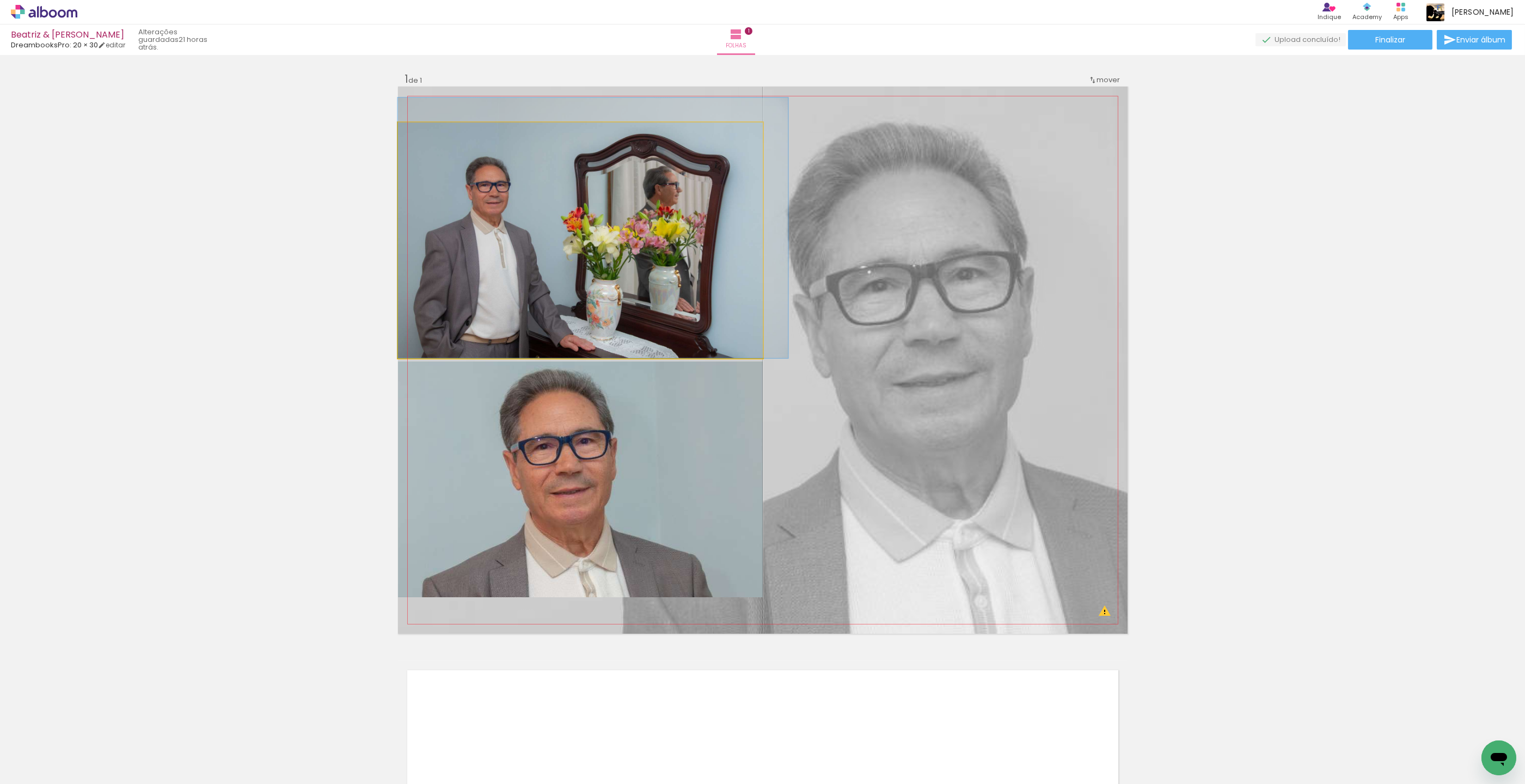
drag, startPoint x: 462, startPoint y: 178, endPoint x: 488, endPoint y: 168, distance: 27.9
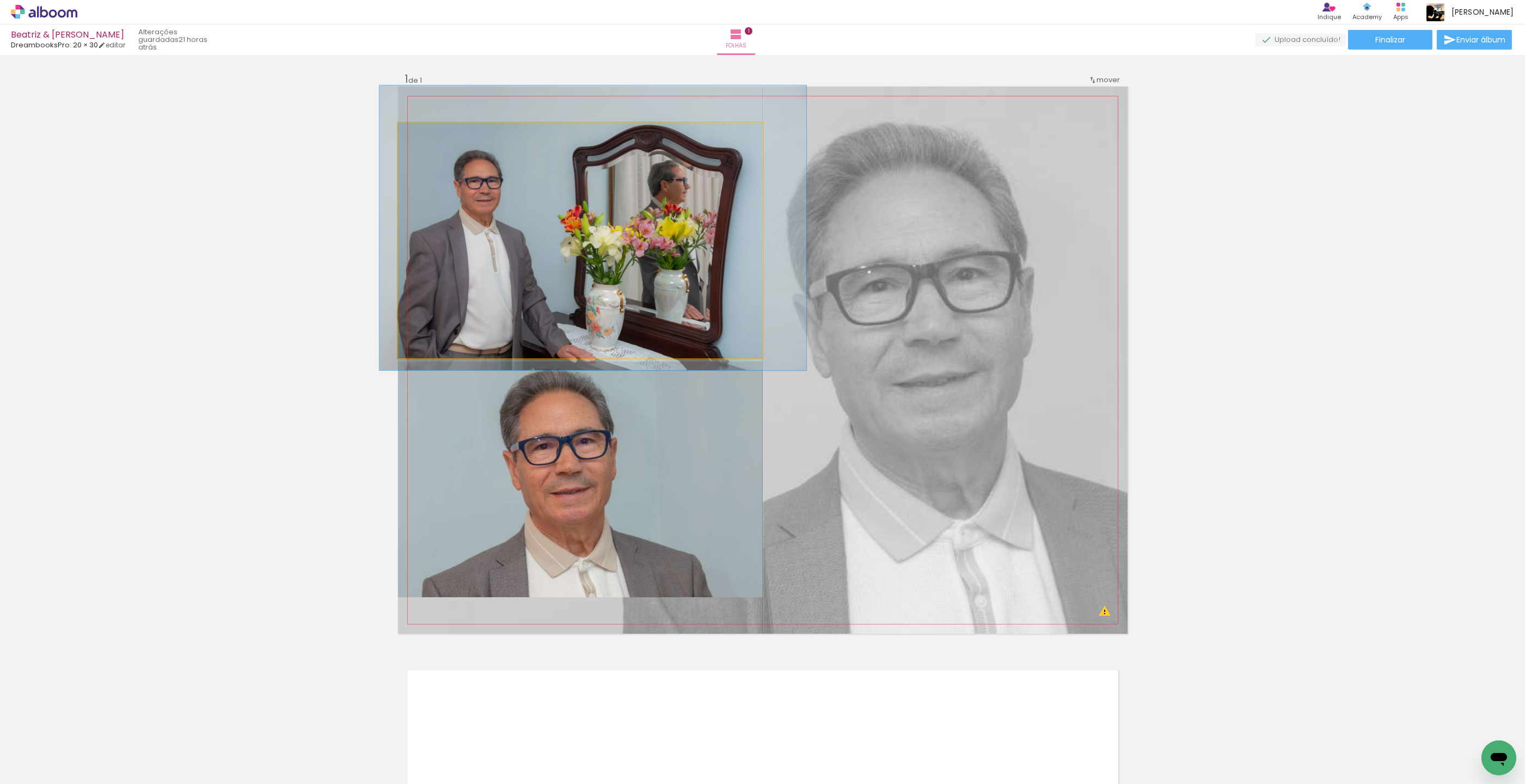
drag, startPoint x: 432, startPoint y: 133, endPoint x: 436, endPoint y: 140, distance: 8.1
type paper-slider "116"
click at [435, 133] on div at bounding box center [431, 133] width 17 height 17
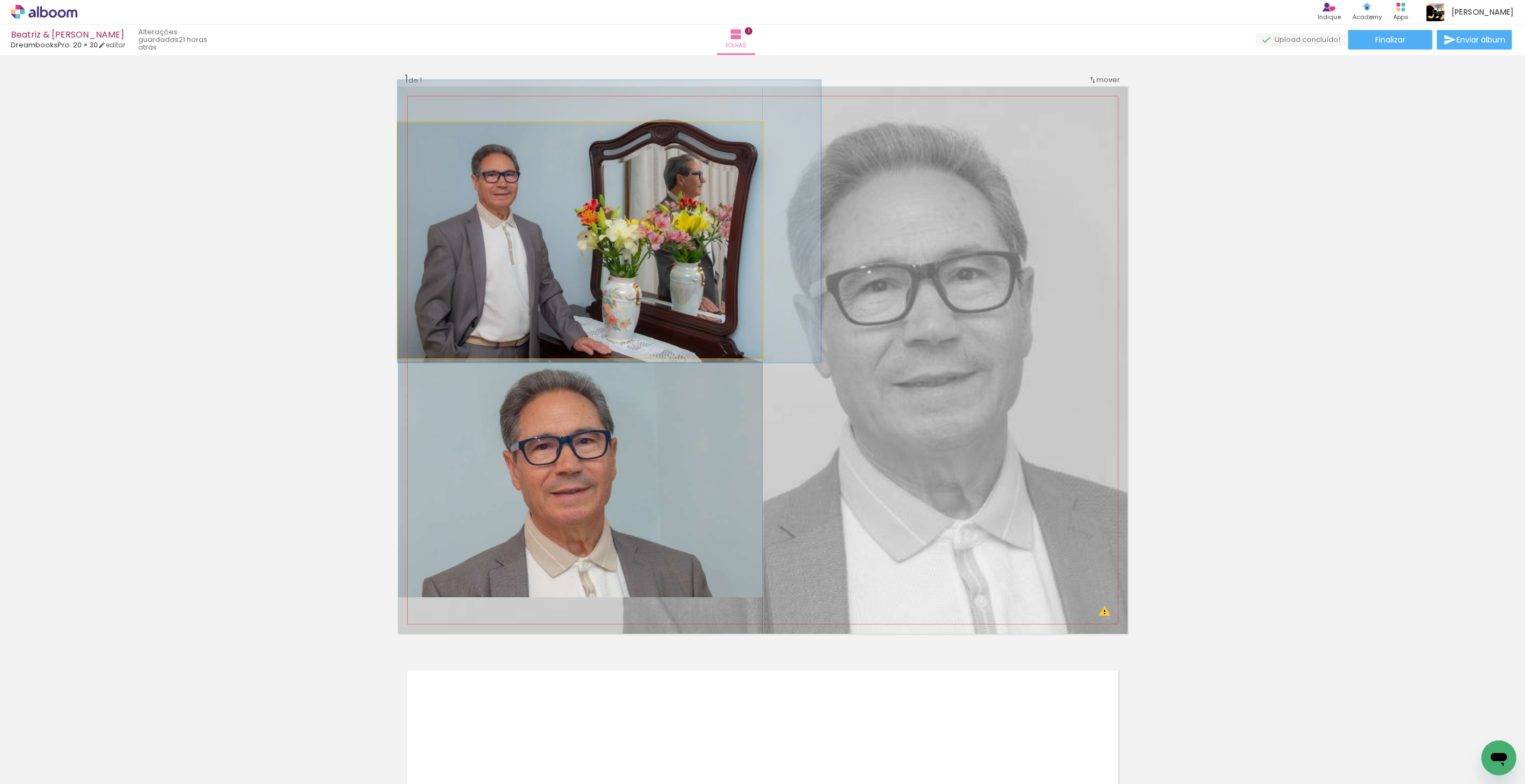
drag, startPoint x: 456, startPoint y: 174, endPoint x: 484, endPoint y: 168, distance: 28.6
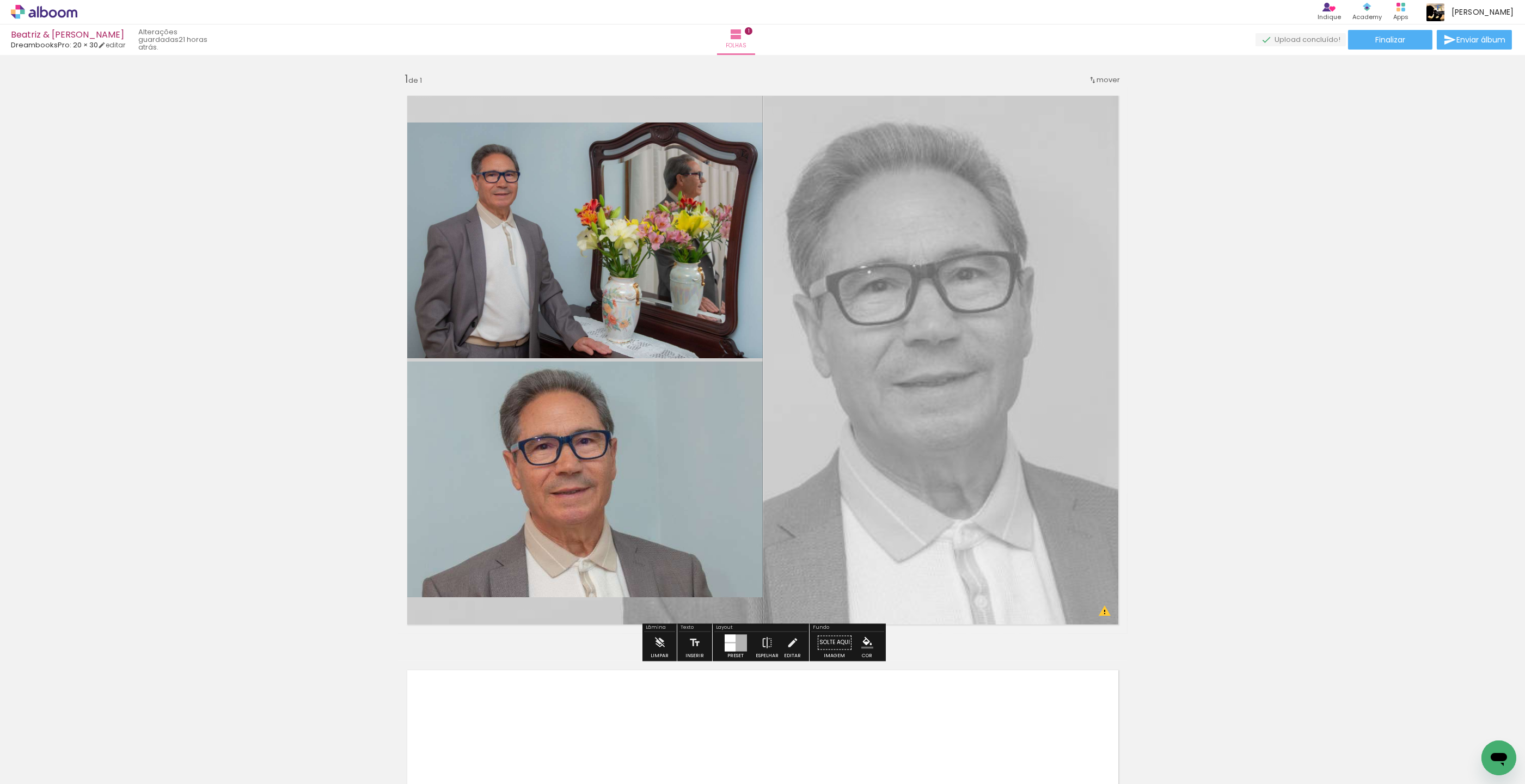
click at [710, 460] on quentale-photo at bounding box center [581, 480] width 365 height 236
drag, startPoint x: 788, startPoint y: 646, endPoint x: 770, endPoint y: 594, distance: 55.0
click at [788, 647] on iron-icon at bounding box center [792, 642] width 12 height 22
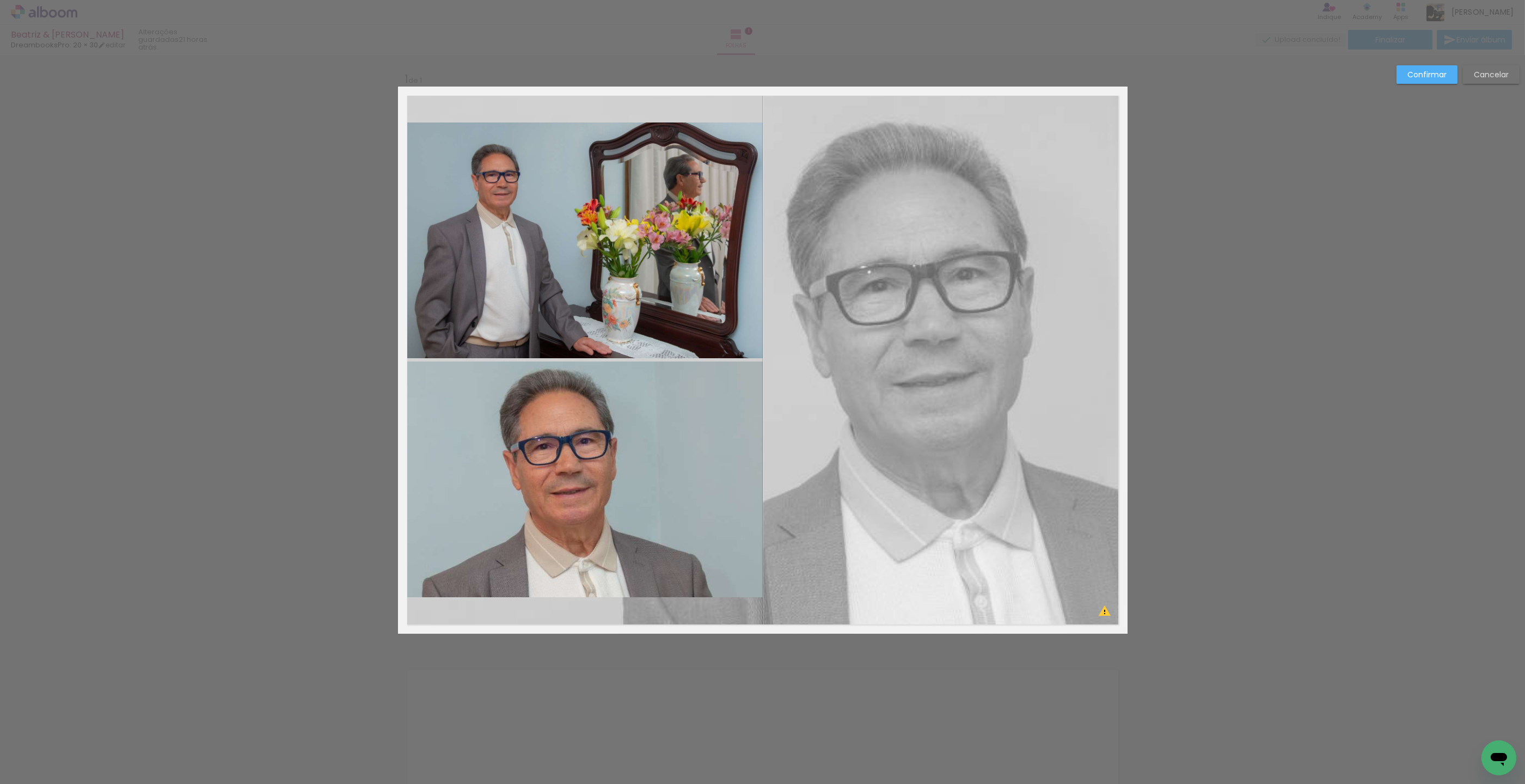
click at [725, 444] on quentale-photo at bounding box center [581, 480] width 365 height 236
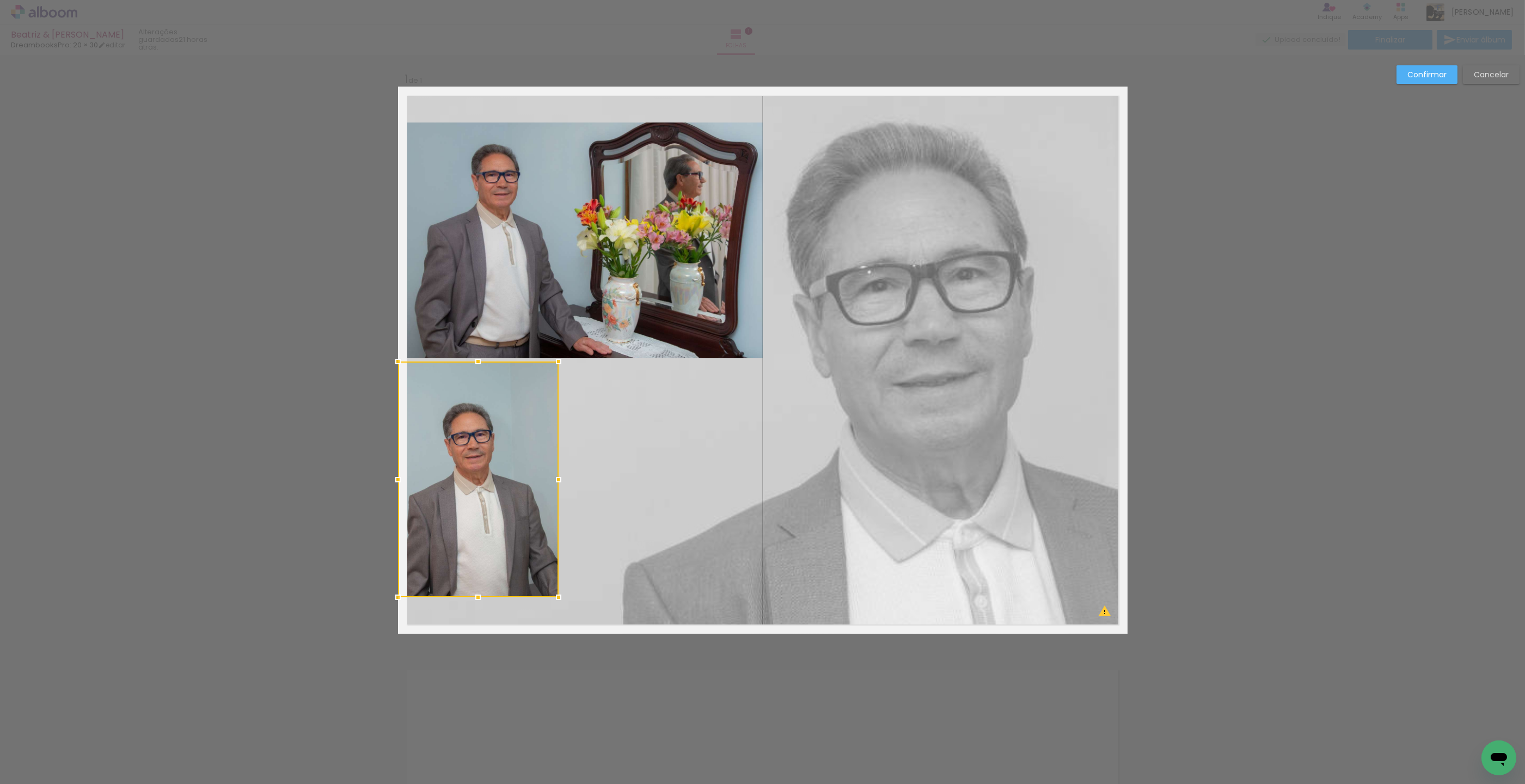
drag, startPoint x: 763, startPoint y: 480, endPoint x: 560, endPoint y: 485, distance: 203.1
click at [560, 485] on div at bounding box center [559, 479] width 22 height 22
click at [512, 585] on quentale-photo at bounding box center [478, 480] width 160 height 236
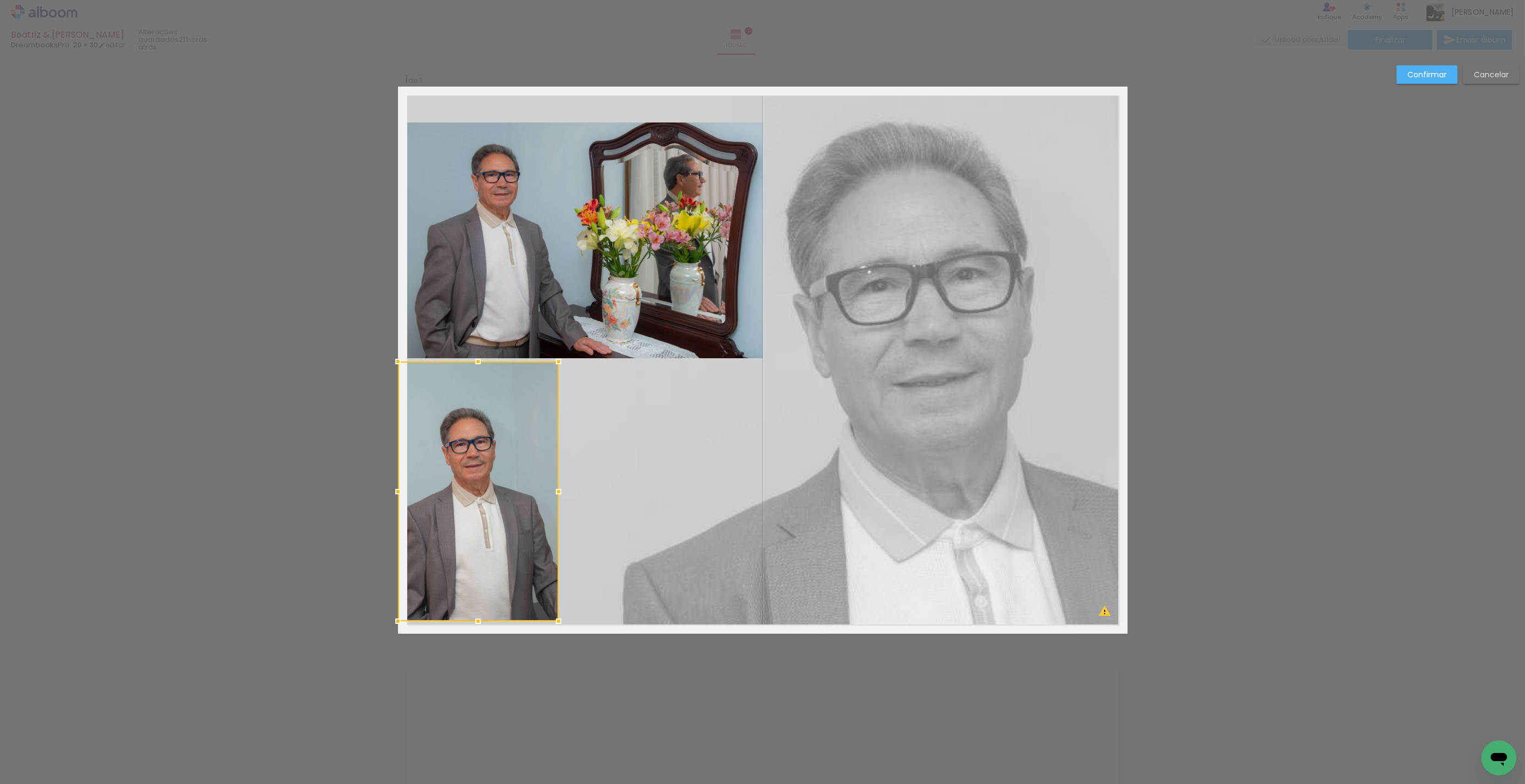
drag, startPoint x: 479, startPoint y: 599, endPoint x: 479, endPoint y: 623, distance: 24.0
click at [479, 623] on div at bounding box center [478, 621] width 22 height 22
click at [540, 412] on quentale-photo at bounding box center [478, 491] width 160 height 260
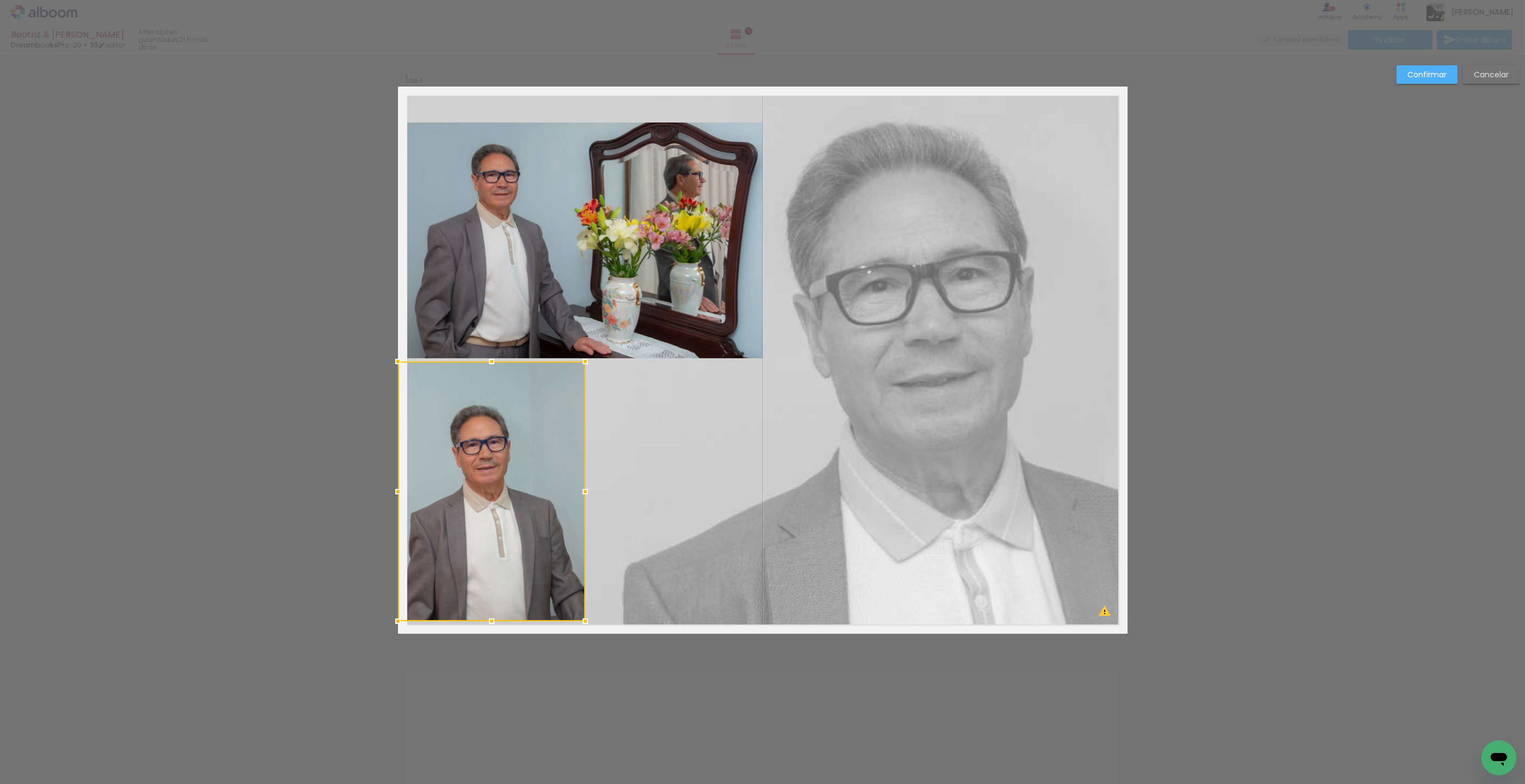
drag, startPoint x: 559, startPoint y: 487, endPoint x: 585, endPoint y: 489, distance: 26.1
click at [585, 489] on div at bounding box center [584, 491] width 22 height 22
click at [564, 273] on quentale-photo at bounding box center [581, 241] width 365 height 236
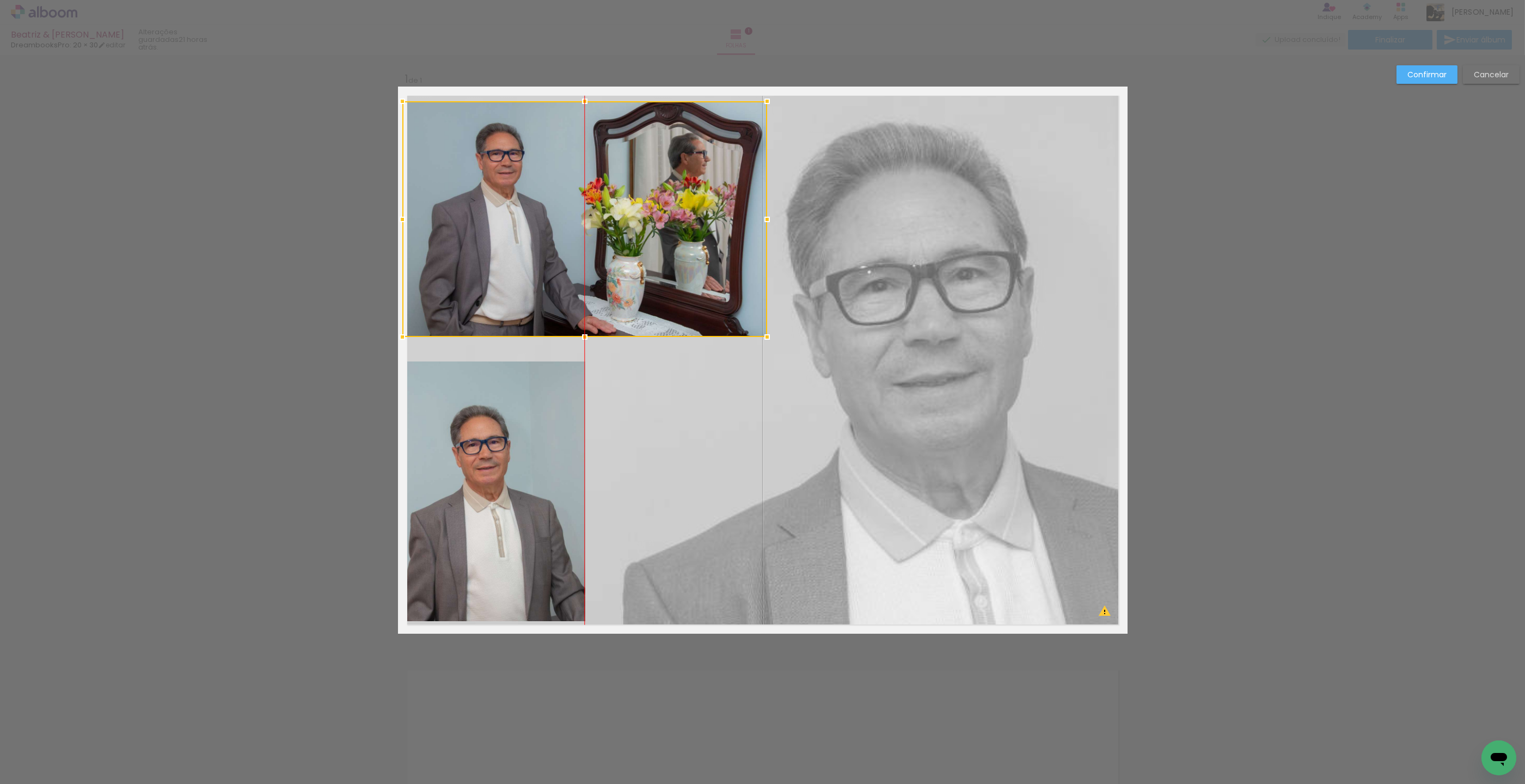
drag, startPoint x: 566, startPoint y: 262, endPoint x: 564, endPoint y: 247, distance: 15.1
click at [565, 245] on div at bounding box center [584, 219] width 365 height 236
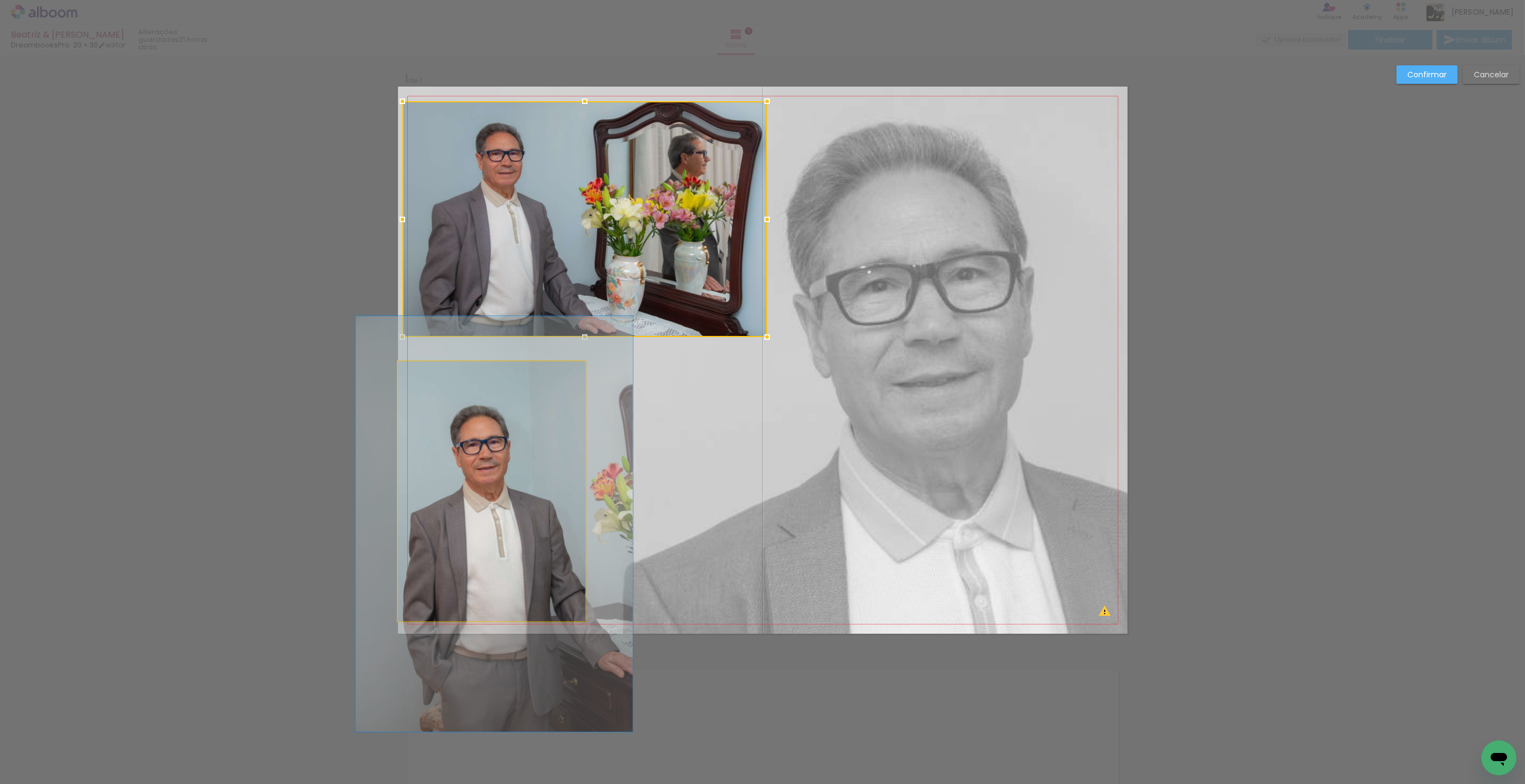
click at [536, 407] on quentale-photo at bounding box center [491, 491] width 187 height 260
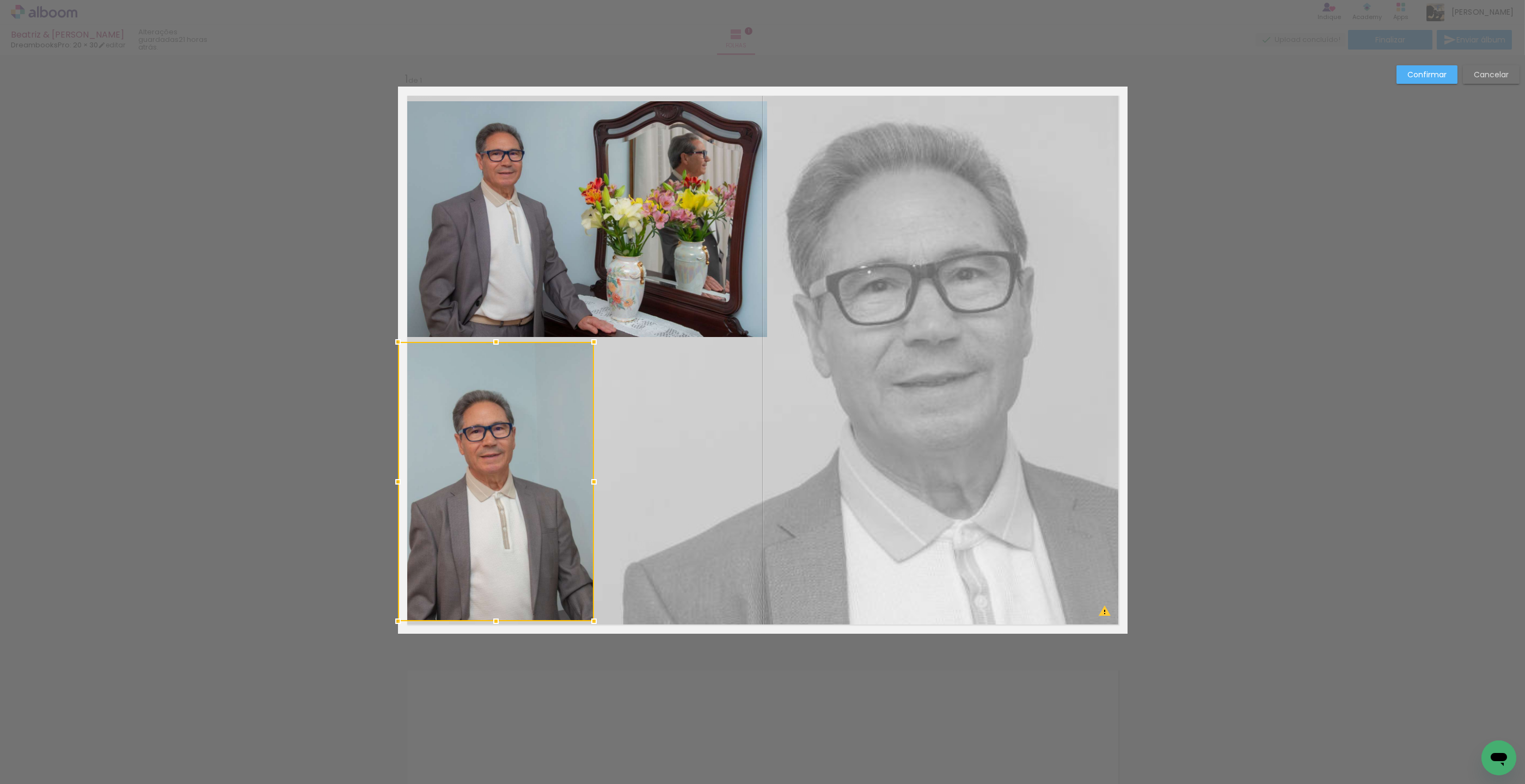
drag, startPoint x: 587, startPoint y: 355, endPoint x: 598, endPoint y: 346, distance: 14.2
click at [599, 342] on div at bounding box center [593, 342] width 22 height 22
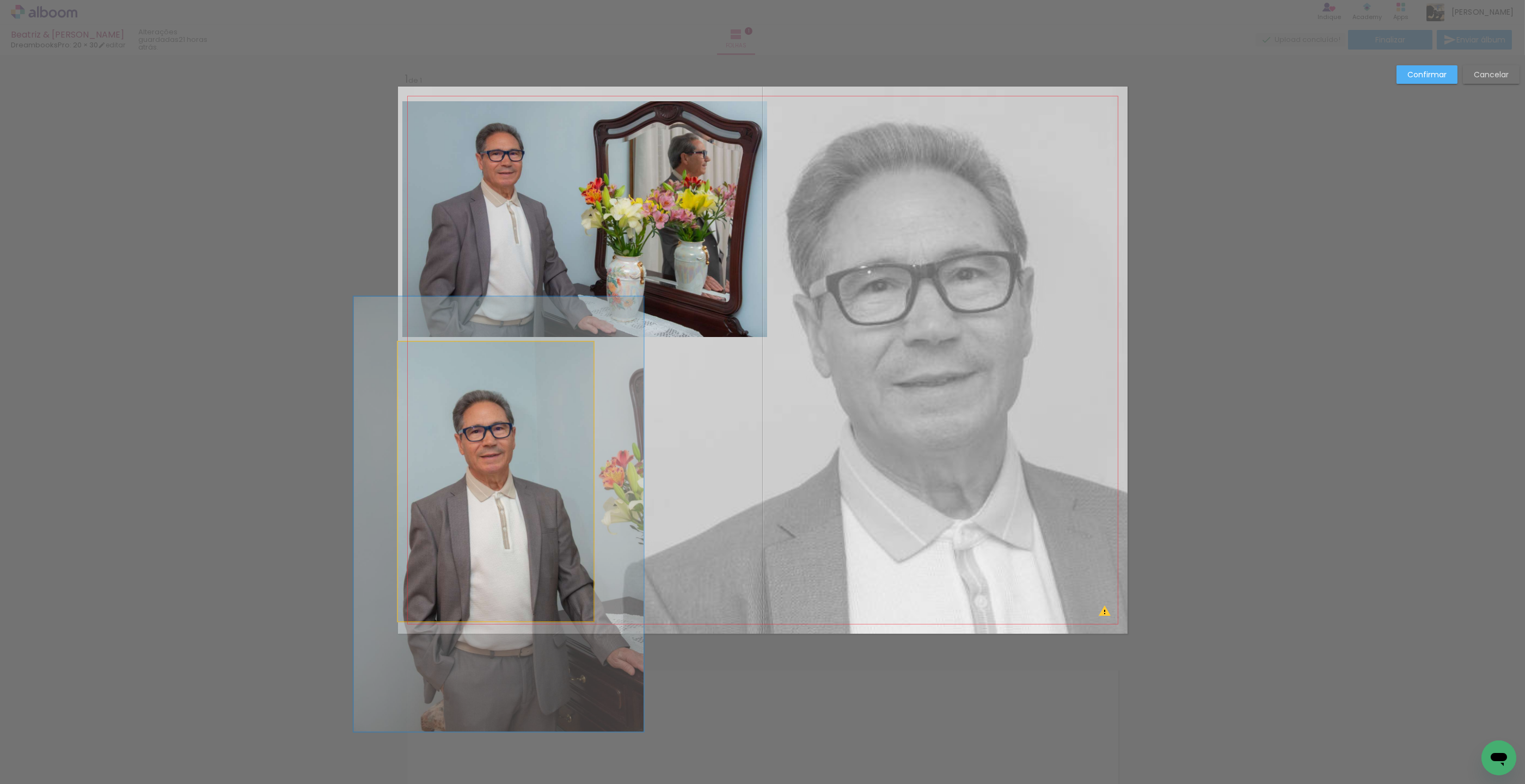
click at [542, 433] on quentale-photo at bounding box center [496, 481] width 196 height 279
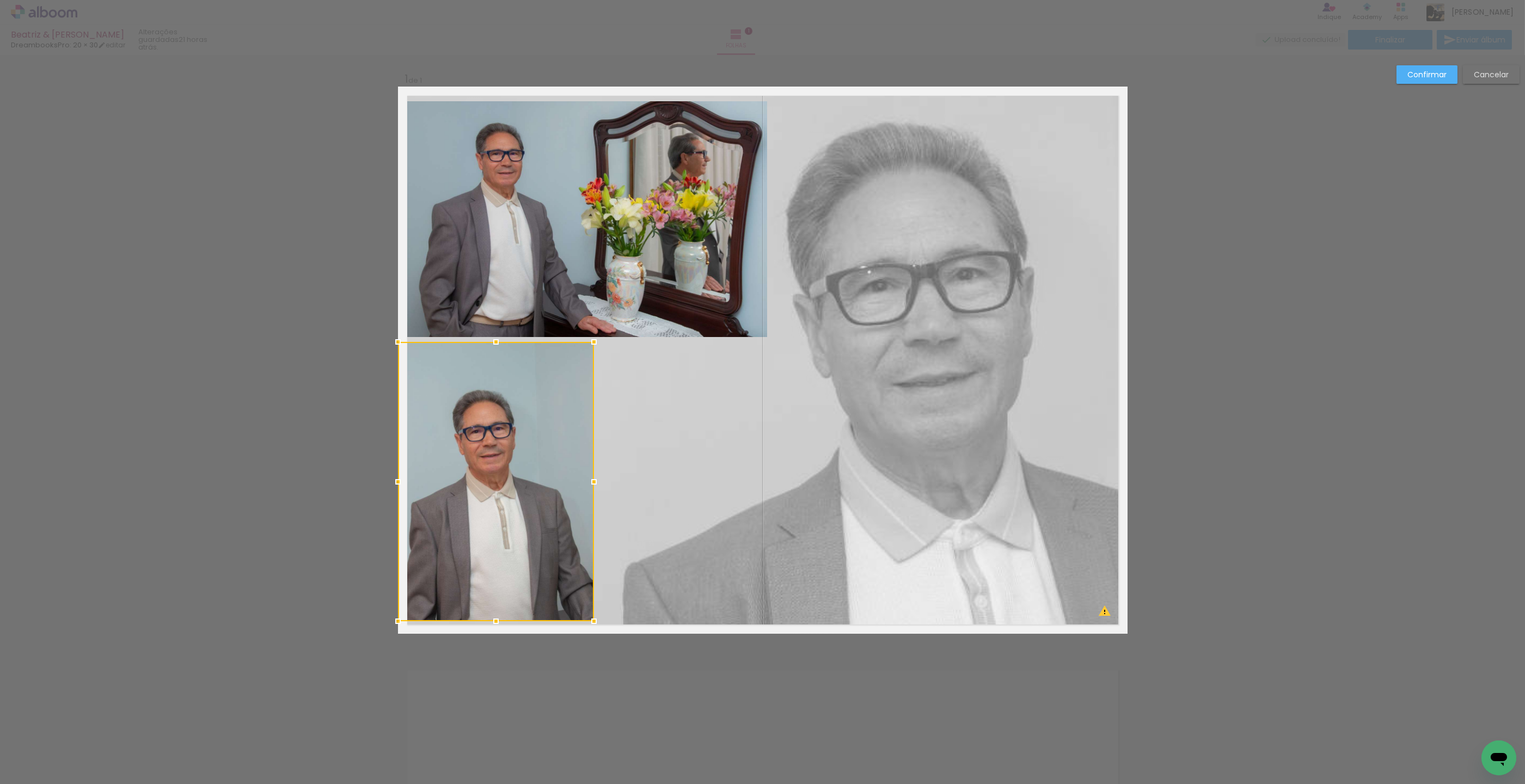
drag, startPoint x: 1364, startPoint y: 294, endPoint x: 1358, endPoint y: 296, distance: 6.3
click at [1364, 294] on div "Confirmar Cancelar" at bounding box center [762, 642] width 1525 height 1175
click at [1424, 80] on paper-button "Confirmar" at bounding box center [1427, 74] width 61 height 18
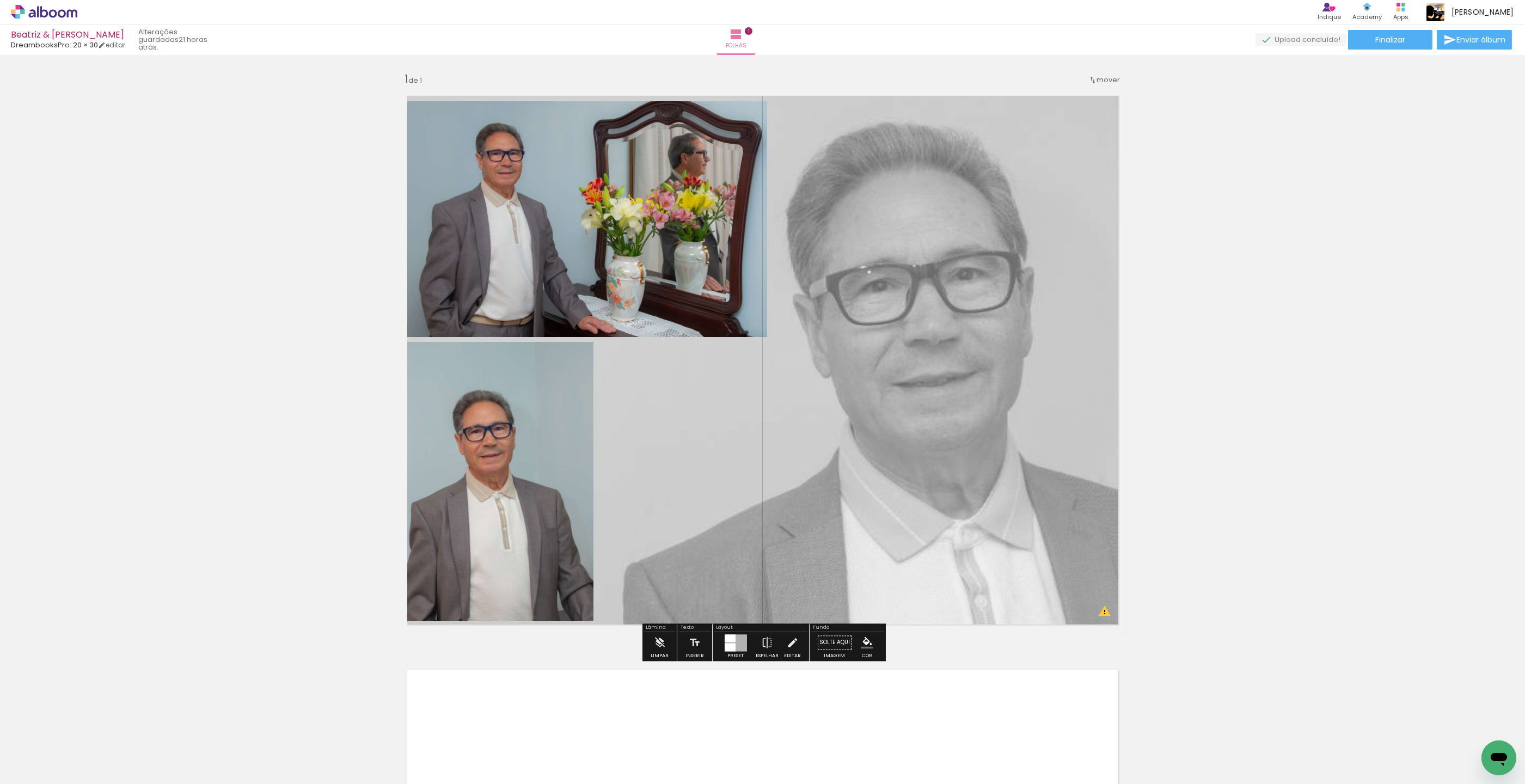
click at [603, 225] on quentale-photo at bounding box center [584, 219] width 365 height 236
click at [792, 643] on iron-icon at bounding box center [792, 642] width 12 height 22
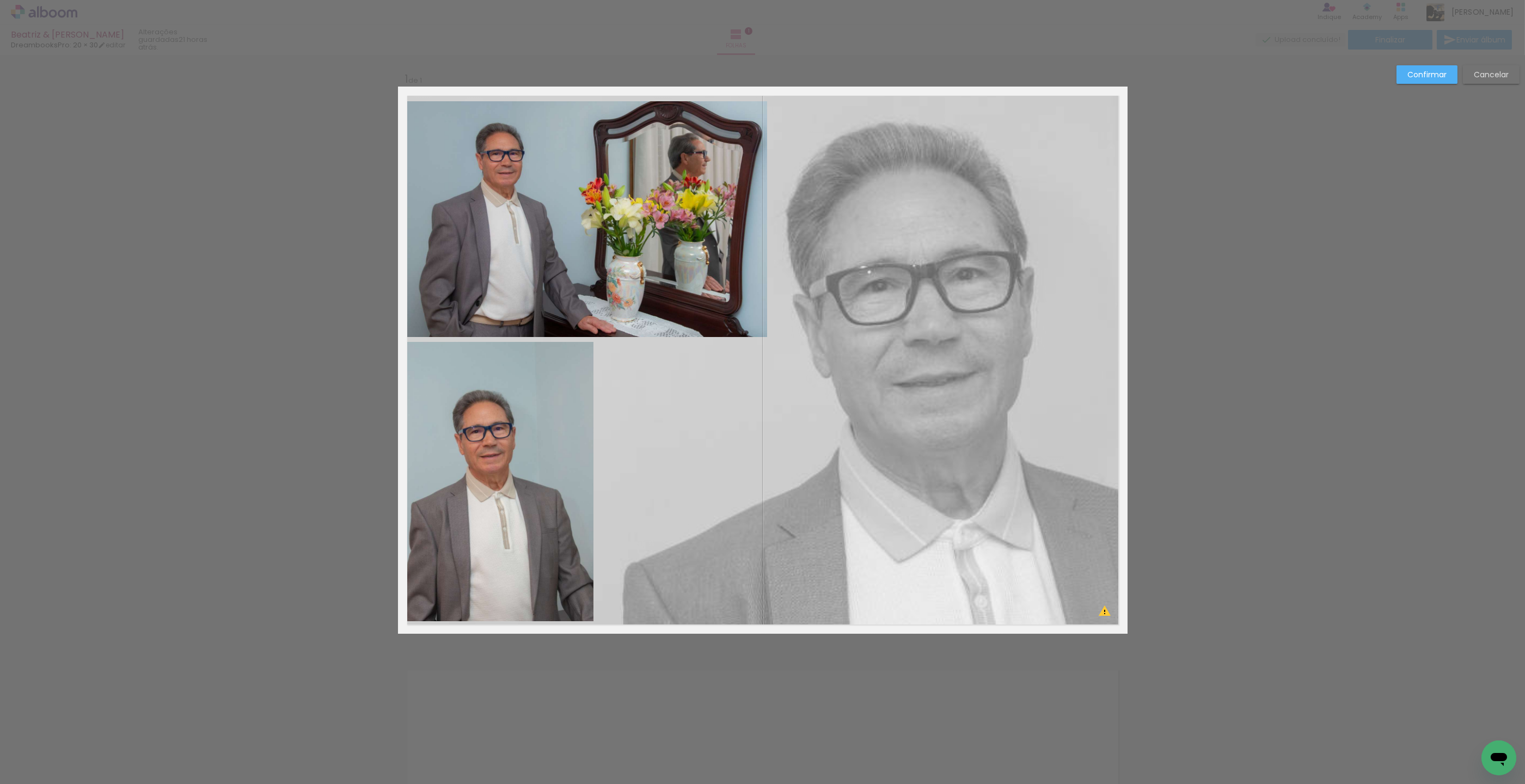
click at [714, 252] on quentale-photo at bounding box center [584, 219] width 365 height 236
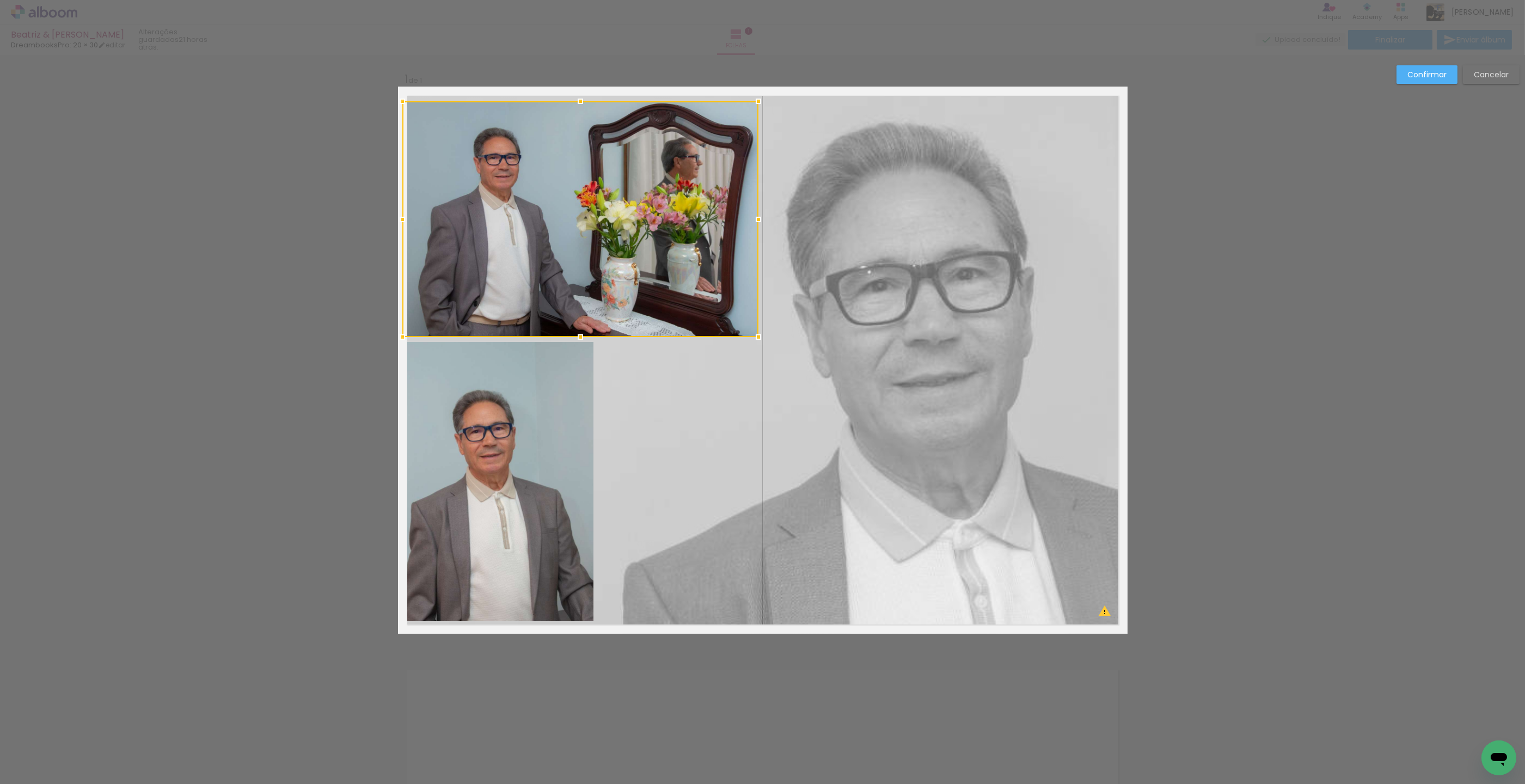
drag, startPoint x: 764, startPoint y: 218, endPoint x: 650, endPoint y: 225, distance: 114.2
click at [756, 219] on div at bounding box center [758, 219] width 22 height 22
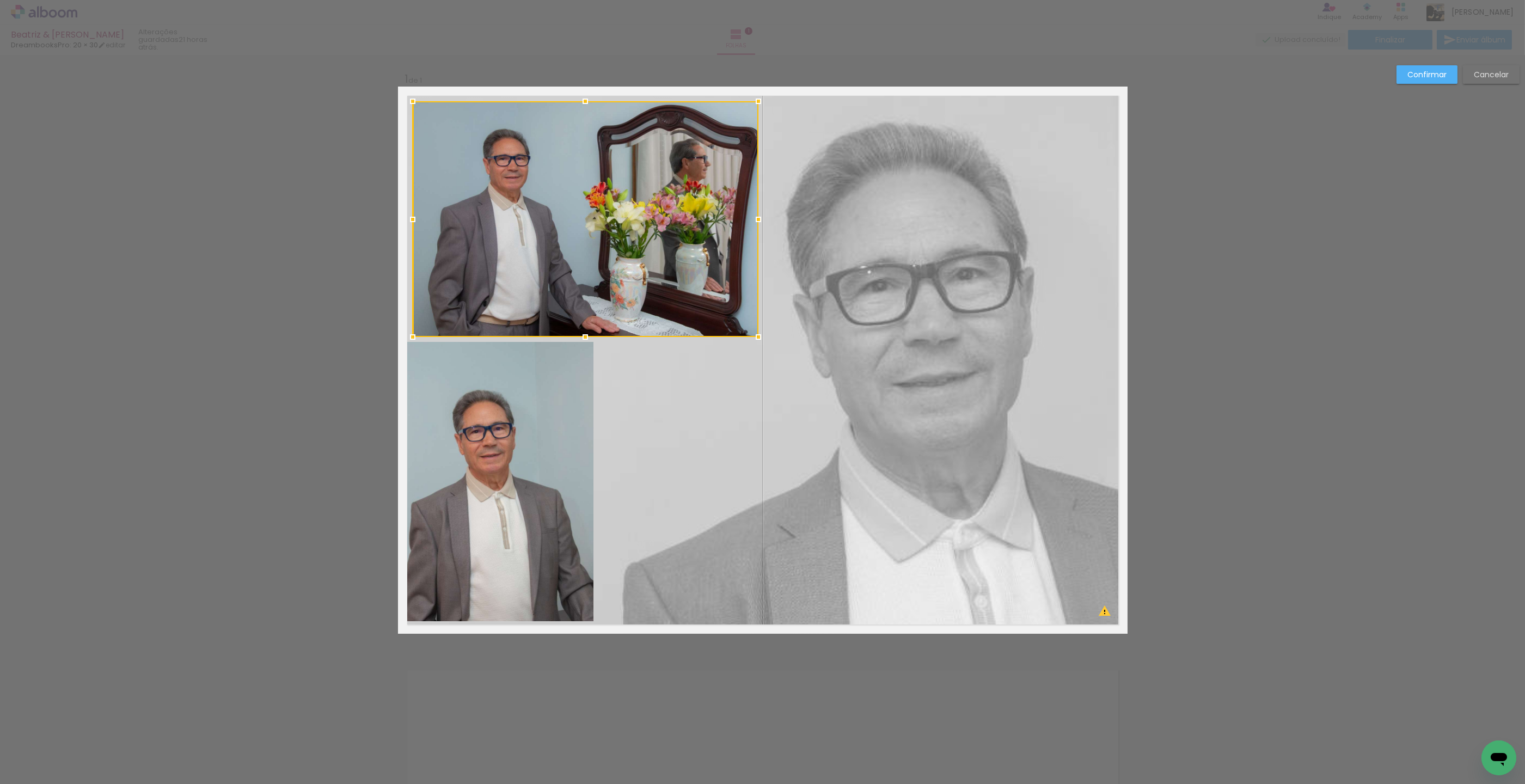
drag, startPoint x: 406, startPoint y: 220, endPoint x: 416, endPoint y: 220, distance: 10.0
click at [416, 220] on div at bounding box center [413, 219] width 22 height 22
click at [476, 371] on quentale-photo at bounding box center [496, 481] width 196 height 279
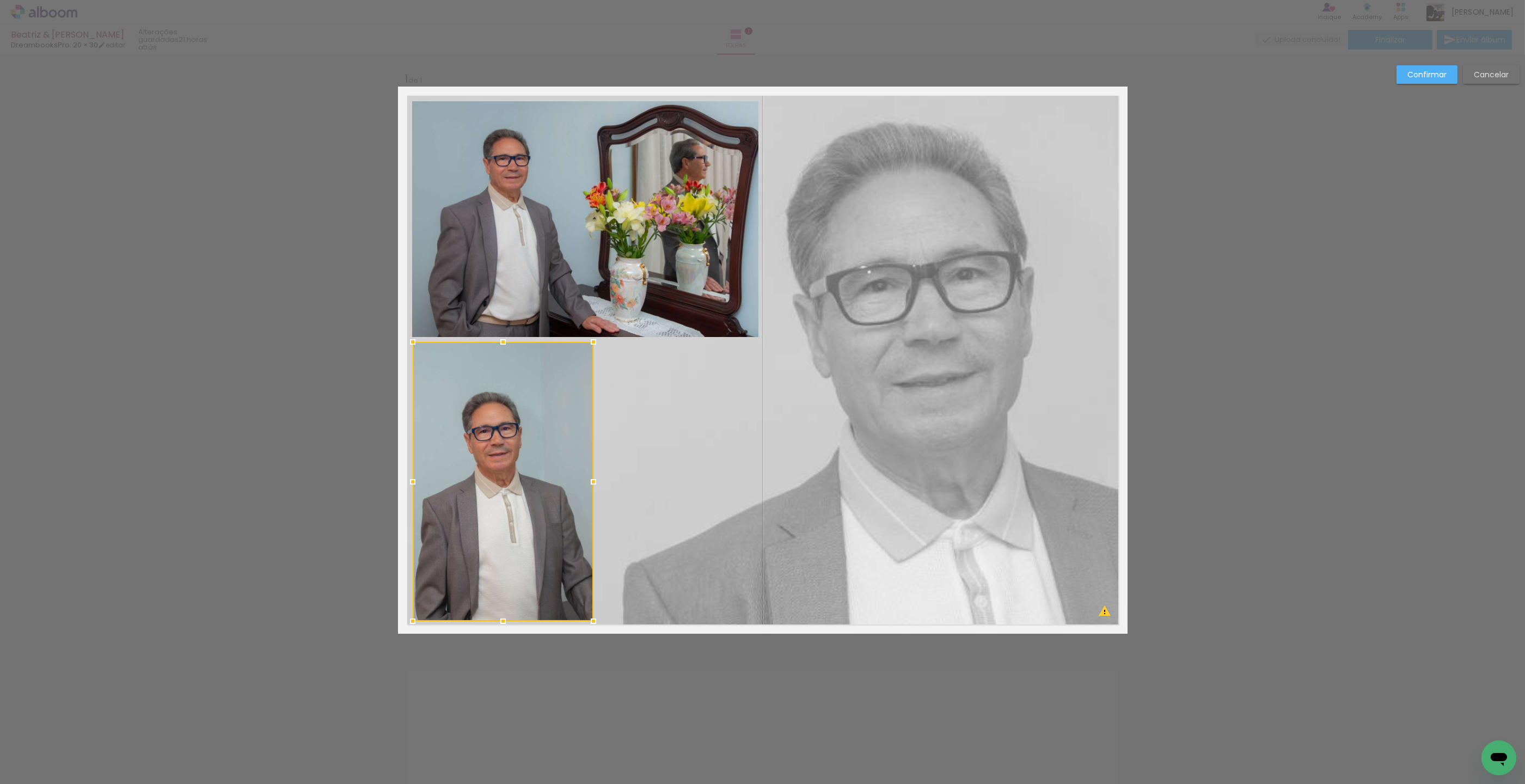
drag, startPoint x: 400, startPoint y: 479, endPoint x: 419, endPoint y: 481, distance: 19.1
click at [409, 479] on div at bounding box center [413, 482] width 22 height 22
click at [554, 520] on quentale-photo at bounding box center [503, 481] width 180 height 279
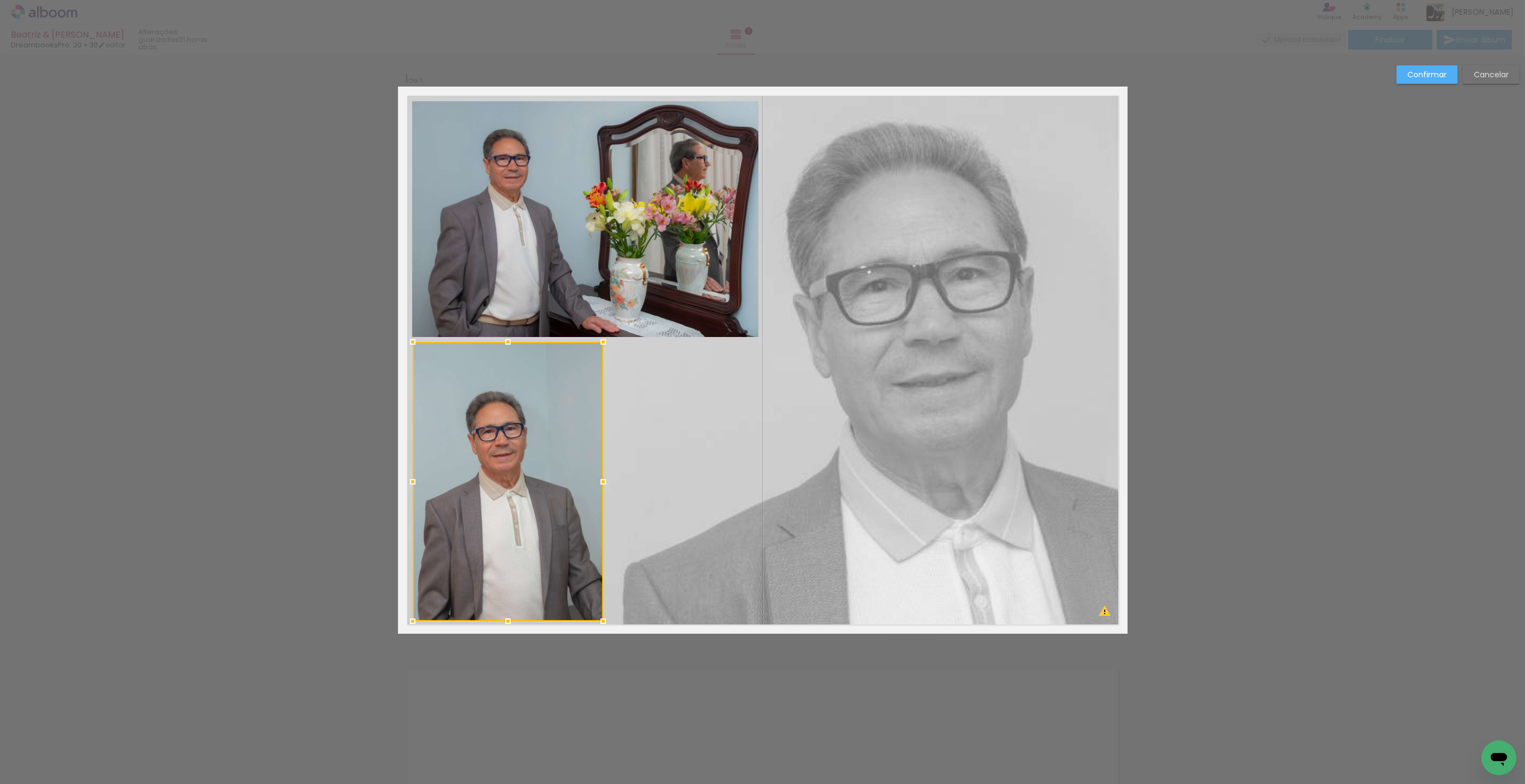
click at [605, 482] on div at bounding box center [603, 482] width 22 height 22
click at [577, 484] on quentale-photo at bounding box center [508, 481] width 191 height 279
click at [1340, 380] on div "Confirmar Cancelar" at bounding box center [762, 642] width 1525 height 1175
click at [0, 0] on slot "Confirmar" at bounding box center [0, 0] width 0 height 0
